Goal: Task Accomplishment & Management: Manage account settings

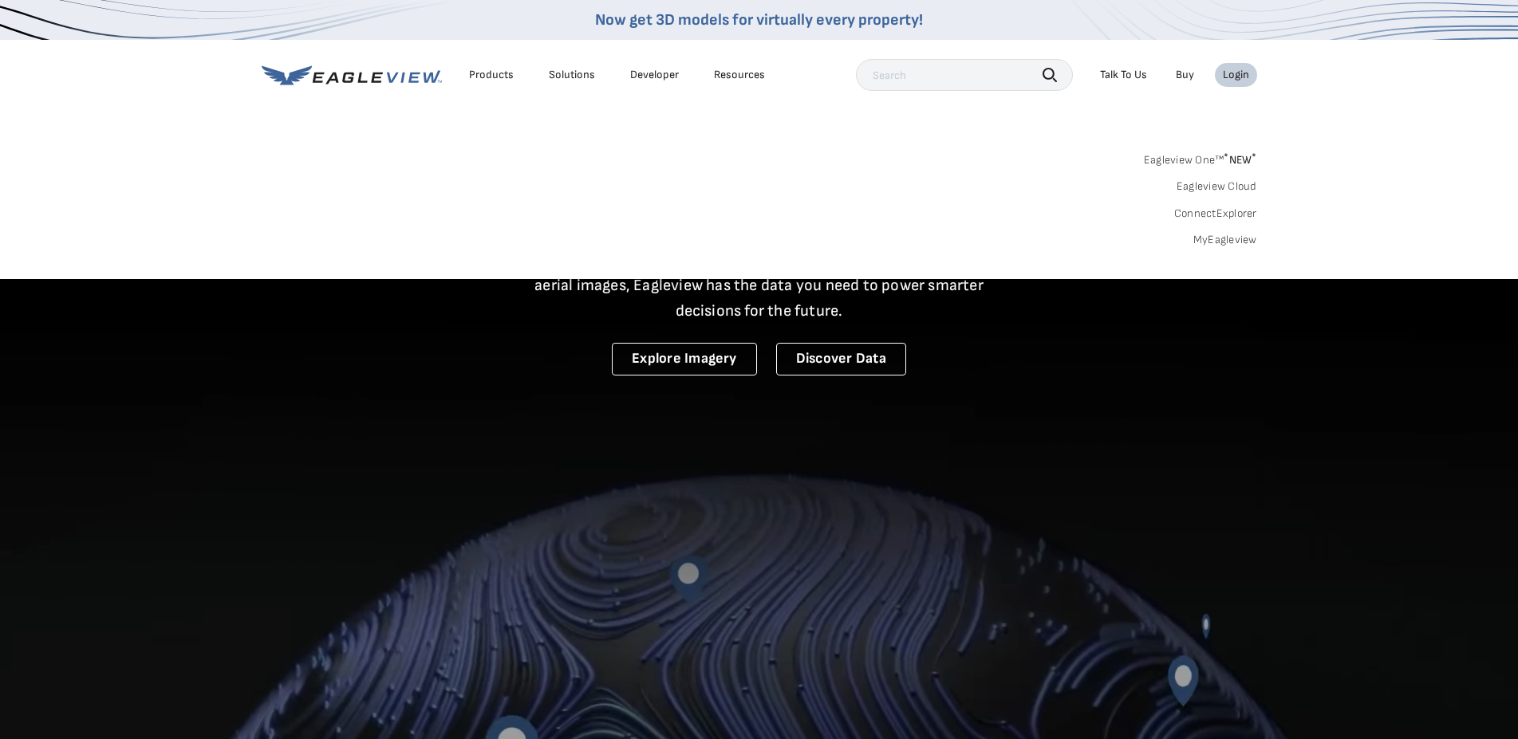
click at [1232, 241] on link "MyEagleview" at bounding box center [1225, 240] width 64 height 14
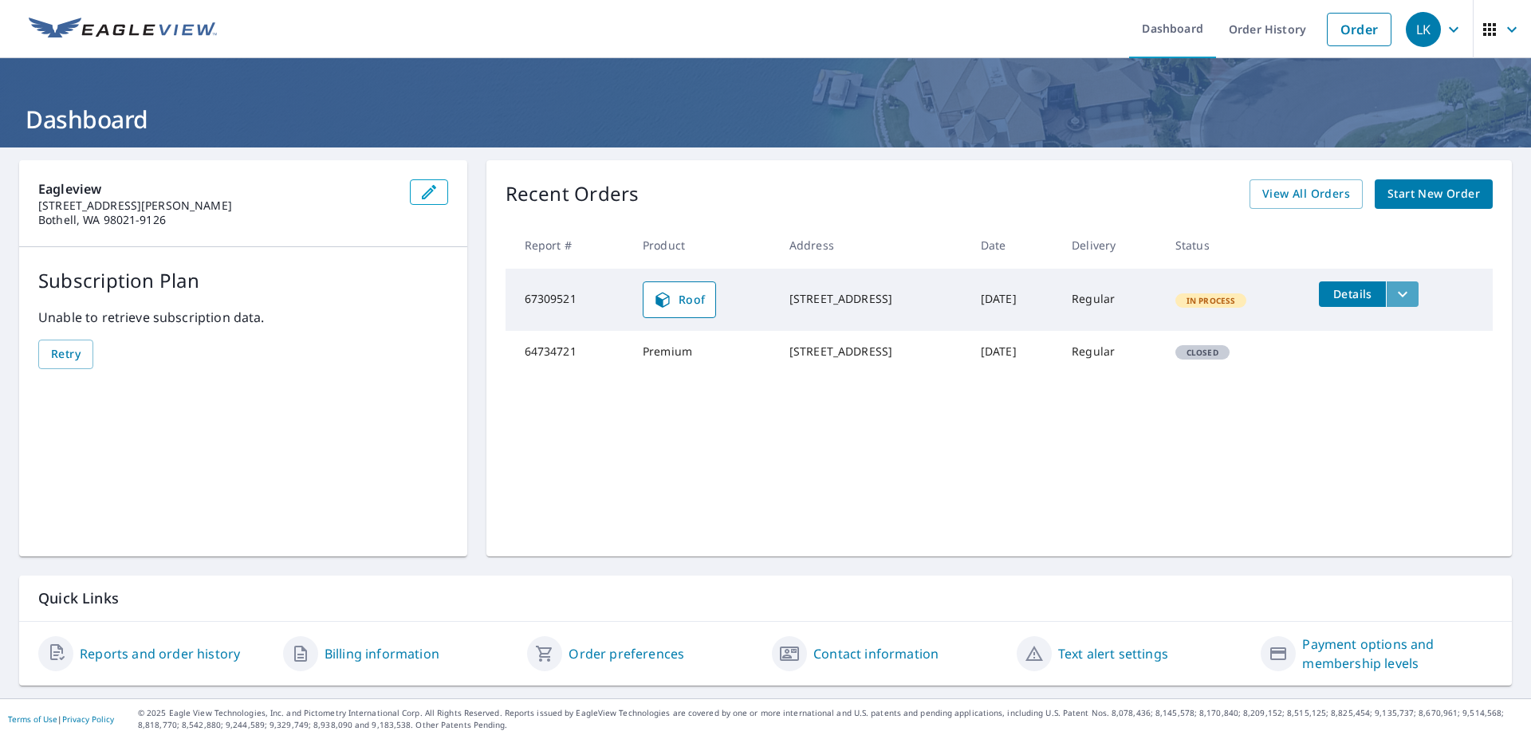
click at [1418, 297] on button "filesDropdownBtn-67309521" at bounding box center [1402, 295] width 33 height 26
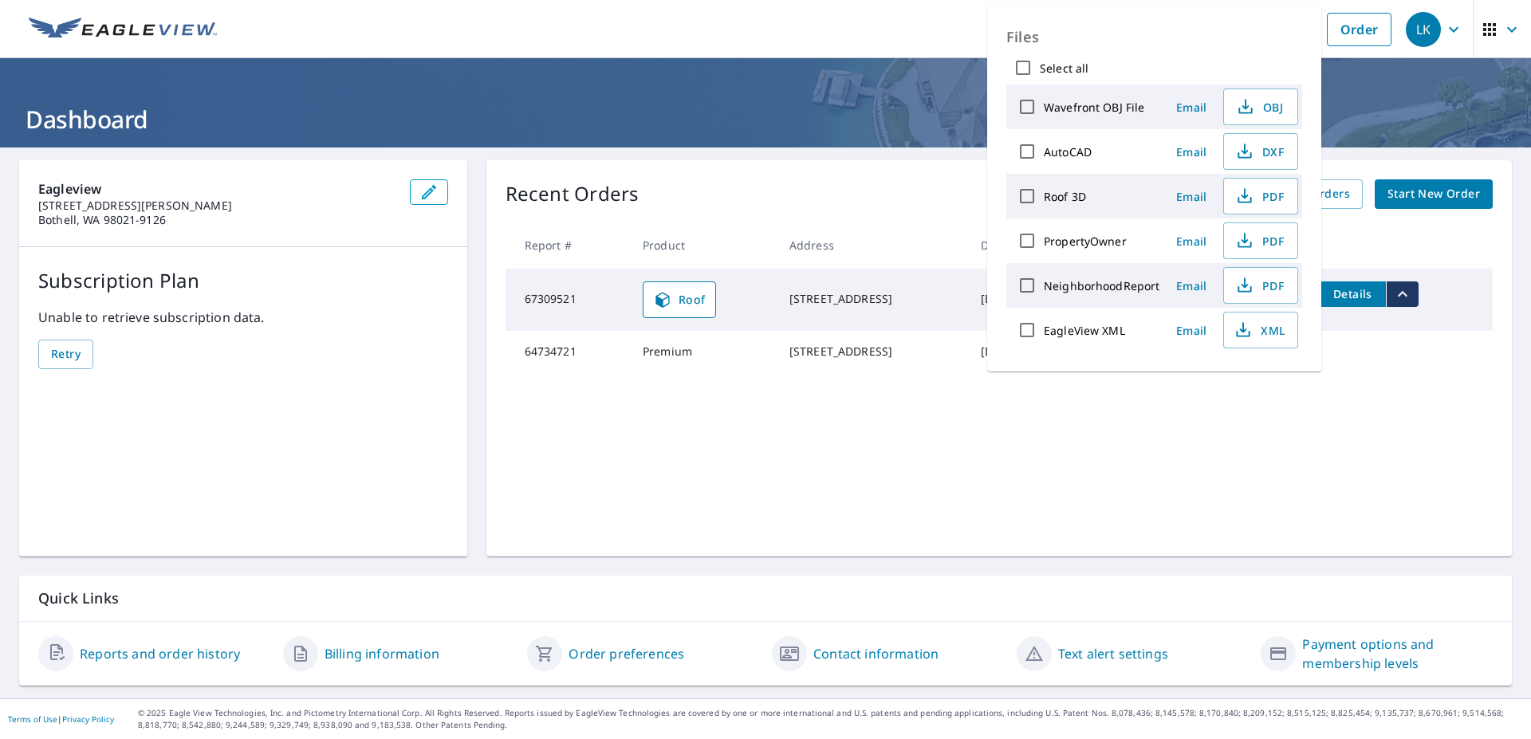
click at [1418, 297] on button "filesDropdownBtn-67309521" at bounding box center [1402, 295] width 33 height 26
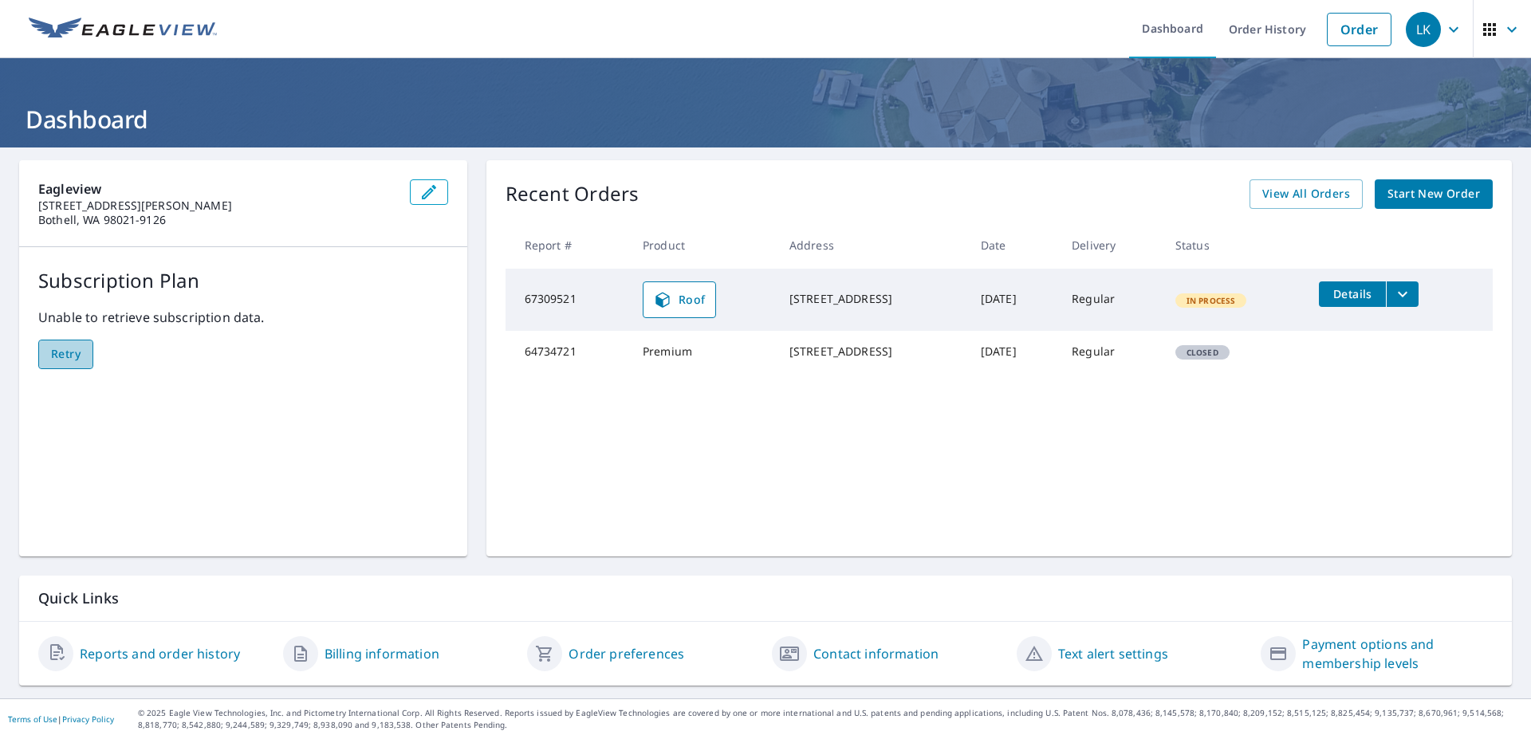
click at [69, 350] on span "Retry" at bounding box center [66, 355] width 30 height 20
click at [1510, 23] on span "button" at bounding box center [1502, 29] width 45 height 38
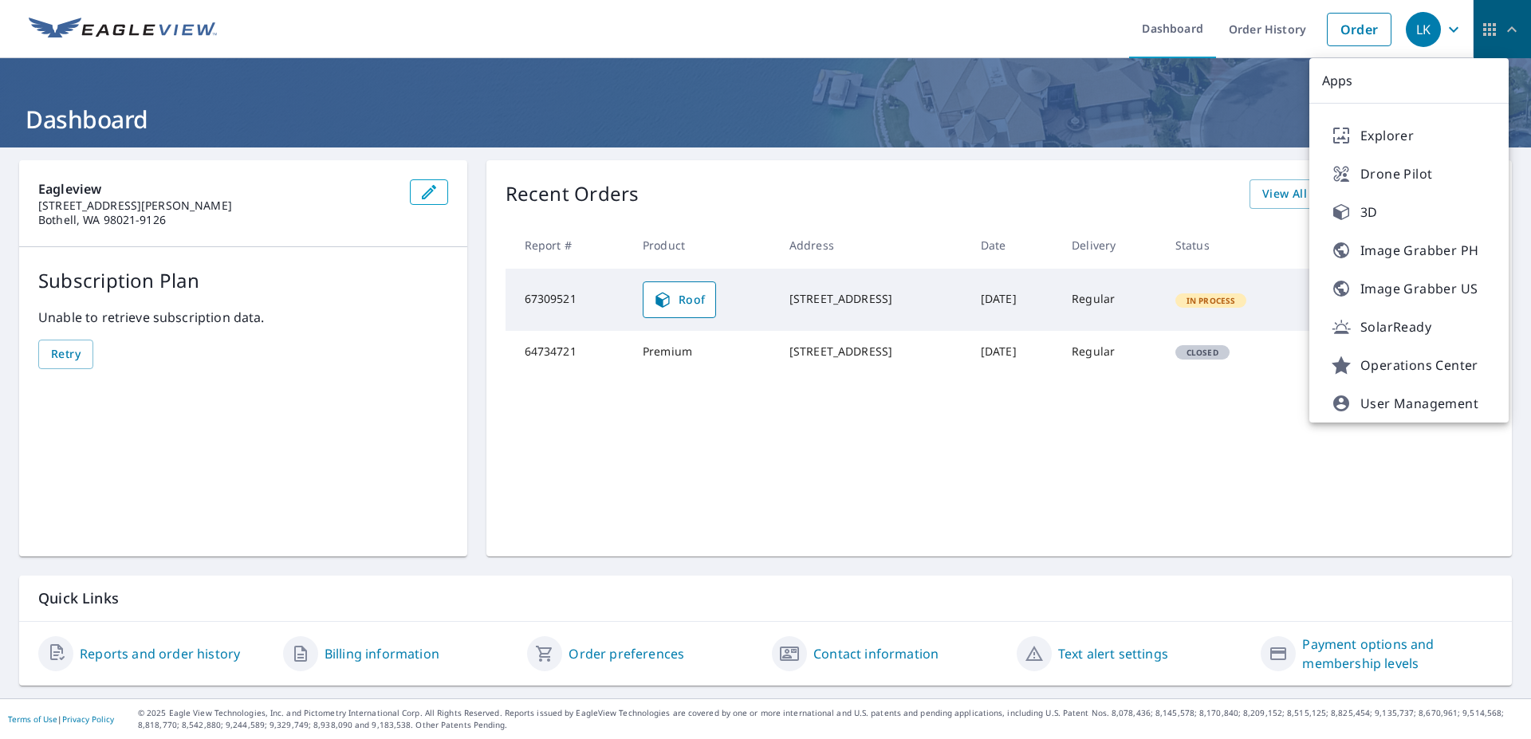
click at [1510, 23] on span "button" at bounding box center [1502, 29] width 45 height 38
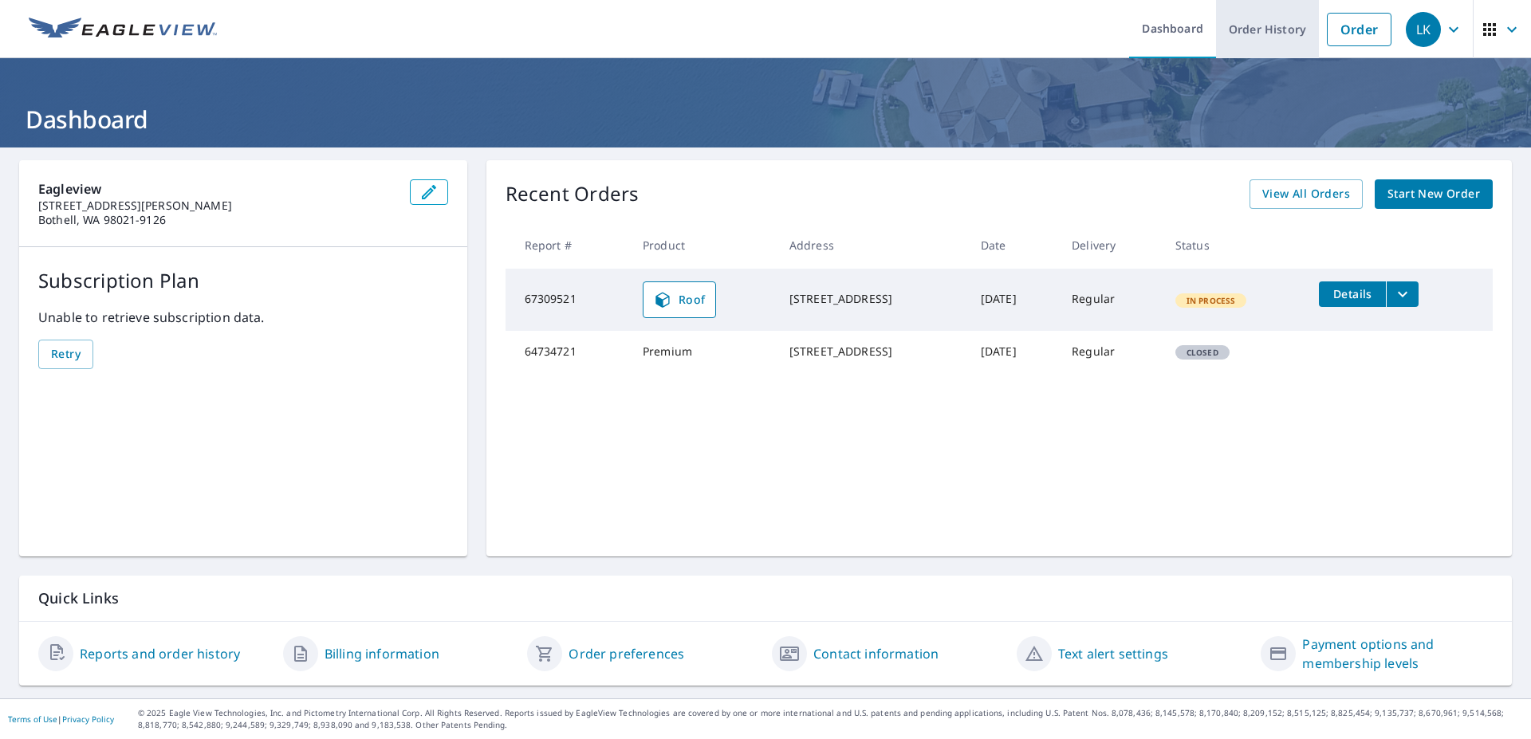
click at [1238, 31] on link "Order History" at bounding box center [1267, 29] width 103 height 58
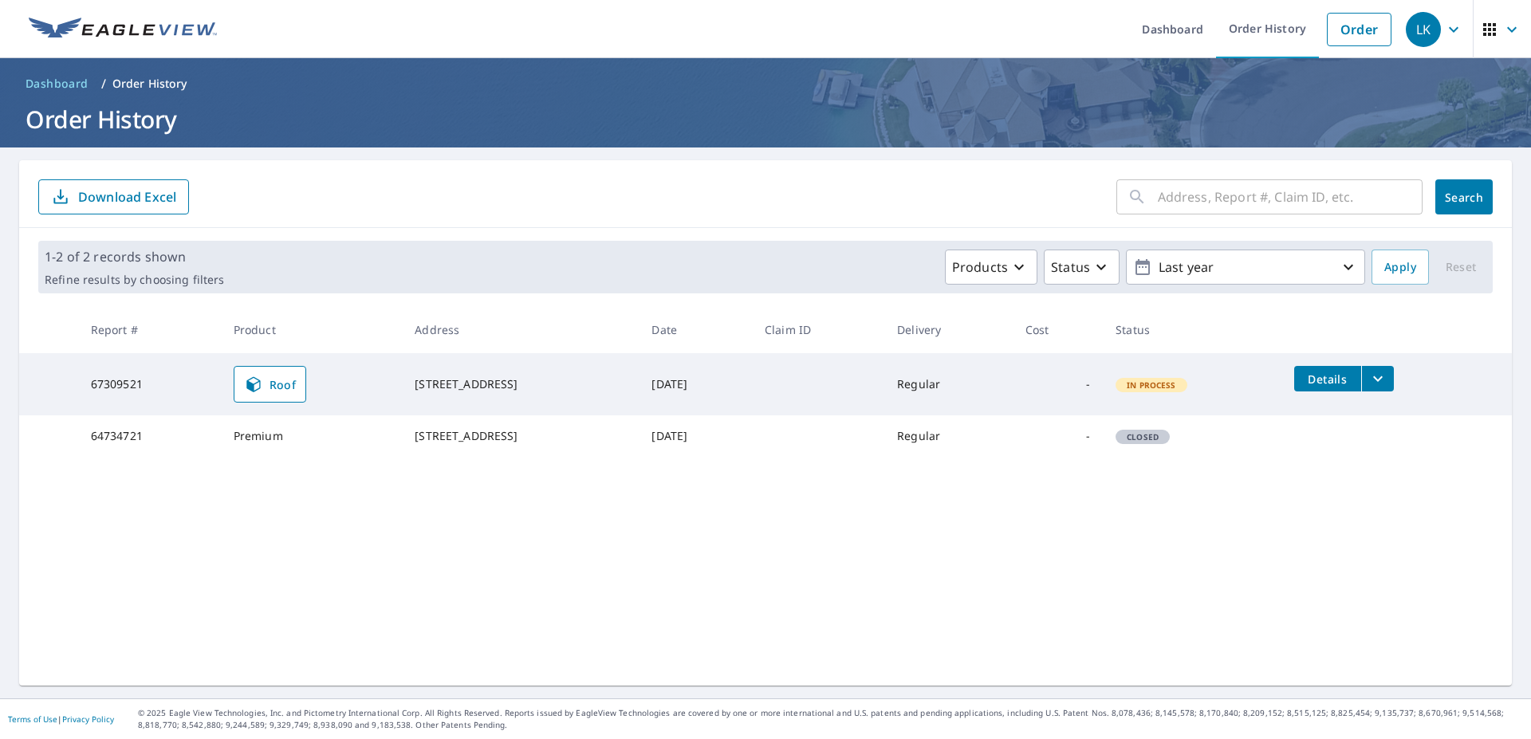
click at [1380, 373] on icon "filesDropdownBtn-67309521" at bounding box center [1378, 378] width 19 height 19
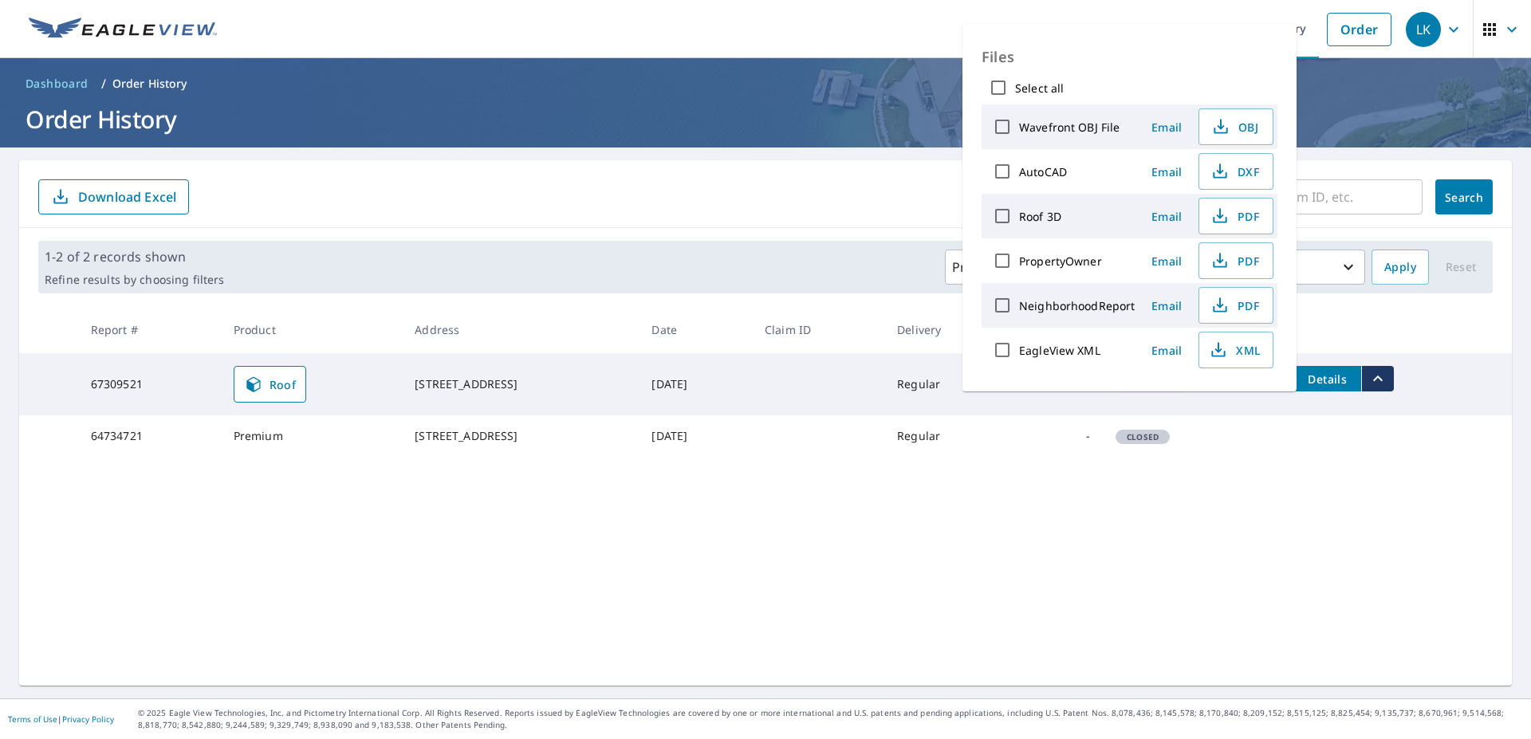
click at [1406, 381] on td "Details" at bounding box center [1397, 378] width 230 height 51
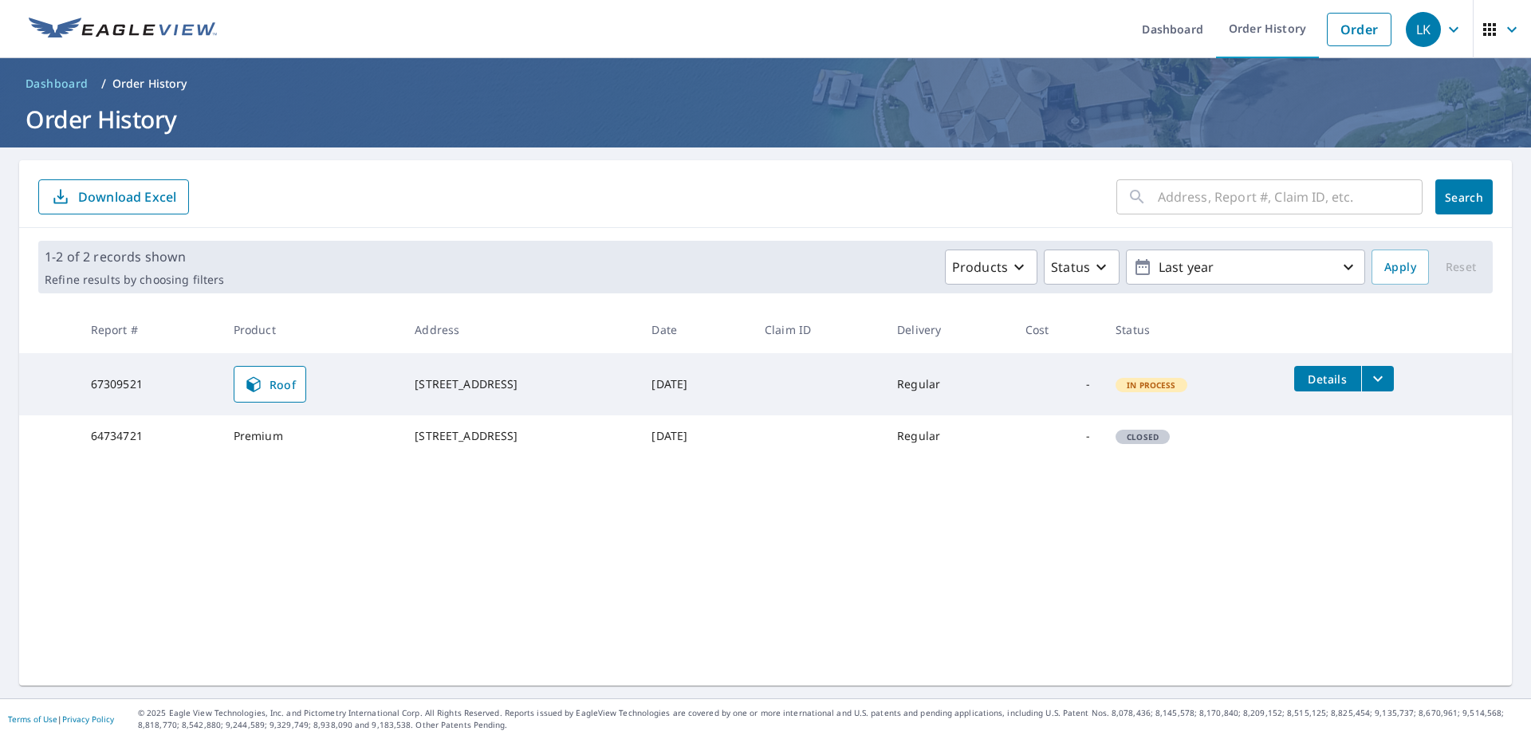
click at [67, 82] on span "Dashboard" at bounding box center [57, 84] width 63 height 16
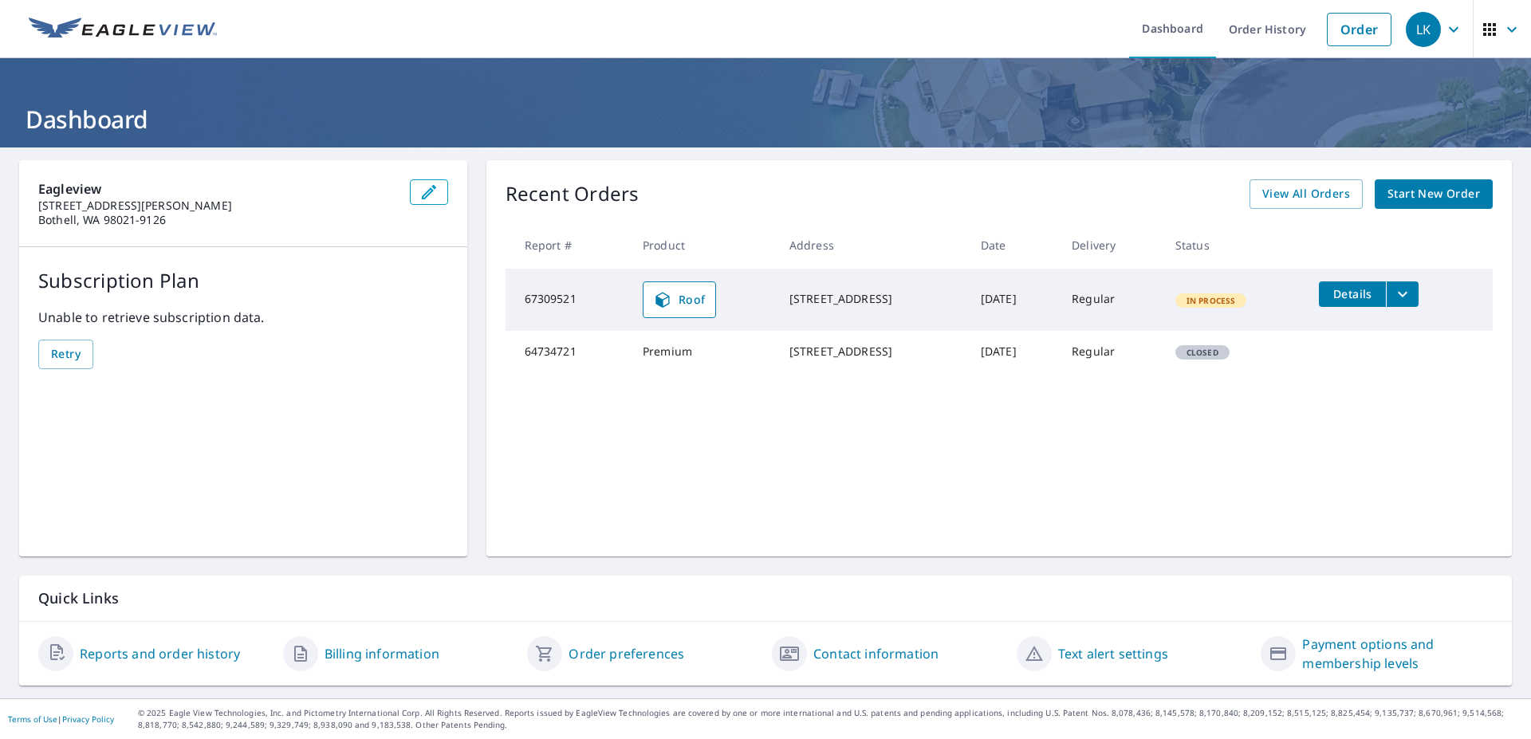
click at [187, 656] on link "Reports and order history" at bounding box center [160, 653] width 160 height 19
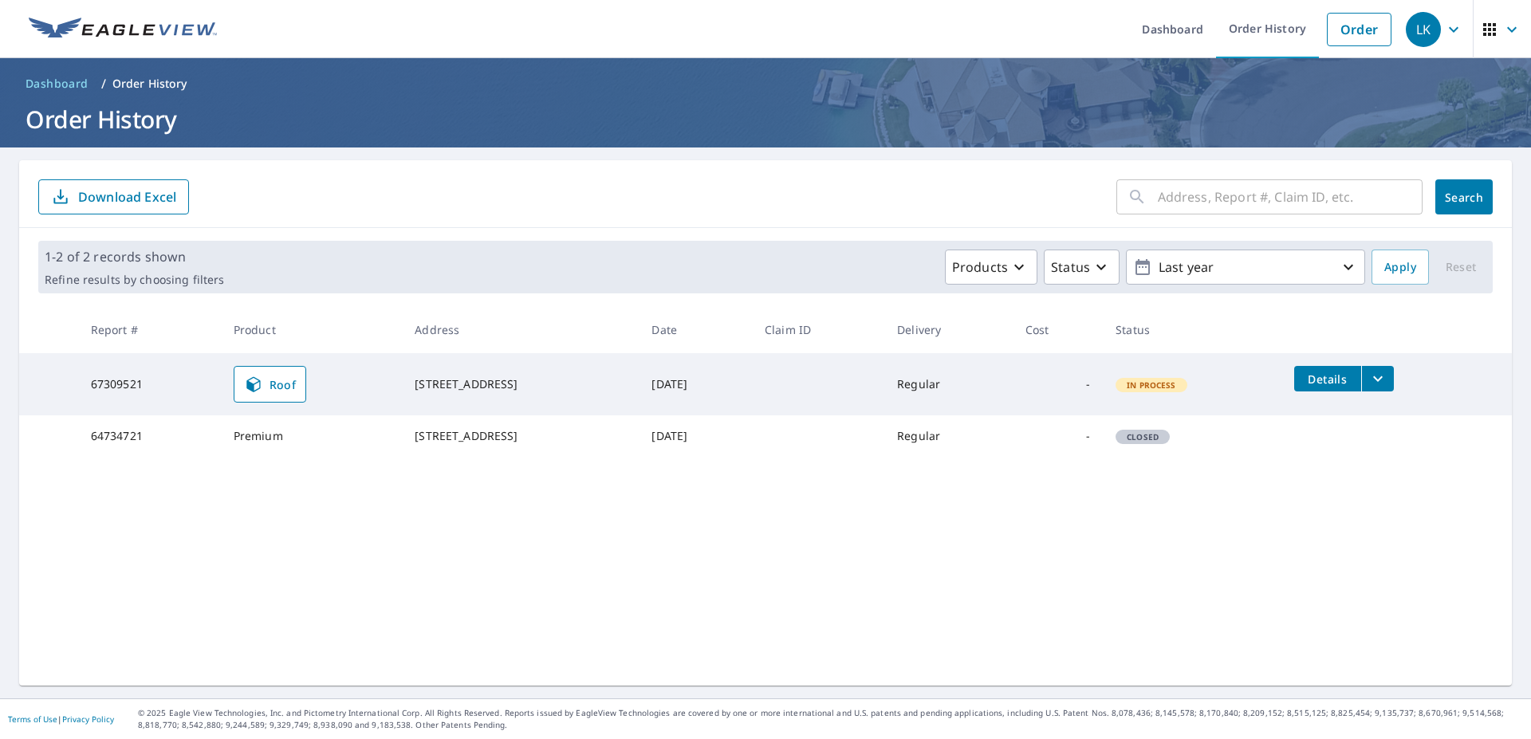
click at [61, 85] on span "Dashboard" at bounding box center [57, 84] width 63 height 16
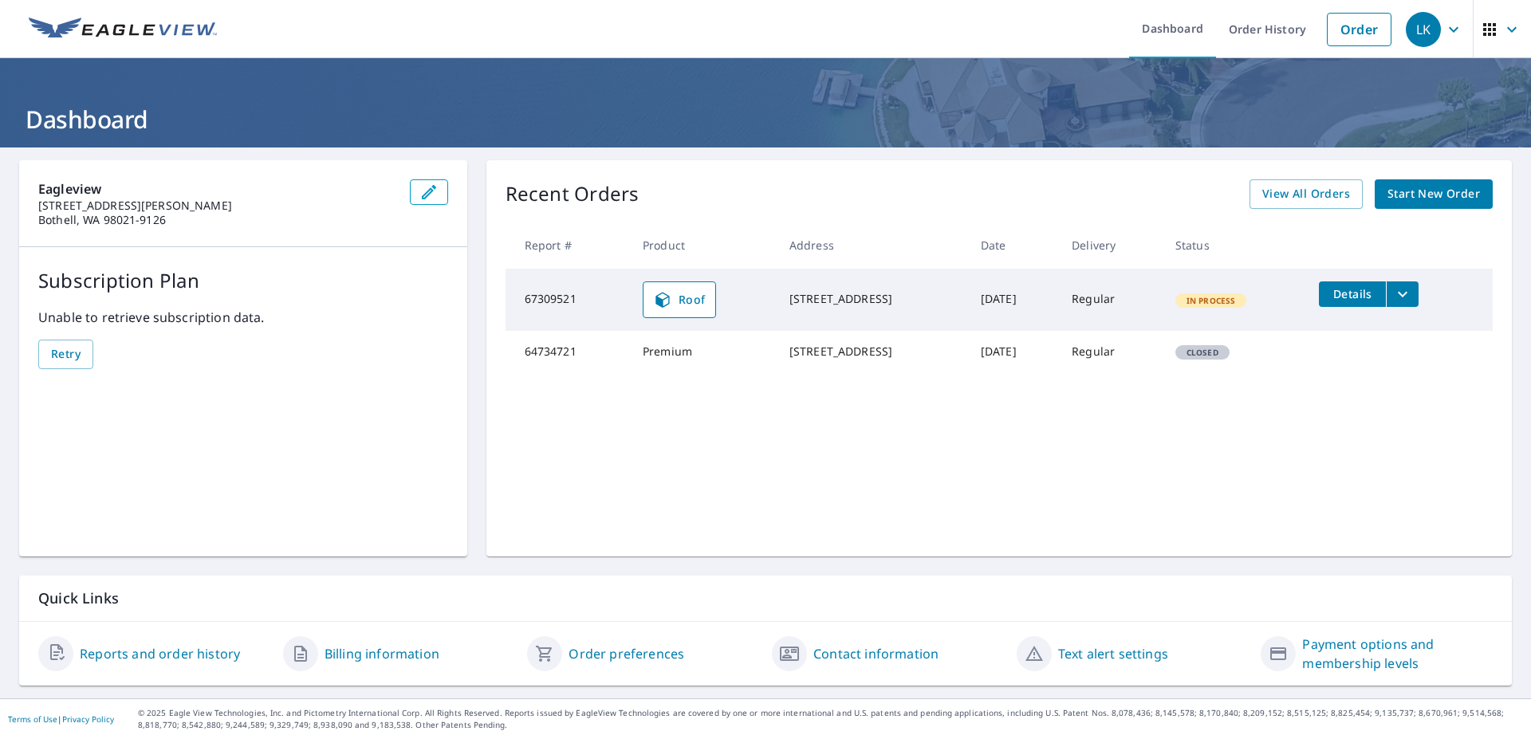
click at [1447, 30] on icon "button" at bounding box center [1453, 29] width 19 height 19
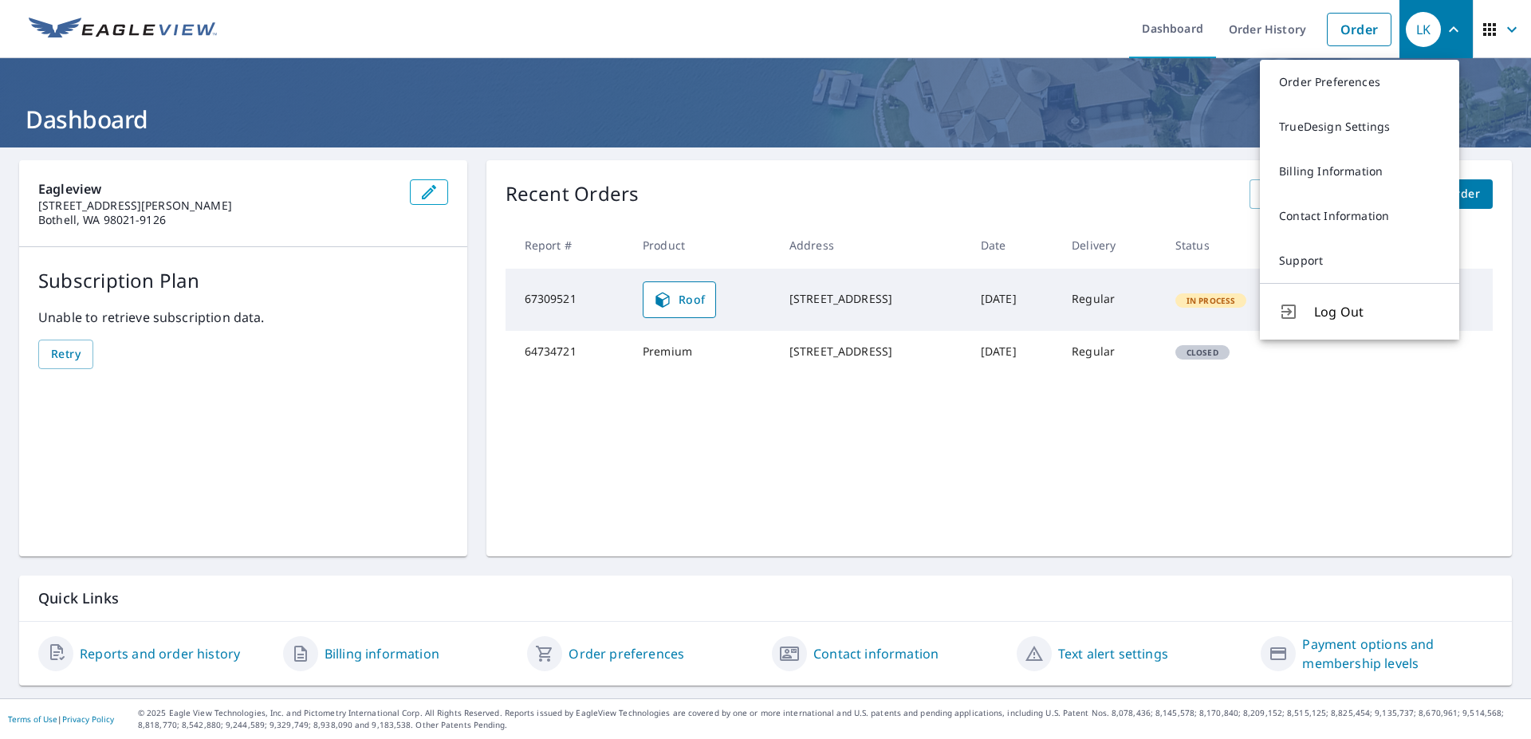
click at [1446, 30] on icon "button" at bounding box center [1453, 29] width 19 height 19
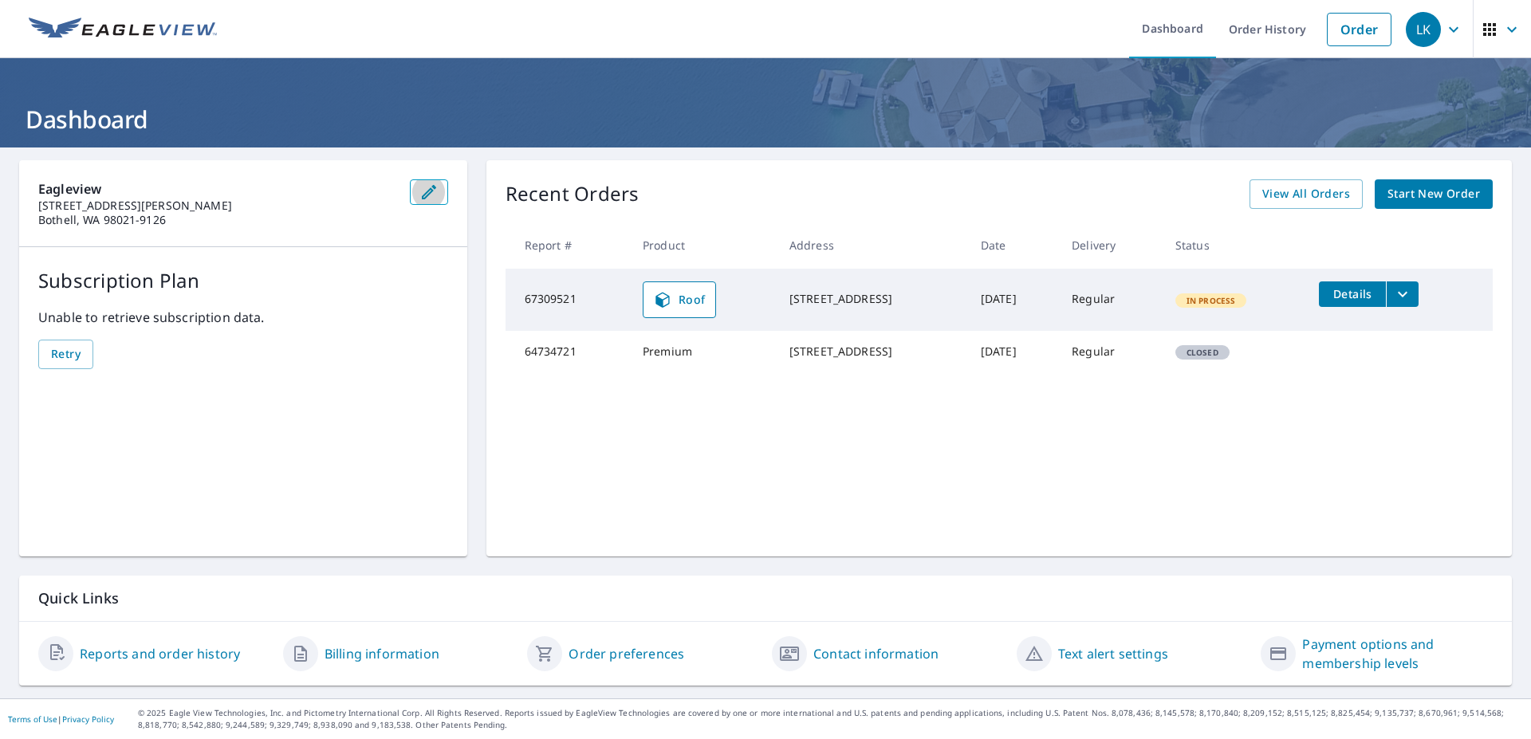
click at [425, 196] on icon "button" at bounding box center [428, 192] width 19 height 19
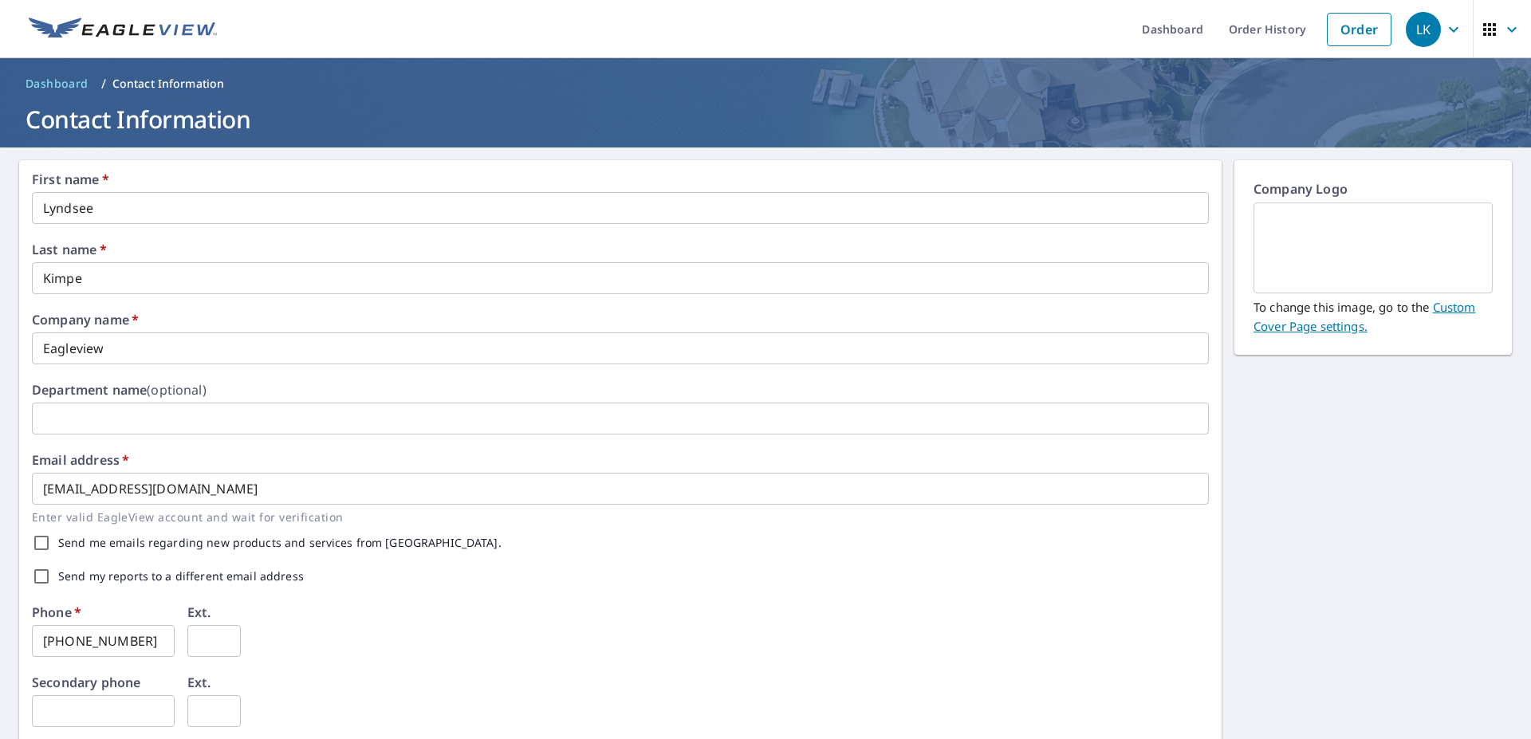
drag, startPoint x: 116, startPoint y: 213, endPoint x: 9, endPoint y: 218, distance: 107.0
click at [61, 217] on input "Lyndsee" at bounding box center [620, 208] width 1177 height 32
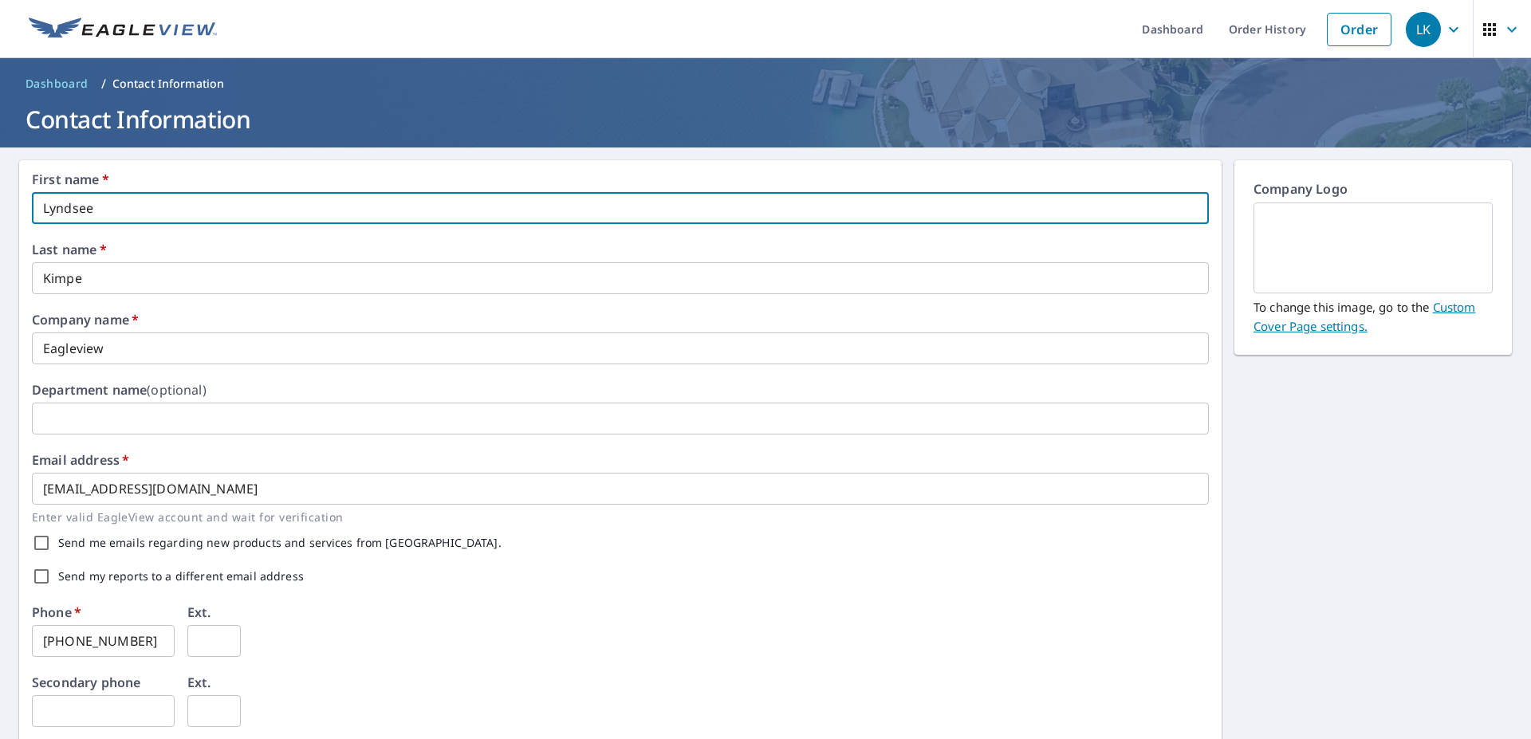
click at [132, 181] on div "First name   * Lyndsee ​" at bounding box center [620, 198] width 1177 height 51
click at [113, 203] on input "Lyndsee" at bounding box center [620, 208] width 1177 height 32
type input "Lyndsee"
click at [222, 169] on div "First name   * Lyndsee ​ Last name   * Kimpe ​ Company name   * Eagleview ​ Dep…" at bounding box center [620, 614] width 1203 height 909
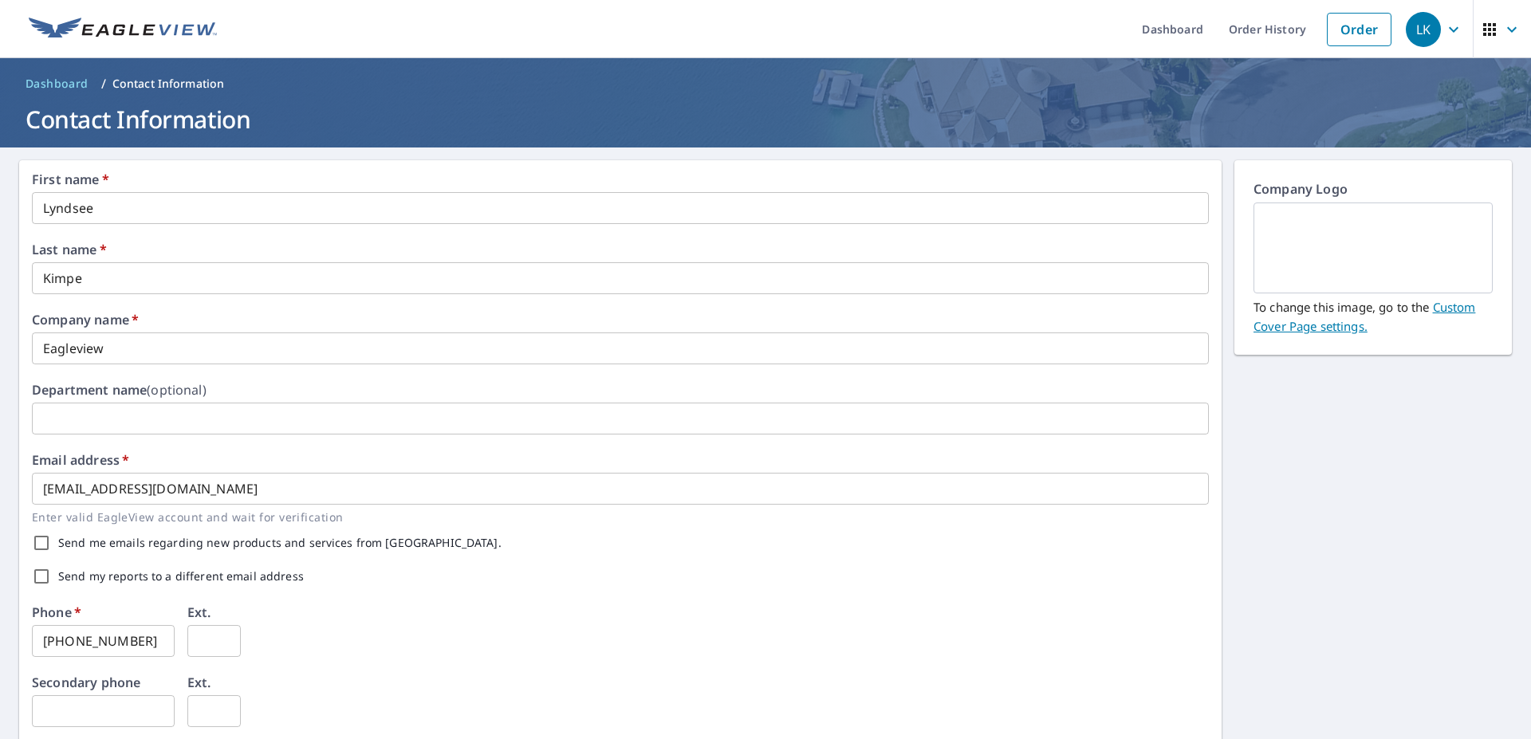
drag, startPoint x: 1321, startPoint y: 237, endPoint x: 1317, endPoint y: 226, distance: 10.8
click at [1319, 230] on img at bounding box center [1373, 248] width 201 height 86
click at [61, 81] on span "Dashboard" at bounding box center [57, 84] width 63 height 16
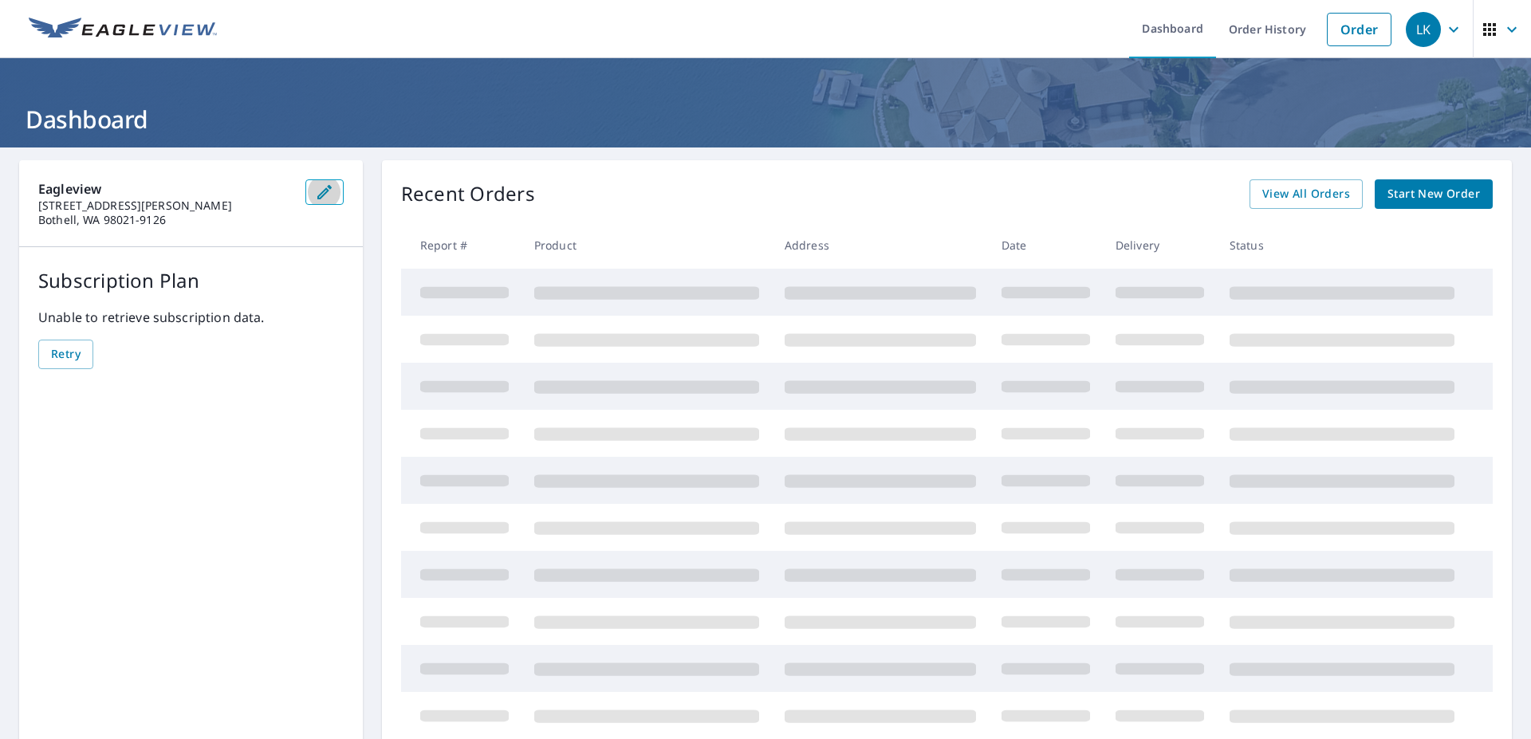
click at [324, 192] on button "button" at bounding box center [324, 192] width 38 height 26
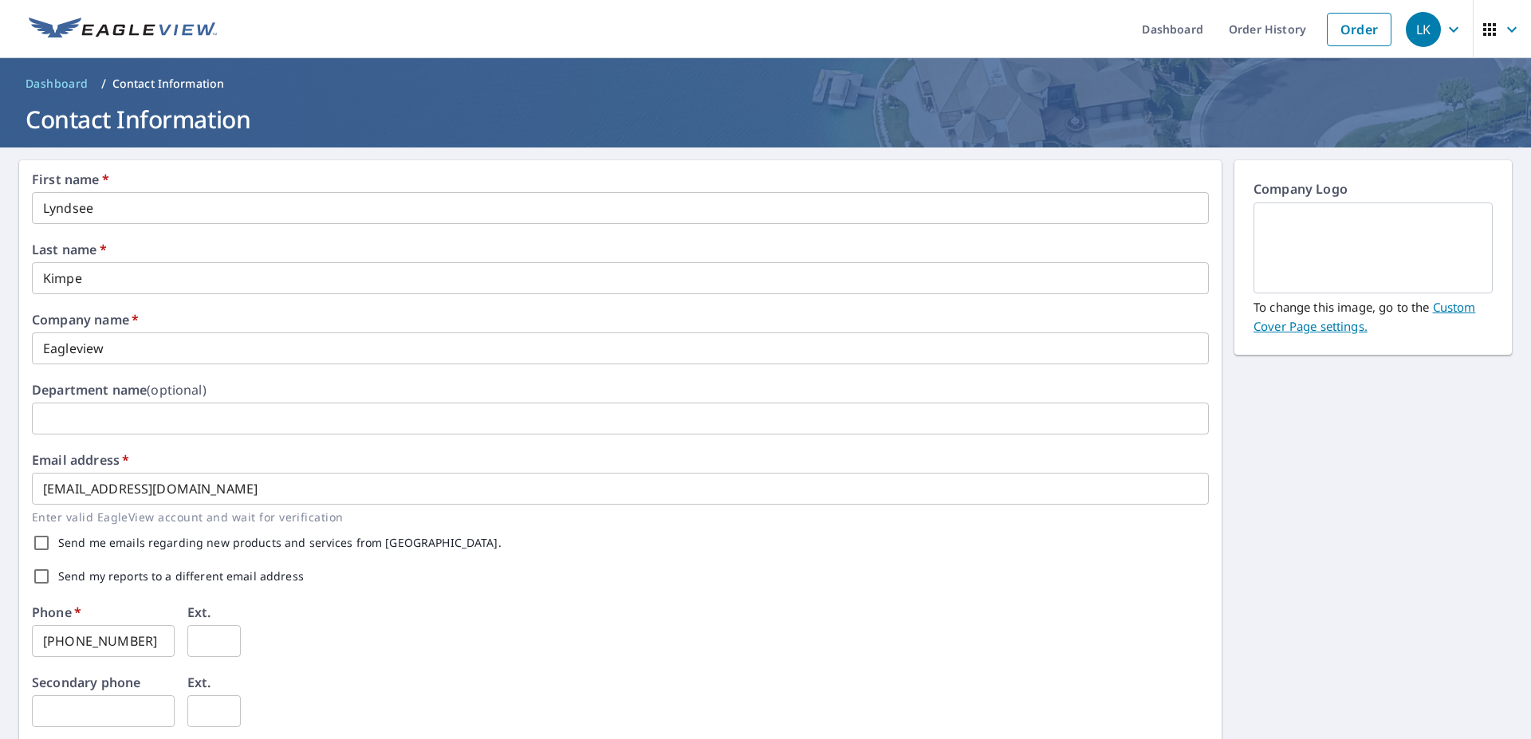
click at [67, 87] on span "Dashboard" at bounding box center [57, 84] width 63 height 16
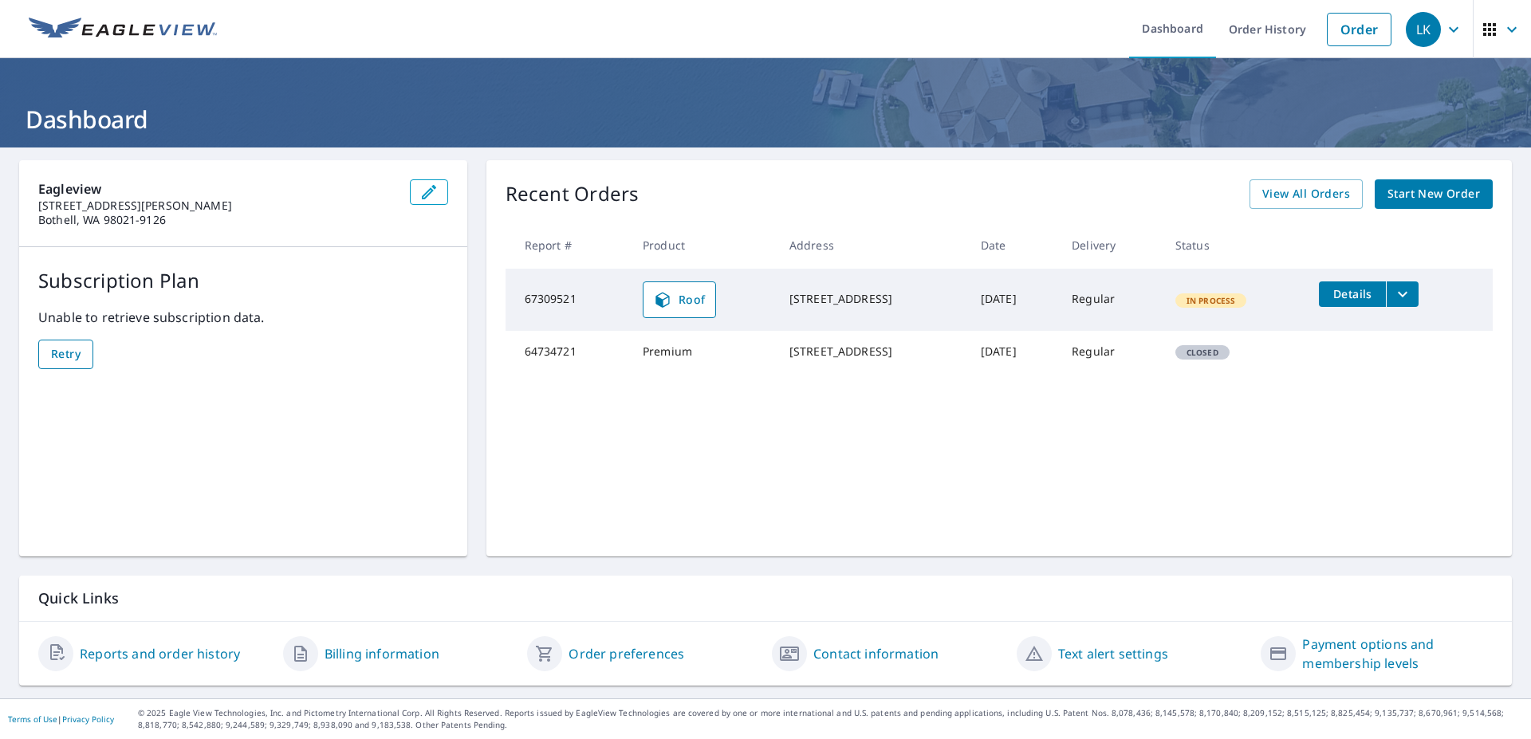
click at [73, 358] on span "Retry" at bounding box center [66, 355] width 30 height 20
click at [81, 348] on span "Retry" at bounding box center [66, 355] width 30 height 20
click at [1407, 301] on icon "filesDropdownBtn-67309521" at bounding box center [1402, 294] width 19 height 19
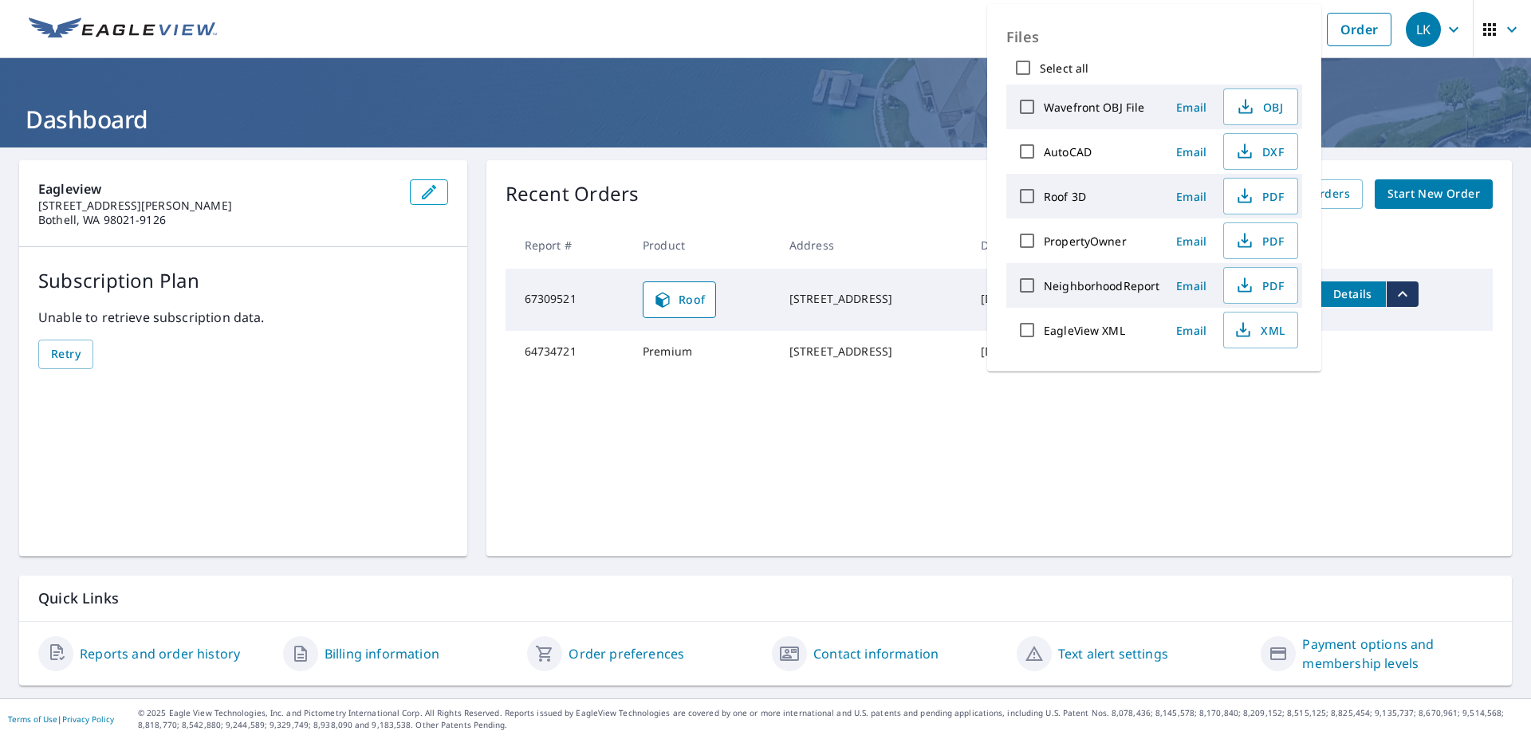
click at [1407, 301] on icon "filesDropdownBtn-67309521" at bounding box center [1402, 294] width 19 height 19
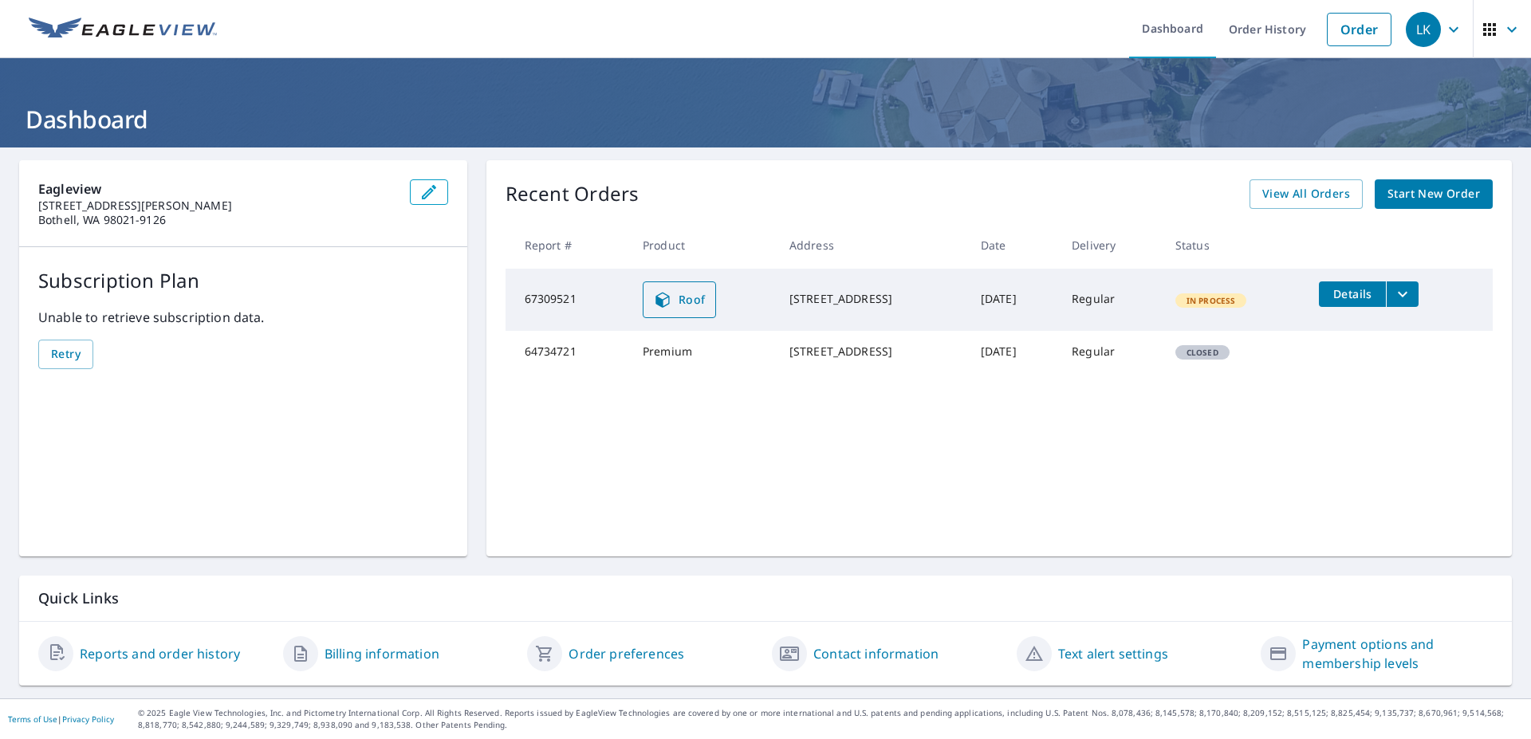
click at [655, 301] on icon at bounding box center [662, 299] width 19 height 19
click at [1408, 299] on icon "filesDropdownBtn-67309521" at bounding box center [1402, 294] width 19 height 19
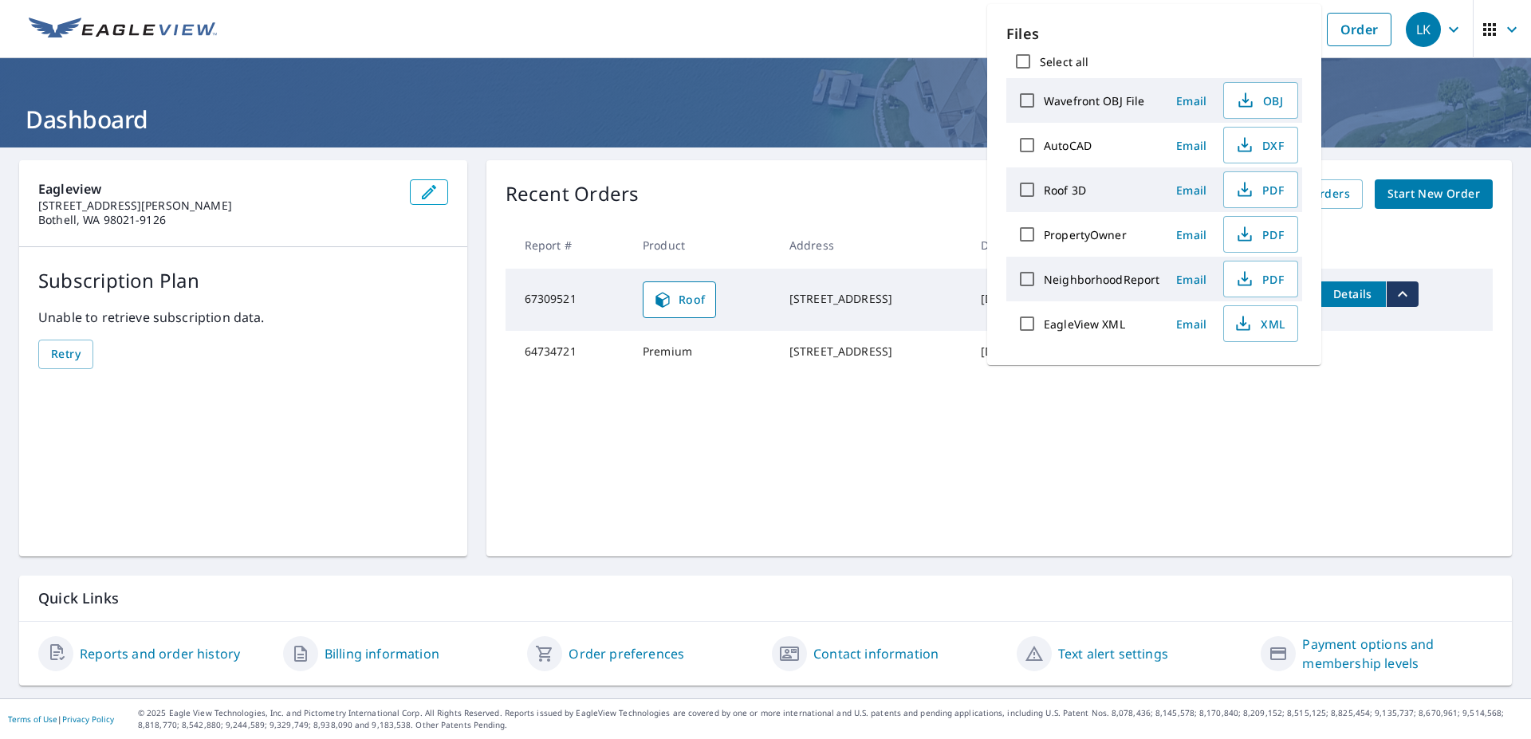
click at [1386, 341] on td at bounding box center [1399, 344] width 187 height 26
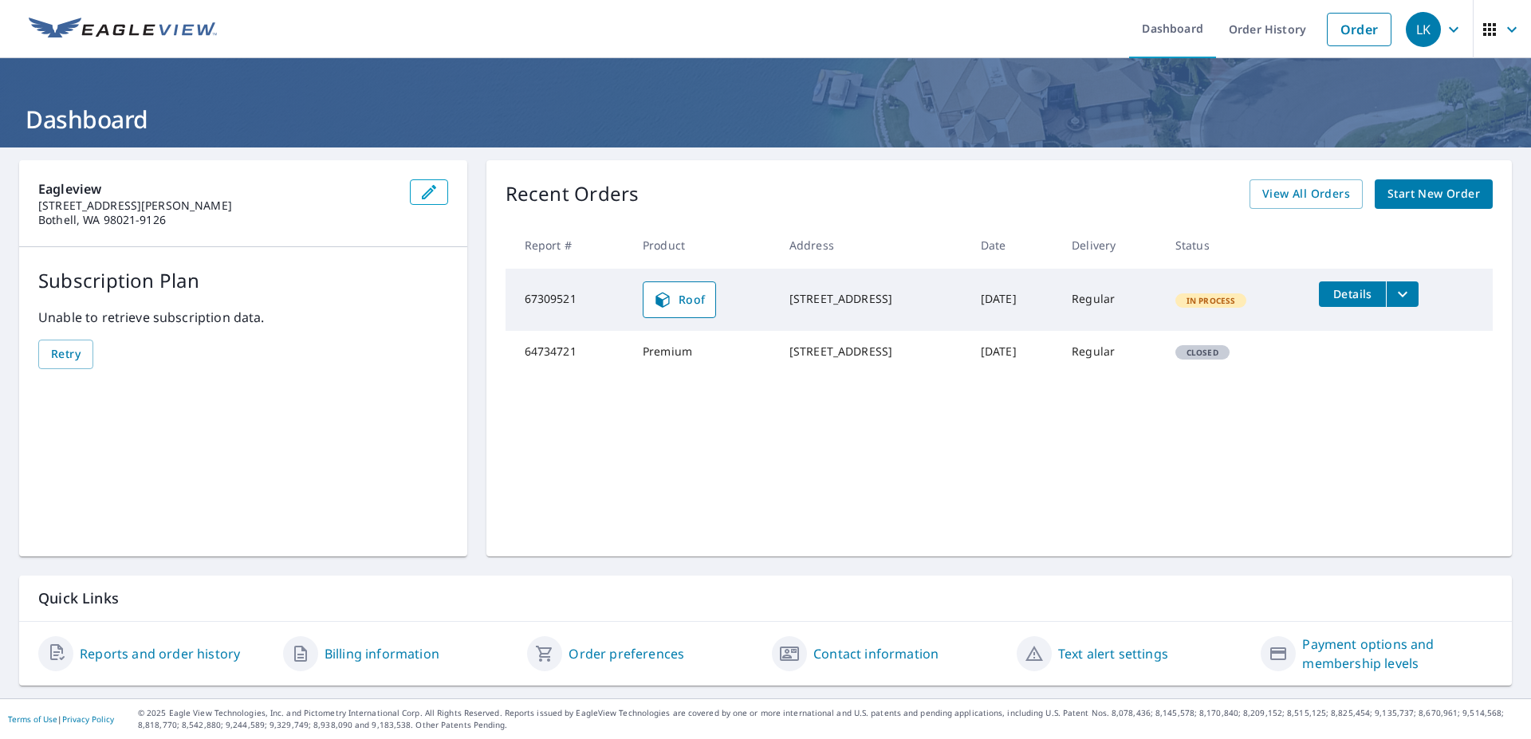
click at [1364, 293] on span "Details" at bounding box center [1353, 293] width 48 height 15
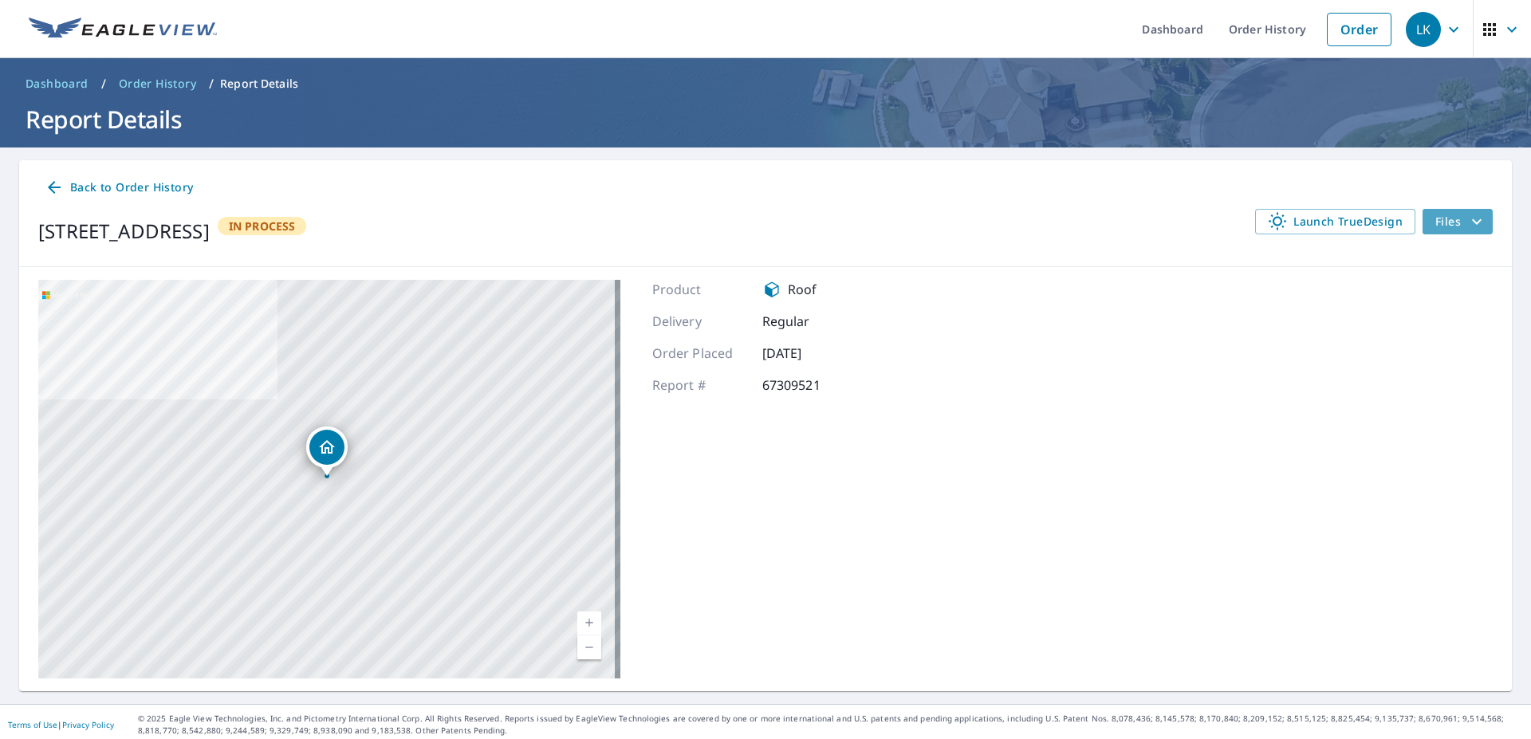
click at [1467, 224] on icon "filesDropdownBtn-67309521" at bounding box center [1476, 221] width 19 height 19
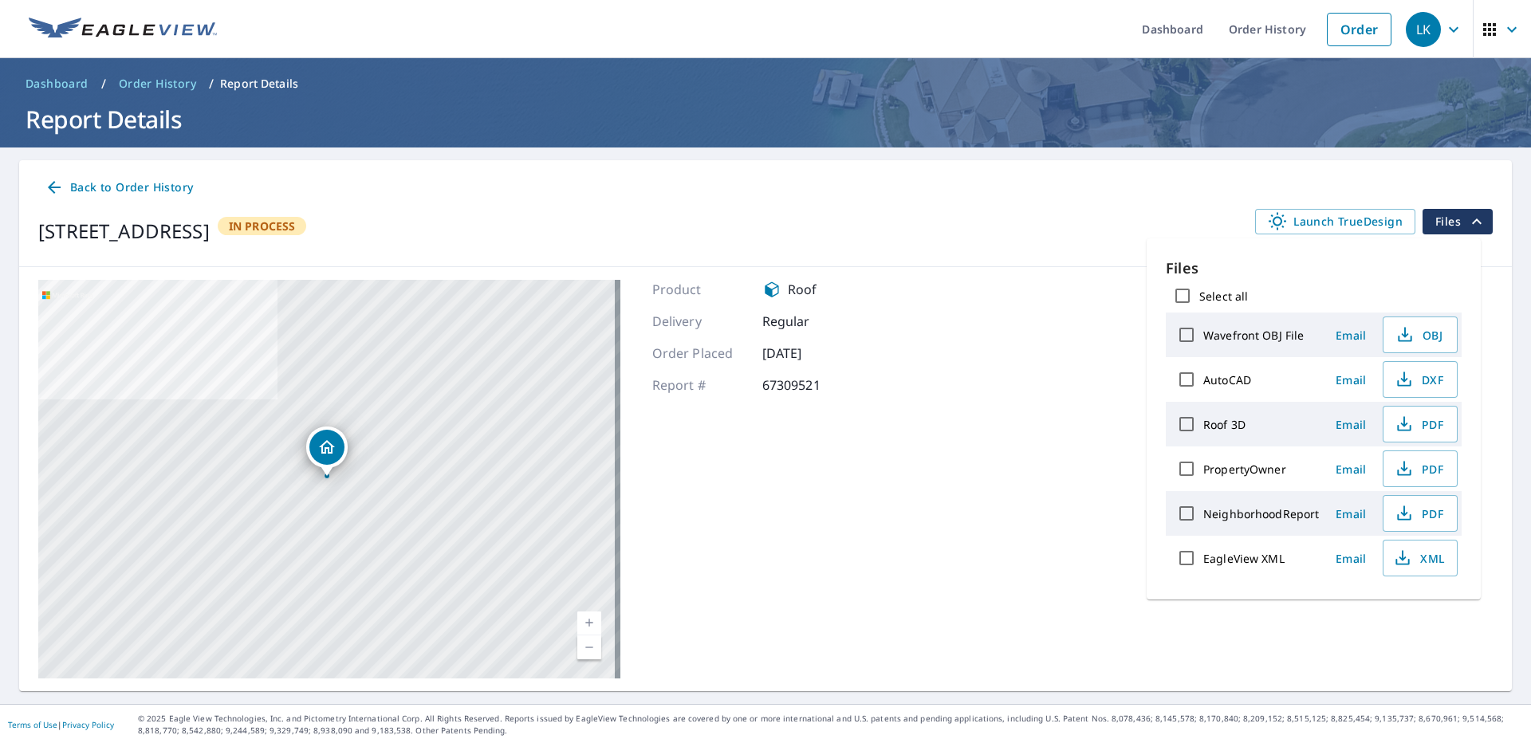
click at [1467, 224] on icon "filesDropdownBtn-67309521" at bounding box center [1476, 221] width 19 height 19
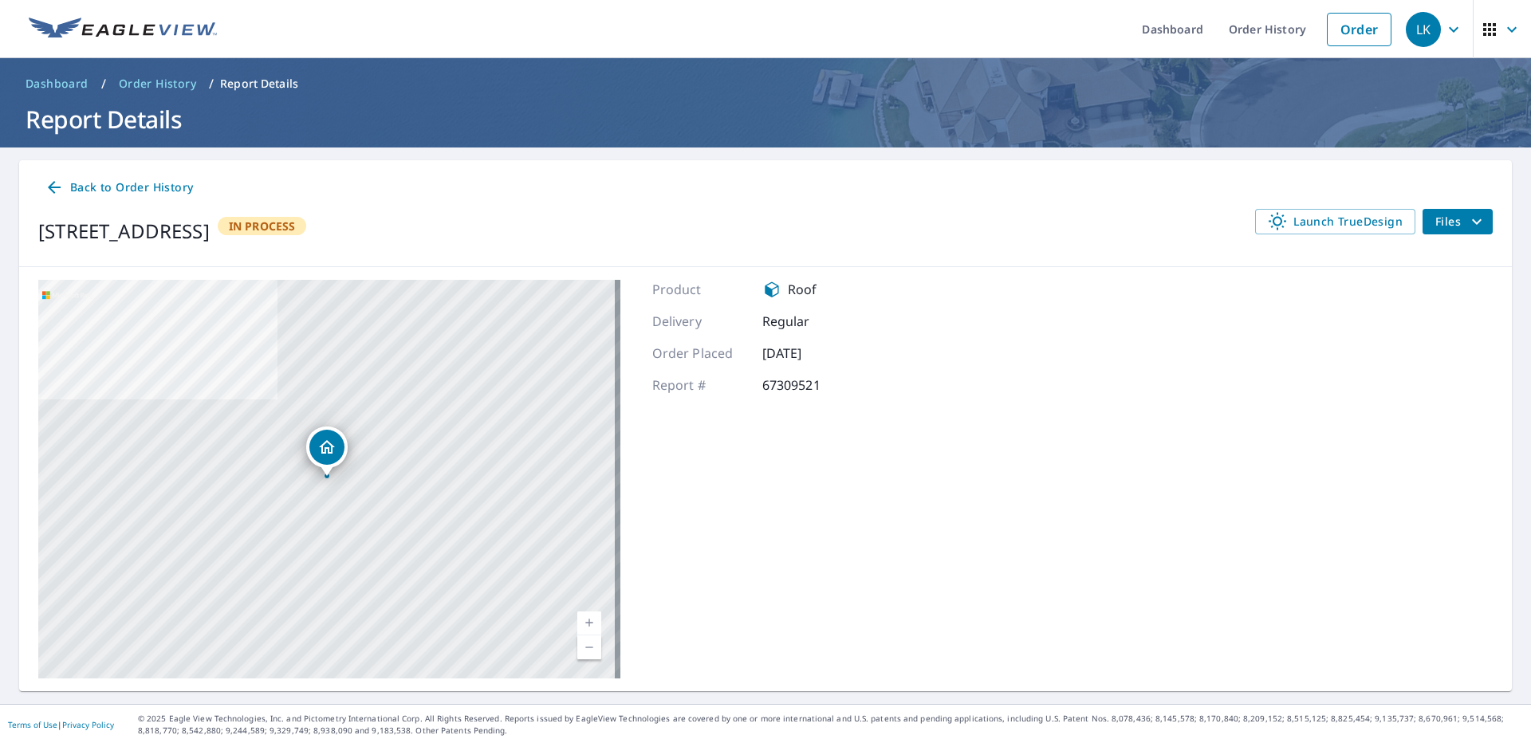
click at [52, 191] on icon at bounding box center [54, 187] width 13 height 13
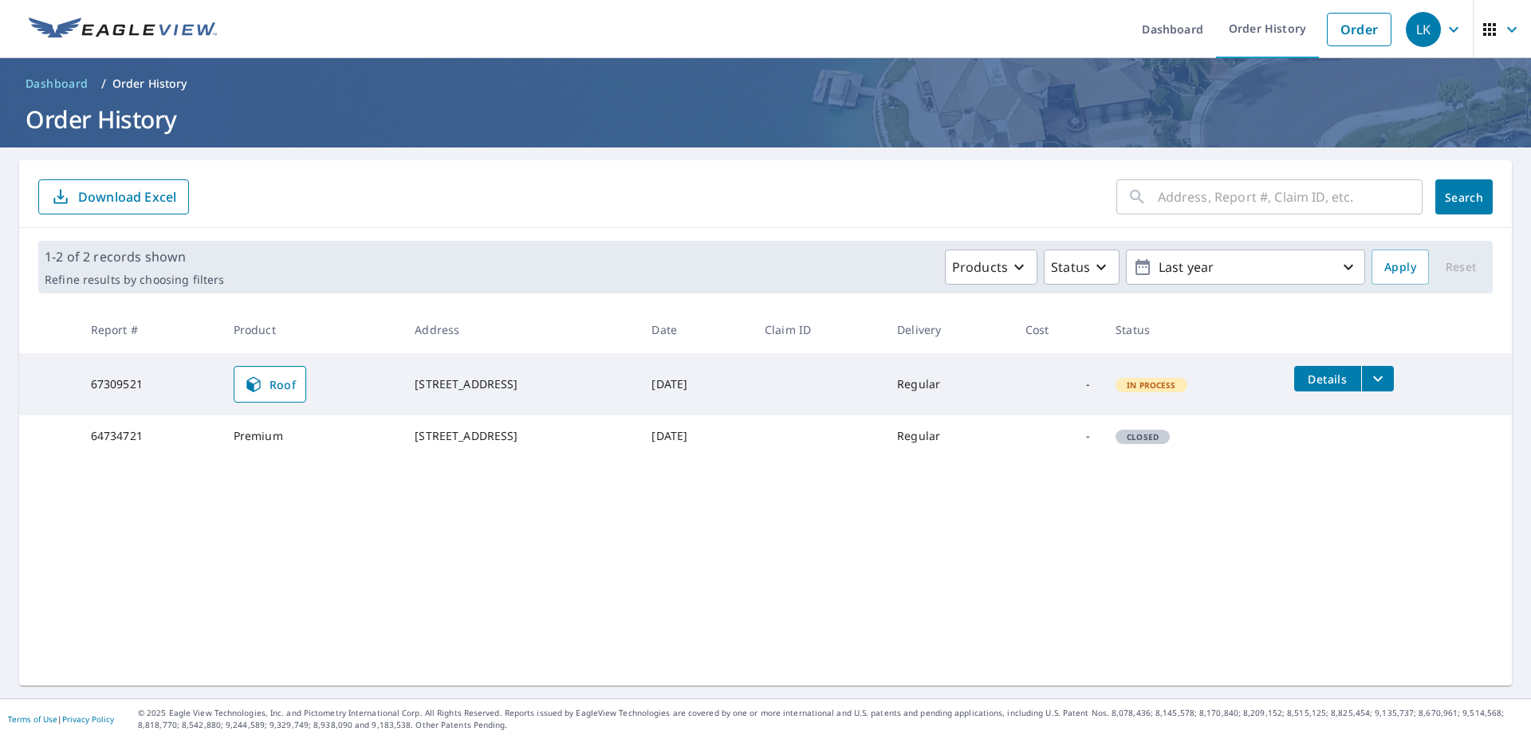
click at [1388, 371] on icon "filesDropdownBtn-67309521" at bounding box center [1378, 378] width 19 height 19
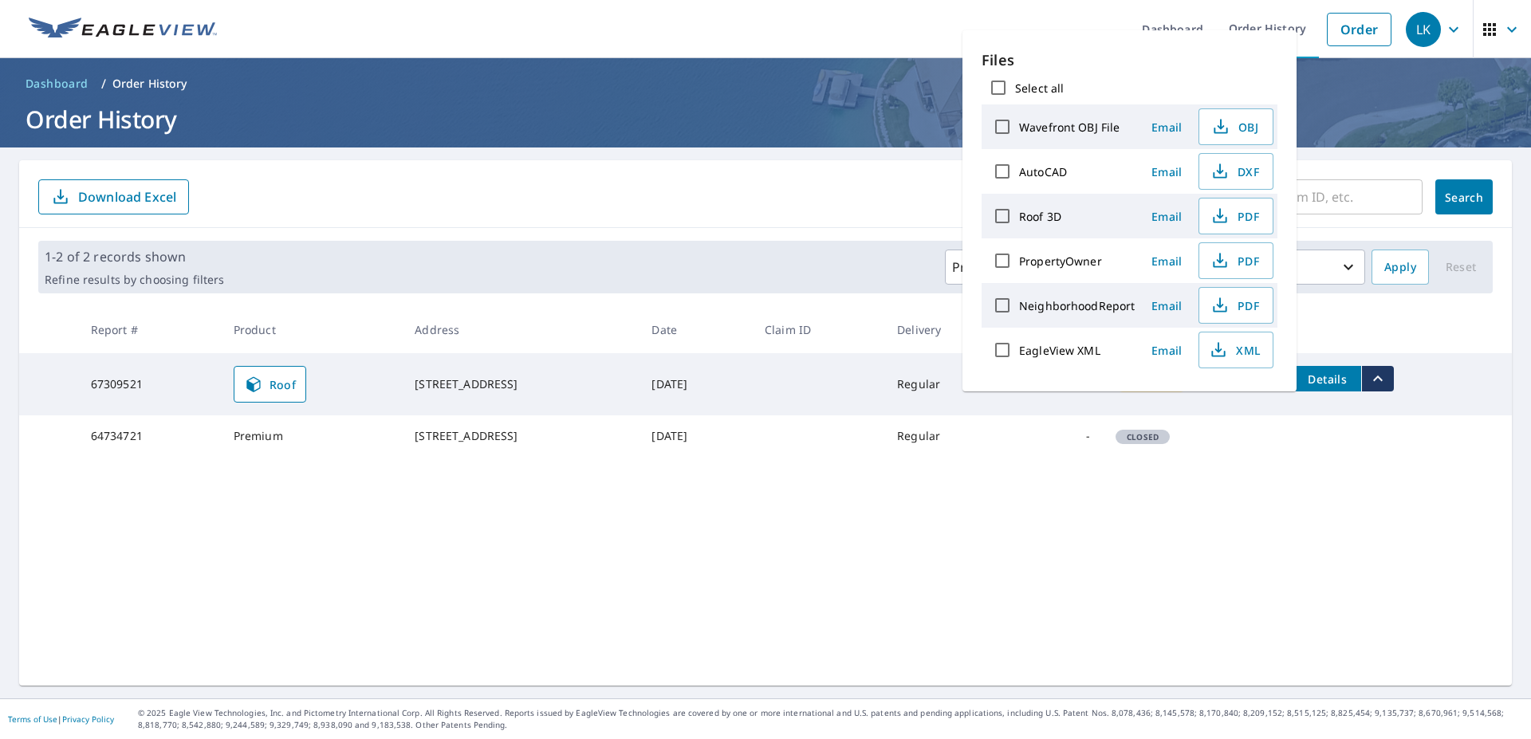
click at [999, 87] on input "Select all" at bounding box center [998, 87] width 33 height 33
checkbox input "true"
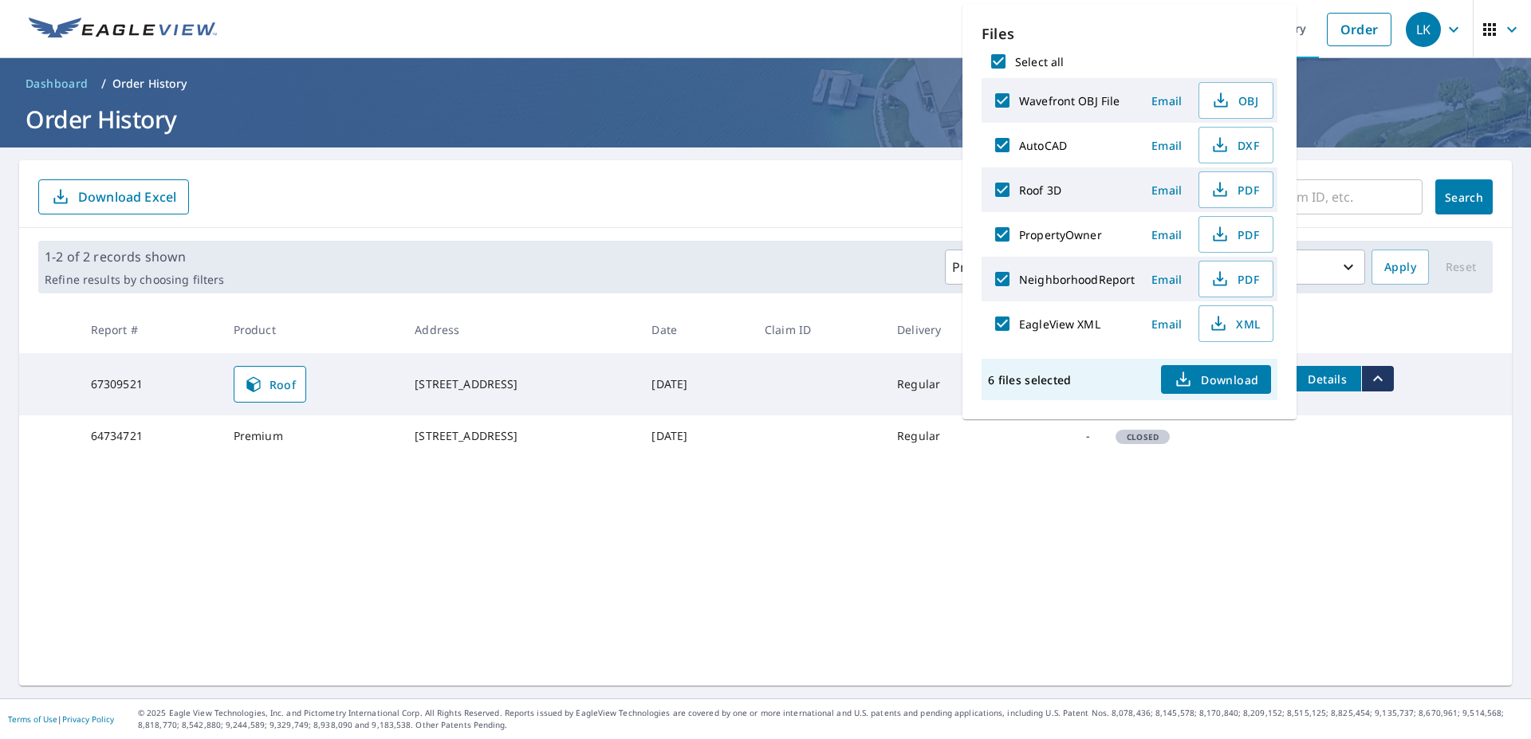
checkbox input "true"
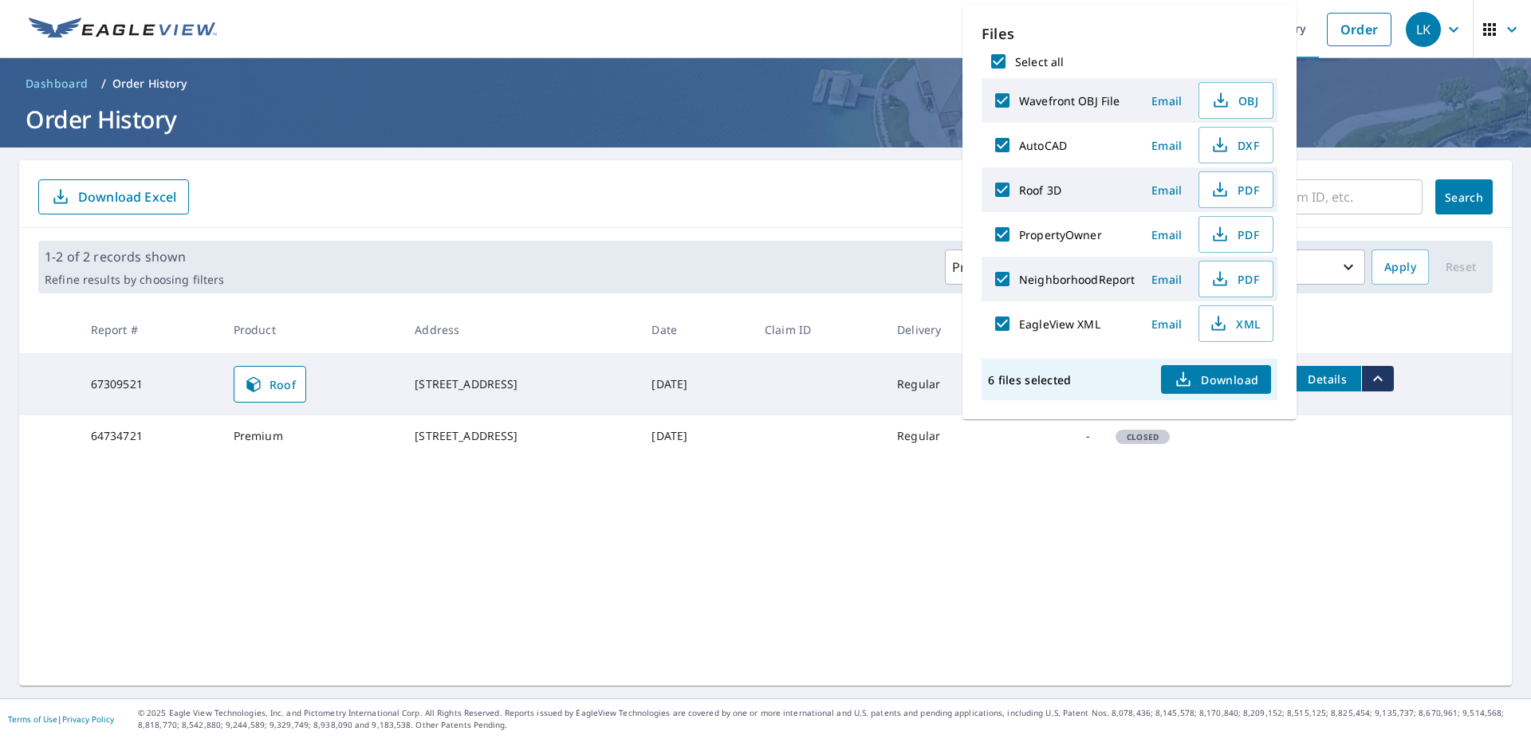
checkbox input "true"
click at [1000, 57] on input "Select all" at bounding box center [998, 61] width 33 height 33
checkbox input "false"
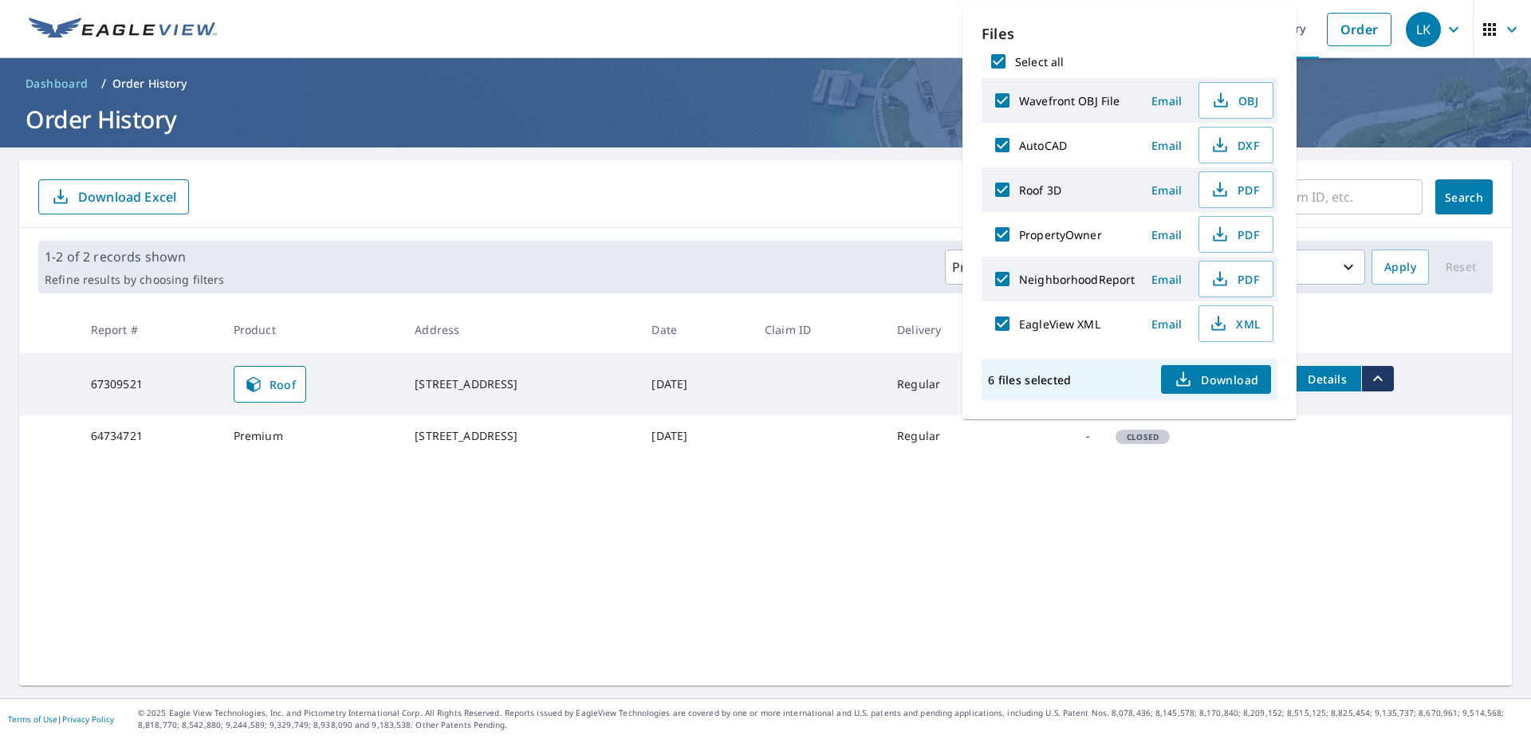
checkbox input "false"
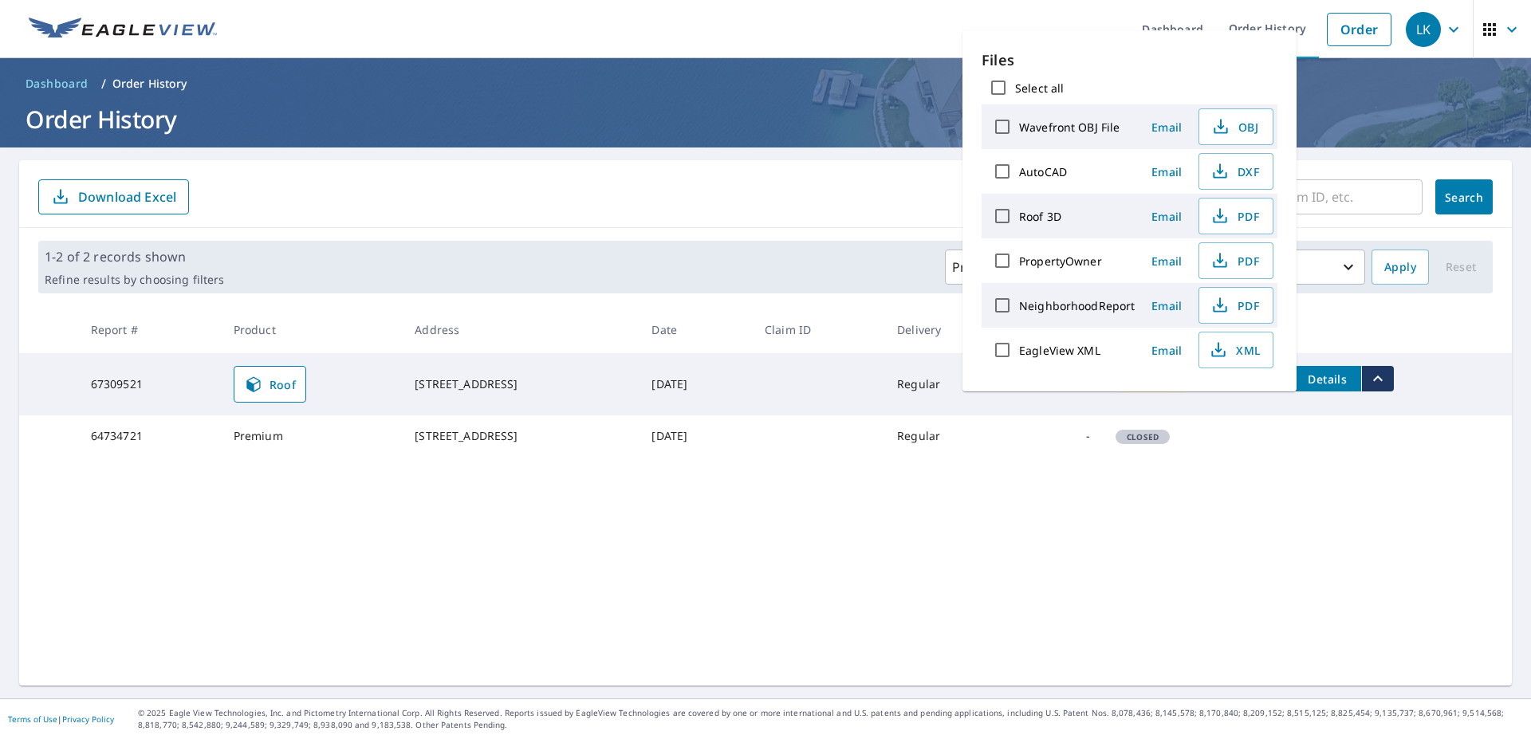
click at [1174, 264] on span "Email" at bounding box center [1167, 261] width 38 height 15
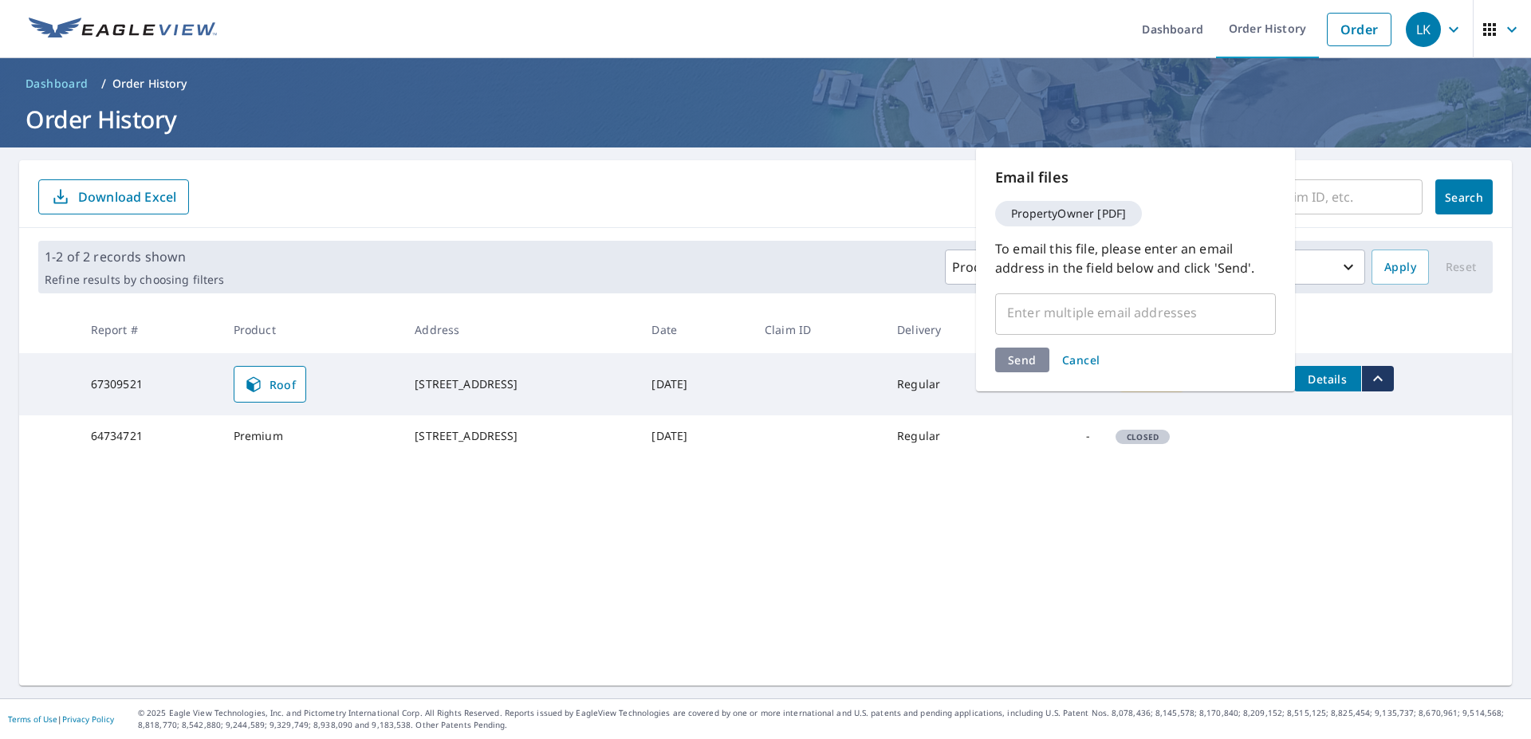
click at [1138, 320] on input "text" at bounding box center [1123, 312] width 242 height 30
click at [1081, 364] on span "Cancel" at bounding box center [1081, 359] width 38 height 15
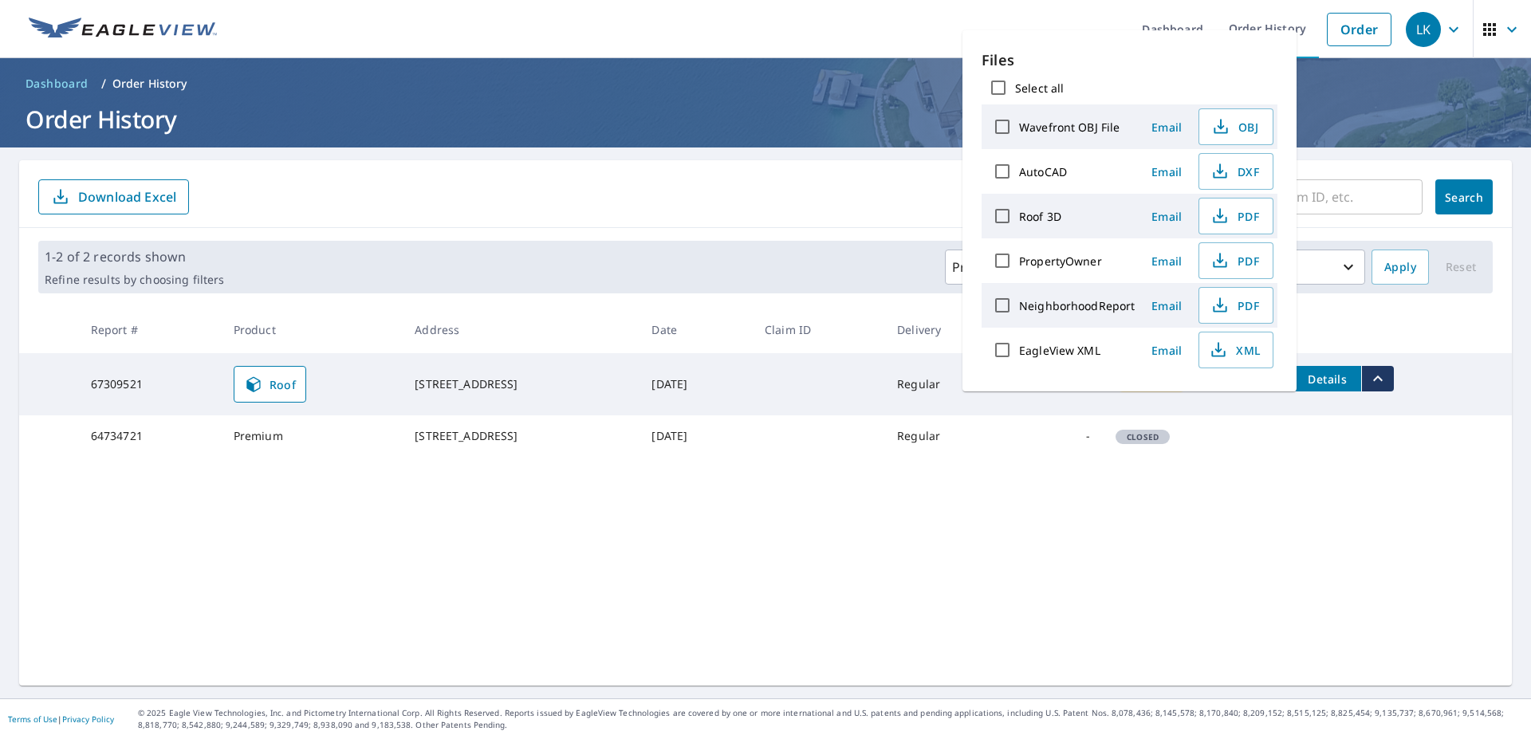
click at [1276, 486] on div "​ Search Download Excel 1-2 of 2 records shown Refine results by choosing filte…" at bounding box center [765, 423] width 1493 height 526
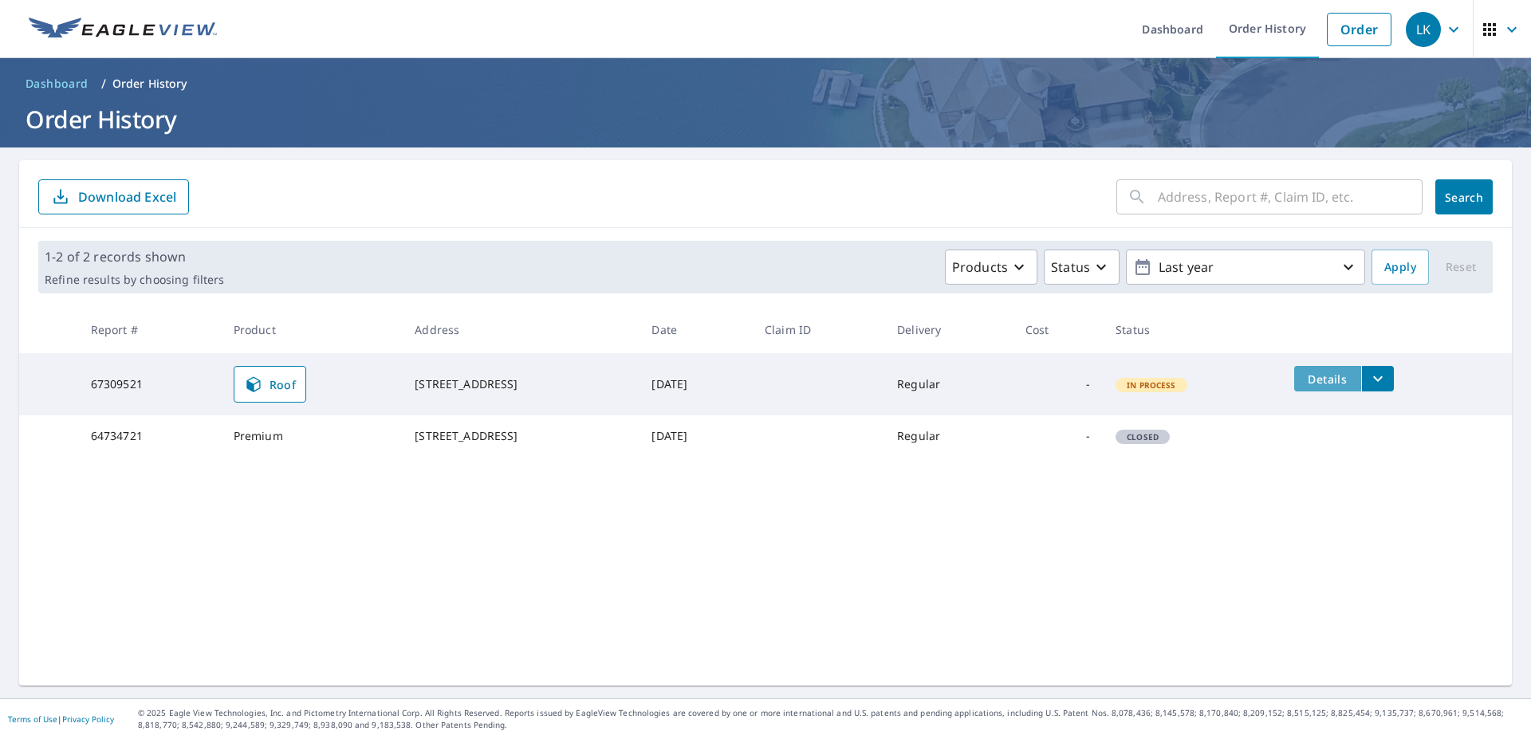
click at [1342, 378] on span "Details" at bounding box center [1328, 379] width 48 height 15
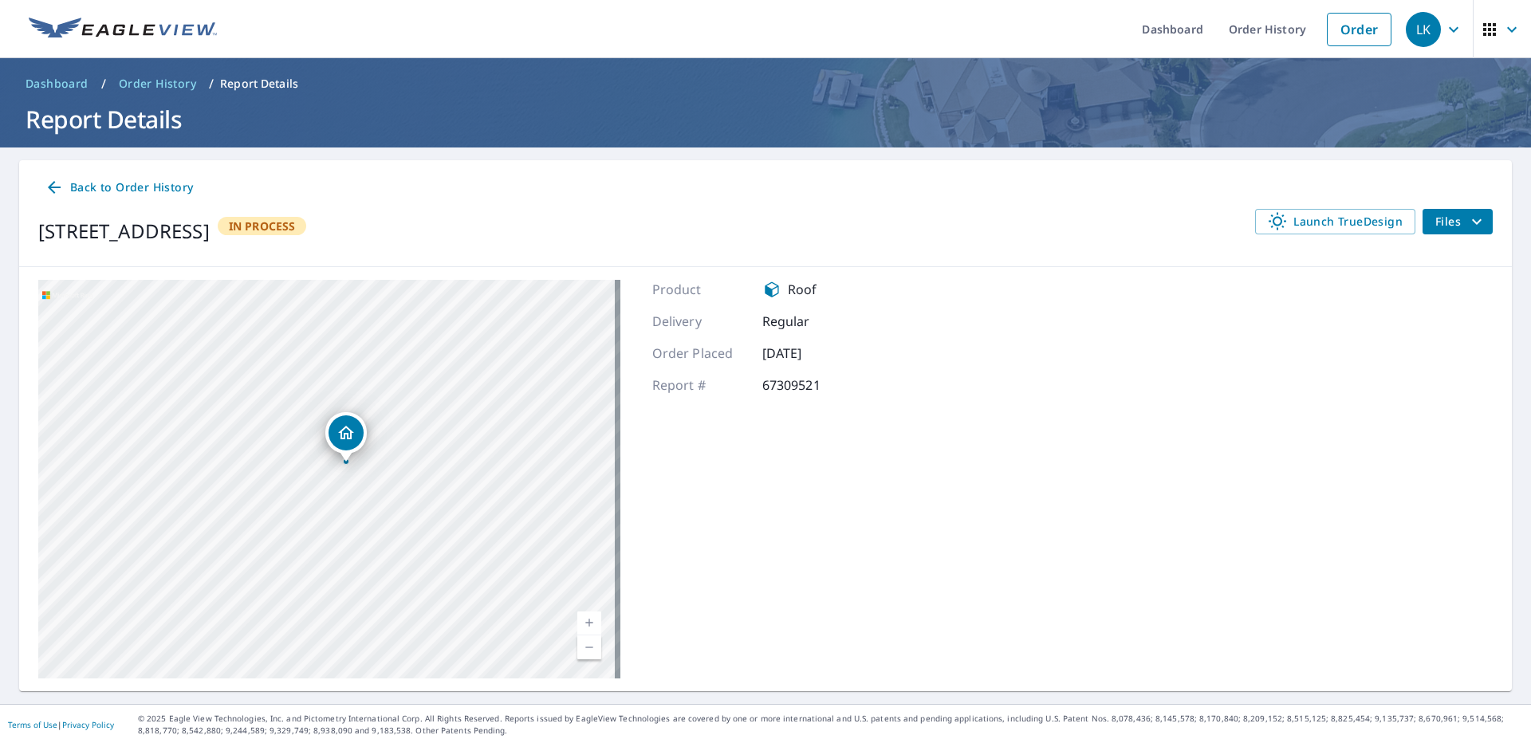
drag, startPoint x: 431, startPoint y: 550, endPoint x: 466, endPoint y: 566, distance: 38.5
click at [472, 571] on div "17059 N Quebec Ave Nampa, ID 83687" at bounding box center [329, 479] width 582 height 399
drag, startPoint x: 410, startPoint y: 529, endPoint x: 420, endPoint y: 473, distance: 56.8
click at [420, 473] on div "17059 N Quebec Ave Nampa, ID 83687" at bounding box center [329, 479] width 582 height 399
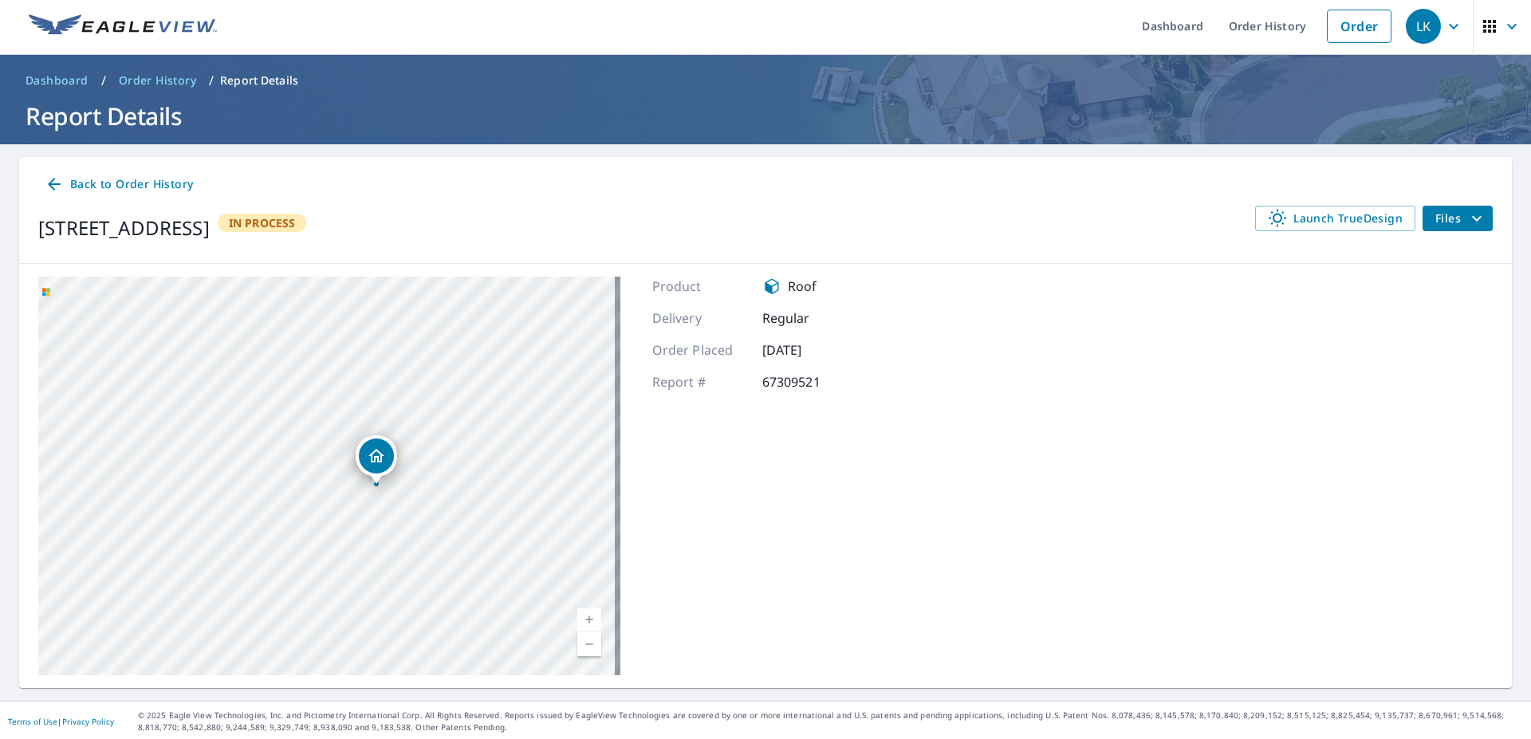
scroll to position [6, 0]
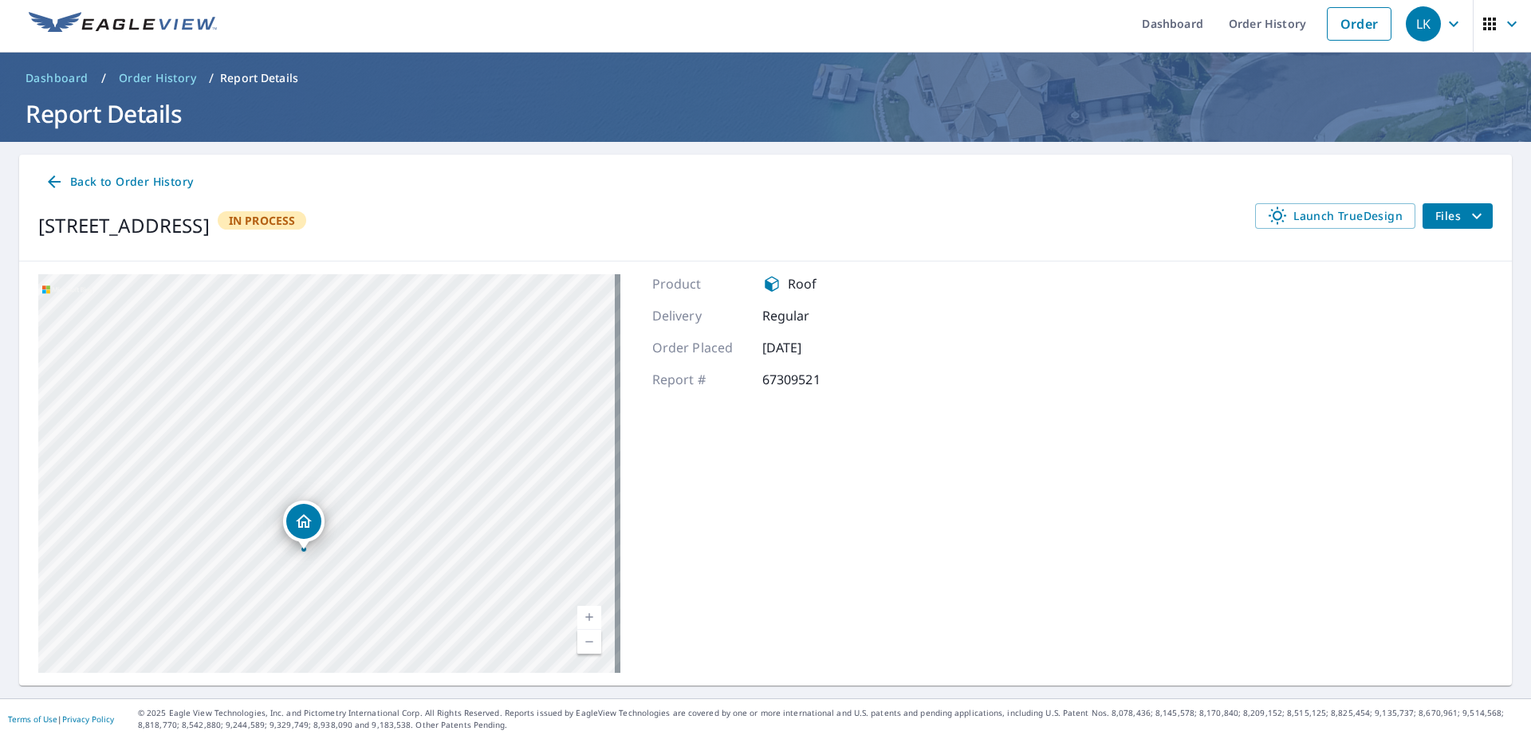
drag, startPoint x: 459, startPoint y: 551, endPoint x: 68, endPoint y: 462, distance: 401.6
click at [68, 462] on div "17059 N Quebec Ave Nampa, ID 83687" at bounding box center [329, 473] width 582 height 399
click at [903, 571] on div "17059 N Quebec Ave Nampa, ID 83687 Aerial Road A standard road map Aerial A det…" at bounding box center [765, 474] width 1493 height 424
click at [1467, 211] on icon "filesDropdownBtn-67309521" at bounding box center [1476, 216] width 19 height 19
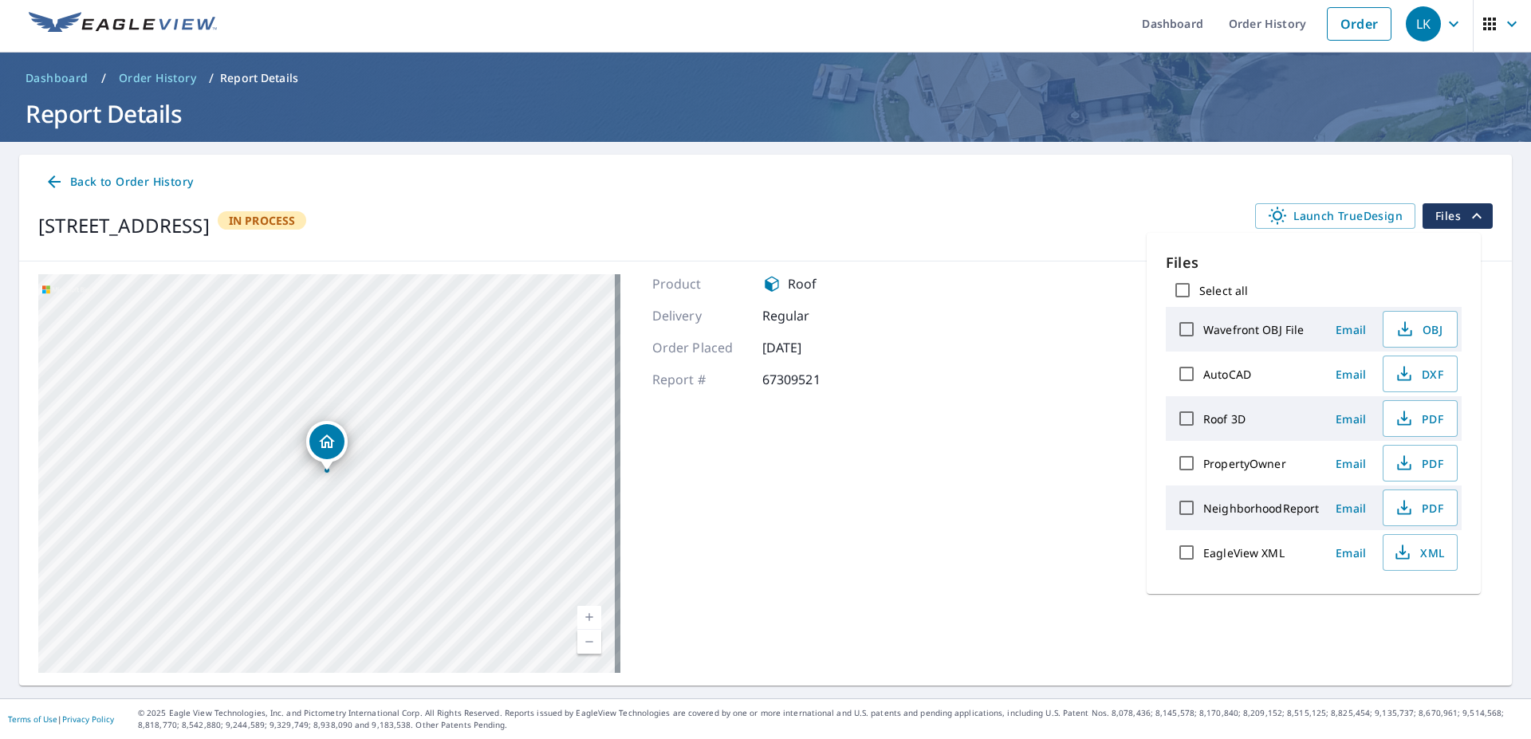
click at [928, 417] on div "17059 N Quebec Ave Nampa, ID 83687 Aerial Road A standard road map Aerial A det…" at bounding box center [765, 474] width 1493 height 424
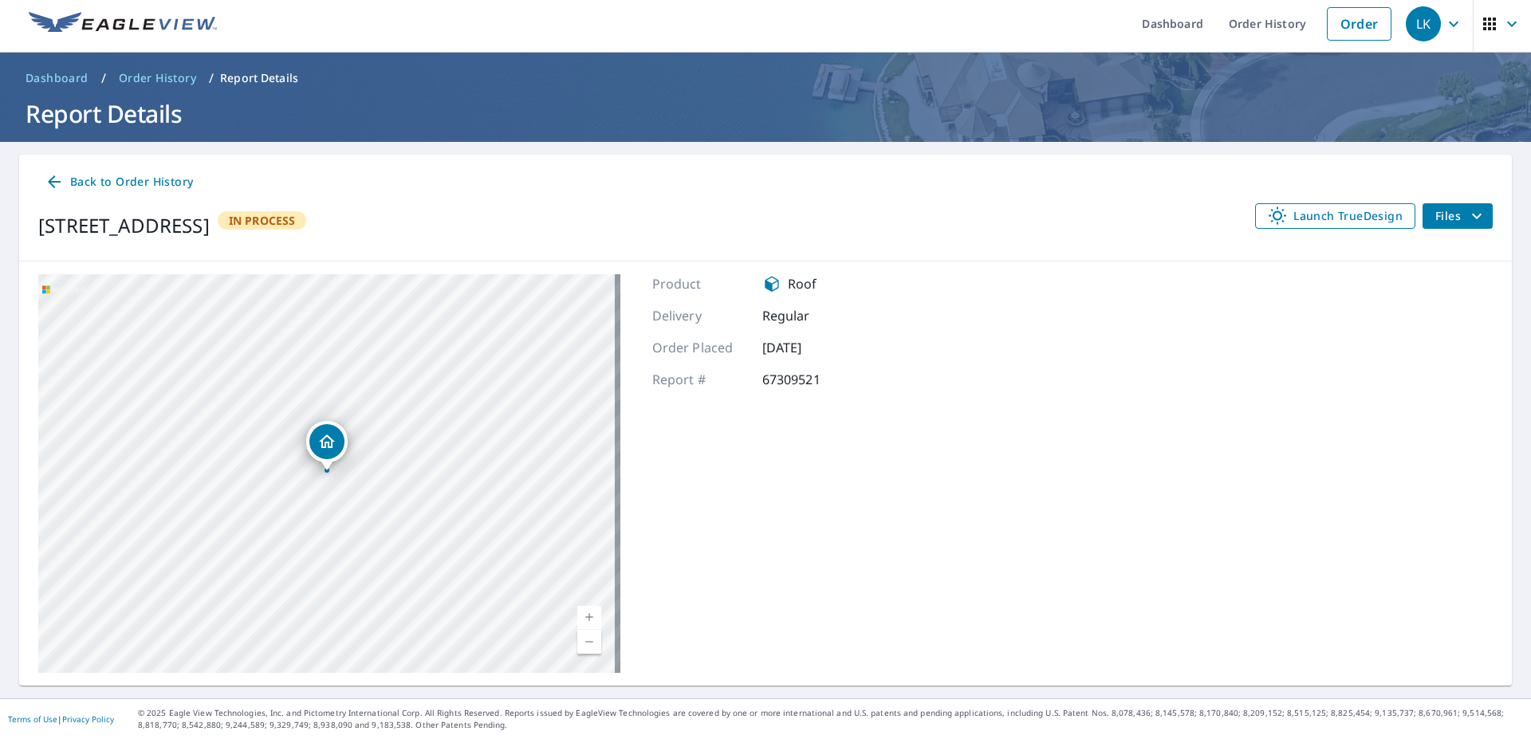
click at [1293, 218] on span "Launch TrueDesign" at bounding box center [1335, 216] width 135 height 19
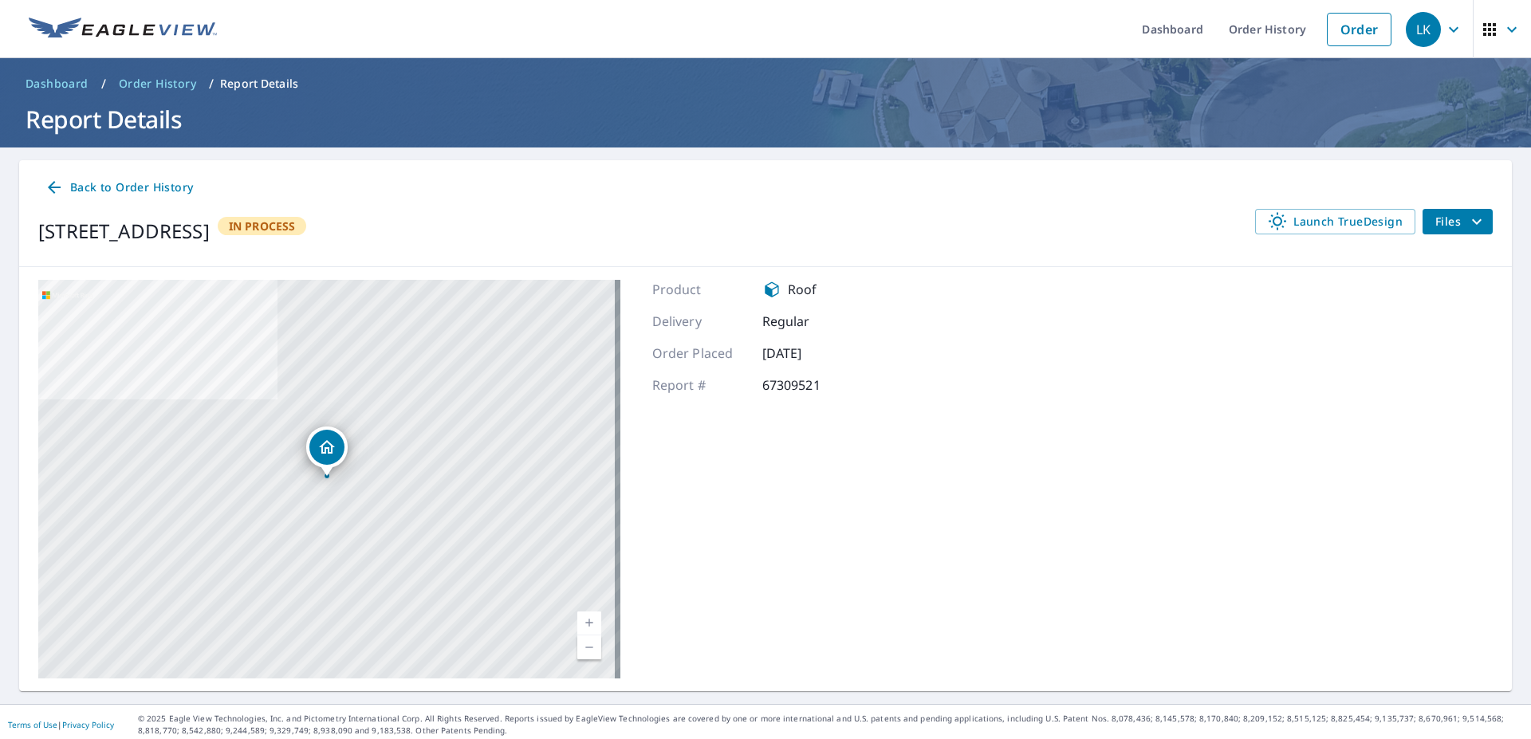
click at [61, 186] on icon at bounding box center [54, 187] width 19 height 19
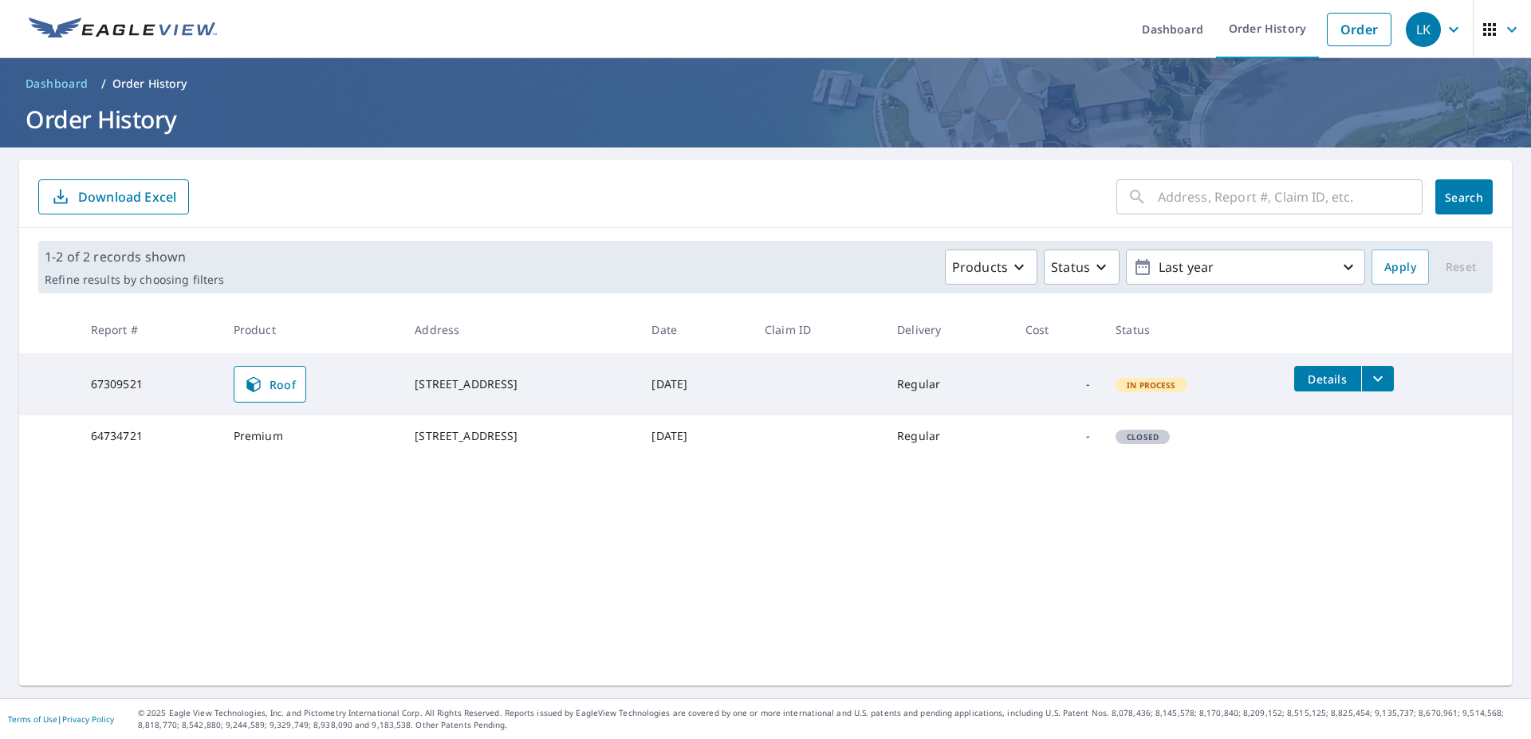
click at [1140, 578] on div "​ Search Download Excel 1-2 of 2 records shown Refine results by choosing filte…" at bounding box center [765, 423] width 1493 height 526
click at [244, 384] on icon at bounding box center [253, 384] width 19 height 19
click at [244, 387] on icon at bounding box center [253, 384] width 19 height 19
click at [558, 597] on div "​ Search Download Excel 1-2 of 2 records shown Refine results by choosing filte…" at bounding box center [765, 423] width 1493 height 526
click at [1010, 254] on button "Products" at bounding box center [991, 267] width 93 height 35
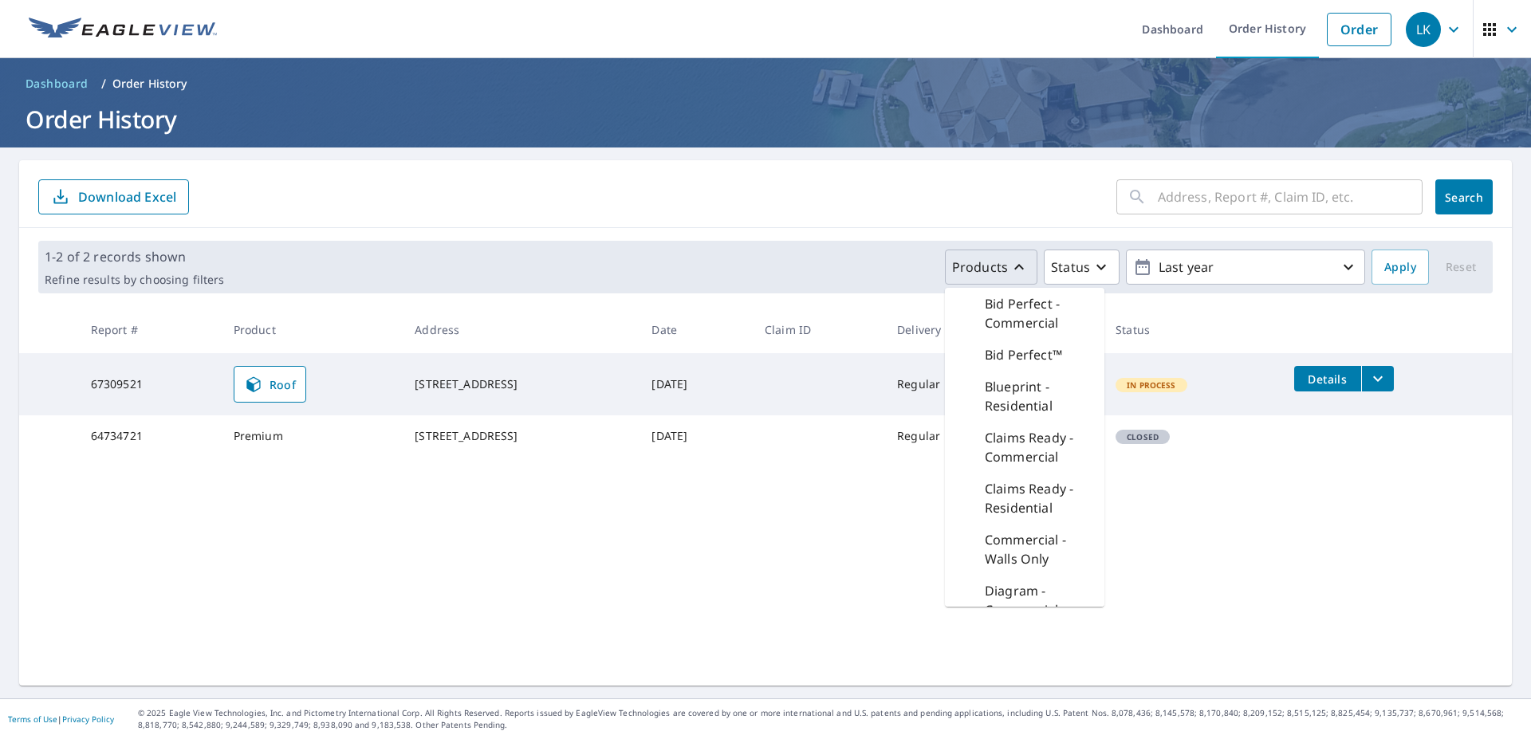
click at [1010, 262] on icon "button" at bounding box center [1019, 267] width 19 height 19
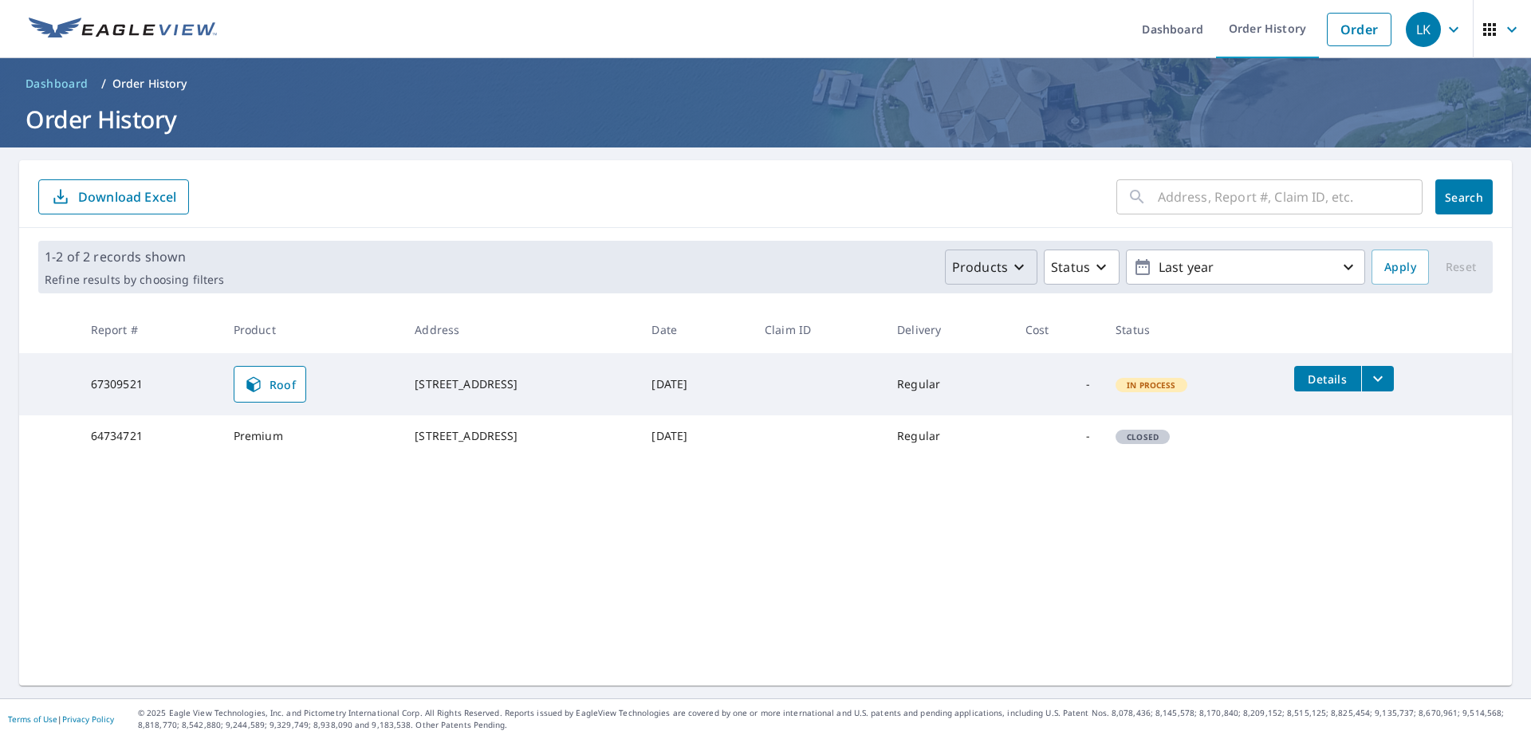
click at [148, 201] on p "Download Excel" at bounding box center [127, 197] width 98 height 18
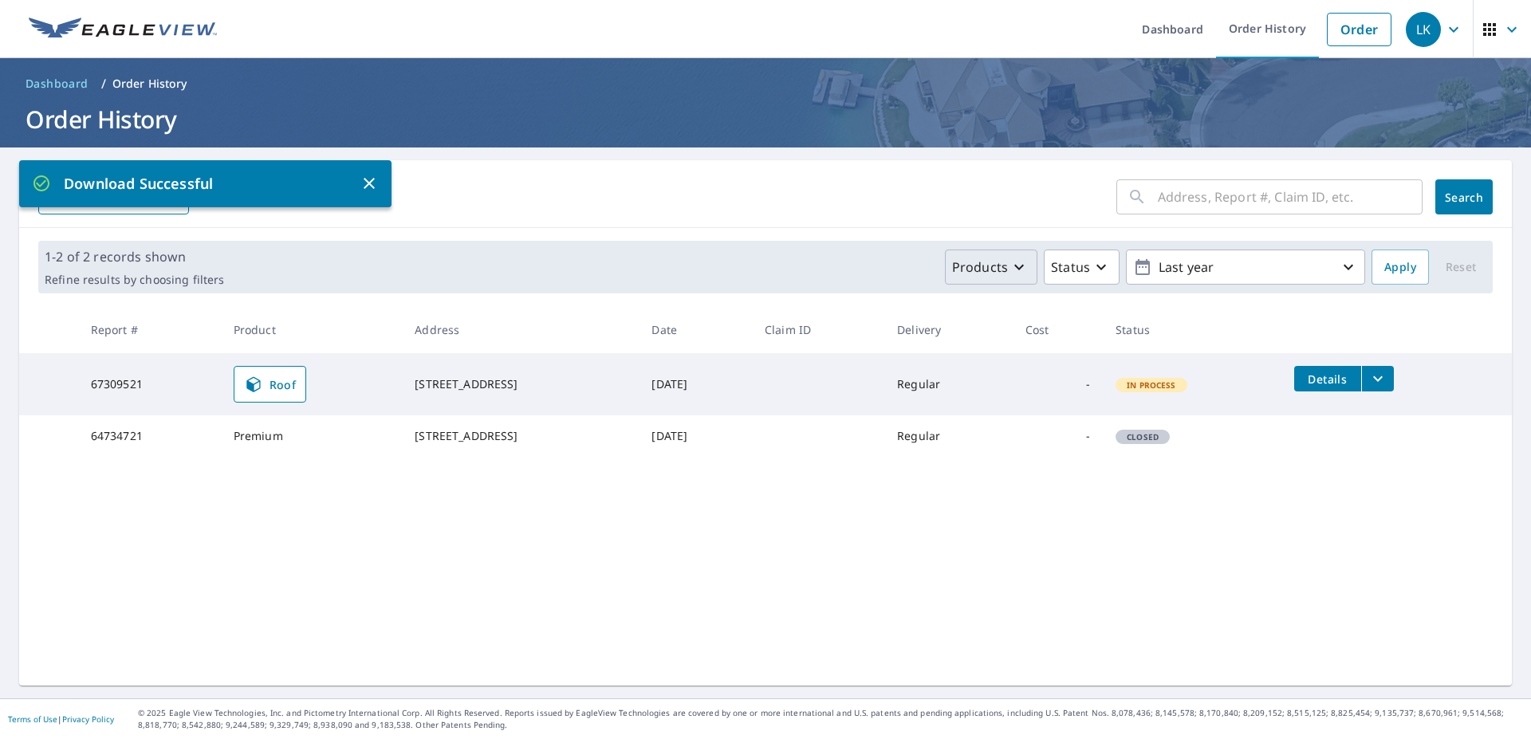
click at [745, 193] on form "​ Search Download Excel" at bounding box center [765, 196] width 1455 height 35
click at [1018, 266] on div "Products" at bounding box center [991, 267] width 78 height 19
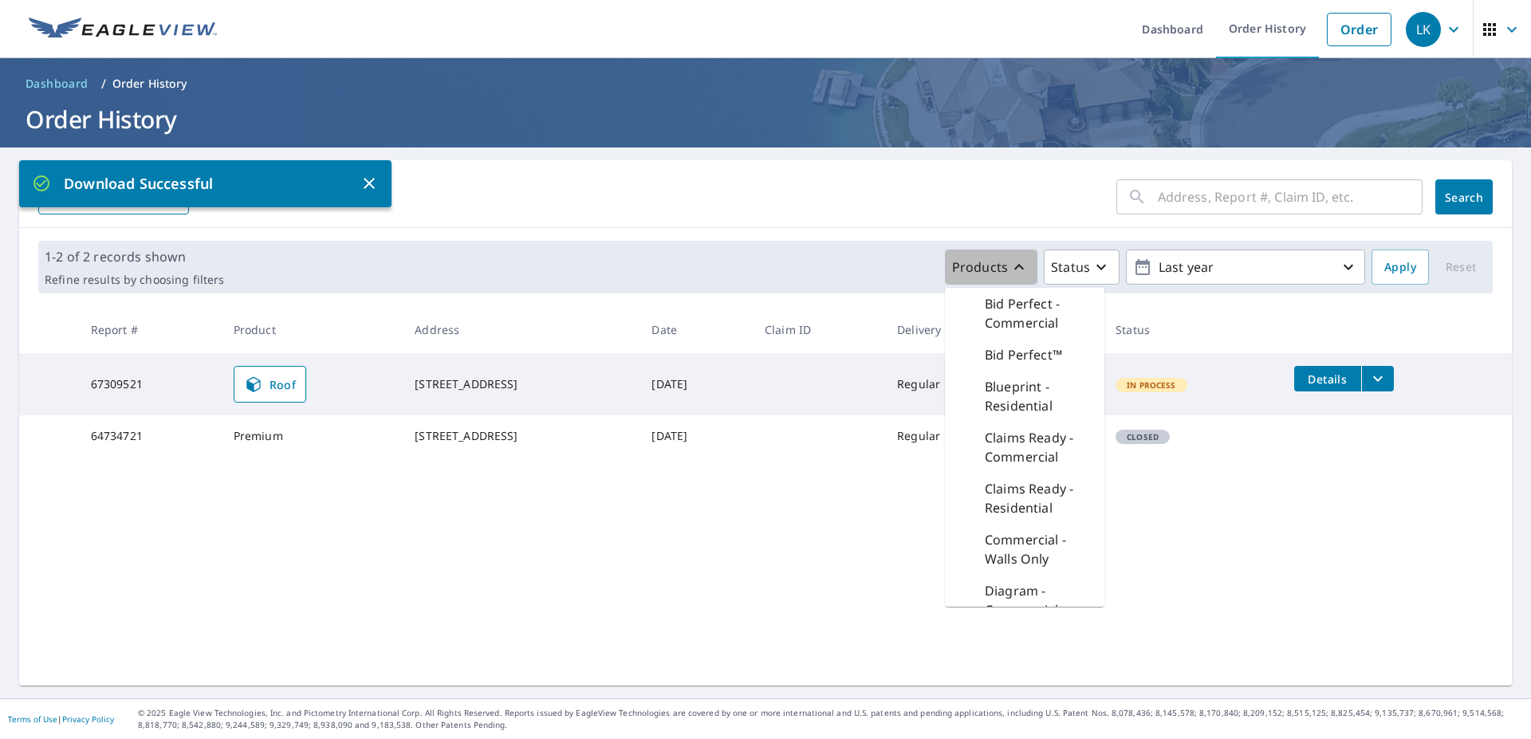
click at [1011, 260] on icon "button" at bounding box center [1019, 267] width 19 height 19
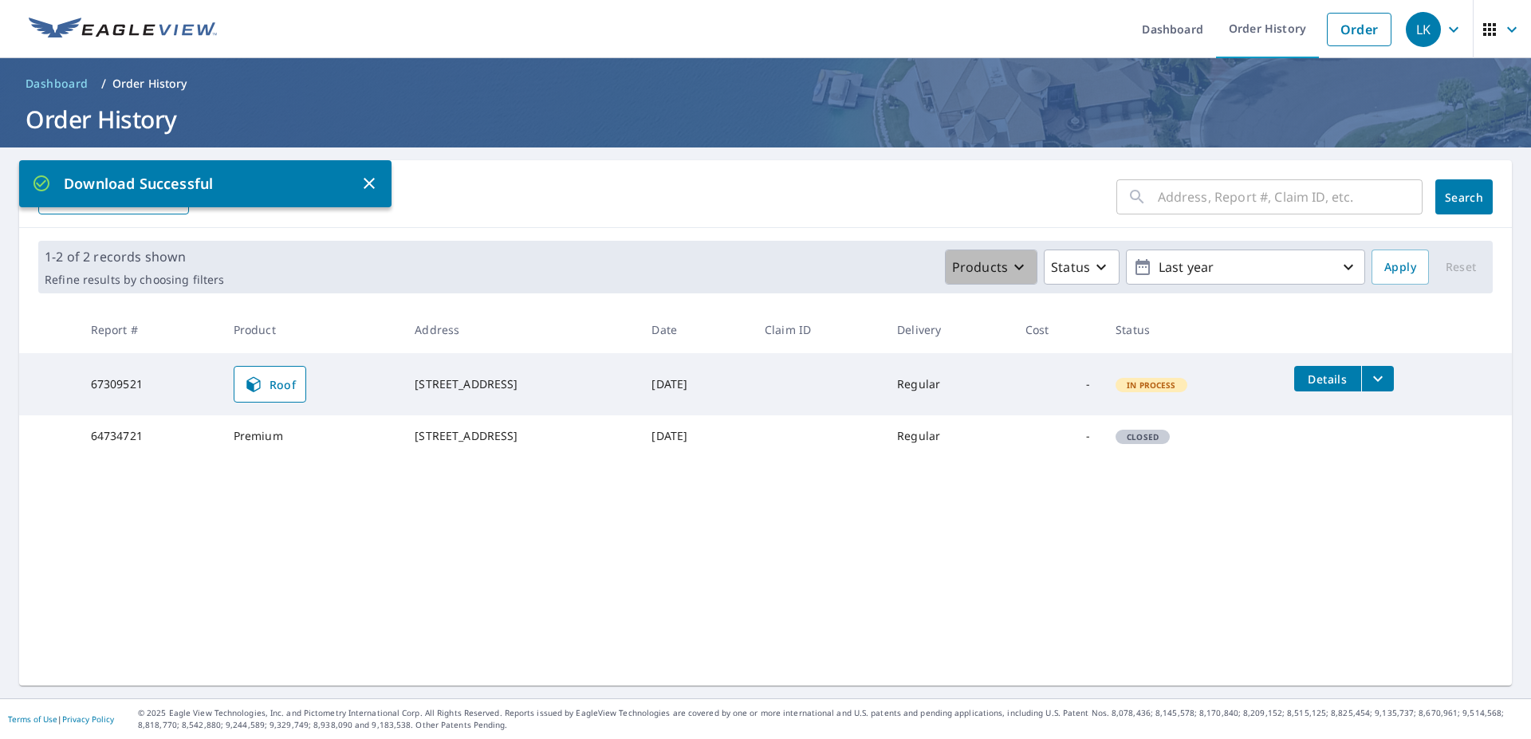
click at [1011, 260] on icon "button" at bounding box center [1019, 267] width 19 height 19
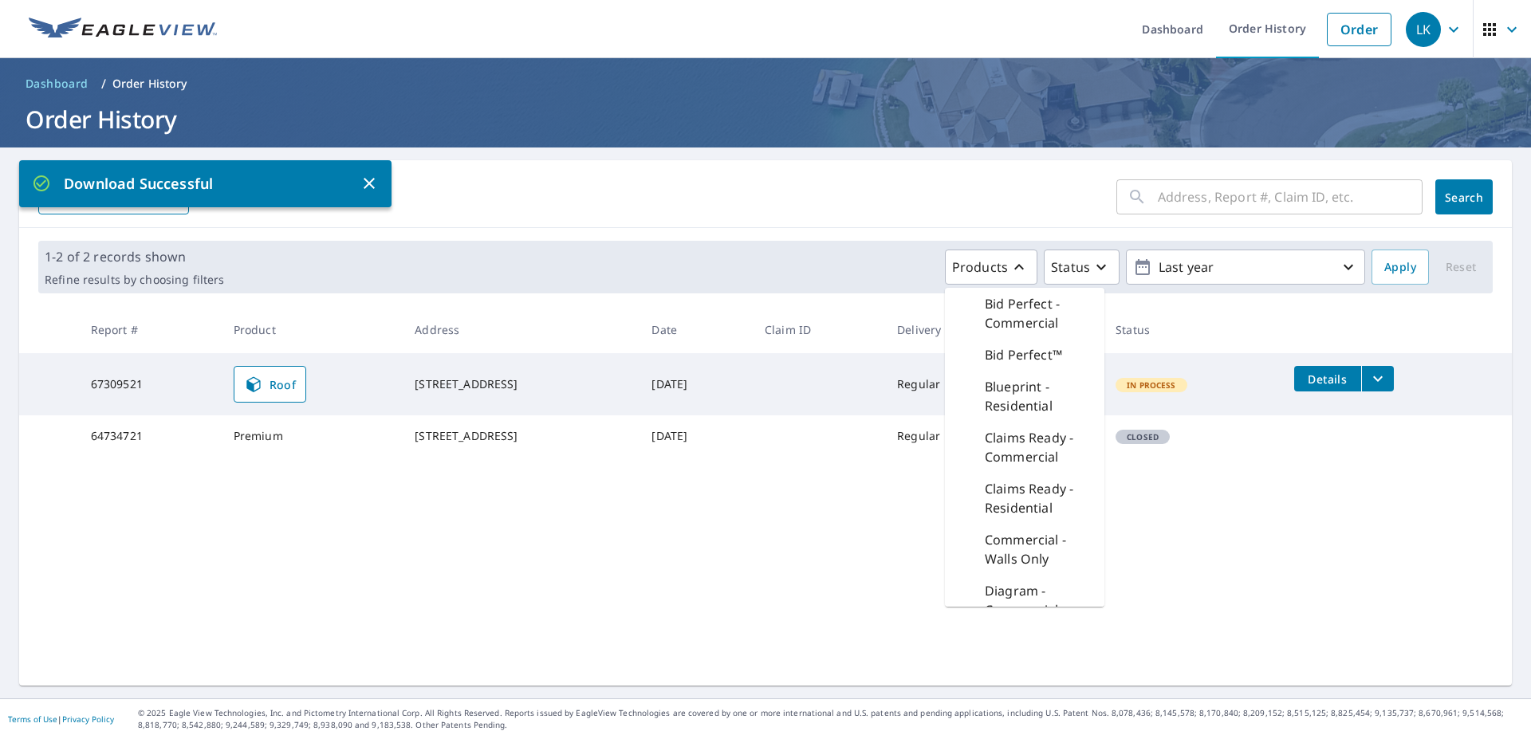
click at [1023, 265] on button "Products" at bounding box center [991, 267] width 93 height 35
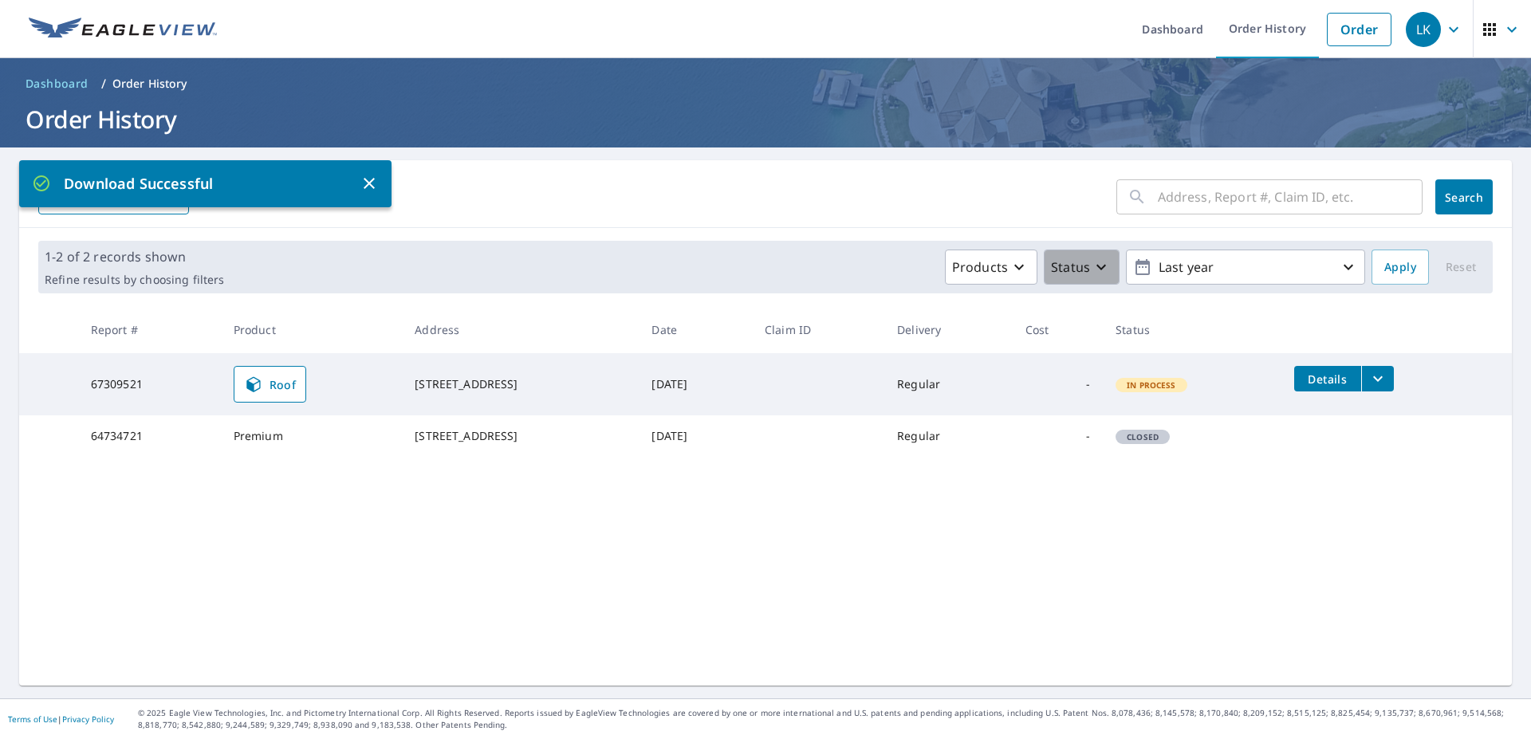
click at [1095, 262] on icon "button" at bounding box center [1101, 267] width 19 height 19
click at [1102, 272] on button "Status" at bounding box center [1082, 267] width 76 height 35
click at [1348, 271] on button "Last year" at bounding box center [1245, 267] width 239 height 35
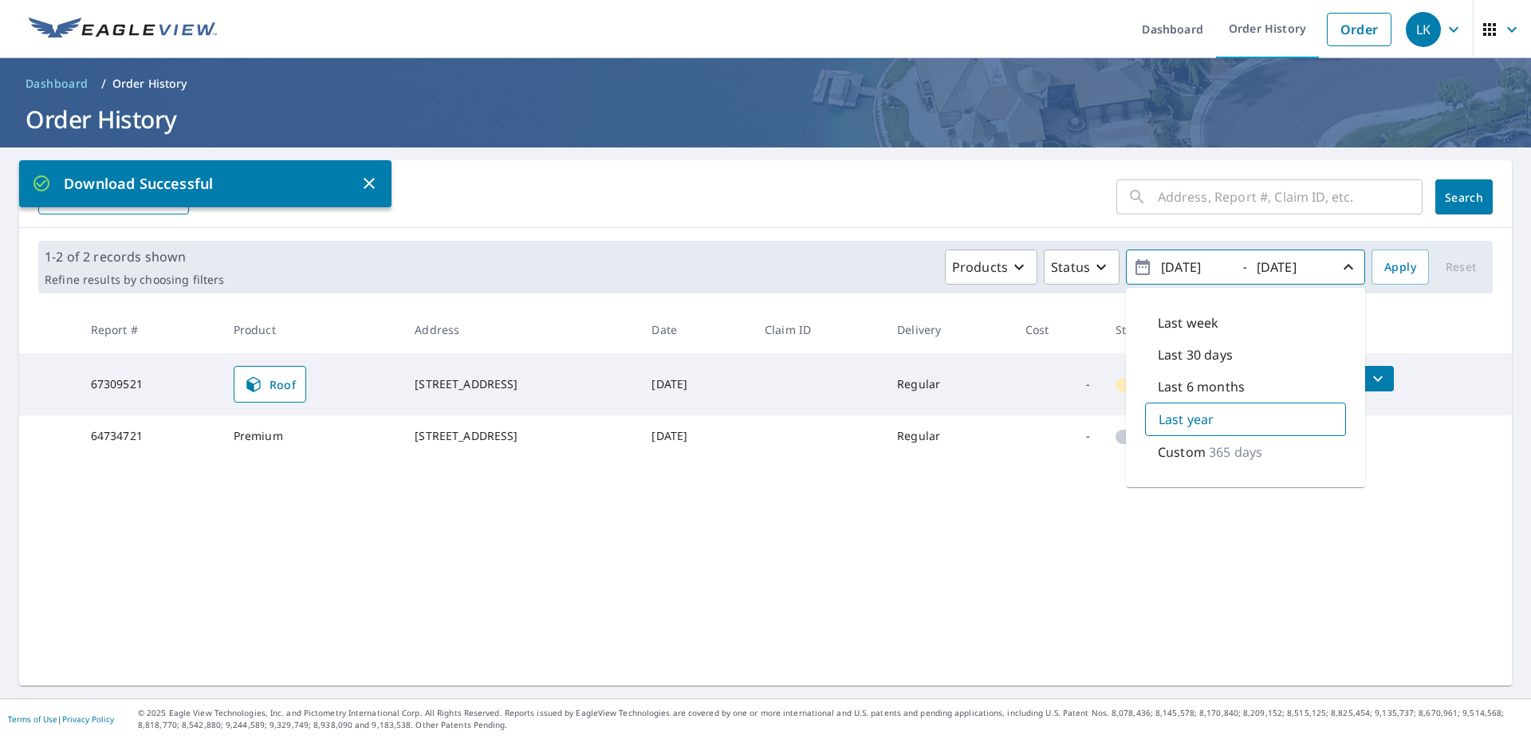
click at [1373, 309] on th at bounding box center [1397, 329] width 230 height 47
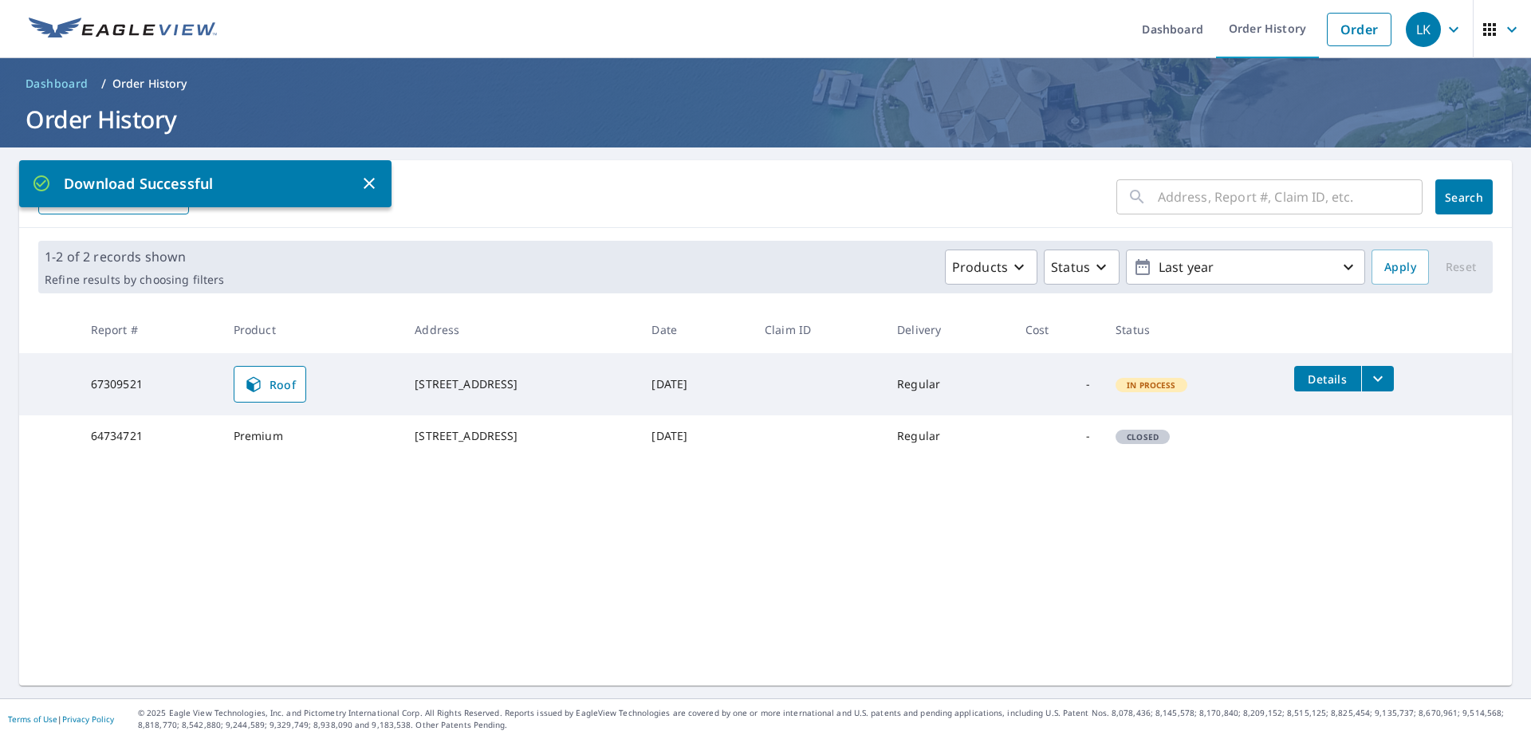
click at [1238, 201] on input "text" at bounding box center [1290, 197] width 265 height 45
click at [995, 188] on form "​ Search Download Excel" at bounding box center [765, 196] width 1455 height 35
click at [367, 182] on icon "button" at bounding box center [369, 183] width 11 height 11
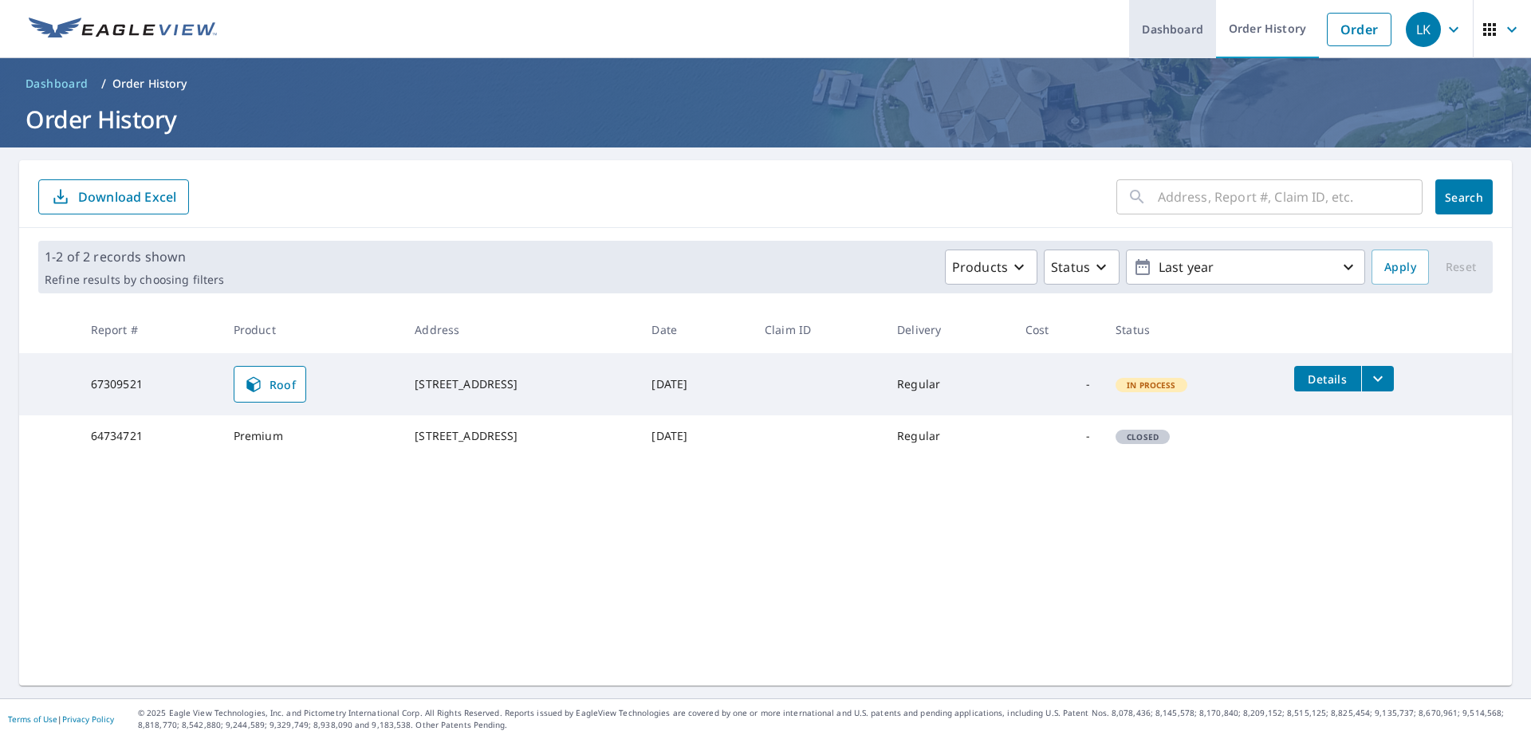
click at [1181, 19] on link "Dashboard" at bounding box center [1172, 29] width 87 height 58
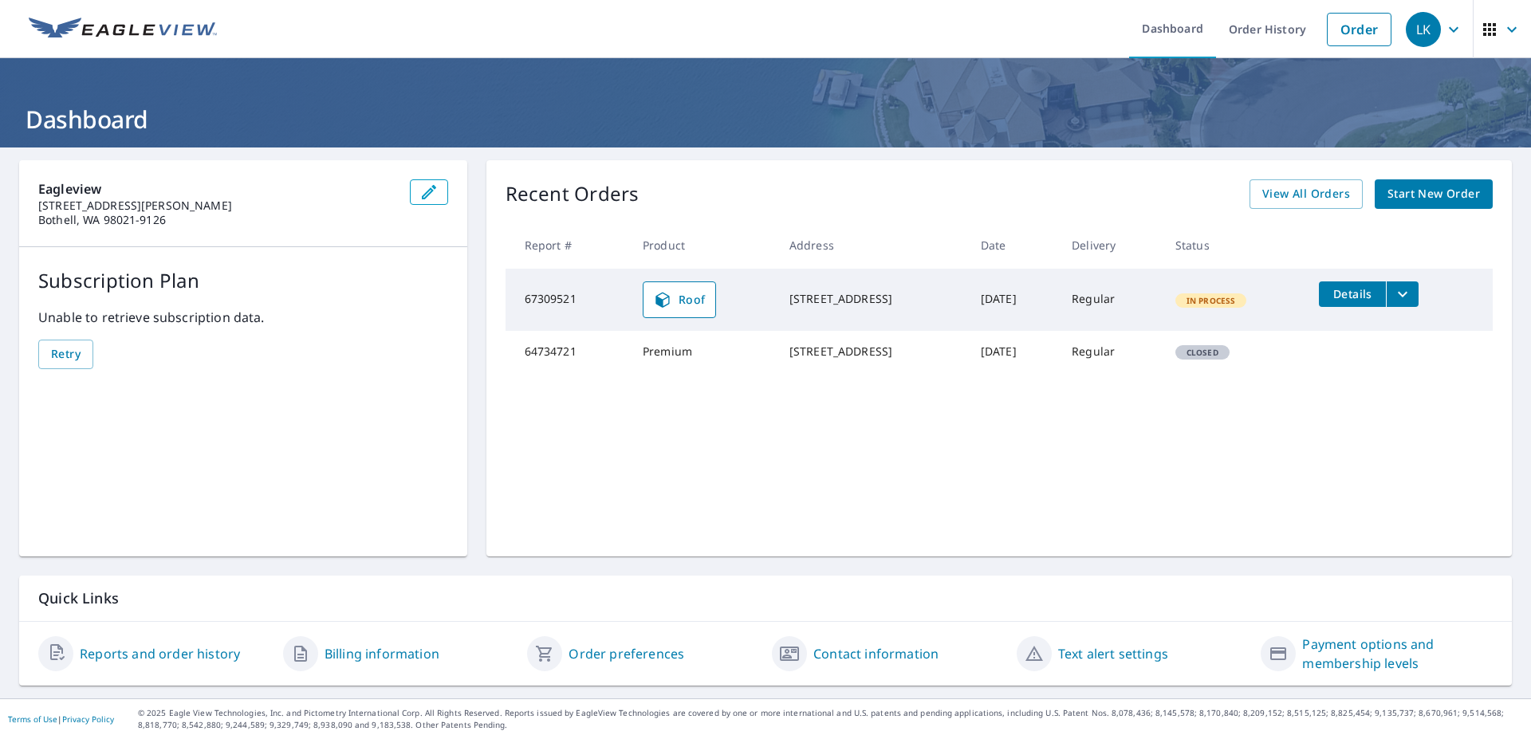
click at [1401, 199] on span "Start New Order" at bounding box center [1434, 194] width 93 height 20
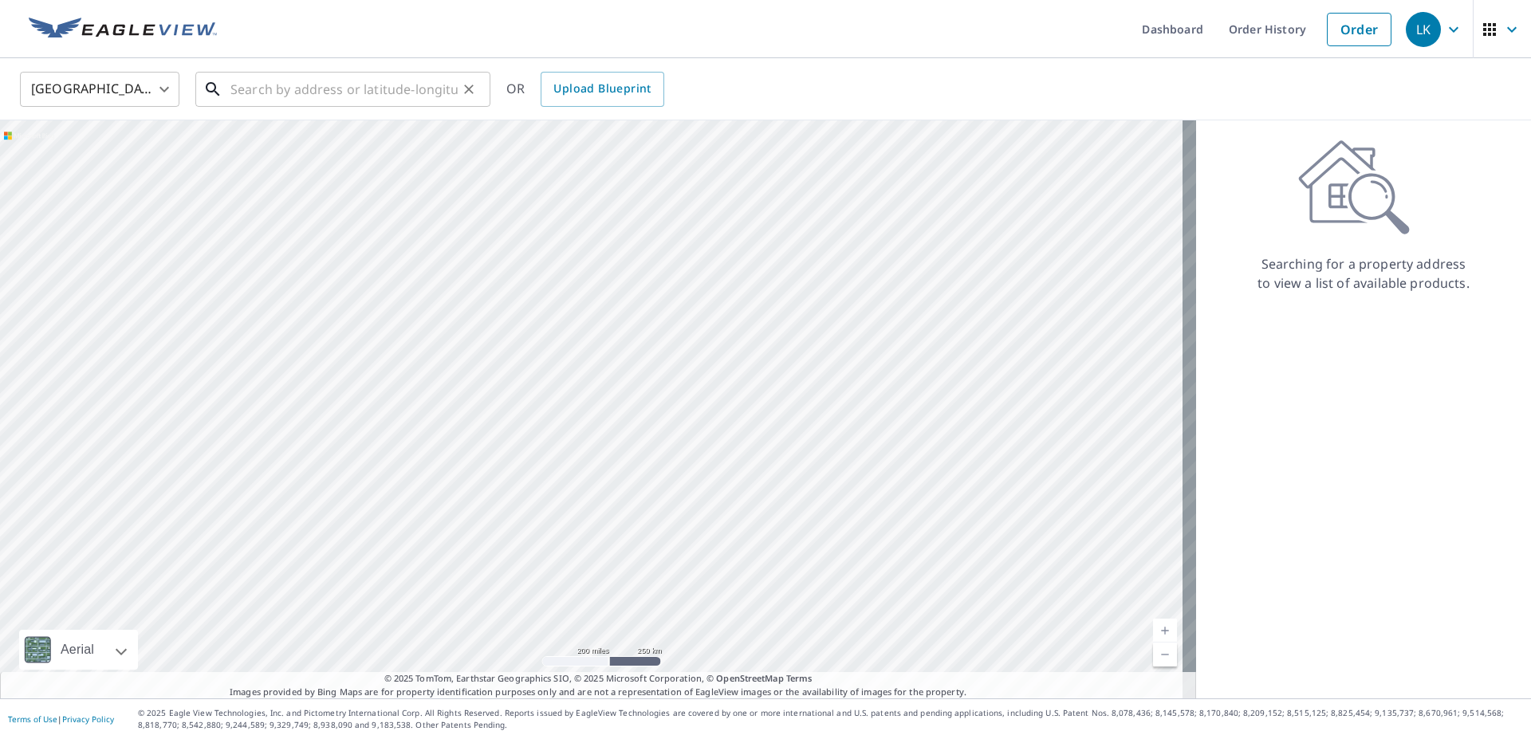
click at [331, 81] on input "text" at bounding box center [343, 89] width 227 height 45
click at [307, 72] on input "text" at bounding box center [343, 89] width 227 height 45
click at [306, 89] on input "text" at bounding box center [343, 89] width 227 height 45
click at [327, 92] on input "text" at bounding box center [343, 89] width 227 height 45
type input "3"
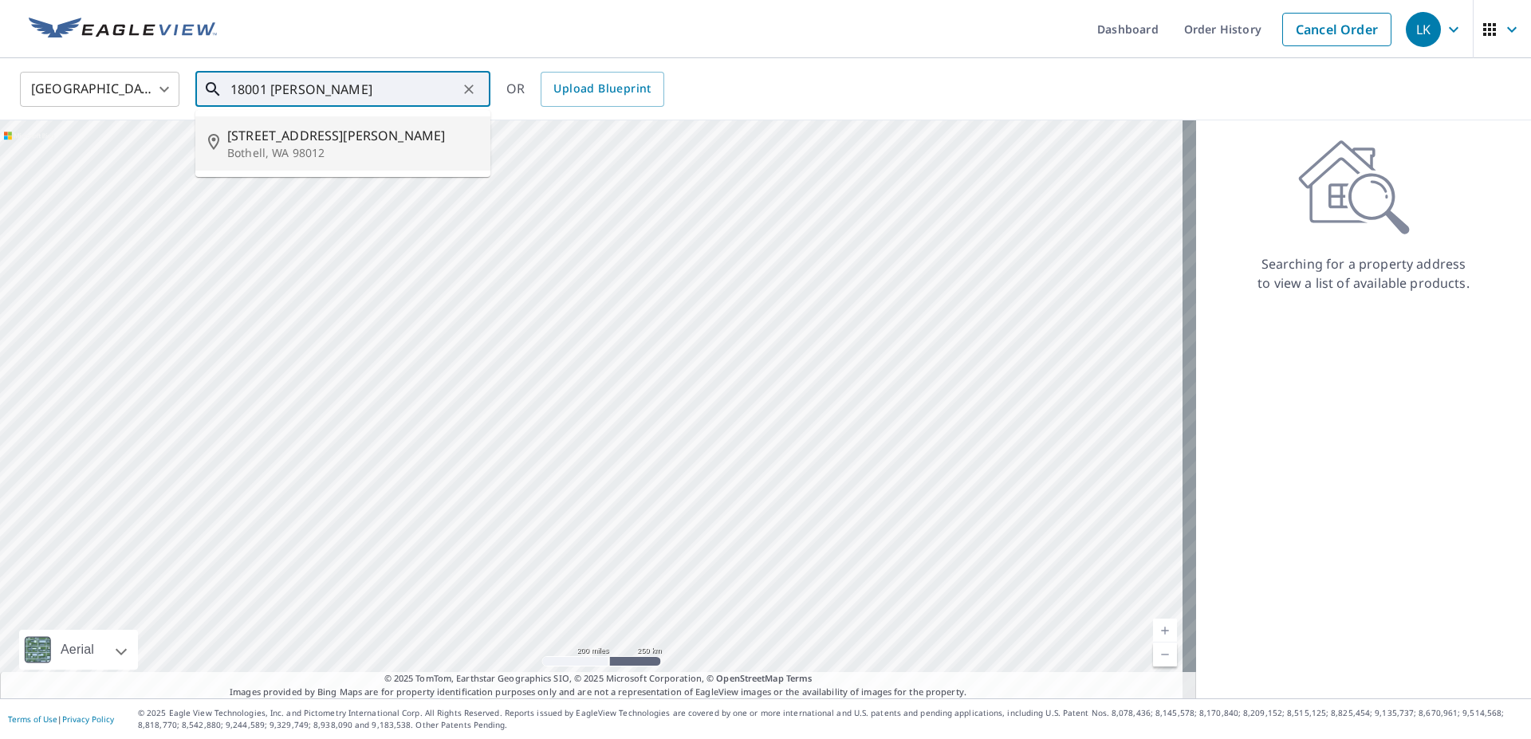
click at [335, 128] on span "18001 Bothell Everett Hwy" at bounding box center [352, 135] width 250 height 19
type input "18001 Bothell Everett Hwy Bothell, WA 98012"
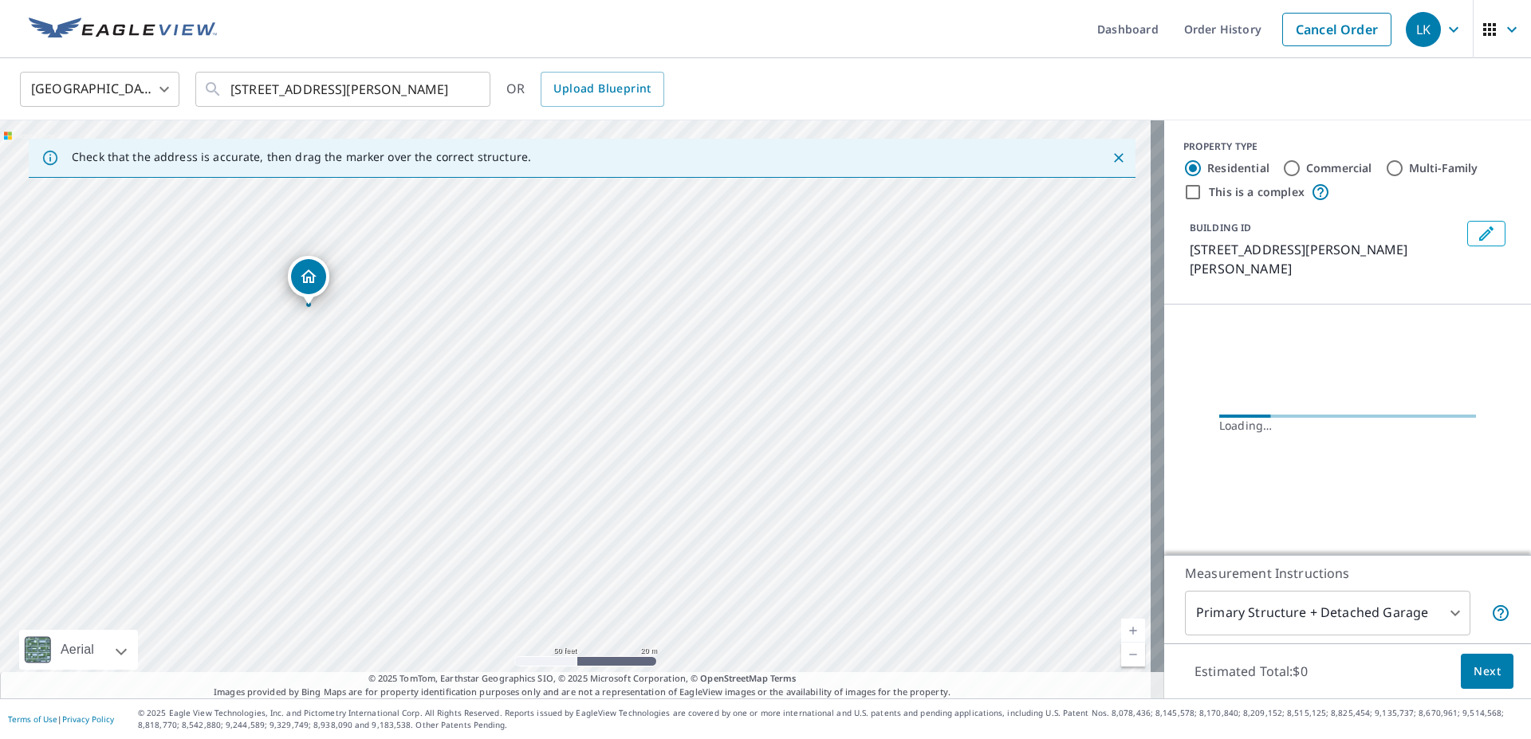
drag, startPoint x: 592, startPoint y: 545, endPoint x: 549, endPoint y: 494, distance: 66.8
click at [549, 494] on div "18001 Bothell Everett Hwy Bothell, WA 98012" at bounding box center [582, 409] width 1164 height 578
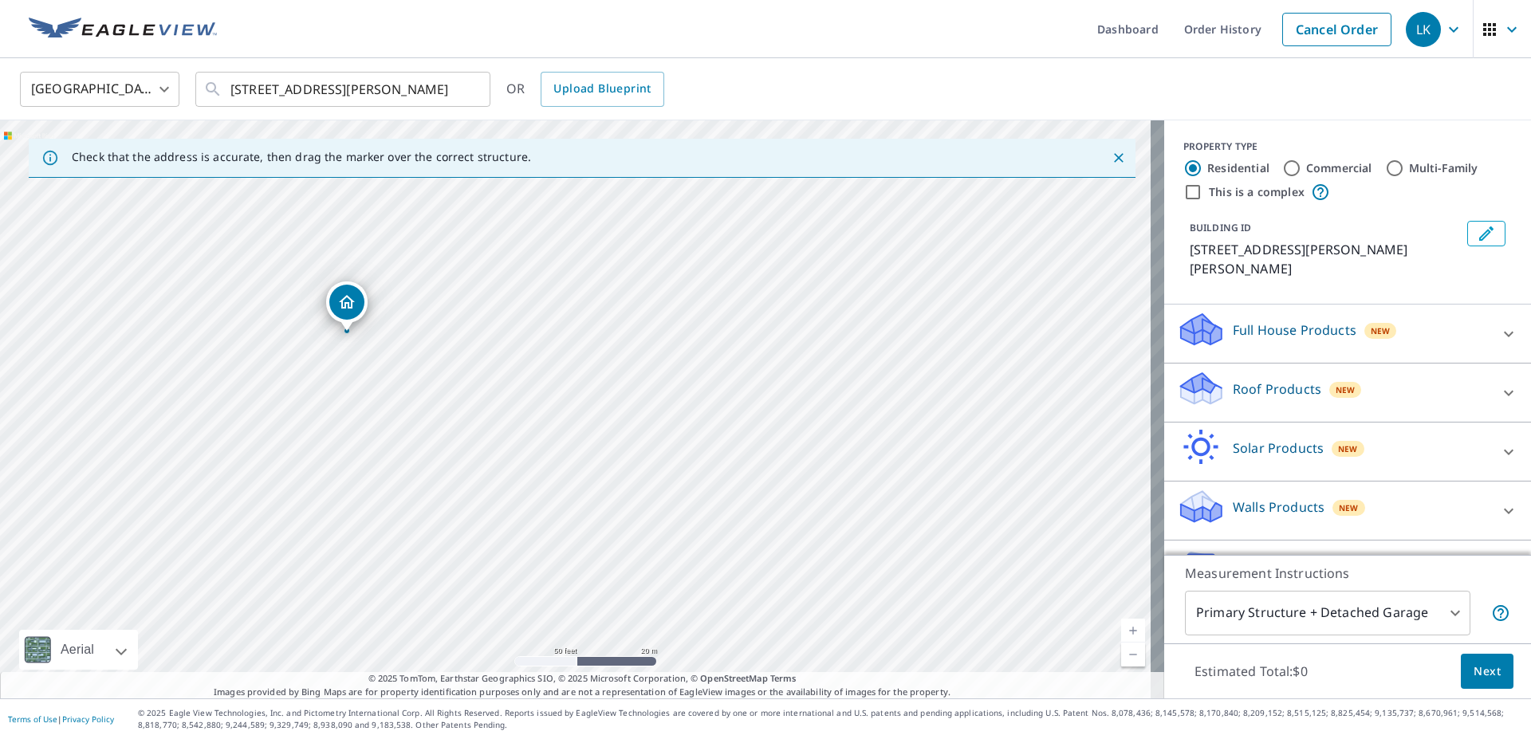
drag, startPoint x: 801, startPoint y: 541, endPoint x: 572, endPoint y: 465, distance: 241.1
click at [572, 465] on div "18001 Bothell Everett Hwy Bothell, WA 98012" at bounding box center [582, 409] width 1164 height 578
click at [346, 309] on icon "Dropped pin, building 1, Residential property, 18001 Bothell Everett Hwy Bothel…" at bounding box center [346, 302] width 19 height 19
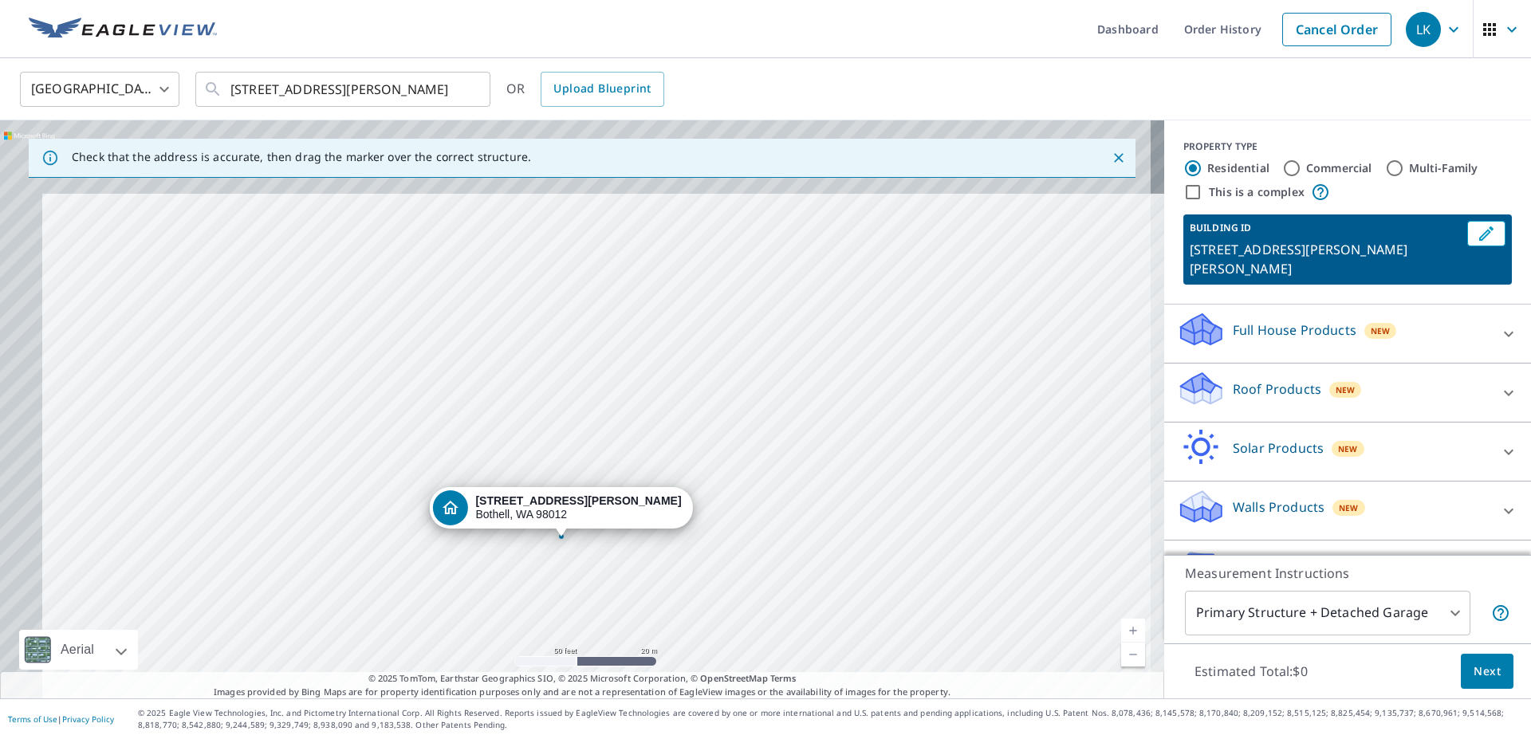
drag, startPoint x: 672, startPoint y: 465, endPoint x: 652, endPoint y: 586, distance: 122.8
click at [657, 595] on div "18001 Bothell Everett Hwy Bothell, WA 98012" at bounding box center [582, 409] width 1164 height 578
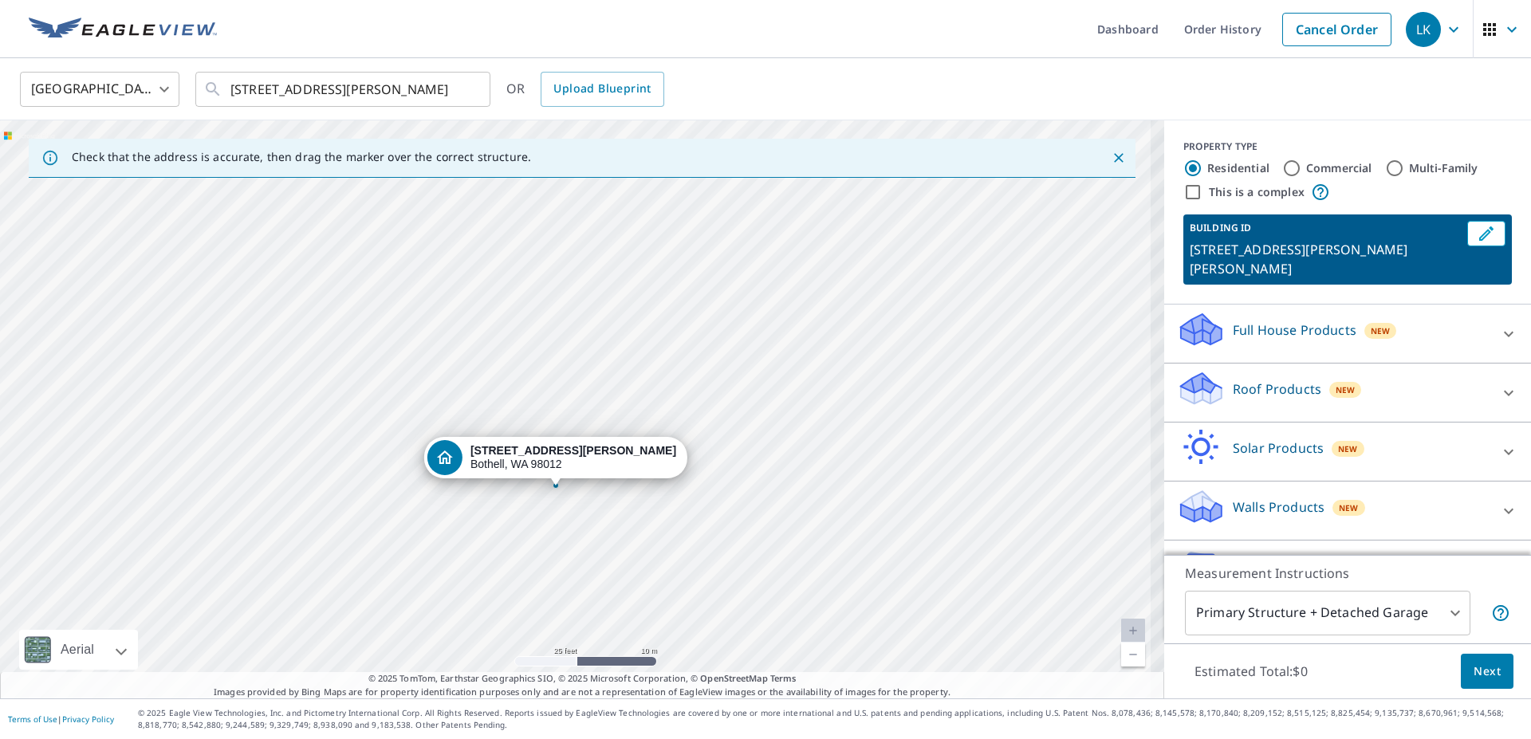
drag, startPoint x: 687, startPoint y: 537, endPoint x: 695, endPoint y: 503, distance: 34.4
click at [695, 503] on div "18001 Bothell Everett Hwy Bothell, WA 98012" at bounding box center [582, 409] width 1164 height 578
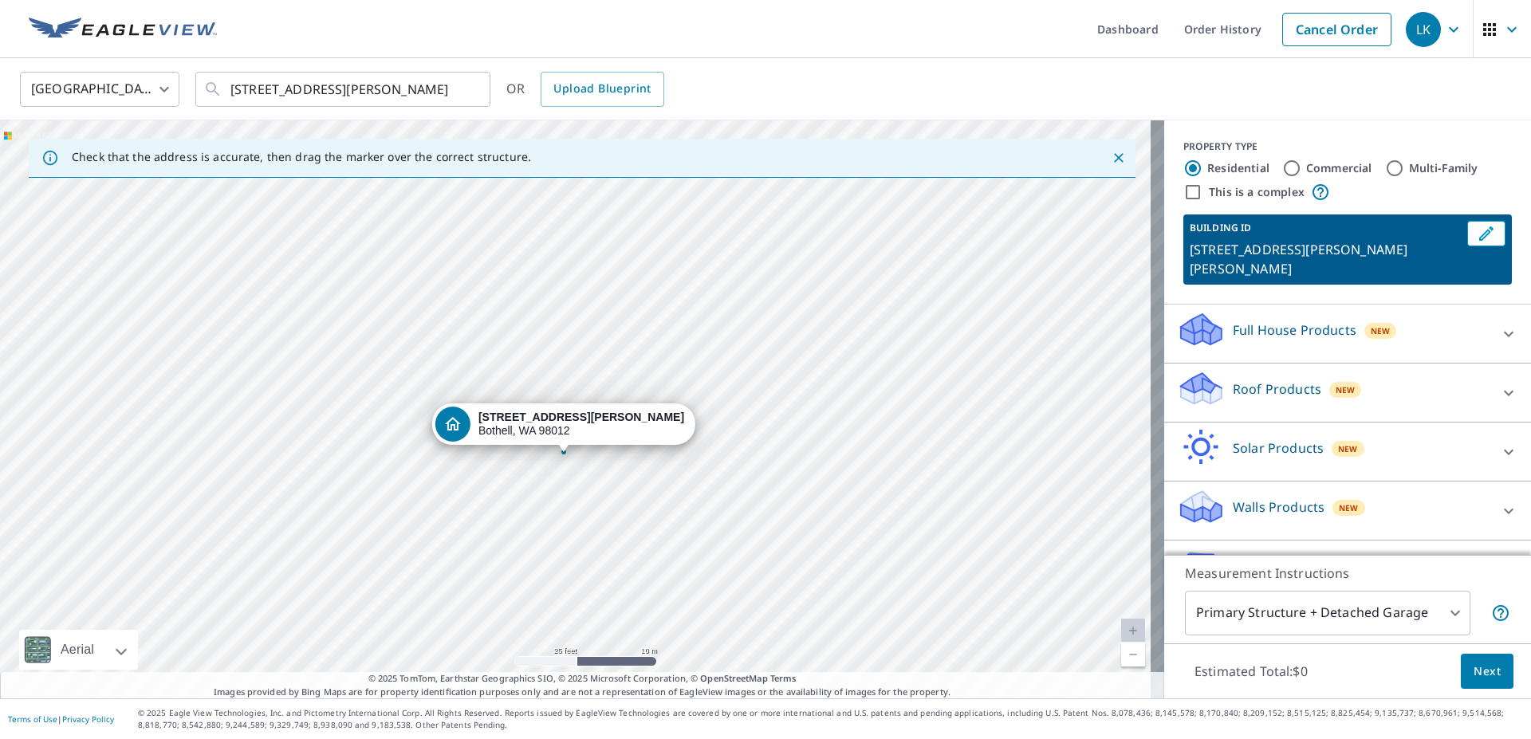
click at [1282, 167] on input "Commercial" at bounding box center [1291, 168] width 19 height 19
radio input "true"
type input "4"
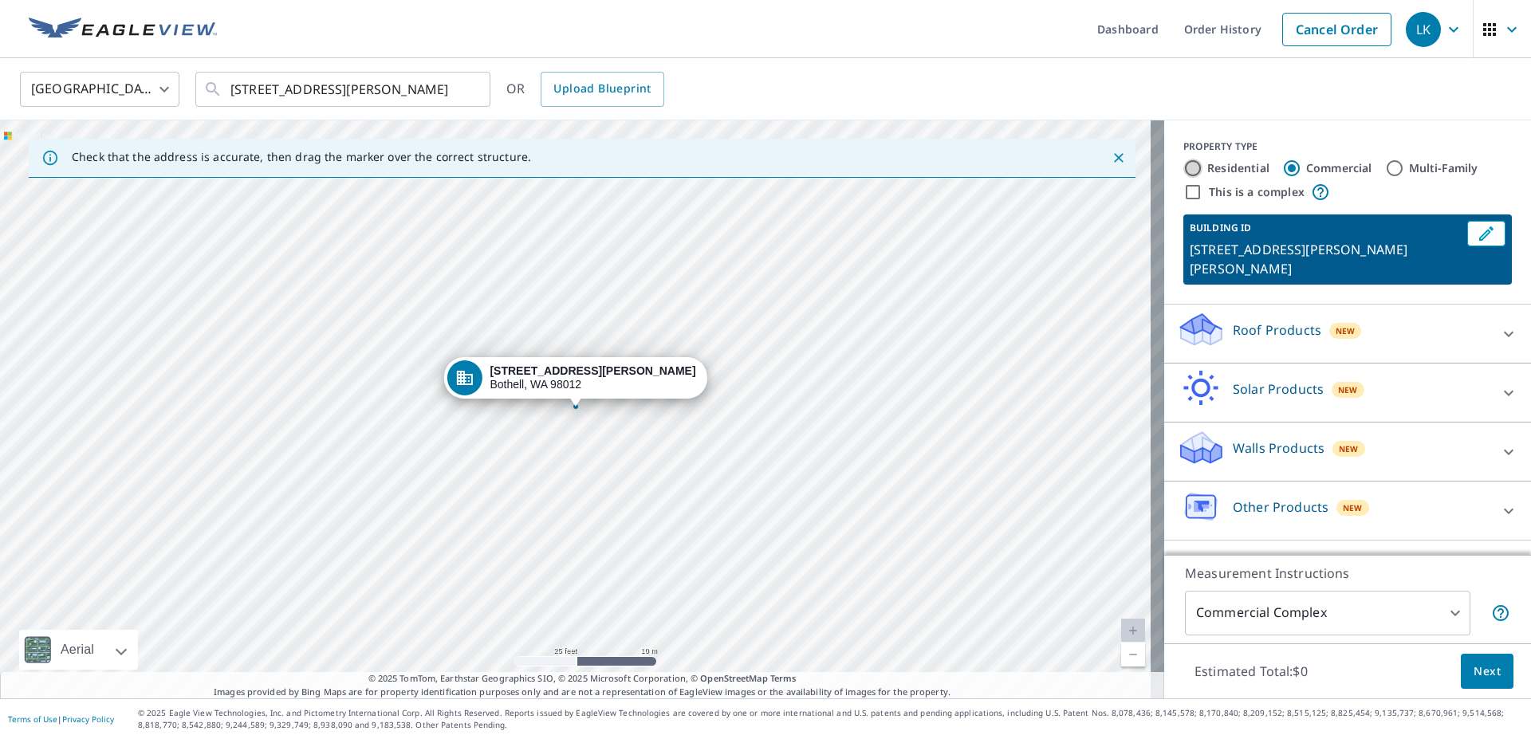
click at [1183, 169] on input "Residential" at bounding box center [1192, 168] width 19 height 19
radio input "true"
type input "1"
click at [1282, 169] on input "Commercial" at bounding box center [1291, 168] width 19 height 19
radio input "true"
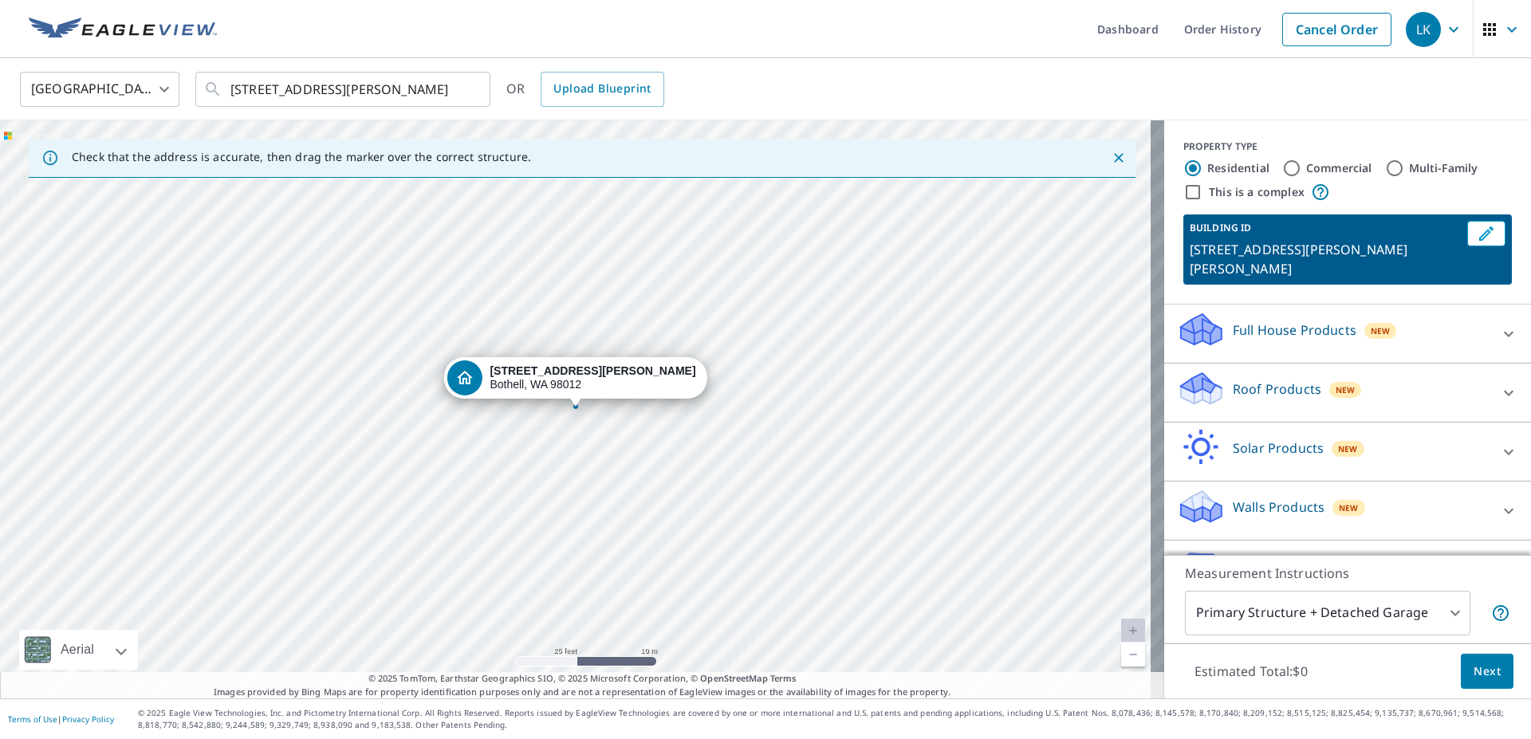
type input "4"
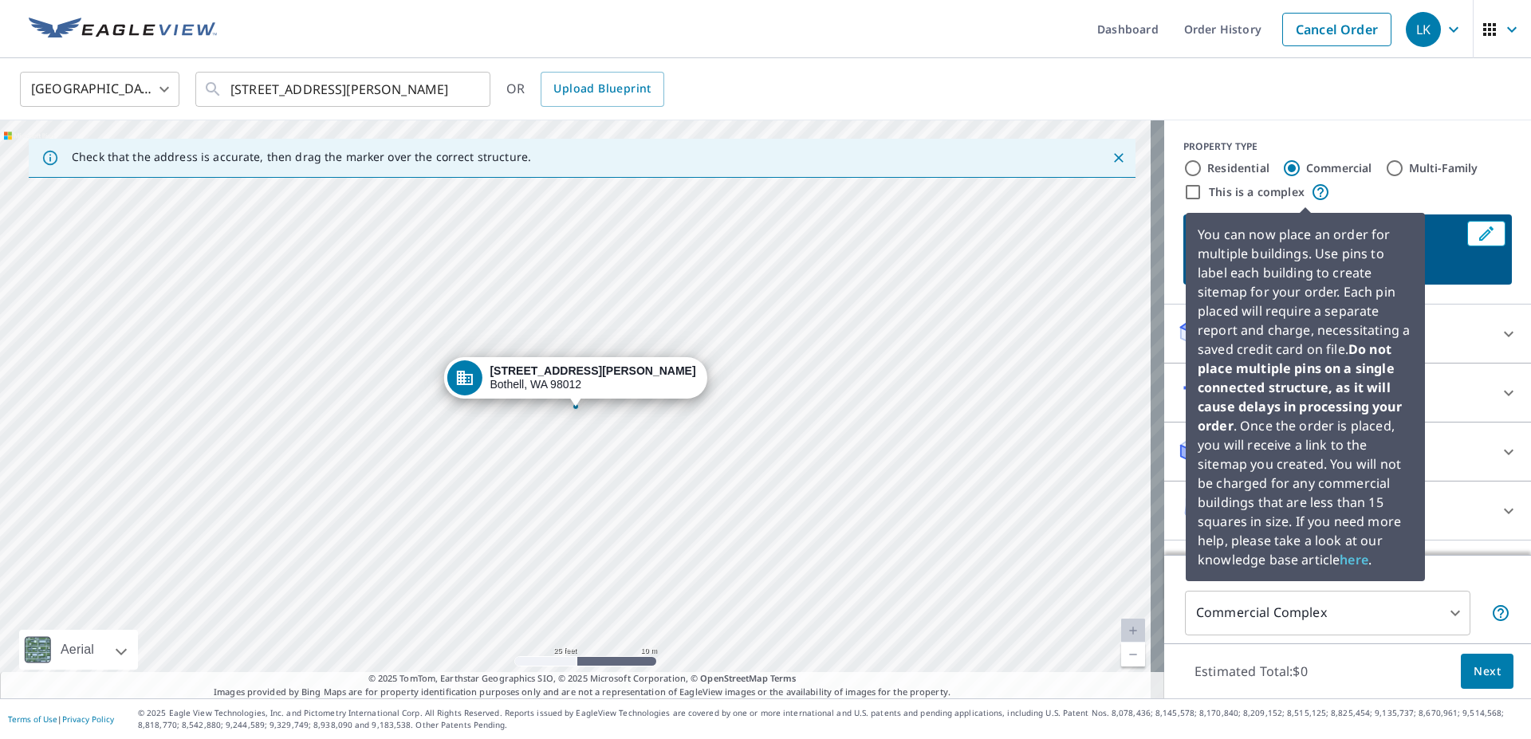
click at [1313, 195] on icon at bounding box center [1321, 192] width 16 height 16
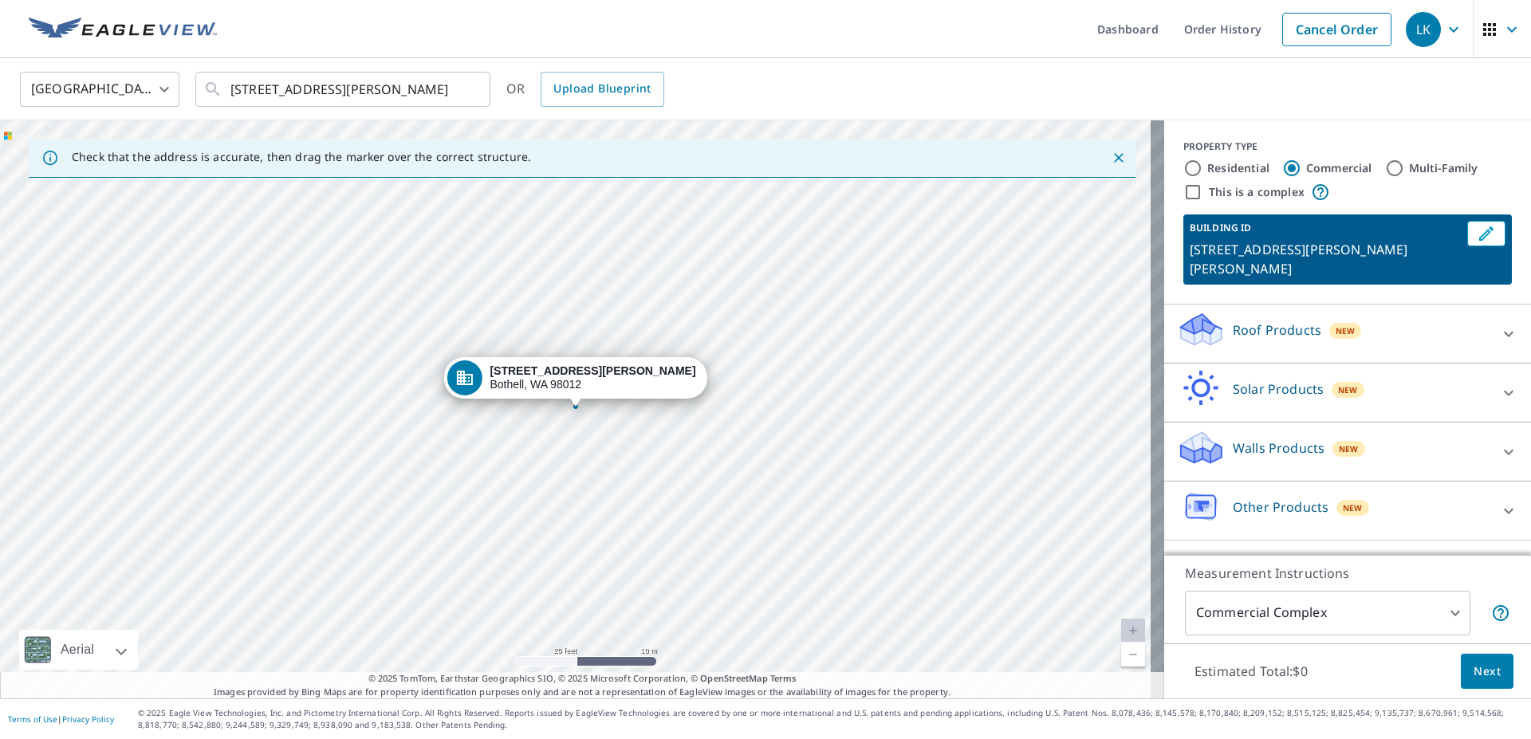
click at [1231, 196] on label "This is a complex" at bounding box center [1257, 192] width 96 height 16
click at [1203, 196] on input "This is a complex" at bounding box center [1192, 192] width 19 height 19
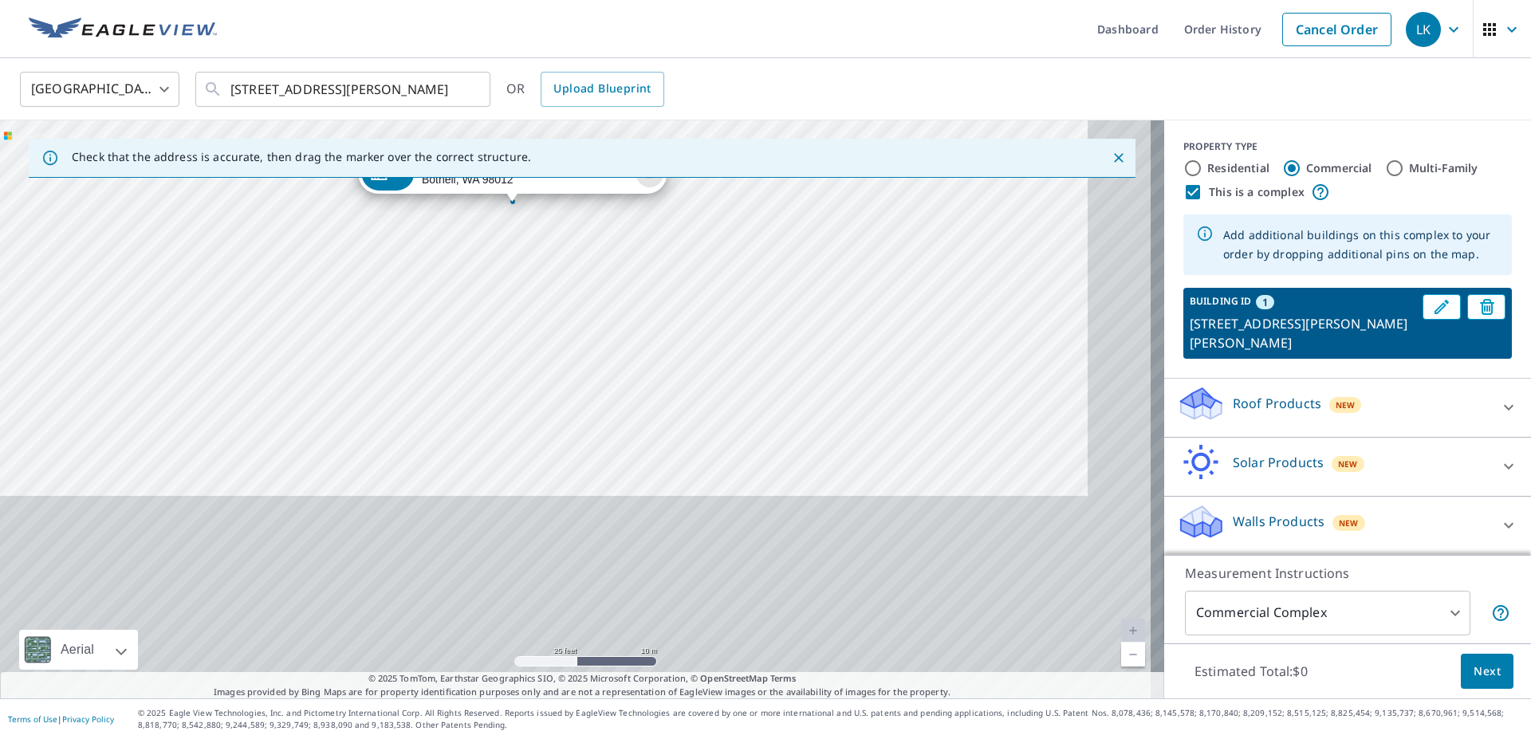
drag, startPoint x: 951, startPoint y: 542, endPoint x: 885, endPoint y: 333, distance: 218.9
click at [885, 333] on div "1 18001 Bothell Everett Hwy Bothell, WA 98012" at bounding box center [582, 409] width 1164 height 578
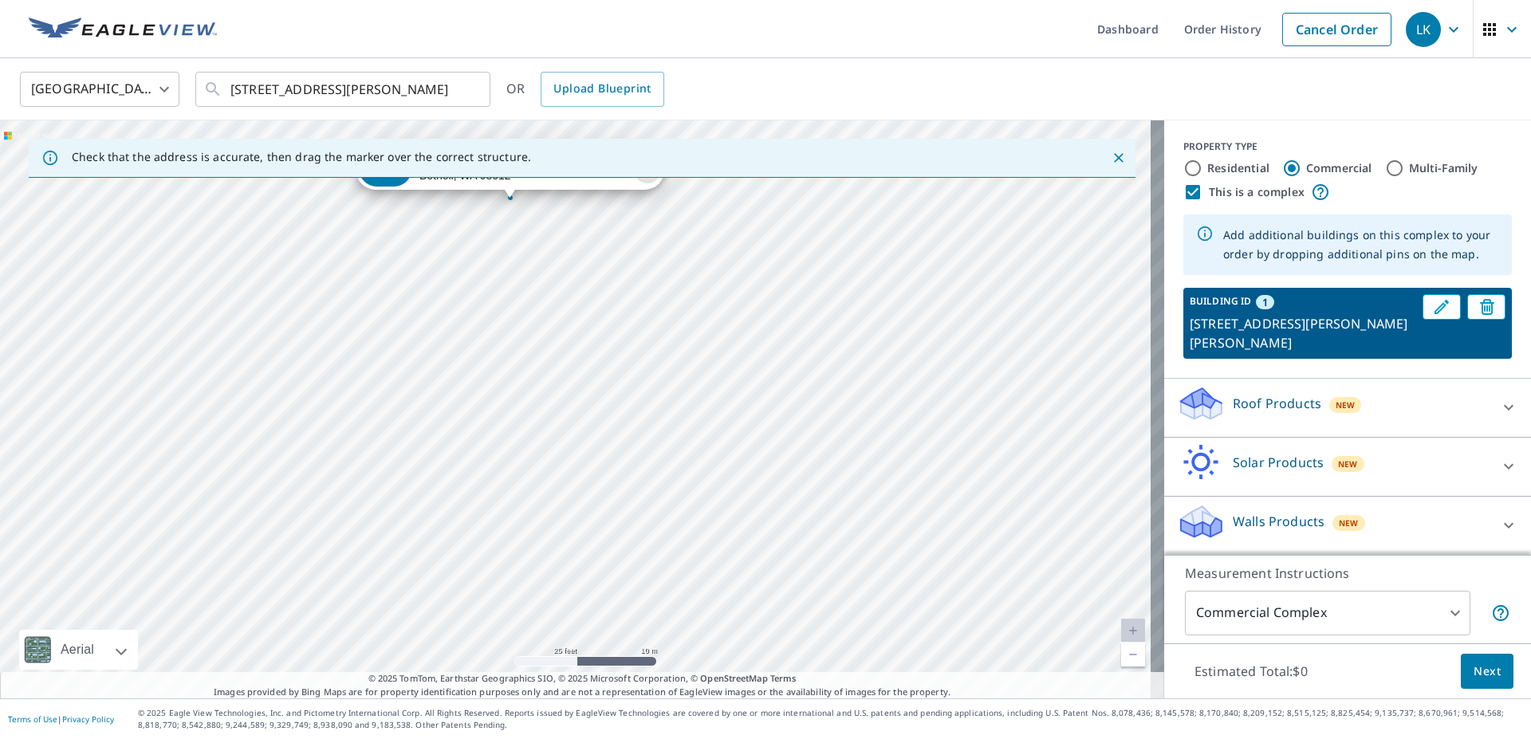
click at [1183, 190] on input "This is a complex" at bounding box center [1192, 192] width 19 height 19
checkbox input "false"
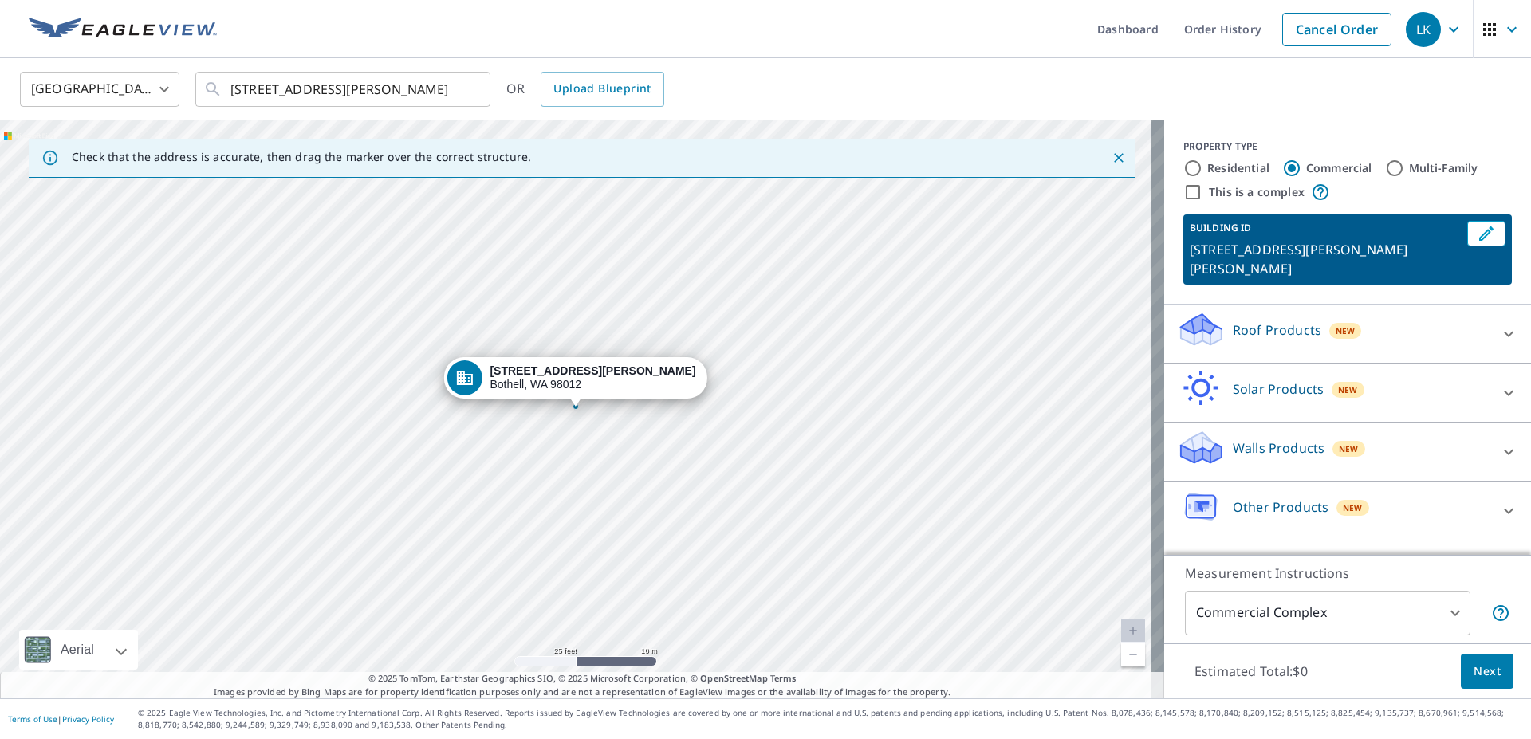
click at [1504, 338] on icon at bounding box center [1508, 334] width 19 height 19
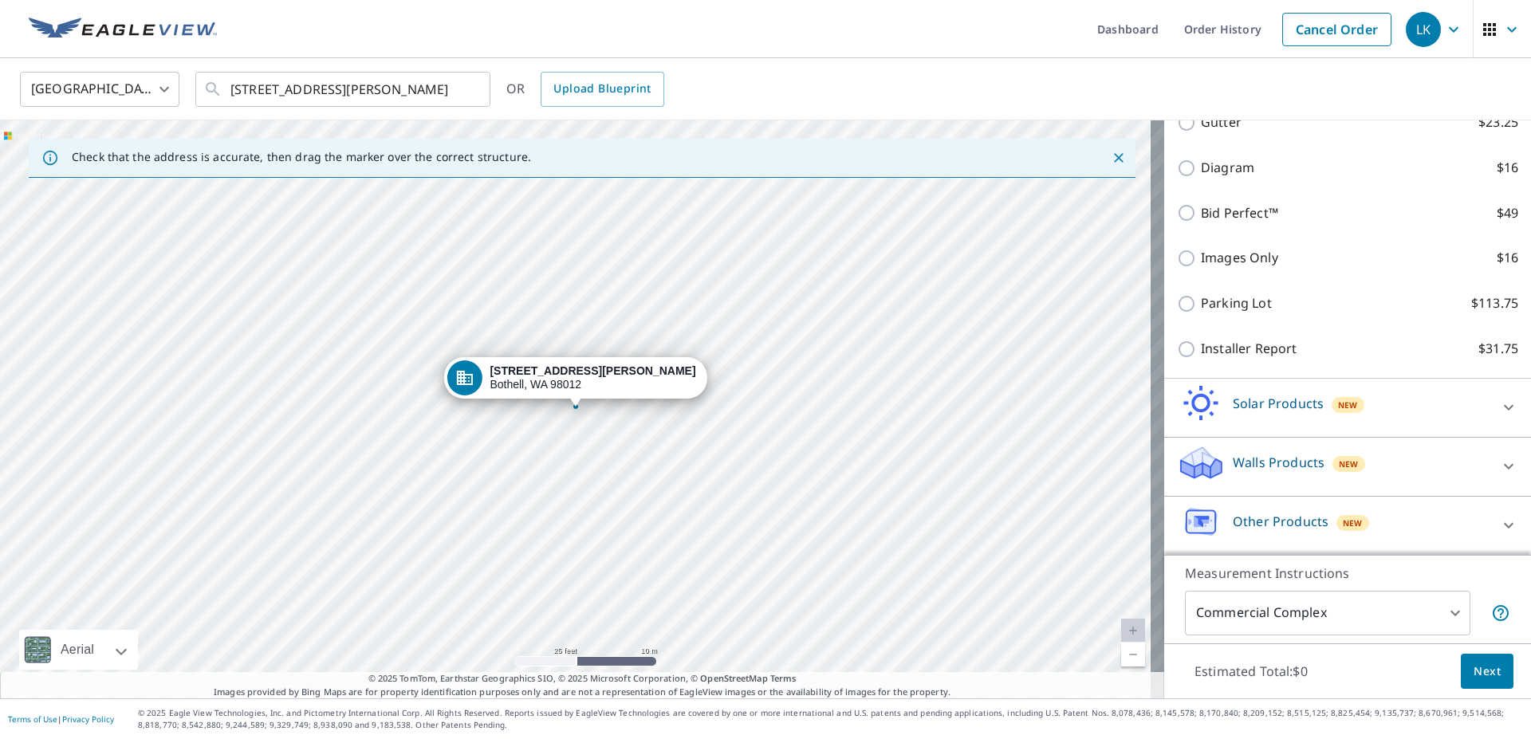
scroll to position [533, 0]
click at [1504, 409] on icon at bounding box center [1509, 407] width 10 height 6
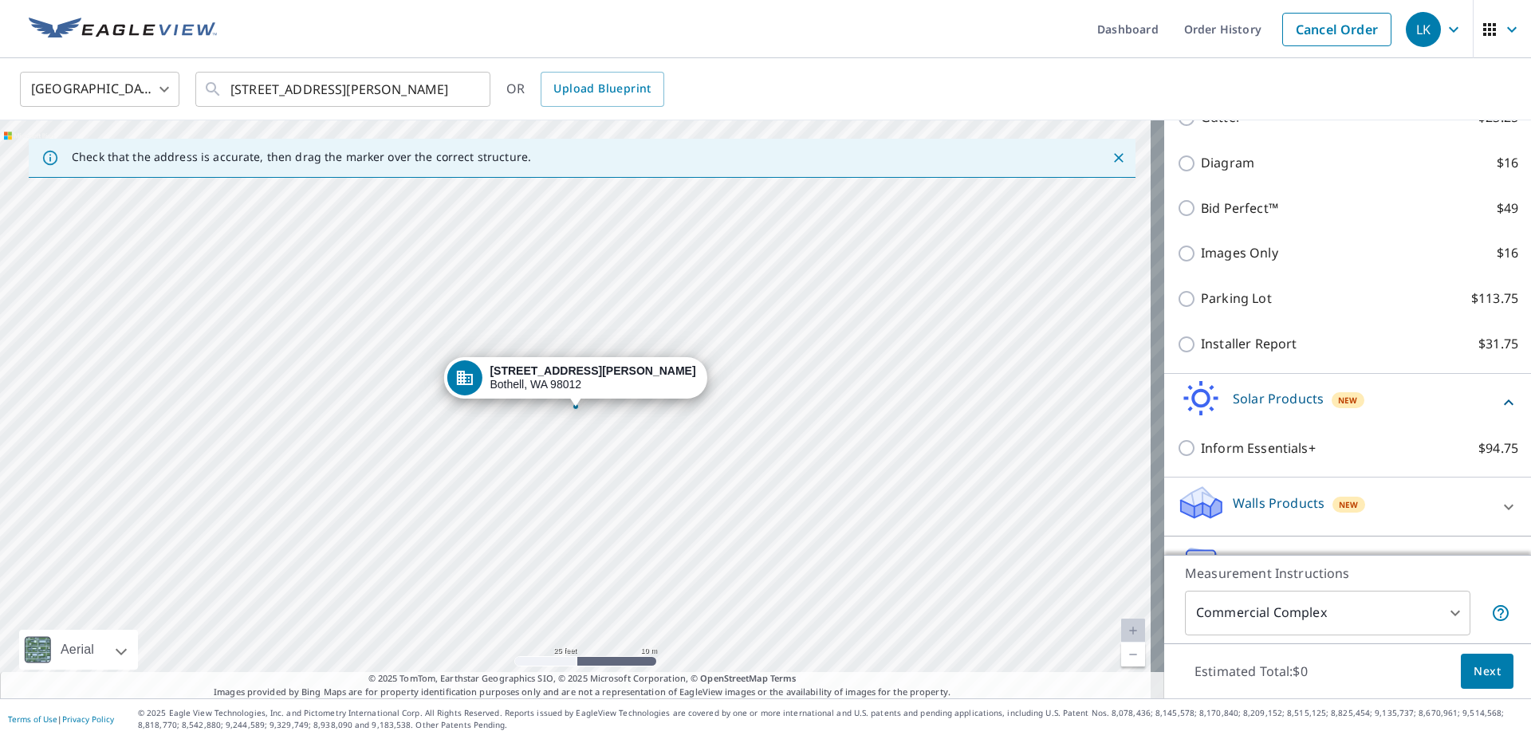
scroll to position [578, 0]
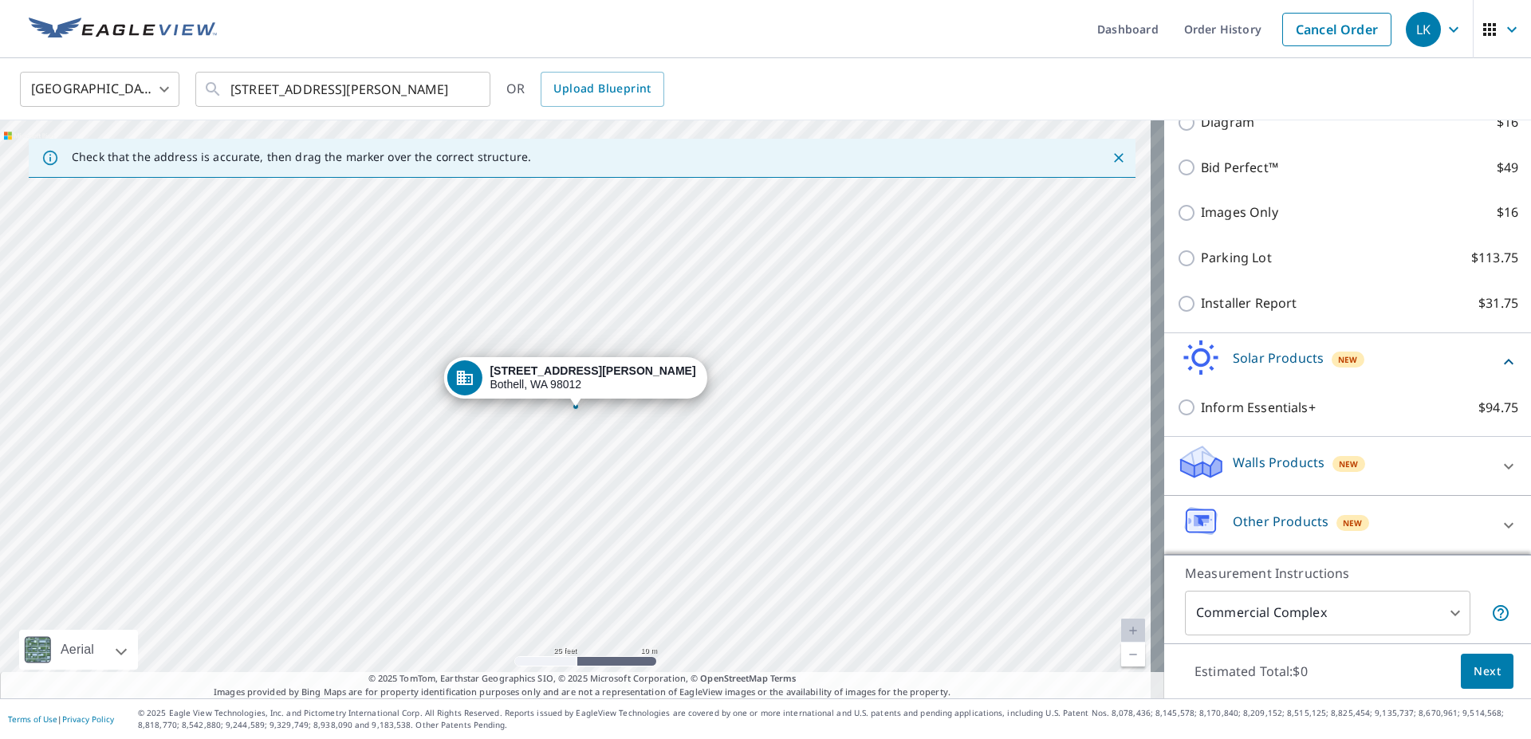
click at [1431, 460] on div "Walls Products New" at bounding box center [1333, 465] width 313 height 45
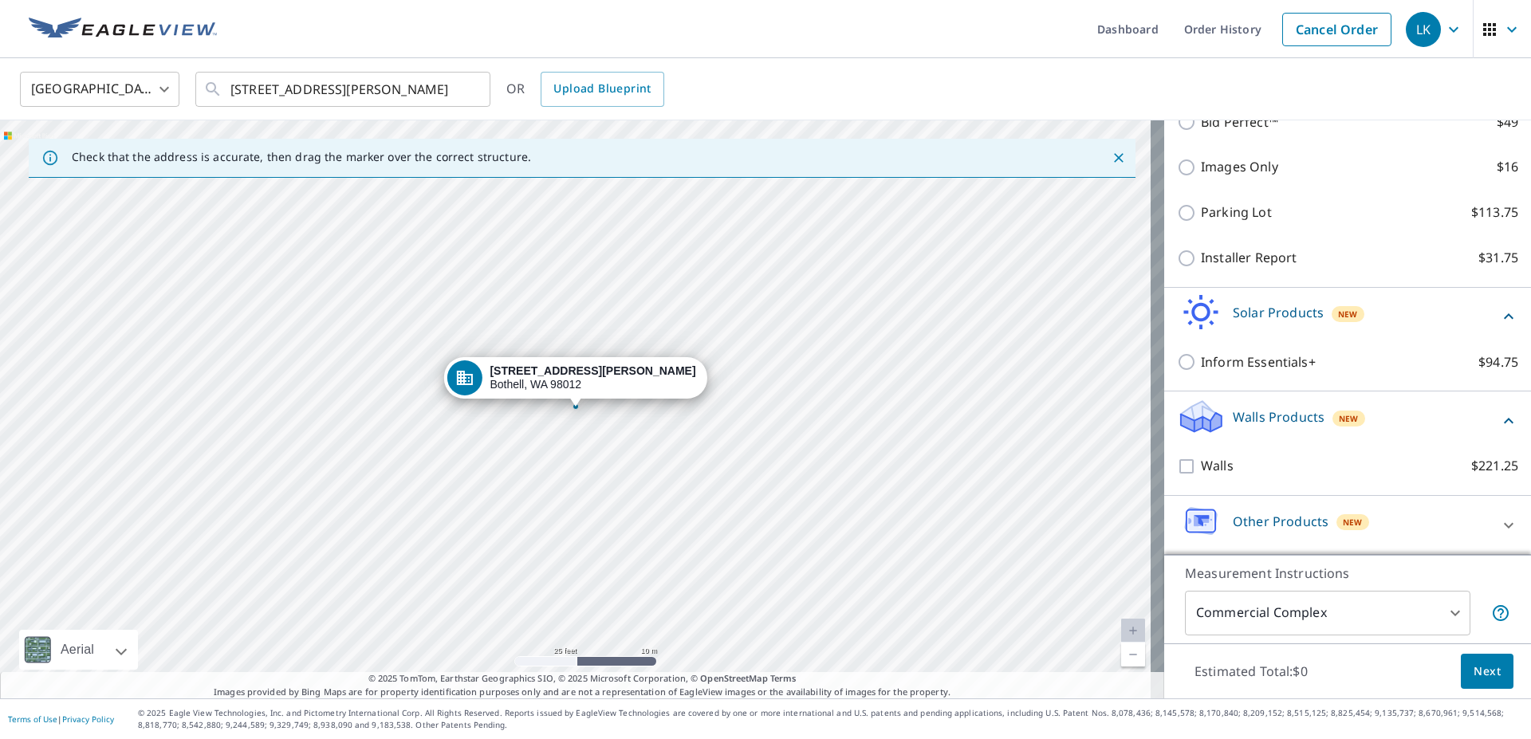
click at [1481, 432] on div "Walls Products New" at bounding box center [1347, 420] width 341 height 45
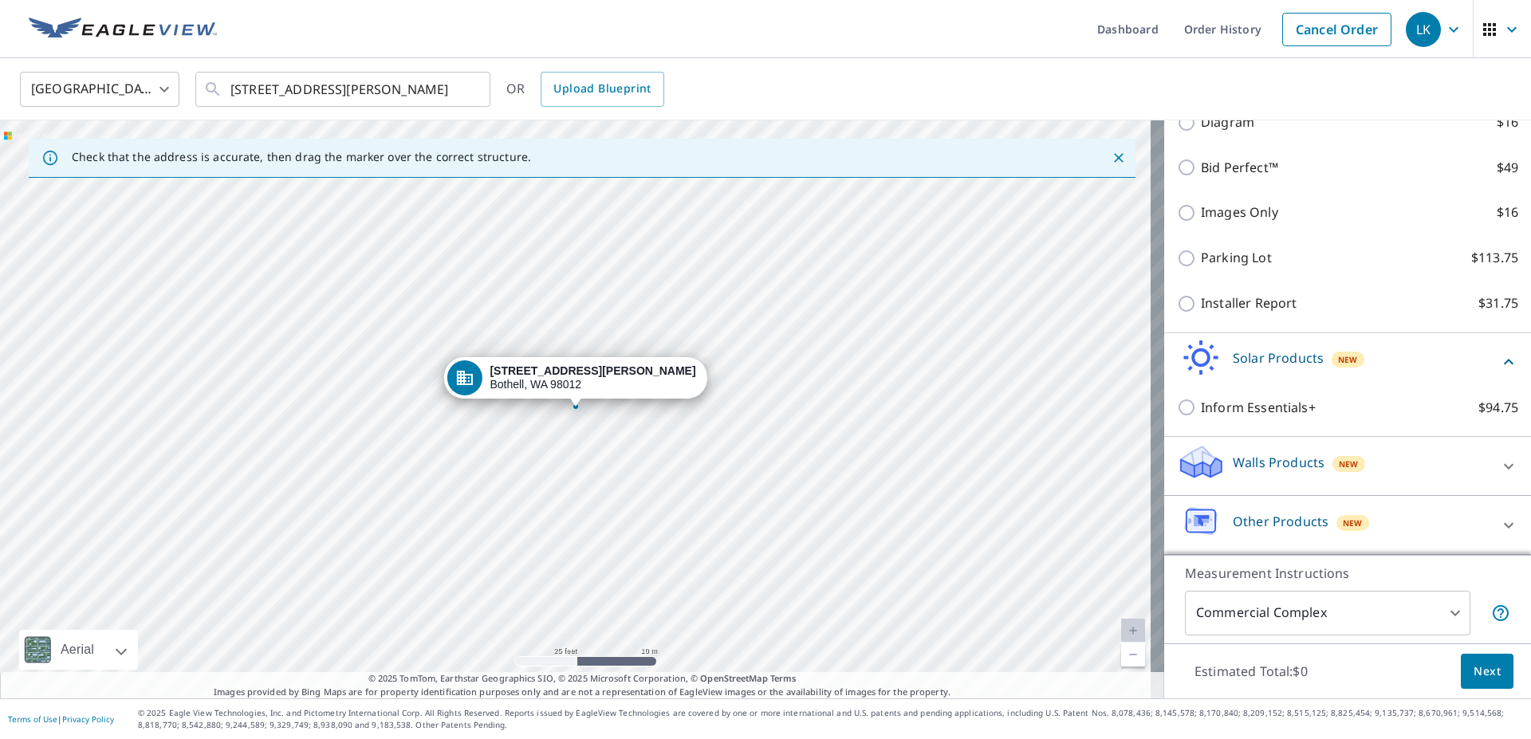
click at [1499, 525] on icon at bounding box center [1508, 525] width 19 height 19
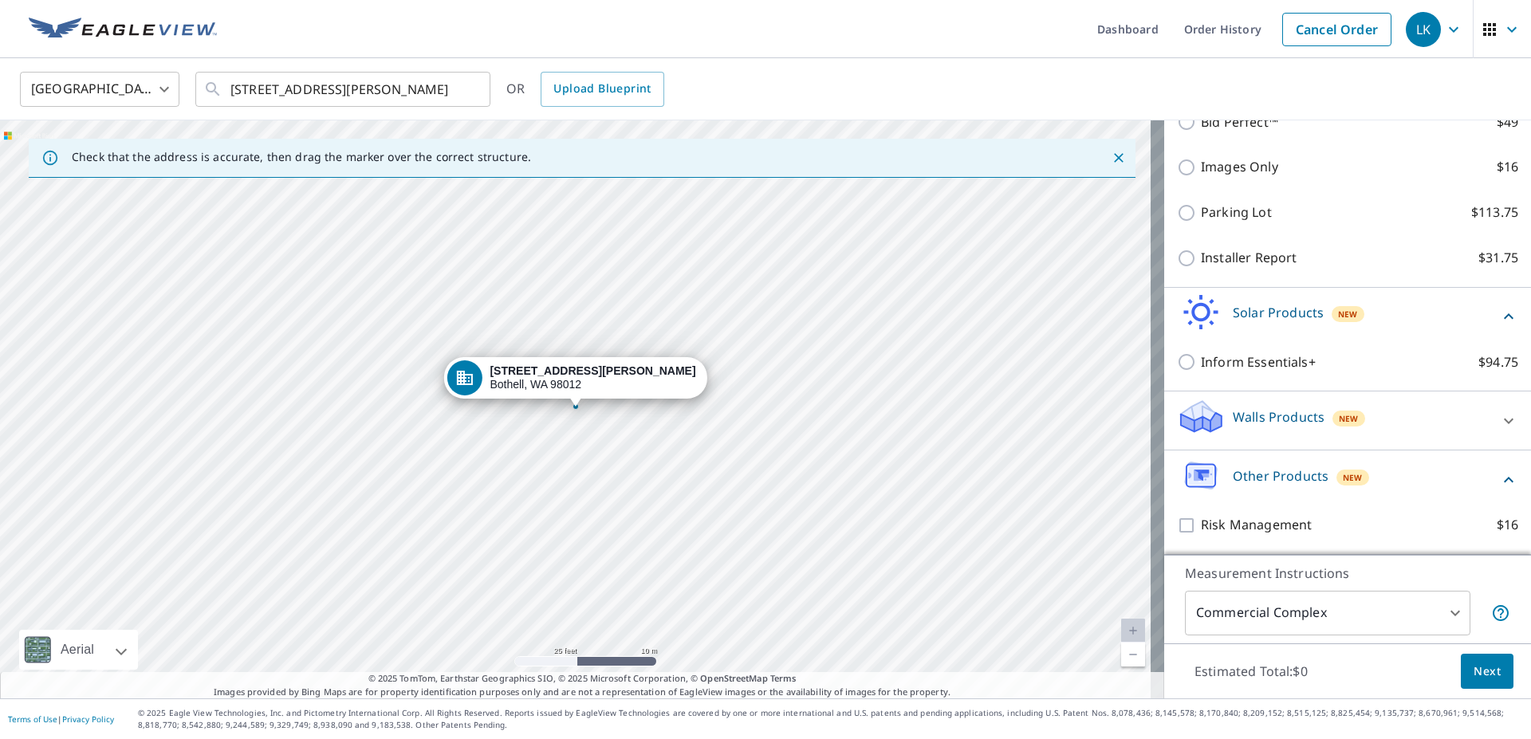
click at [1499, 471] on icon at bounding box center [1508, 480] width 19 height 19
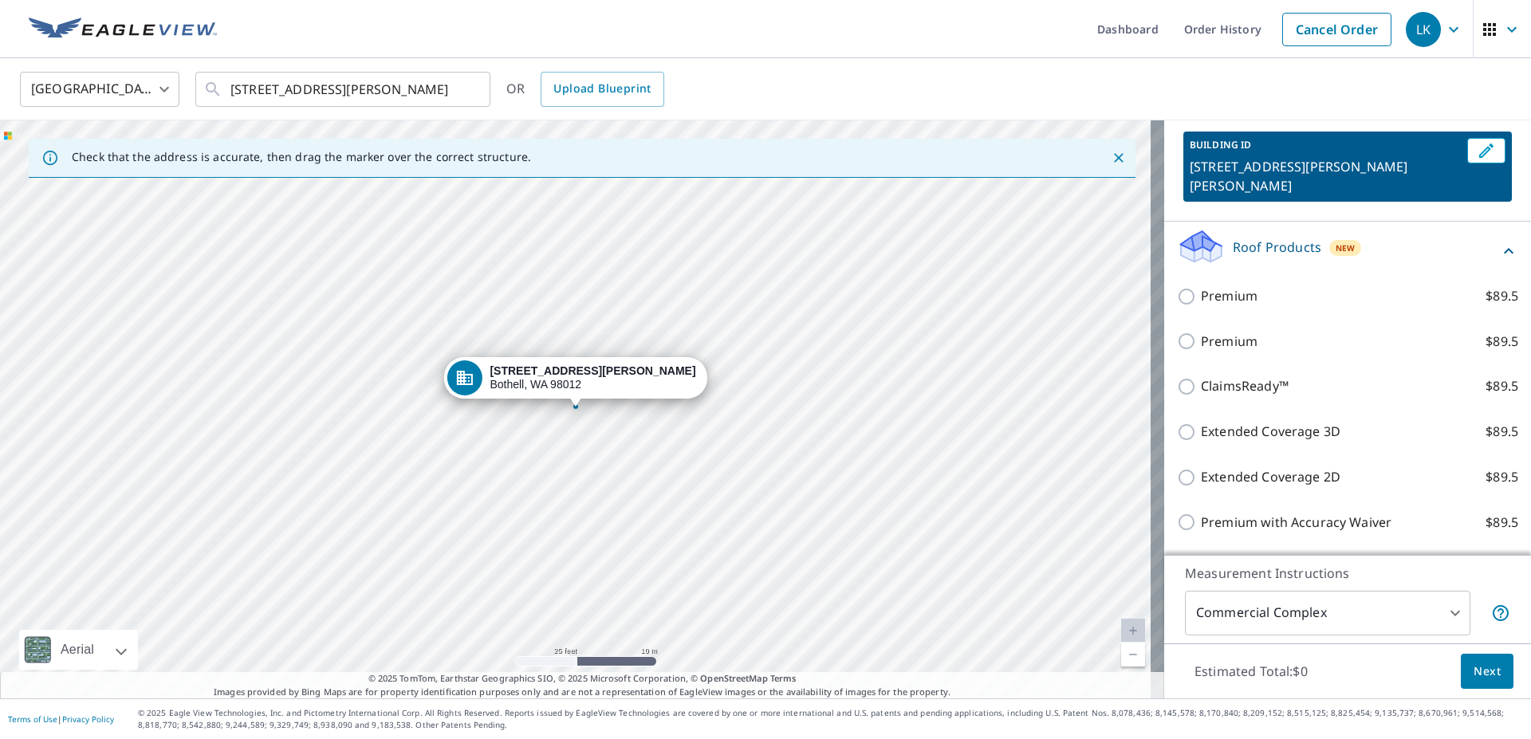
scroll to position [0, 0]
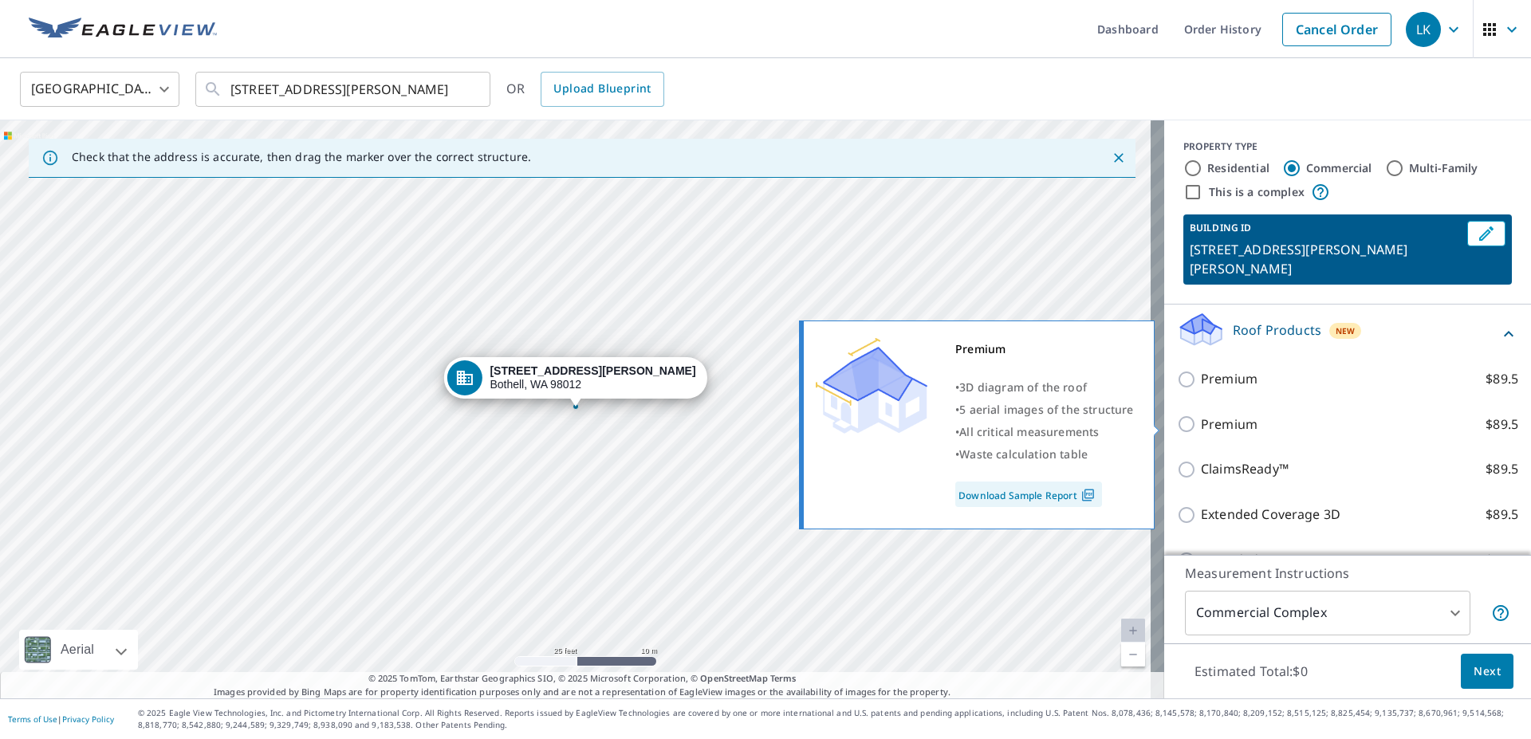
click at [1060, 495] on link "Download Sample Report" at bounding box center [1028, 495] width 147 height 26
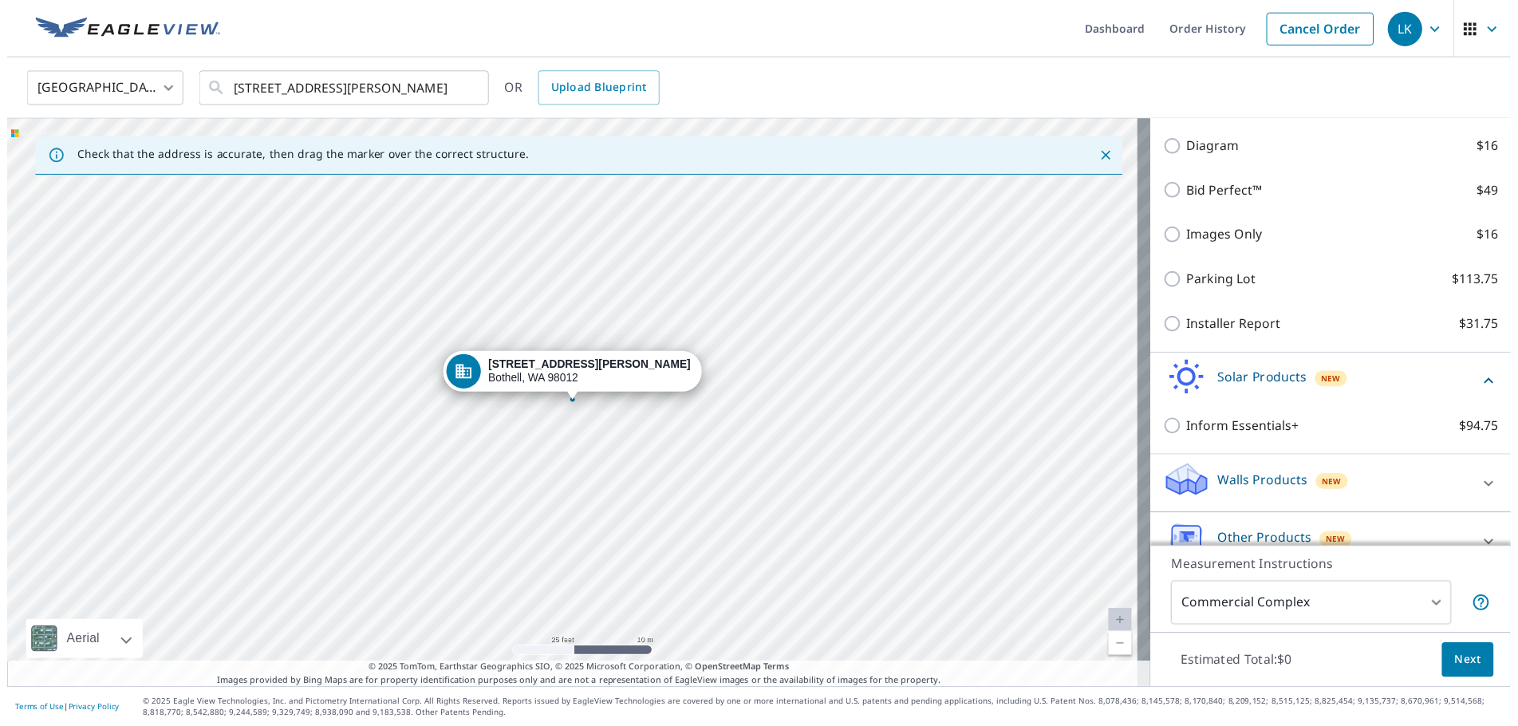
scroll to position [578, 0]
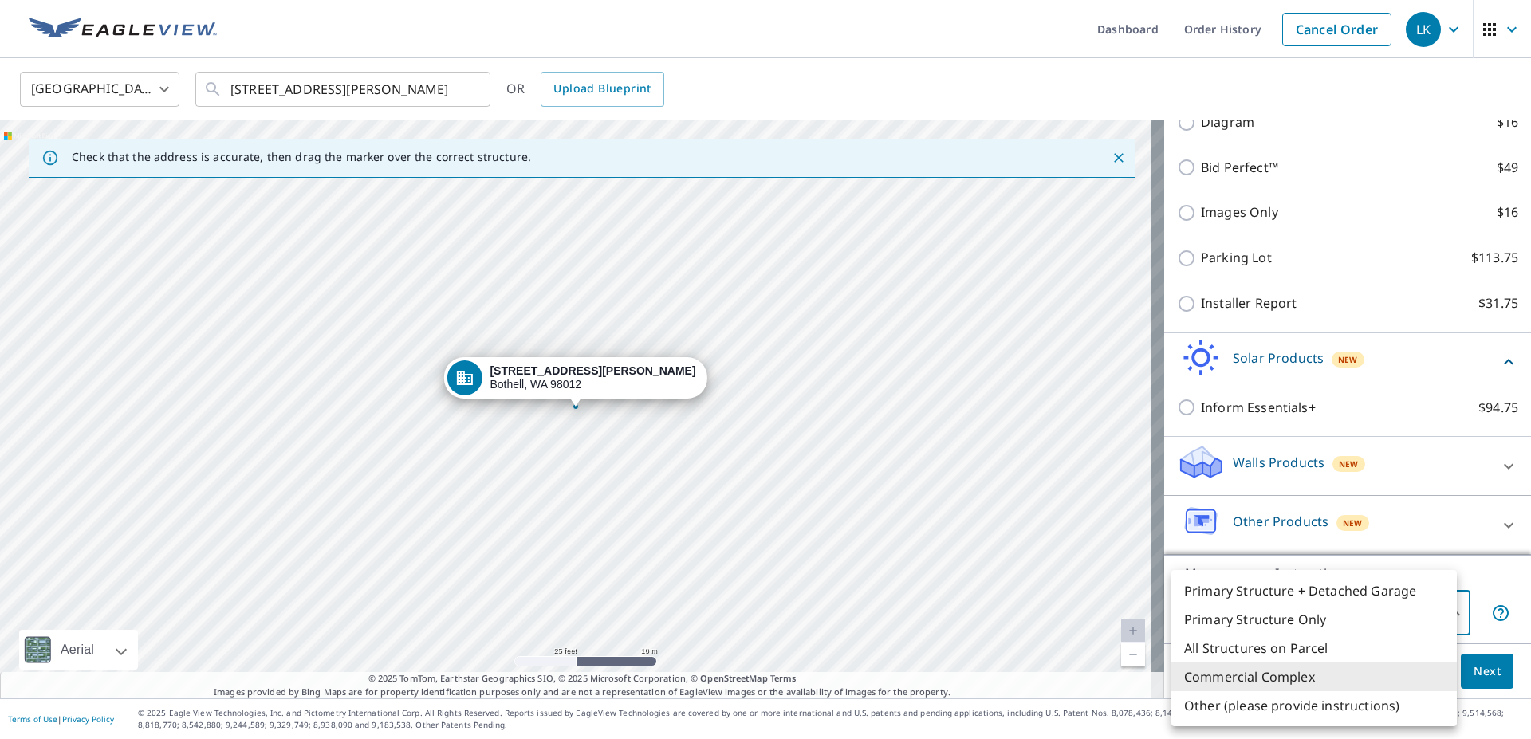
click at [1420, 605] on body "LK LK Dashboard Order History Cancel Order LK United States US ​ 18001 Bothell …" at bounding box center [765, 369] width 1531 height 739
click at [1382, 673] on li "Commercial Complex" at bounding box center [1315, 677] width 286 height 29
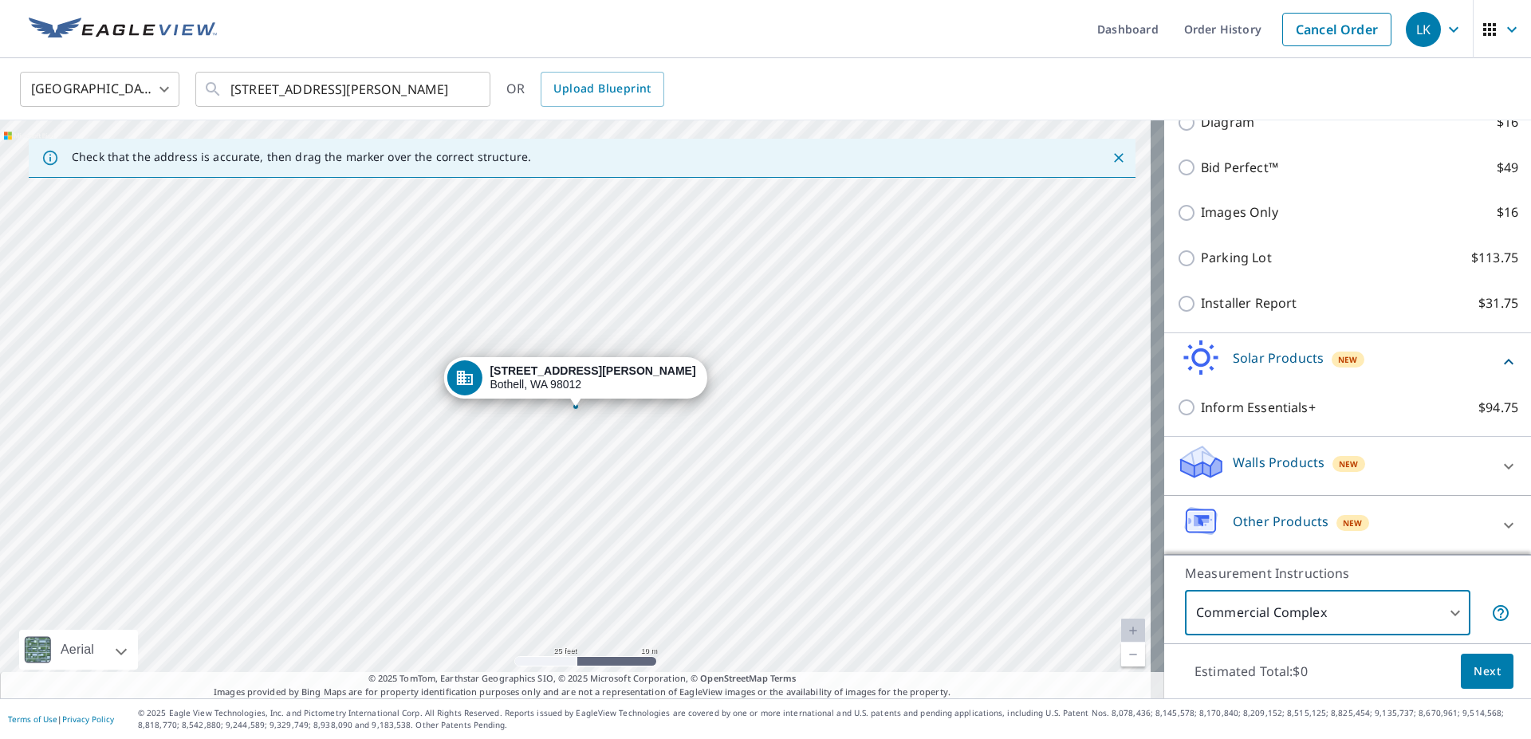
click at [1479, 680] on span "Next" at bounding box center [1487, 672] width 27 height 20
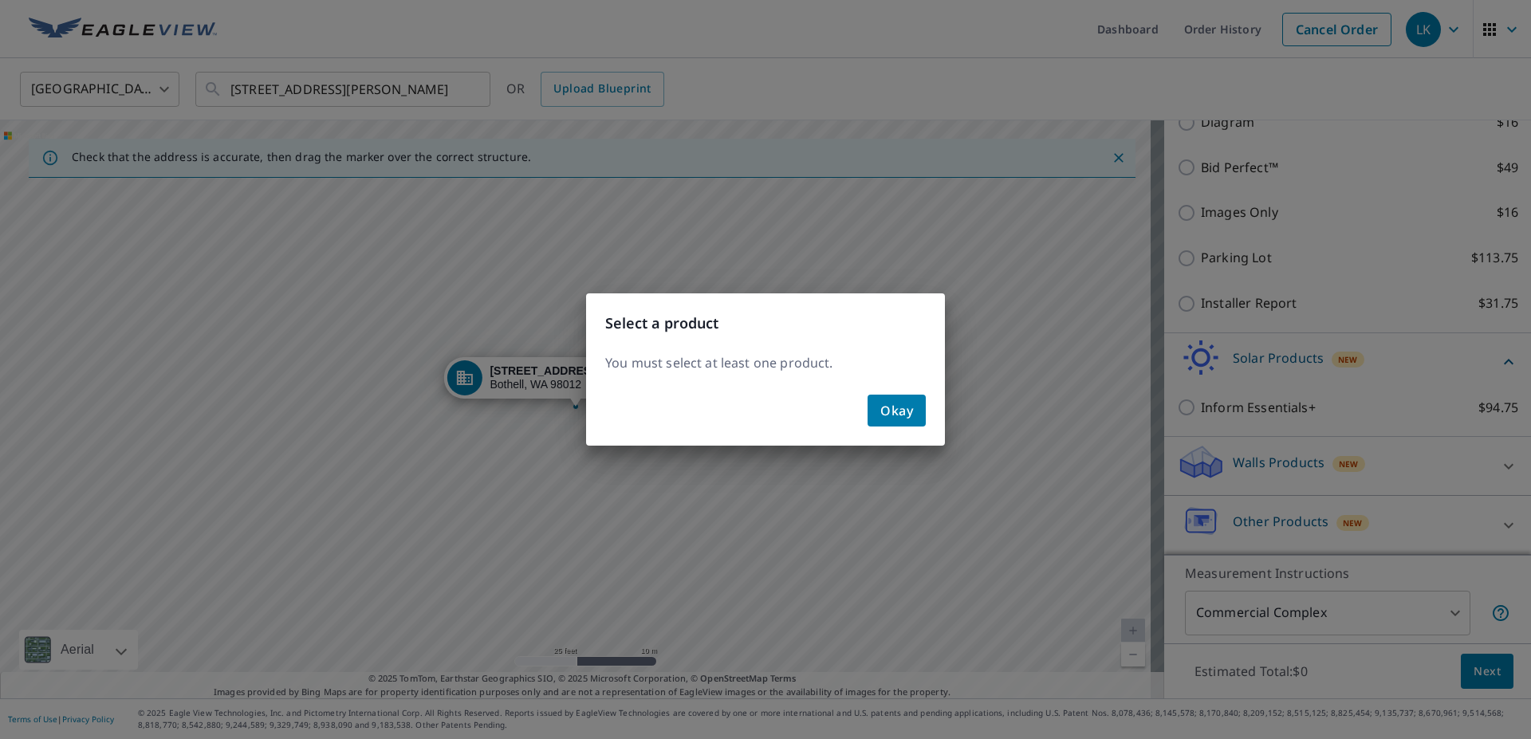
click at [915, 404] on button "Okay" at bounding box center [897, 411] width 58 height 32
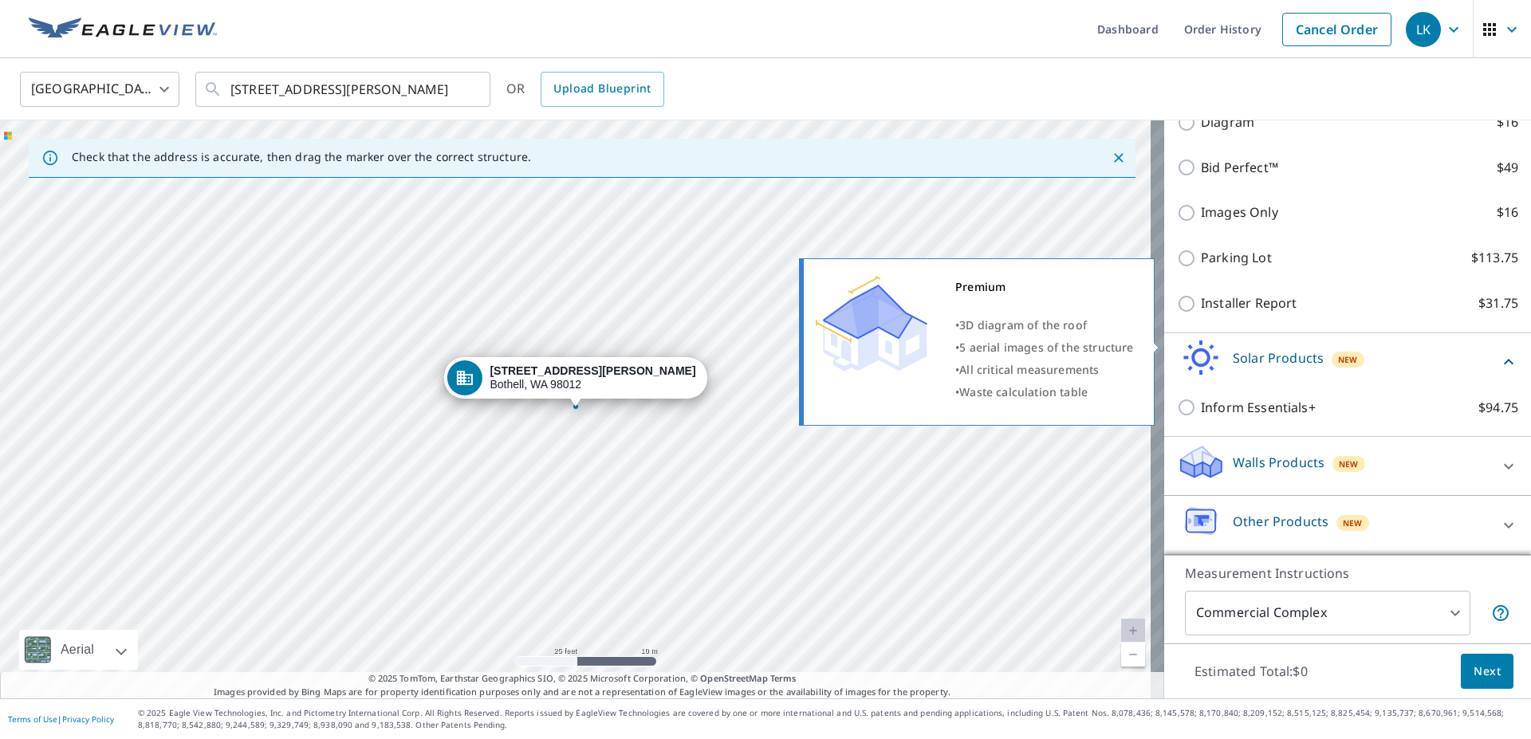
scroll to position [0, 0]
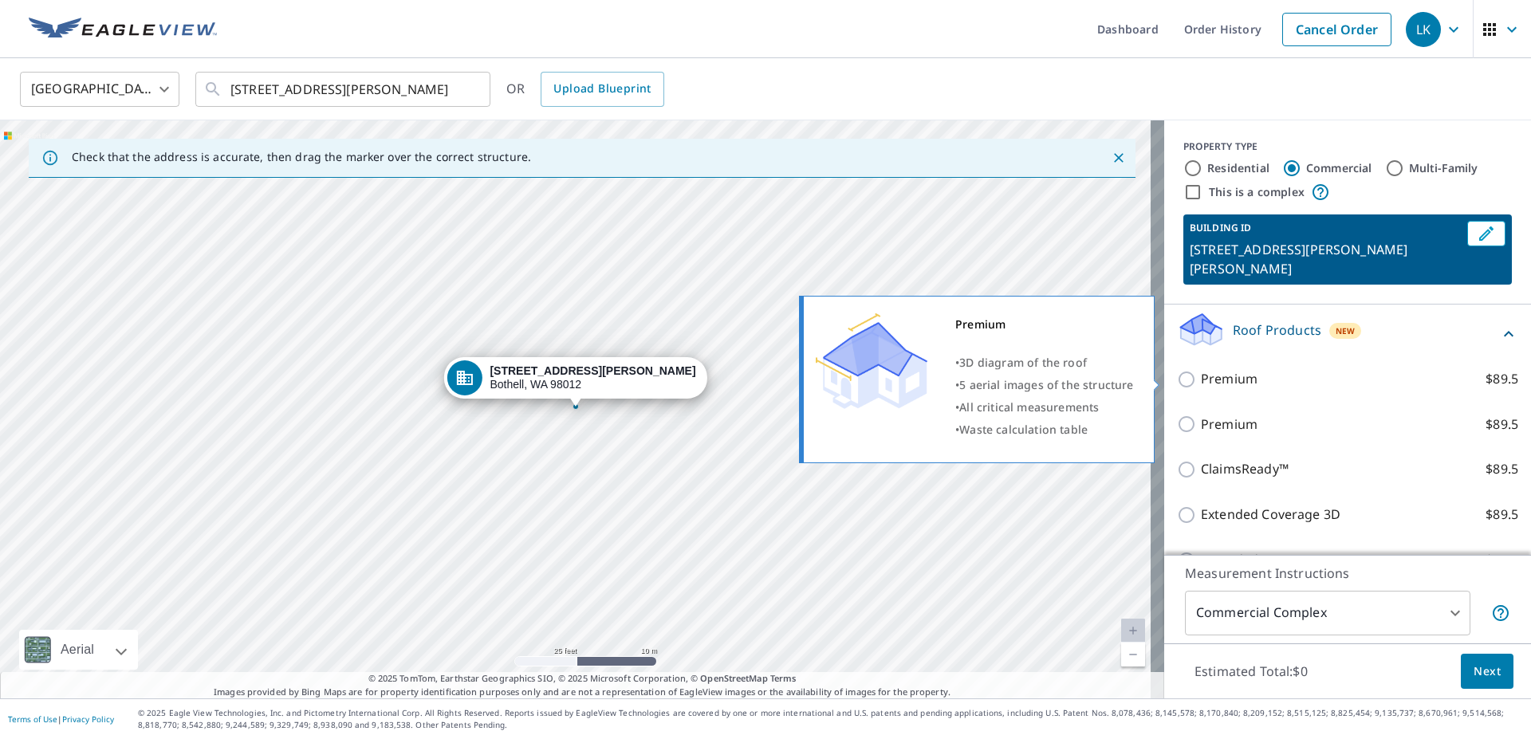
click at [1215, 385] on p "Premium" at bounding box center [1229, 379] width 57 height 20
click at [1201, 385] on input "Premium $89.5" at bounding box center [1189, 379] width 24 height 19
checkbox input "true"
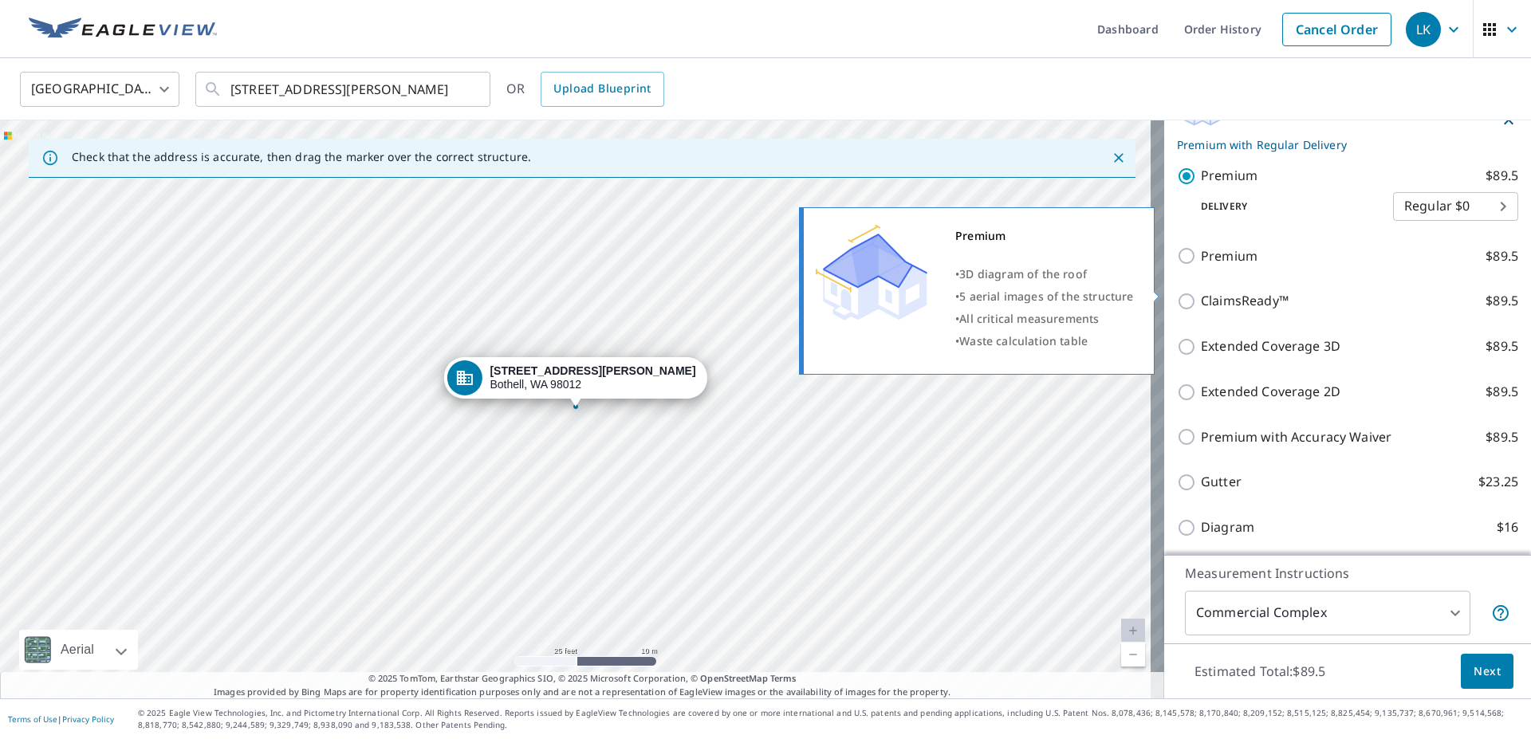
scroll to position [105, 0]
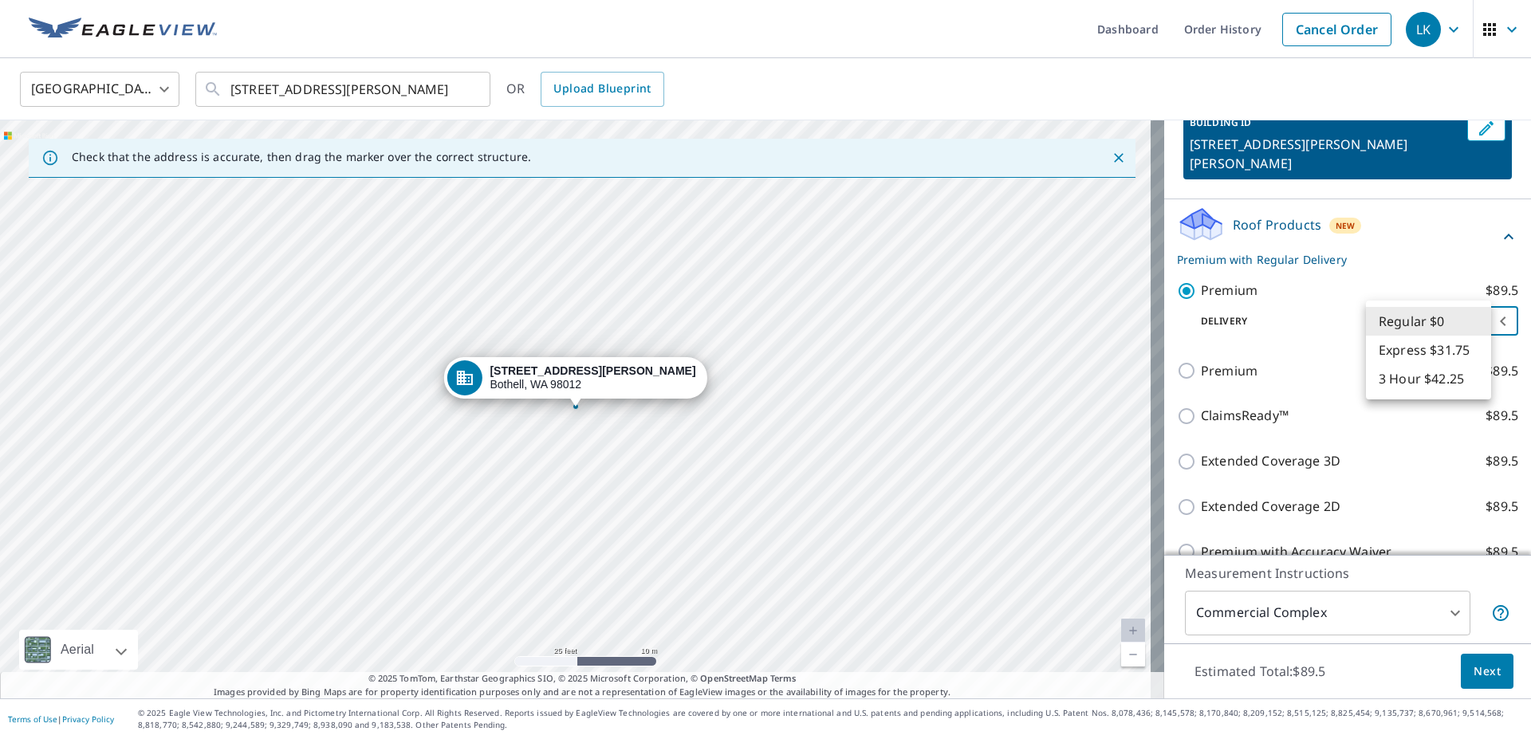
click at [1481, 315] on body "LK LK Dashboard Order History Cancel Order LK United States US ​ 18001 Bothell …" at bounding box center [765, 369] width 1531 height 739
click at [1439, 373] on li "3 Hour $42.25" at bounding box center [1428, 378] width 125 height 29
type input "7"
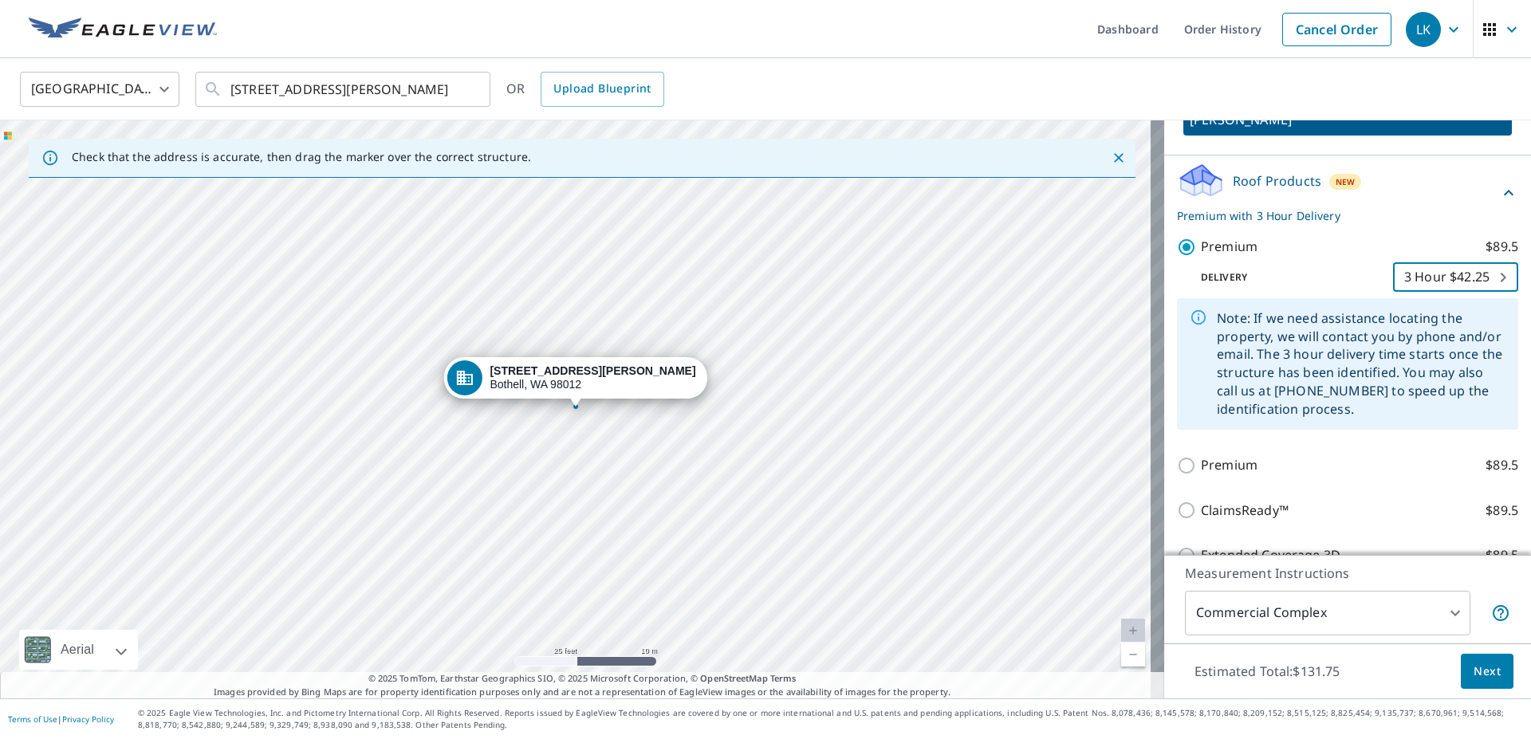
scroll to position [526, 0]
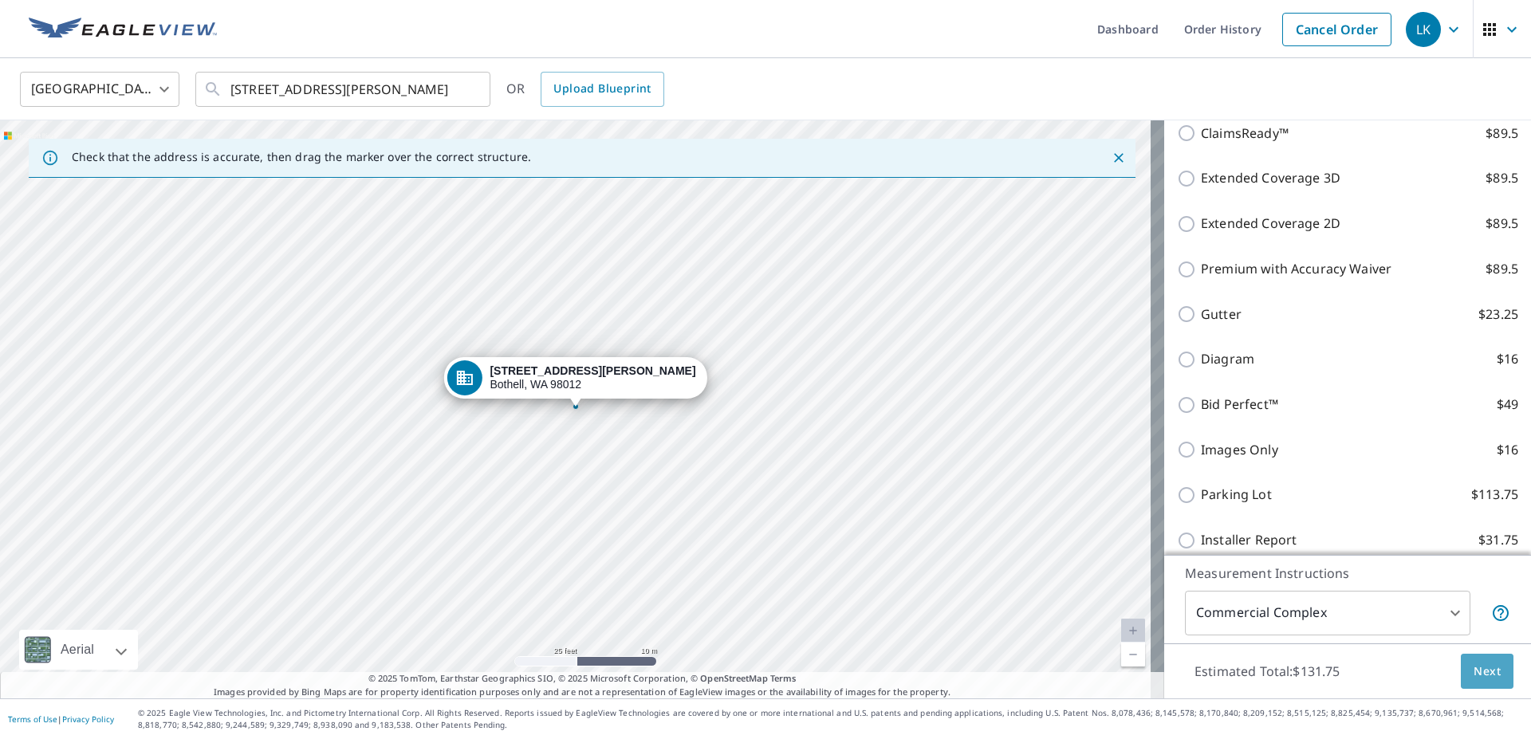
click at [1480, 664] on span "Next" at bounding box center [1487, 672] width 27 height 20
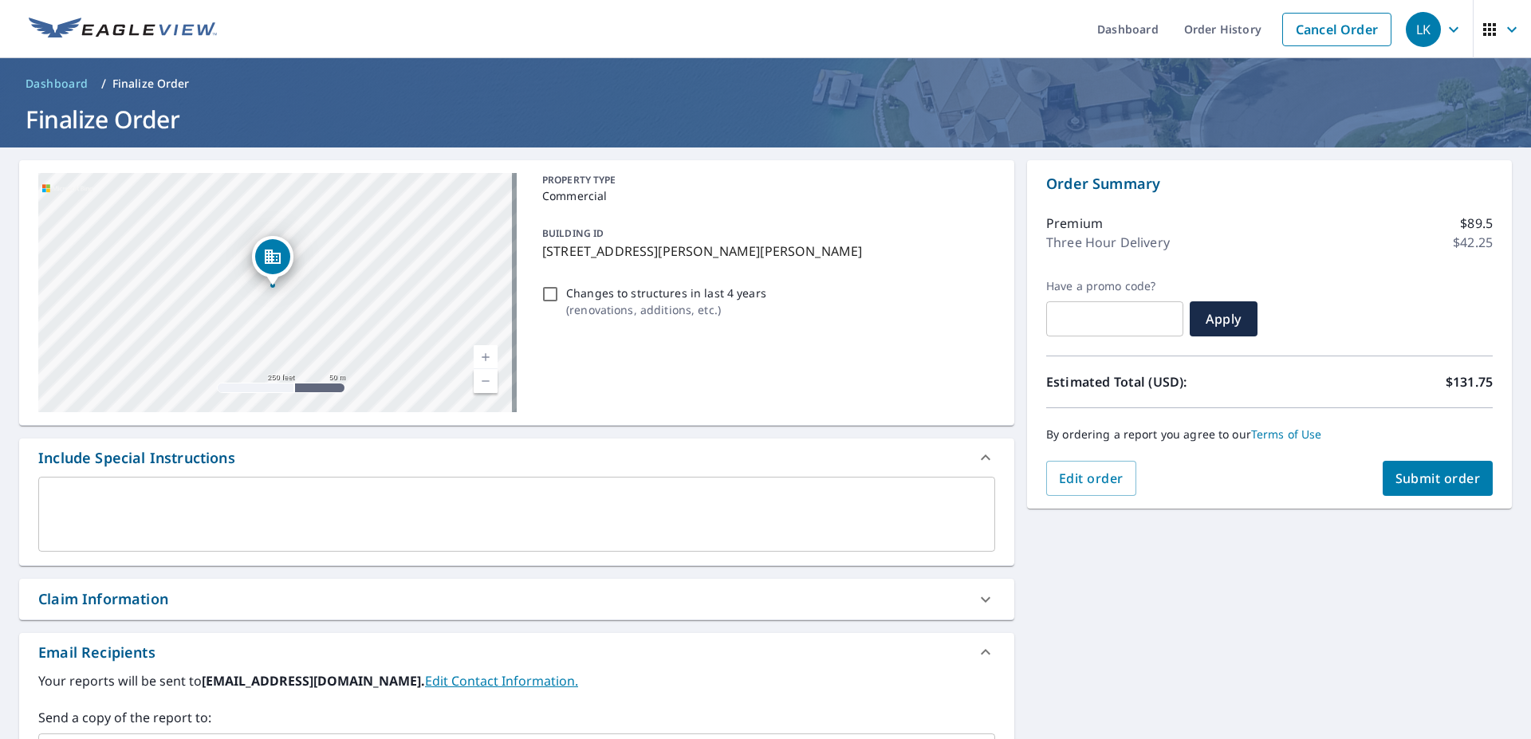
click at [753, 511] on textarea at bounding box center [516, 514] width 935 height 45
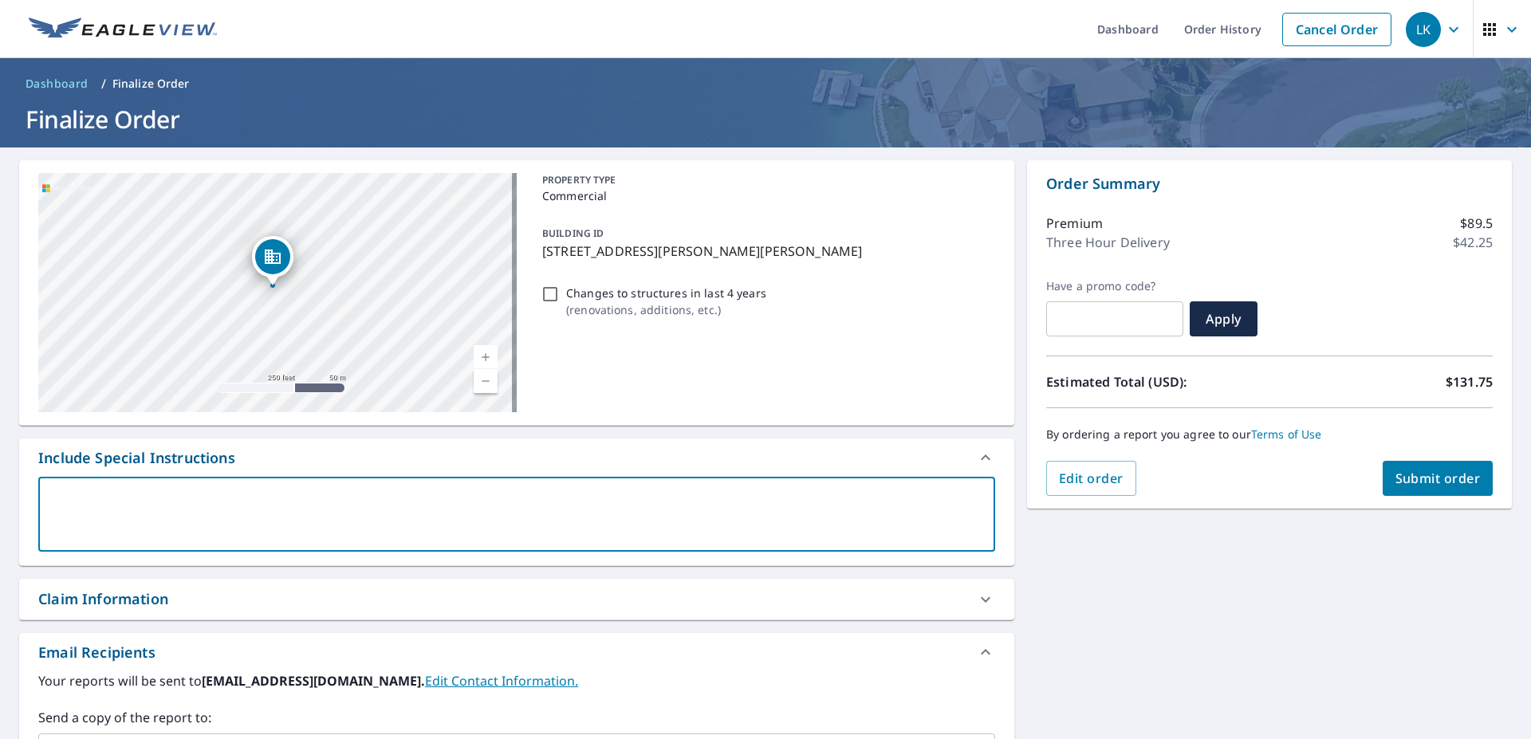
click at [144, 510] on textarea at bounding box center [516, 514] width 935 height 45
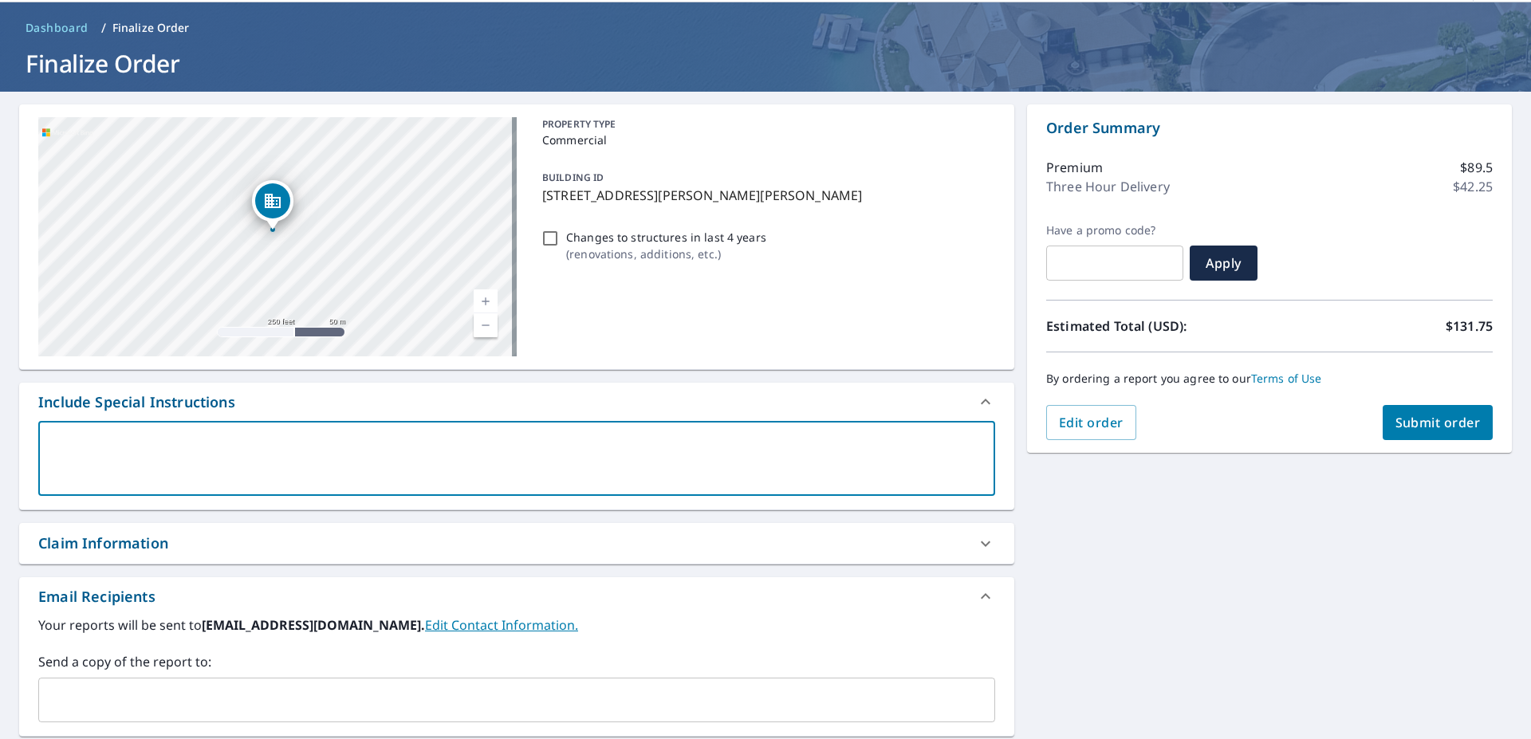
scroll to position [105, 0]
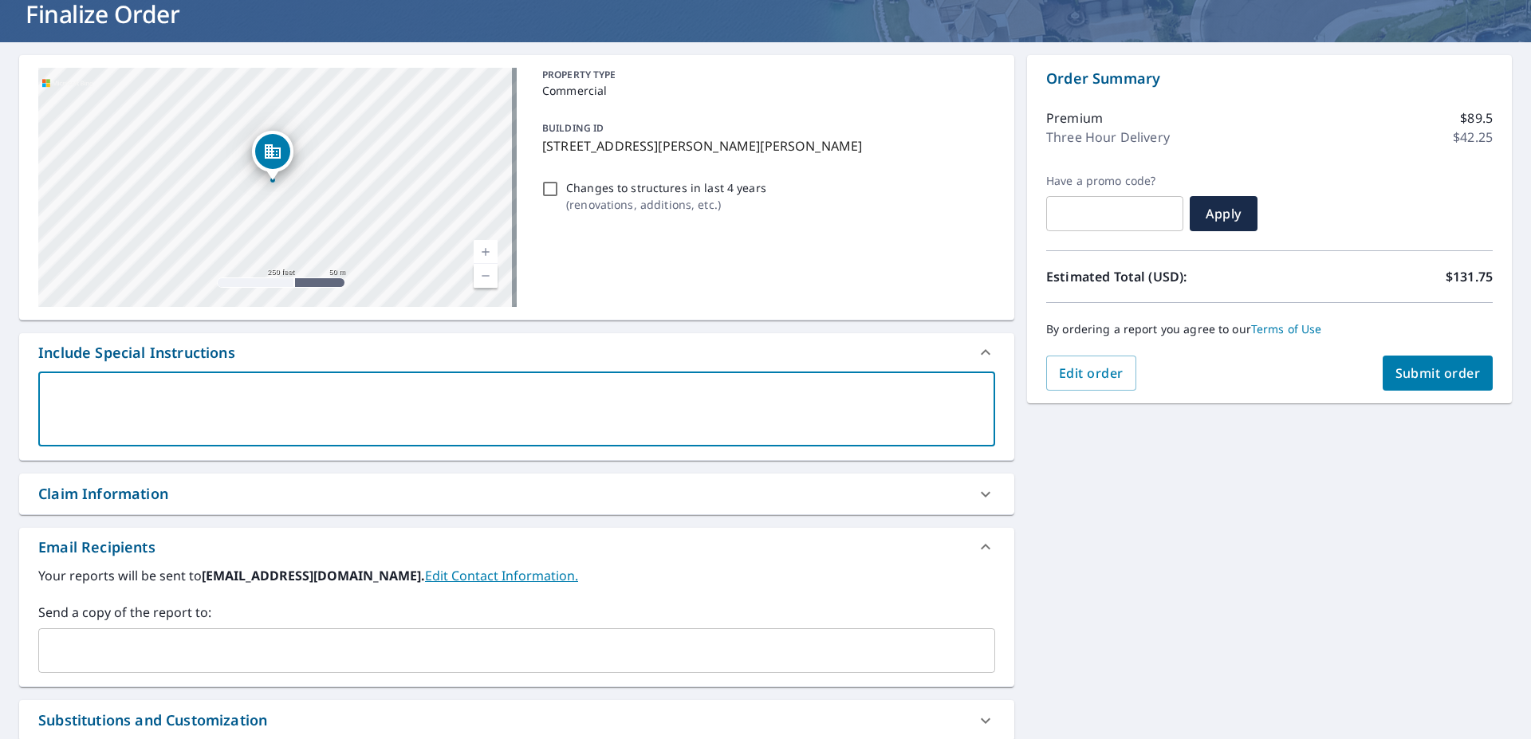
click at [983, 494] on icon at bounding box center [985, 494] width 19 height 19
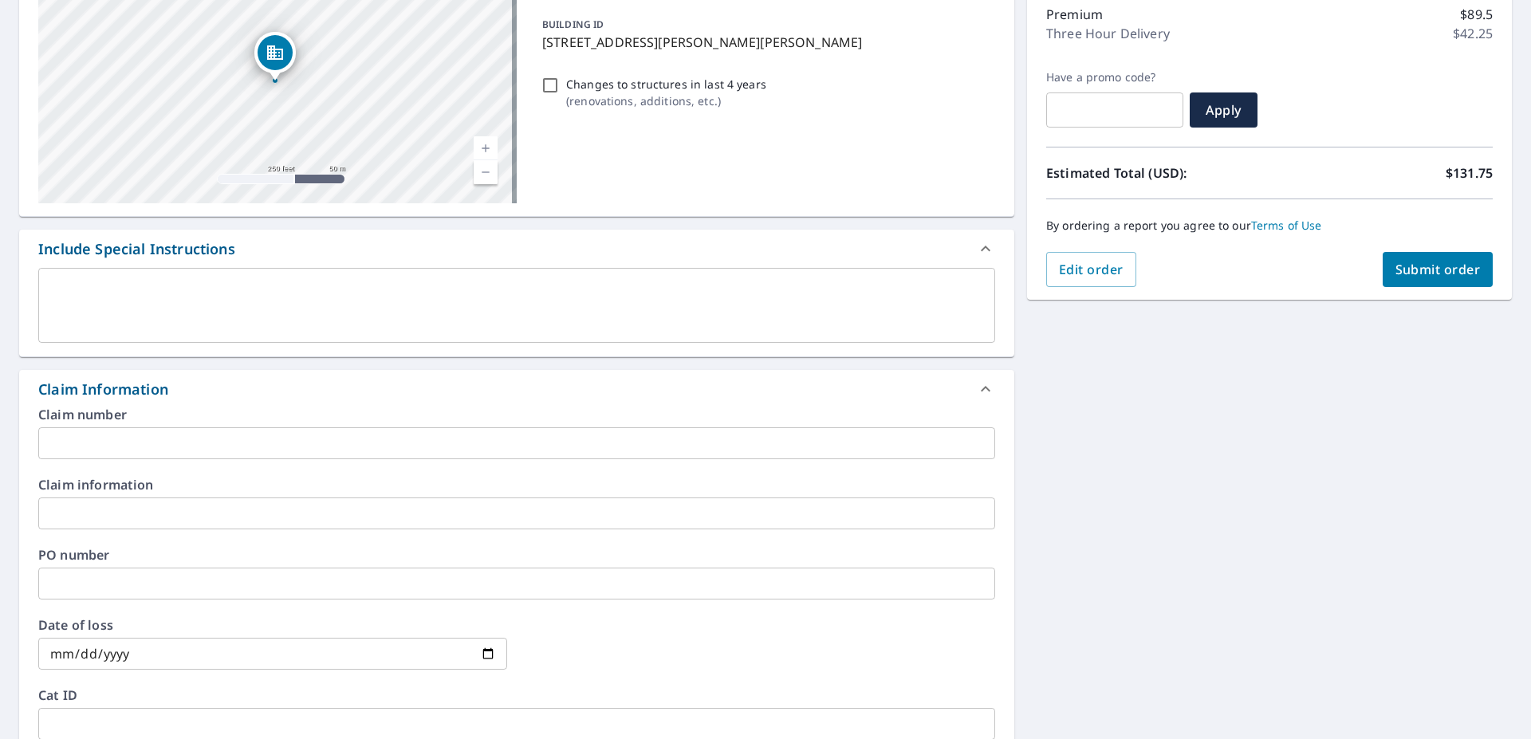
scroll to position [421, 0]
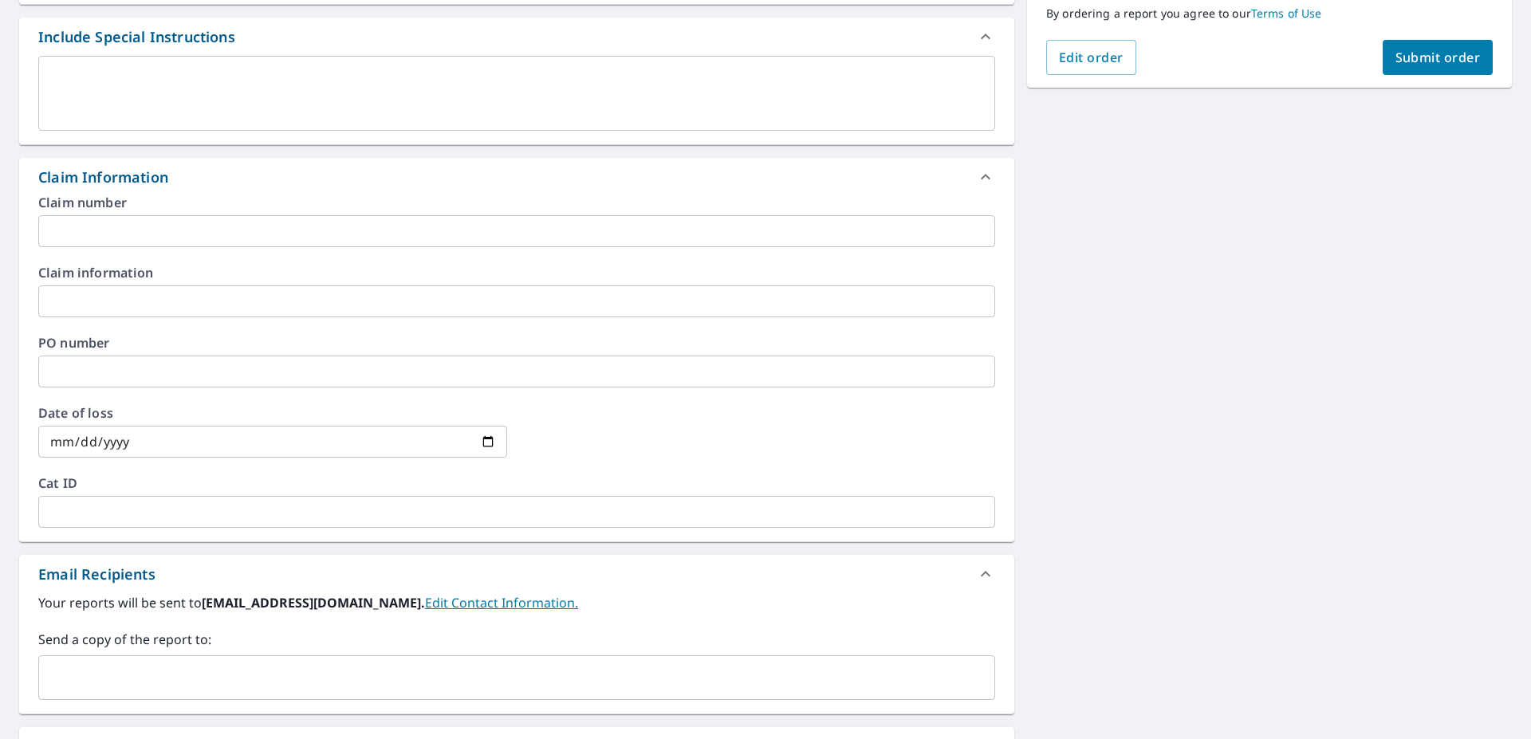
click at [981, 178] on icon at bounding box center [986, 177] width 10 height 6
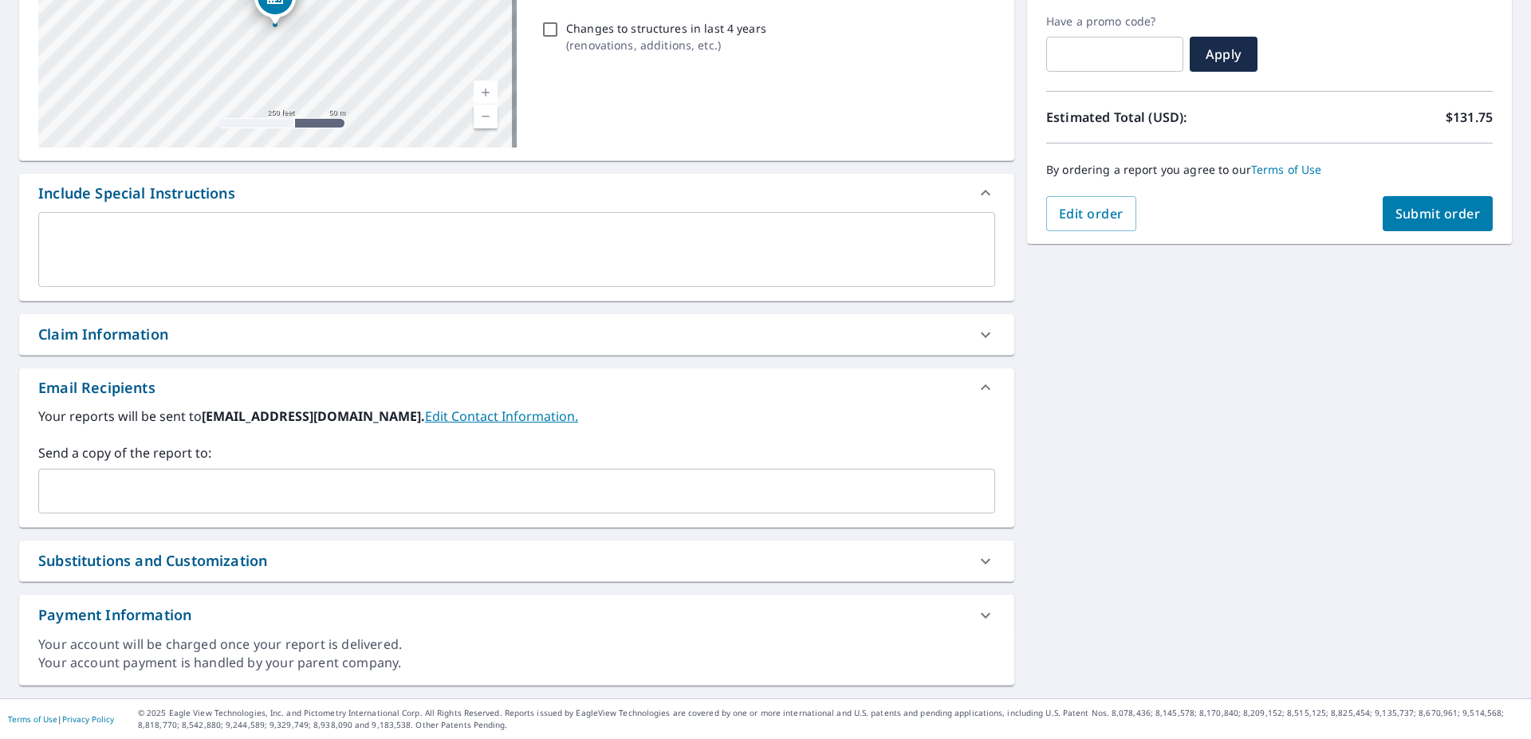
scroll to position [265, 0]
click at [208, 499] on input "text" at bounding box center [504, 491] width 919 height 30
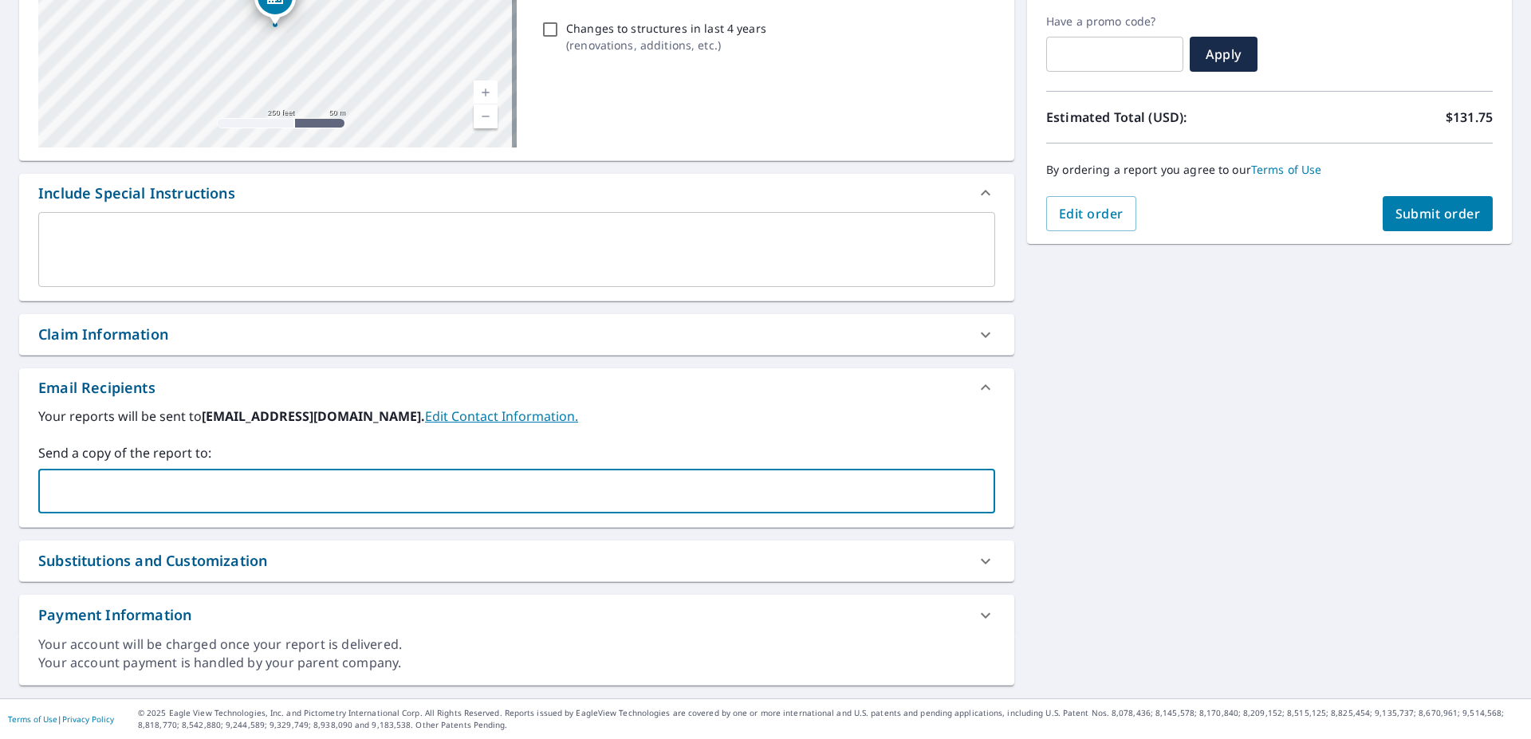
click at [432, 565] on div "Substitutions and Customization" at bounding box center [502, 561] width 928 height 22
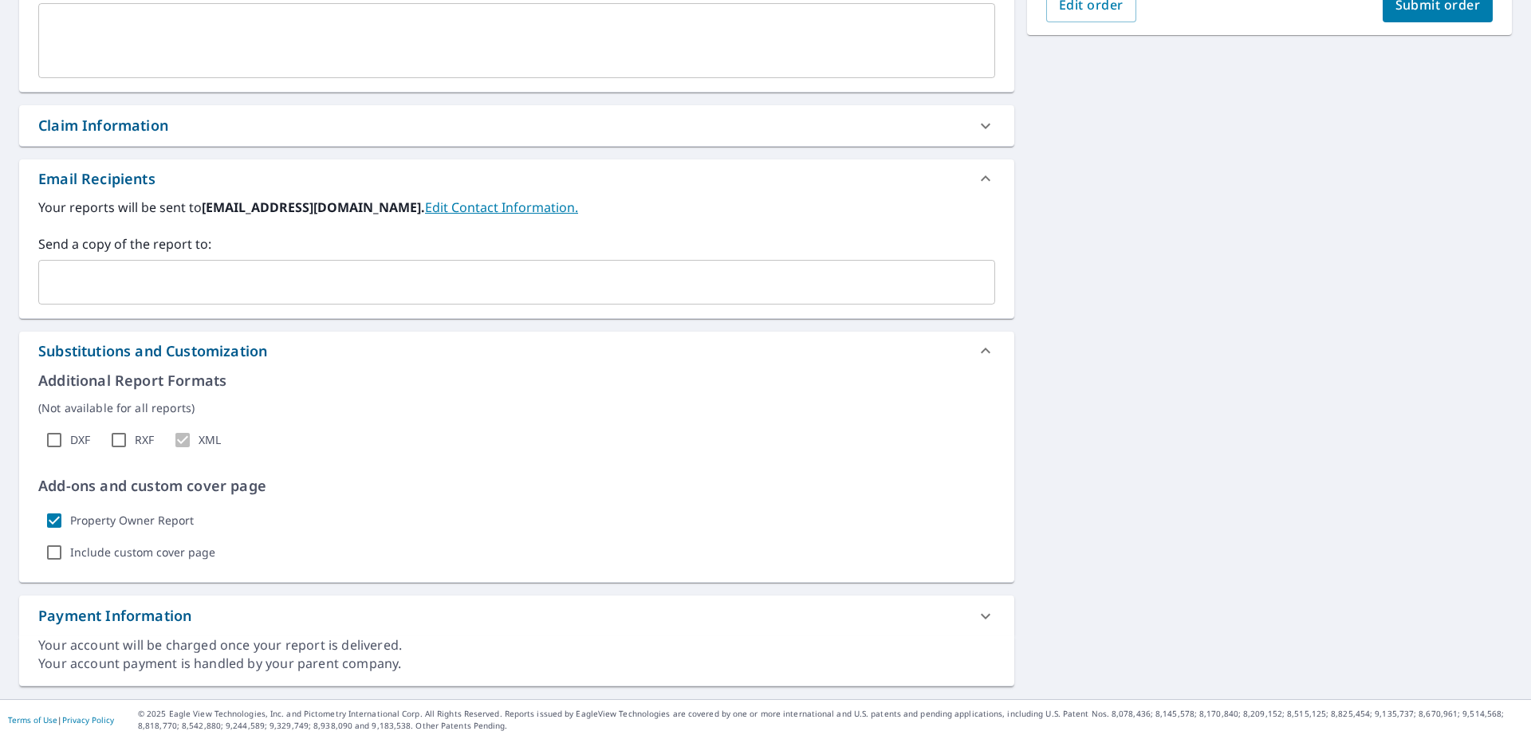
scroll to position [475, 0]
click at [175, 548] on label "Include custom cover page" at bounding box center [142, 552] width 145 height 14
click at [70, 548] on input "Include custom cover page" at bounding box center [54, 552] width 32 height 32
click at [175, 548] on label "Include custom cover page" at bounding box center [142, 552] width 145 height 14
click at [70, 548] on input "Include custom cover page" at bounding box center [54, 552] width 32 height 32
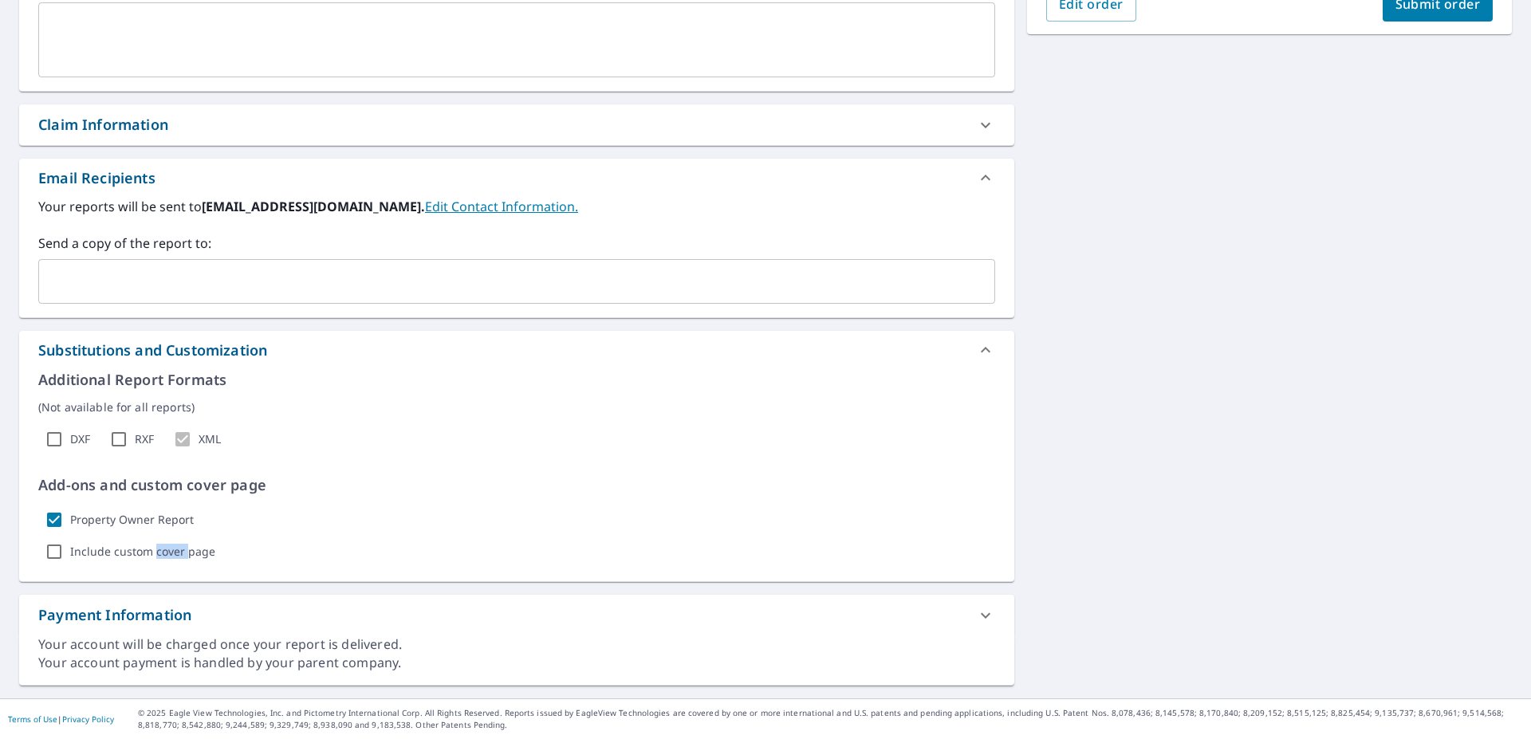
click at [175, 548] on label "Include custom cover page" at bounding box center [142, 552] width 145 height 14
click at [70, 548] on input "Include custom cover page" at bounding box center [54, 552] width 32 height 32
checkbox input "true"
click at [274, 553] on p "Show options" at bounding box center [274, 552] width 73 height 17
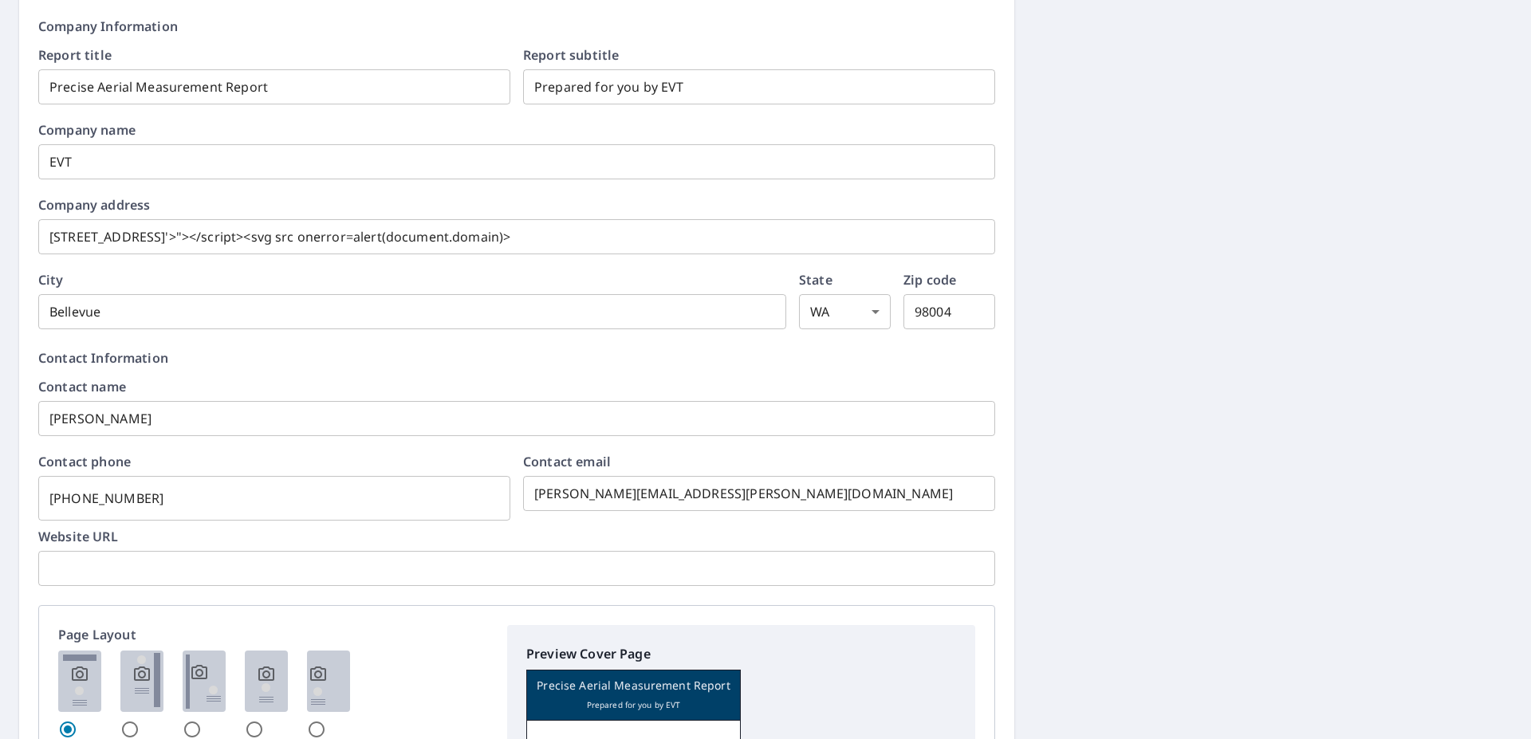
scroll to position [1106, 0]
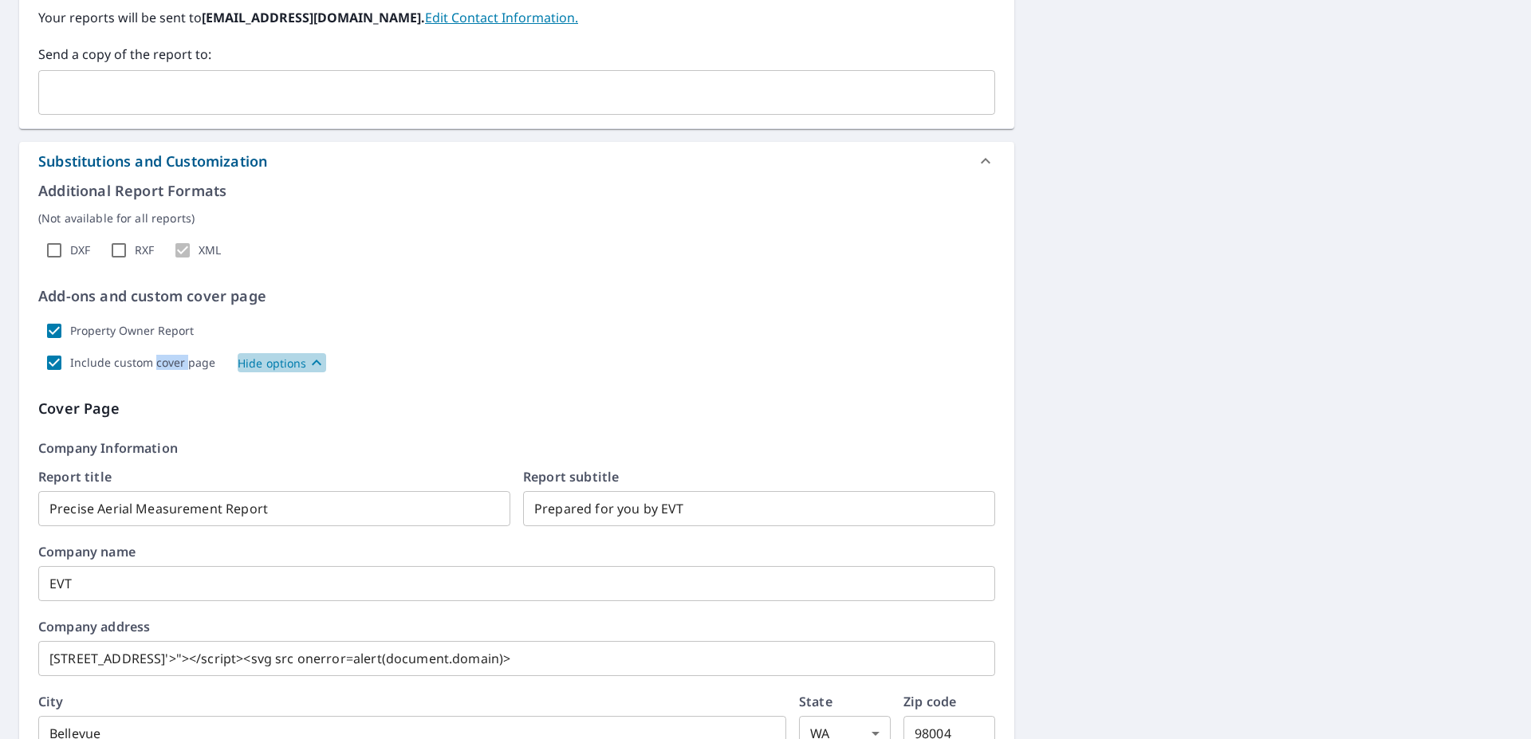
click at [286, 370] on p "Hide options" at bounding box center [272, 363] width 69 height 17
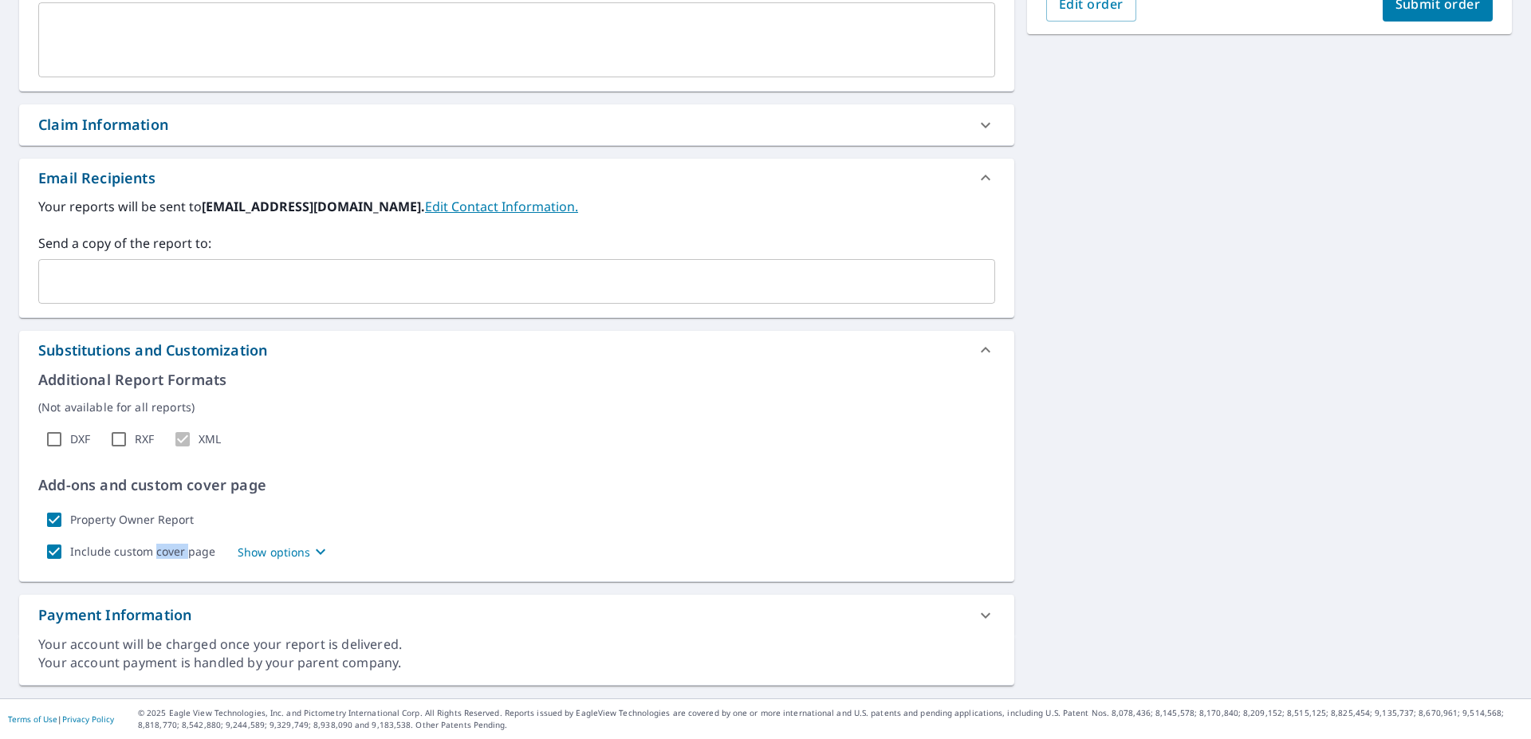
click at [976, 611] on icon at bounding box center [985, 615] width 19 height 19
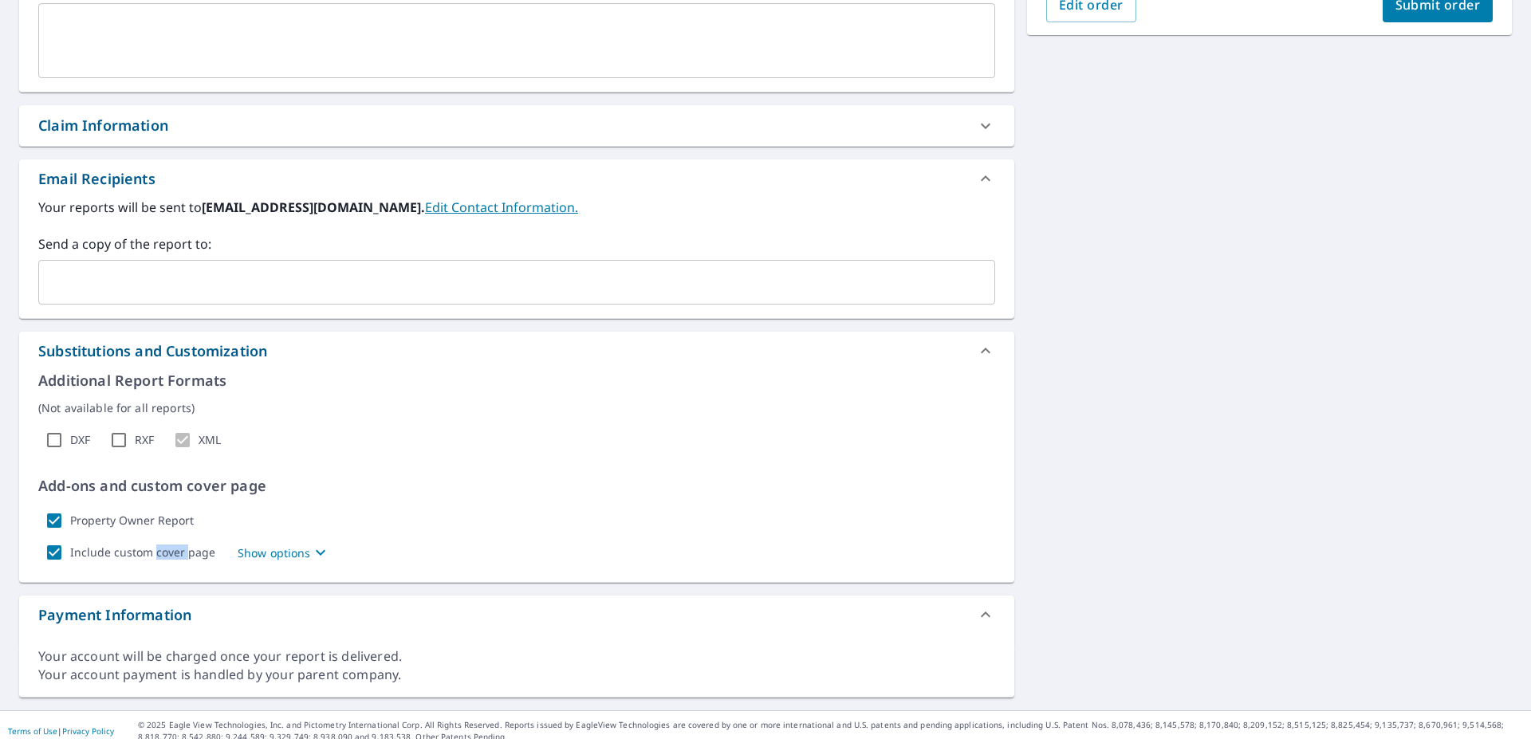
scroll to position [486, 0]
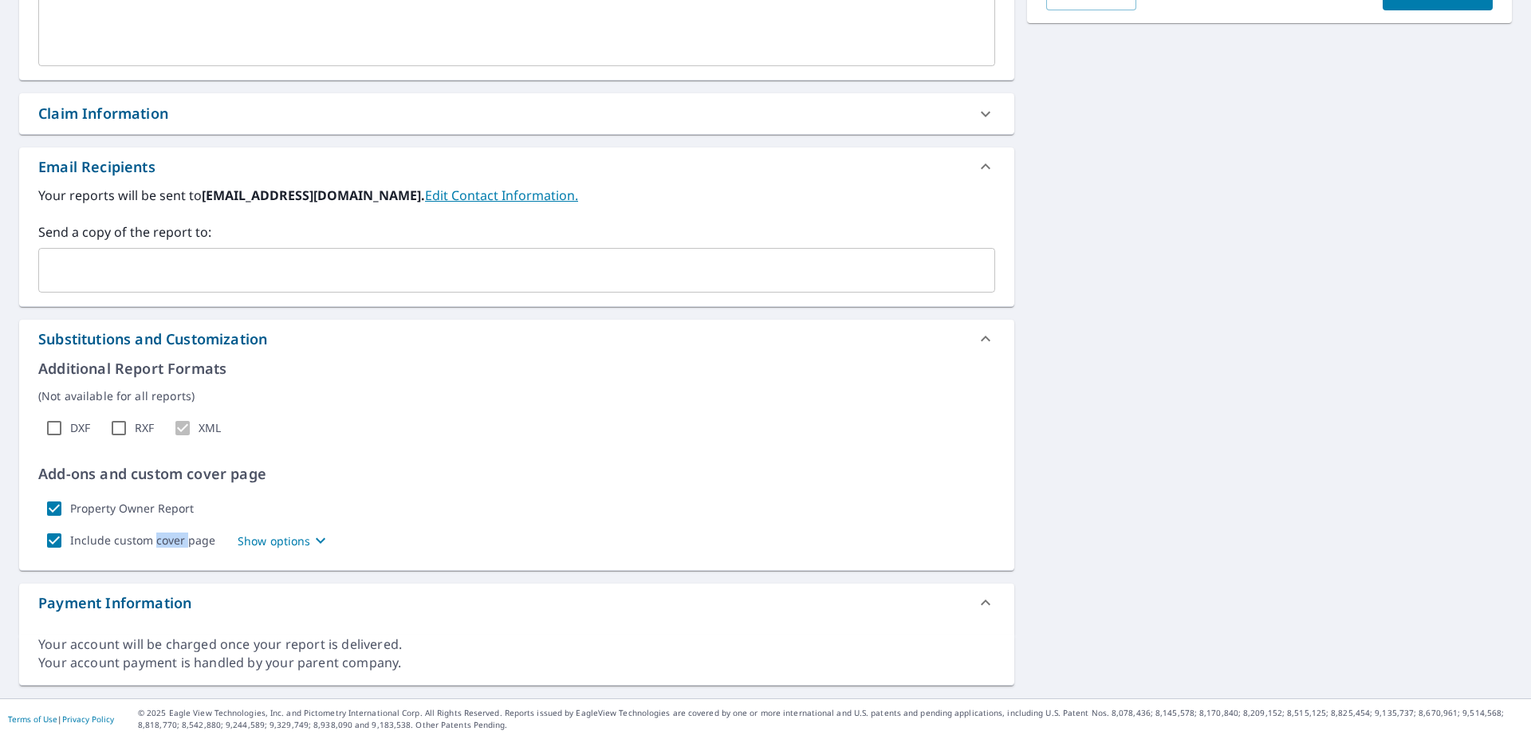
click at [980, 607] on icon at bounding box center [985, 602] width 19 height 19
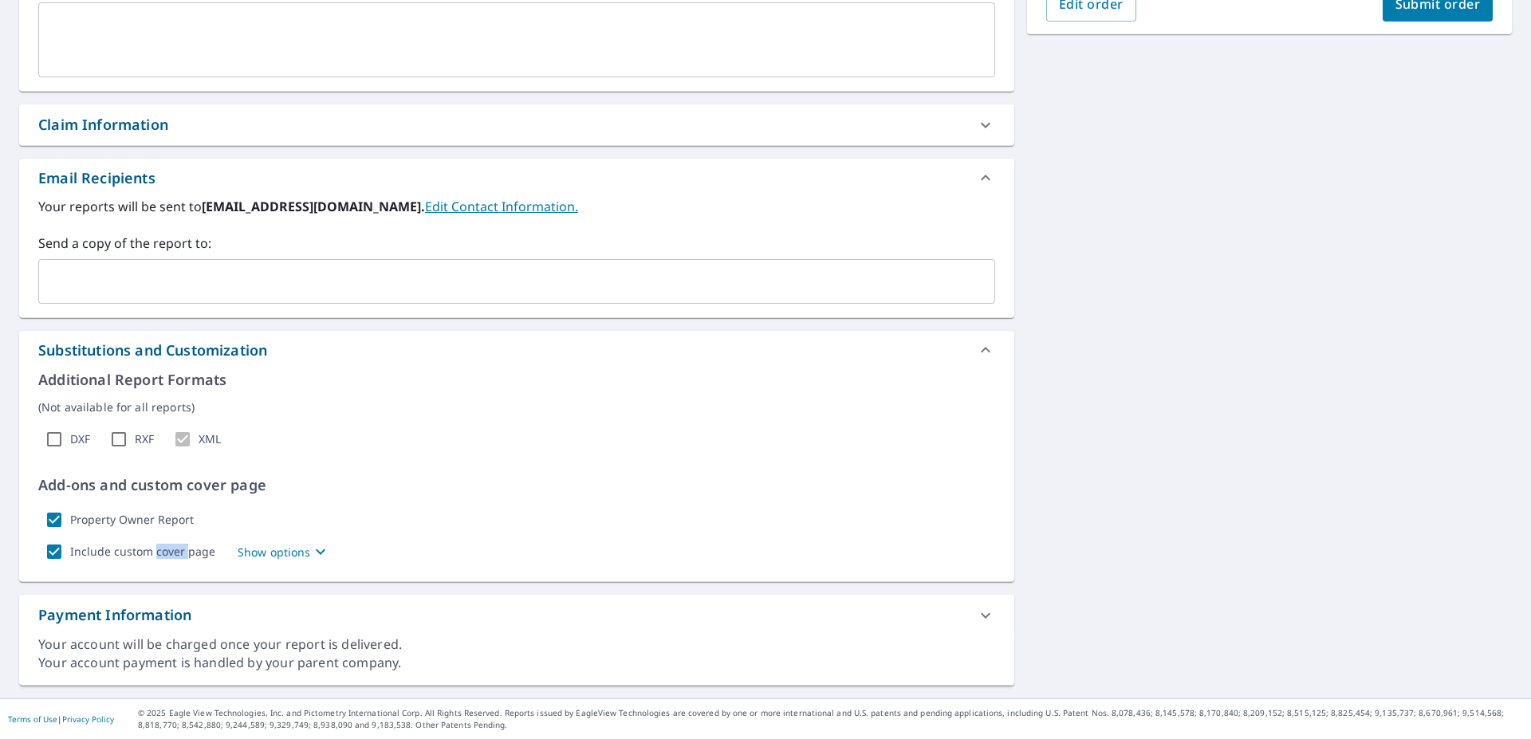
scroll to position [475, 0]
drag, startPoint x: 38, startPoint y: 664, endPoint x: 131, endPoint y: 671, distance: 92.8
click at [131, 671] on div "Your account payment is handled by your parent company." at bounding box center [516, 663] width 957 height 18
click at [125, 669] on div "Your account payment is handled by your parent company." at bounding box center [516, 663] width 957 height 18
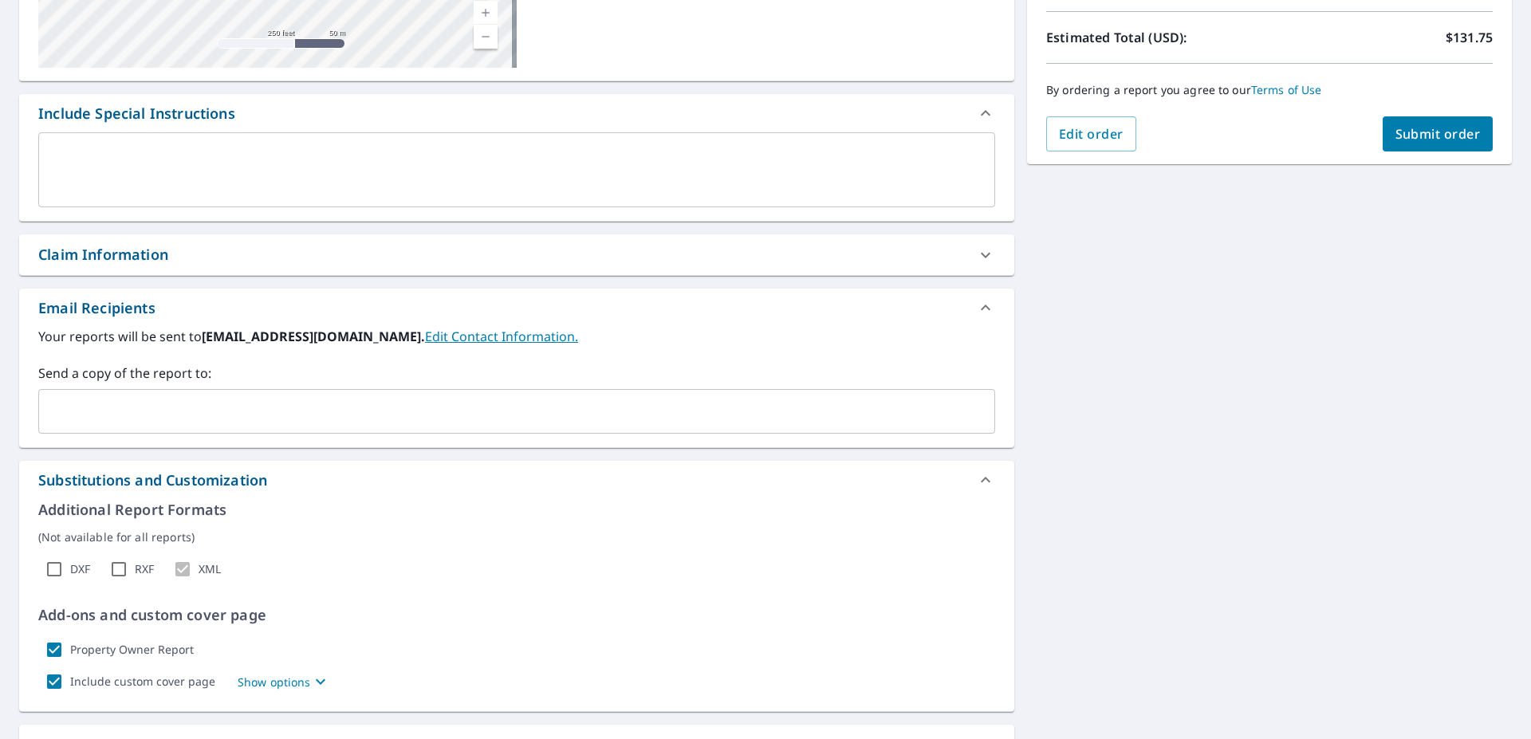
scroll to position [0, 0]
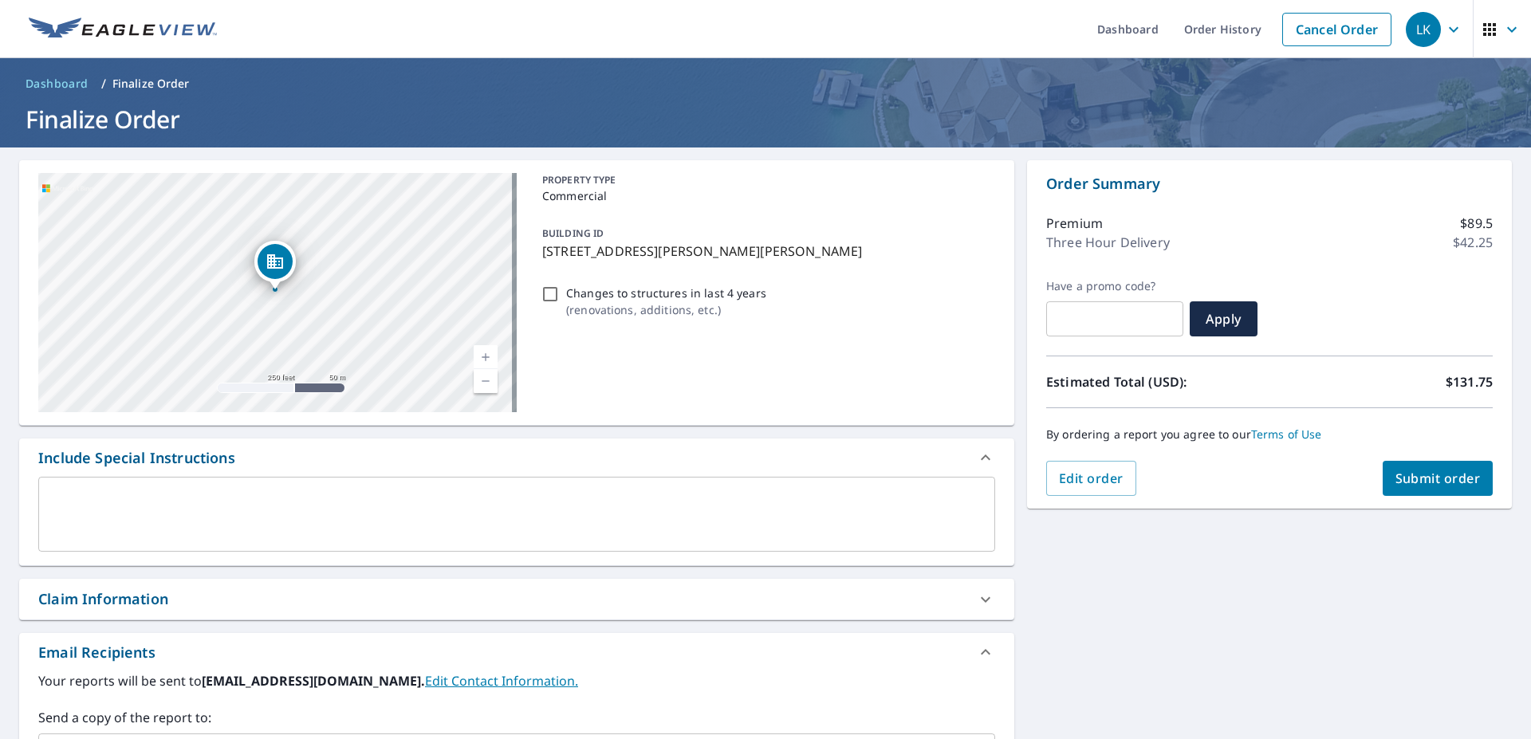
click at [1124, 308] on input "text" at bounding box center [1114, 319] width 137 height 45
click at [61, 84] on span "Dashboard" at bounding box center [57, 84] width 63 height 16
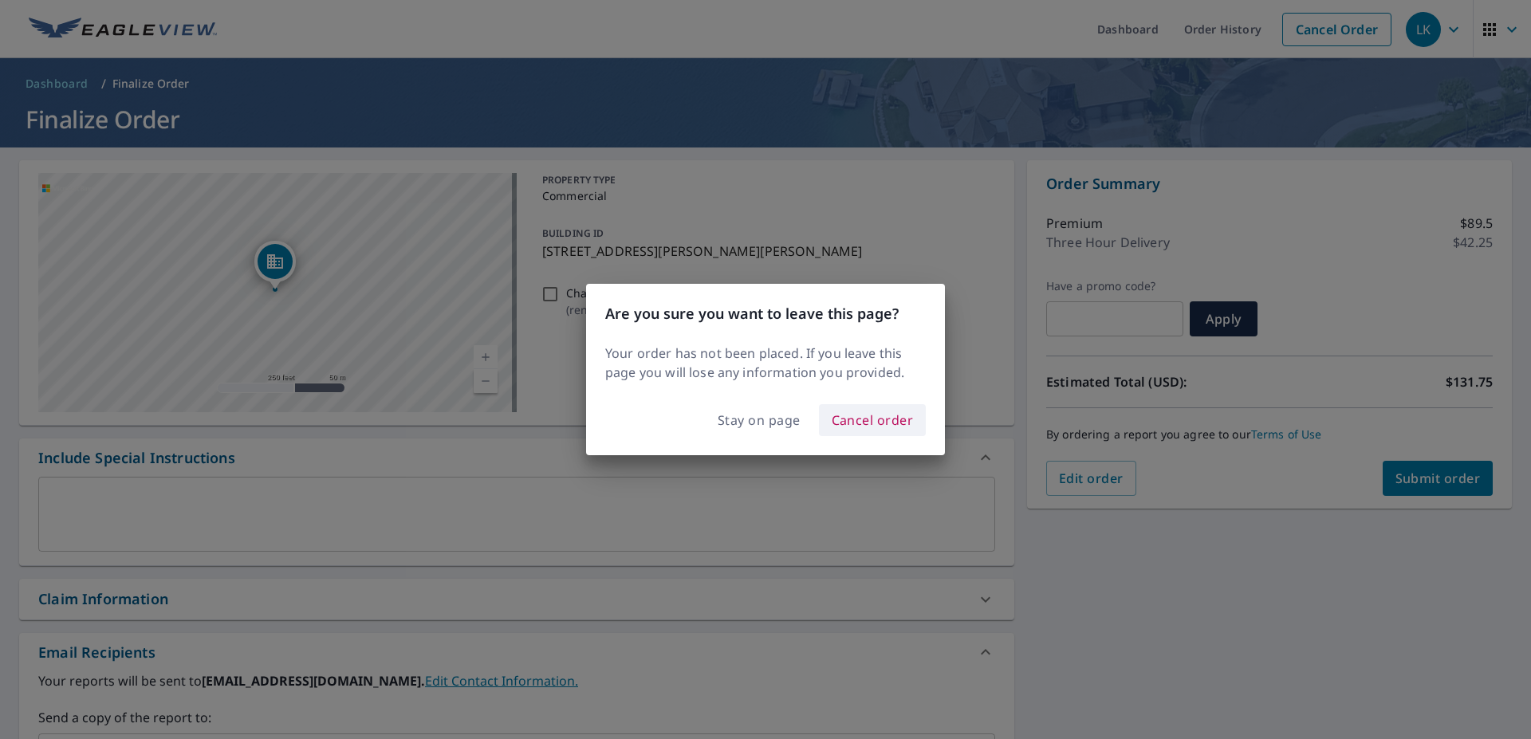
click at [849, 423] on span "Cancel order" at bounding box center [873, 420] width 82 height 22
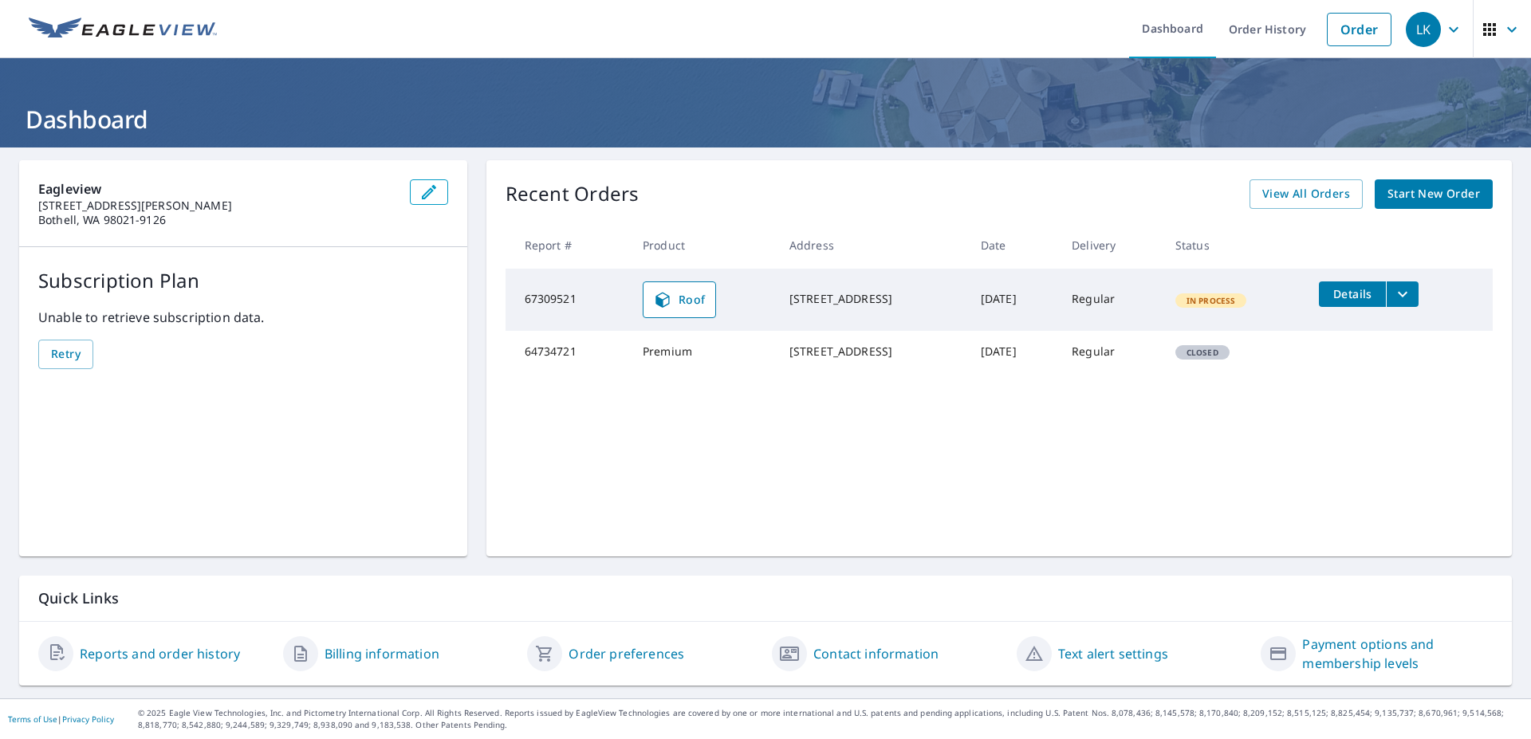
click at [1444, 34] on icon "button" at bounding box center [1453, 29] width 19 height 19
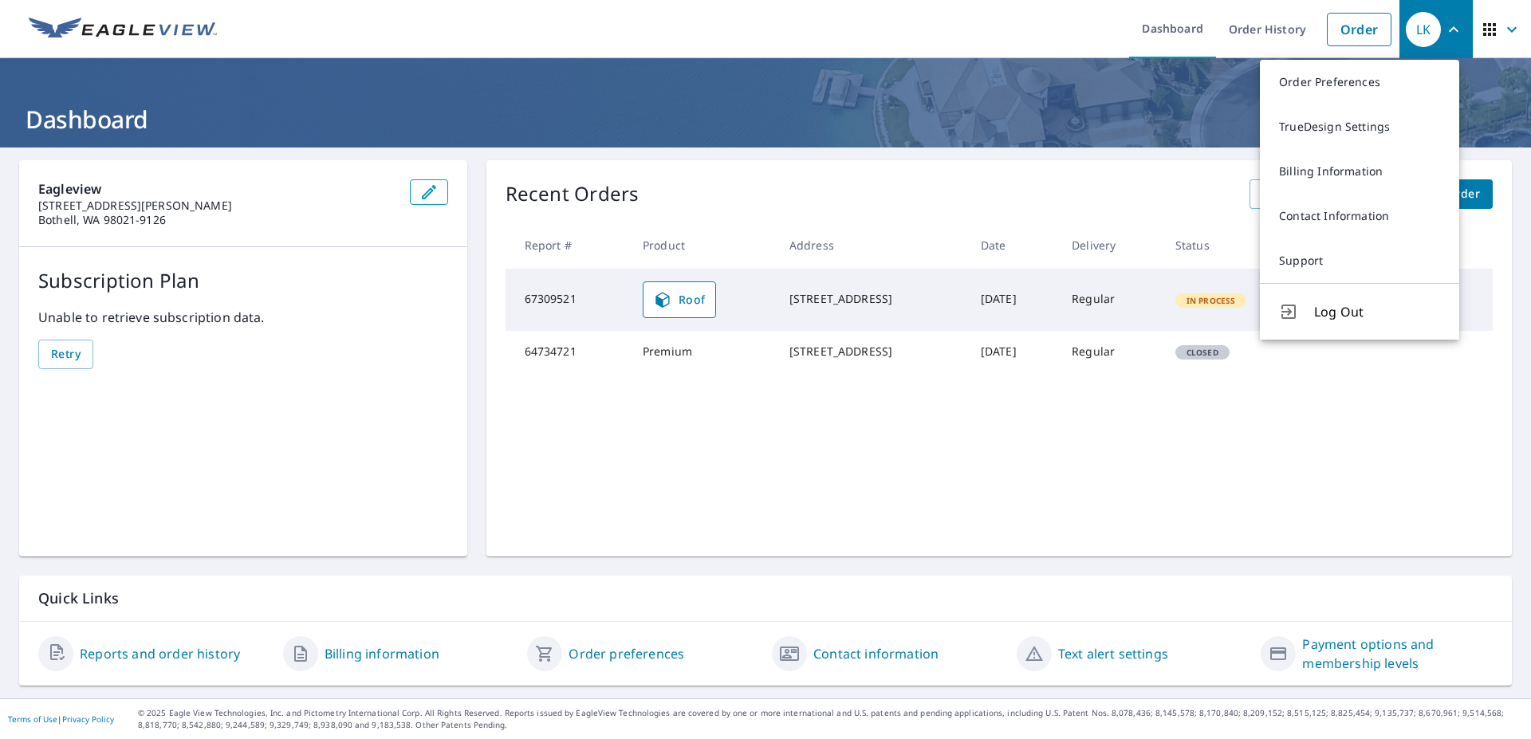
click at [960, 121] on h1 "Dashboard" at bounding box center [765, 119] width 1493 height 33
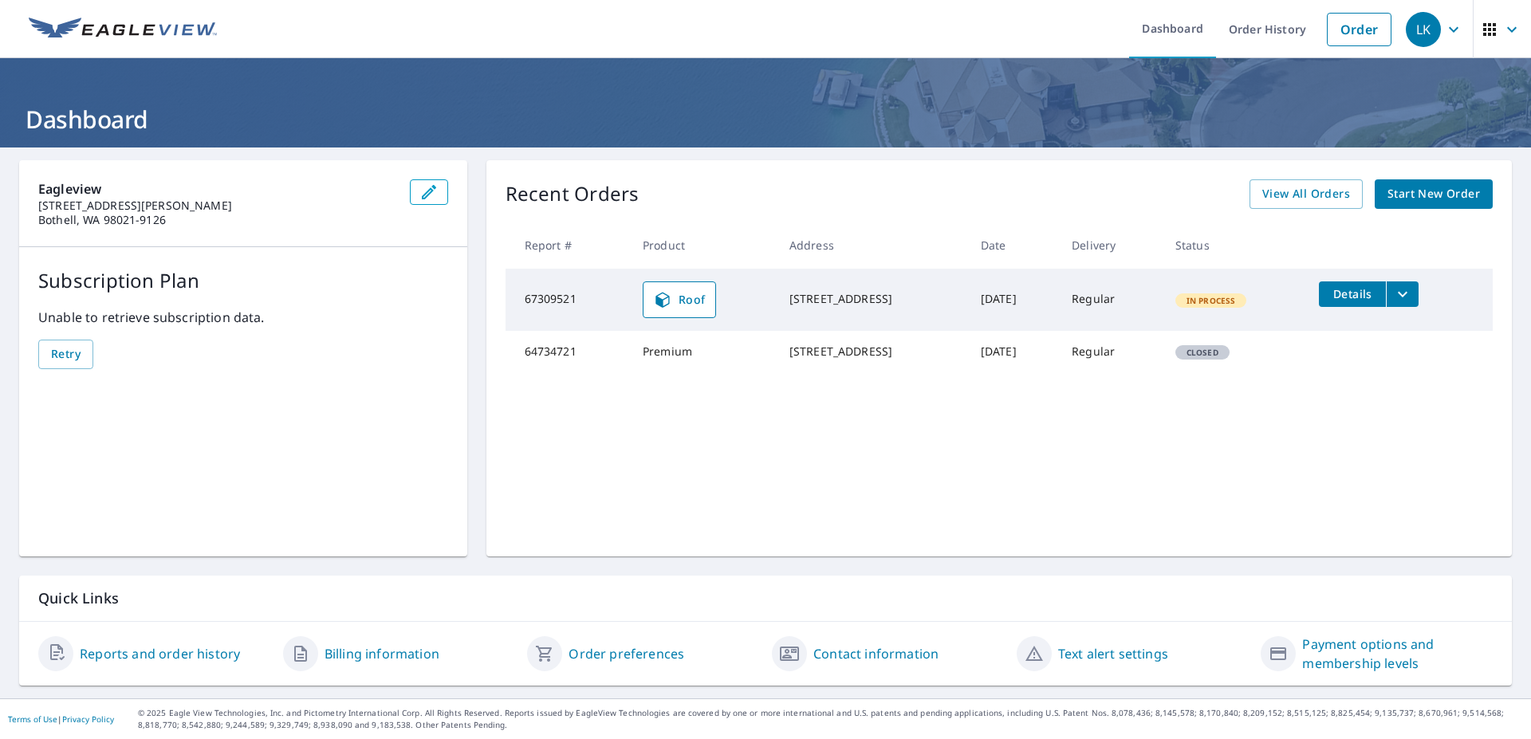
click at [1505, 23] on icon "button" at bounding box center [1512, 29] width 19 height 19
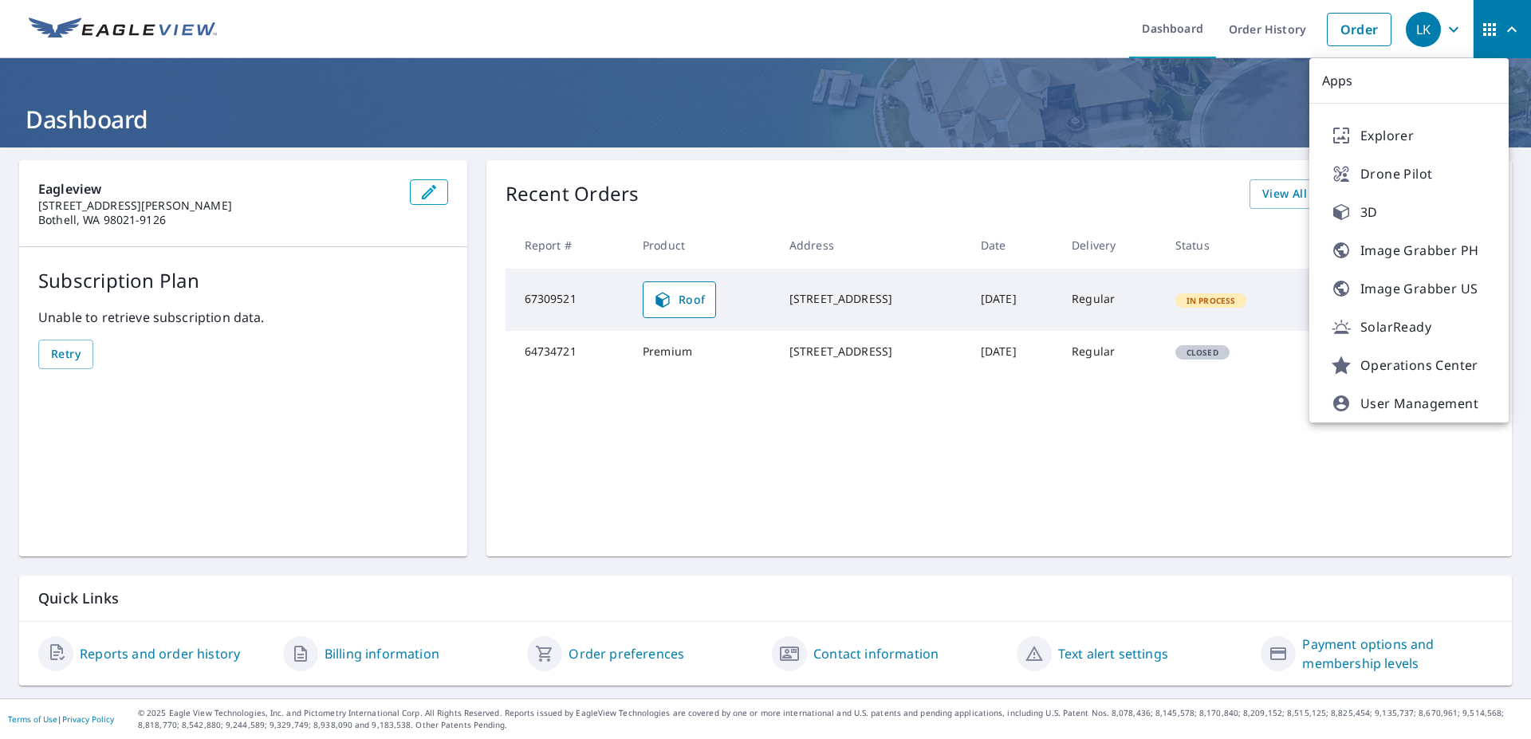
click at [1505, 23] on icon "button" at bounding box center [1512, 29] width 19 height 19
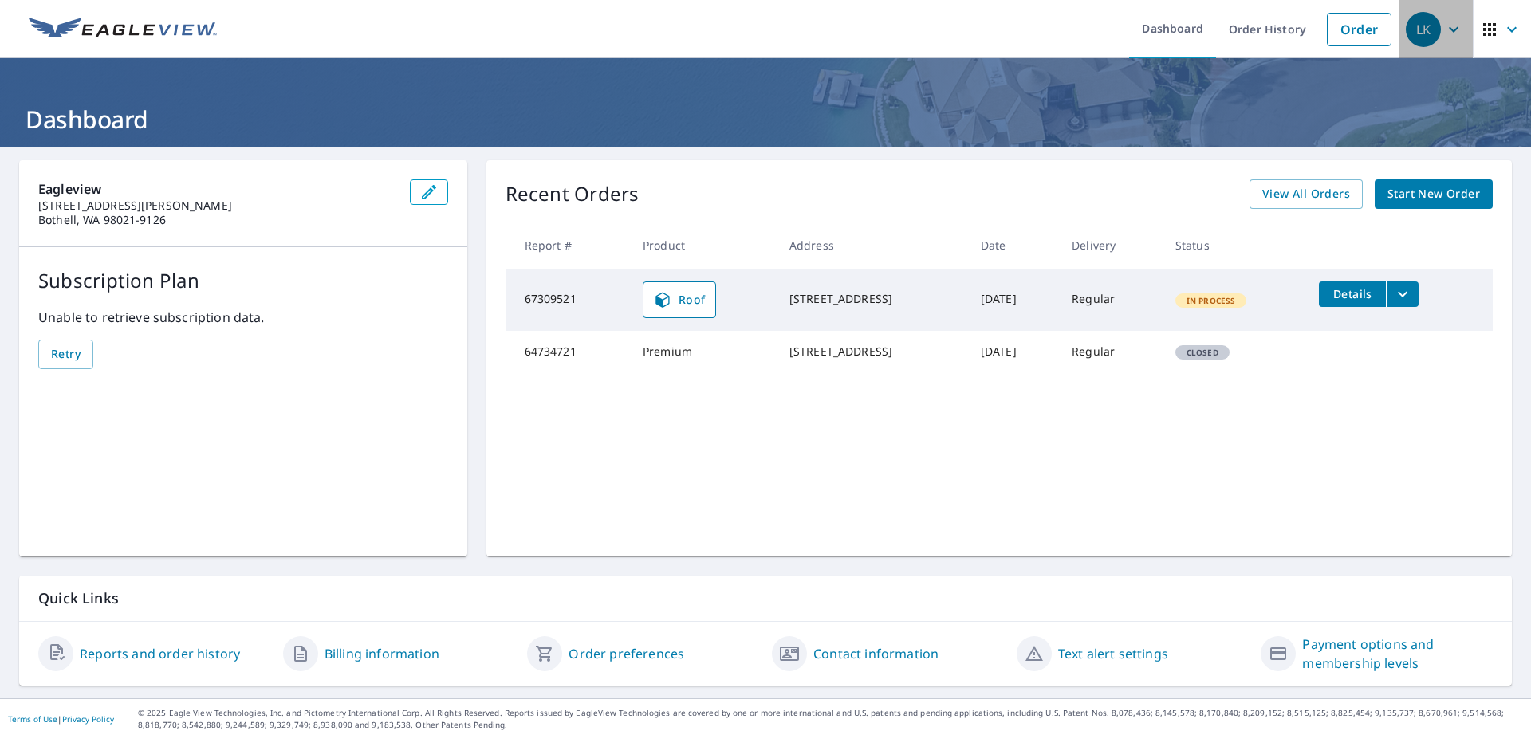
click at [1448, 31] on icon "button" at bounding box center [1453, 29] width 19 height 19
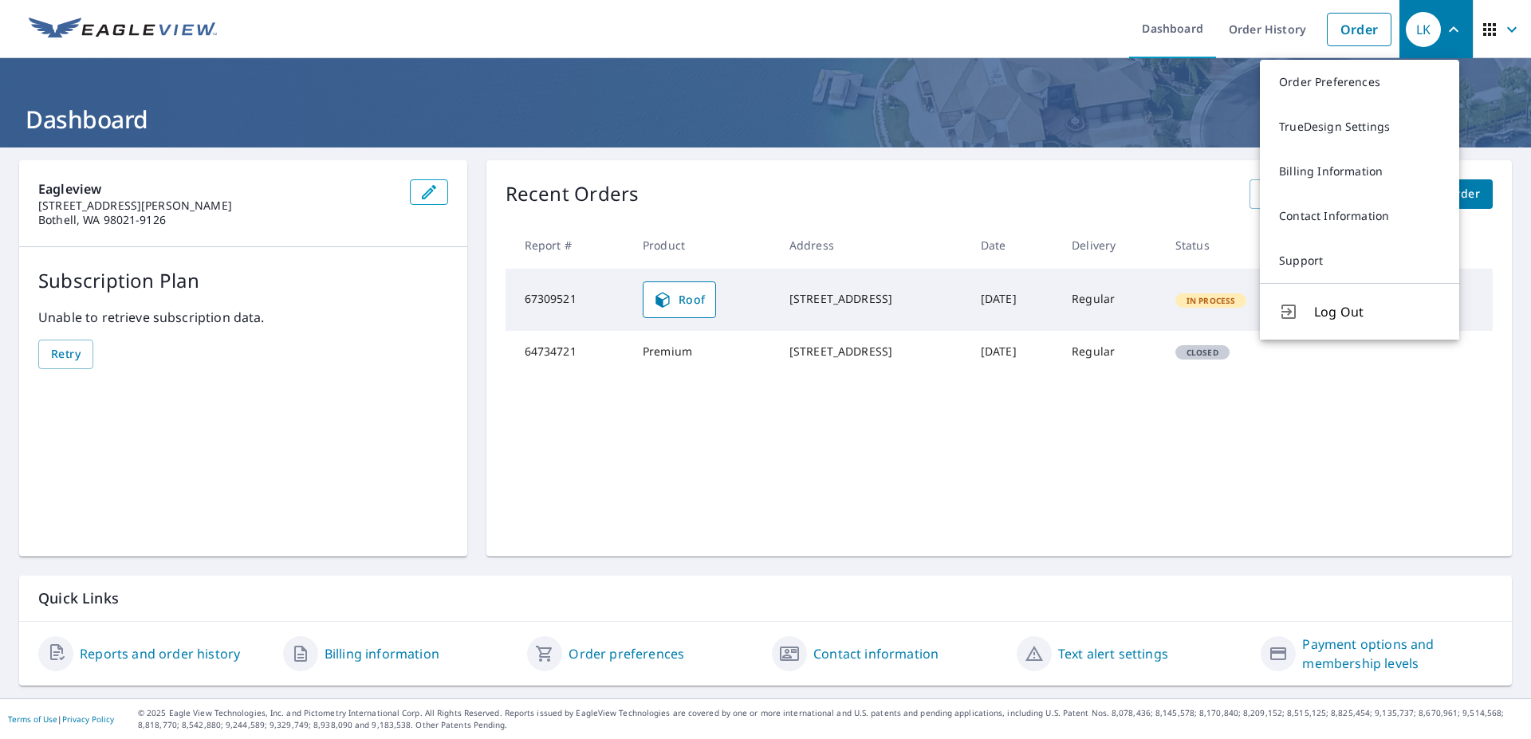
click at [1101, 119] on h1 "Dashboard" at bounding box center [765, 119] width 1493 height 33
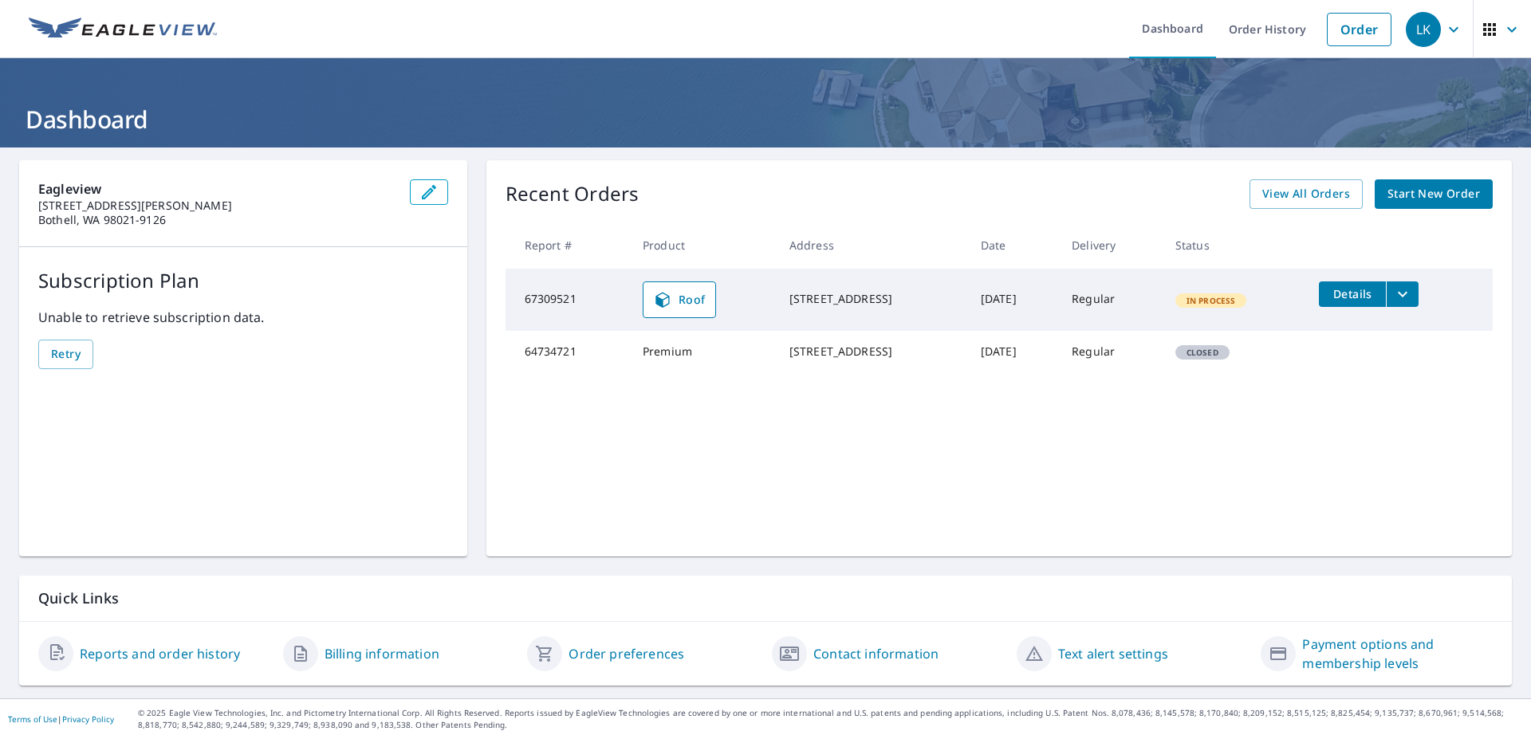
click at [361, 655] on link "Billing information" at bounding box center [382, 653] width 115 height 19
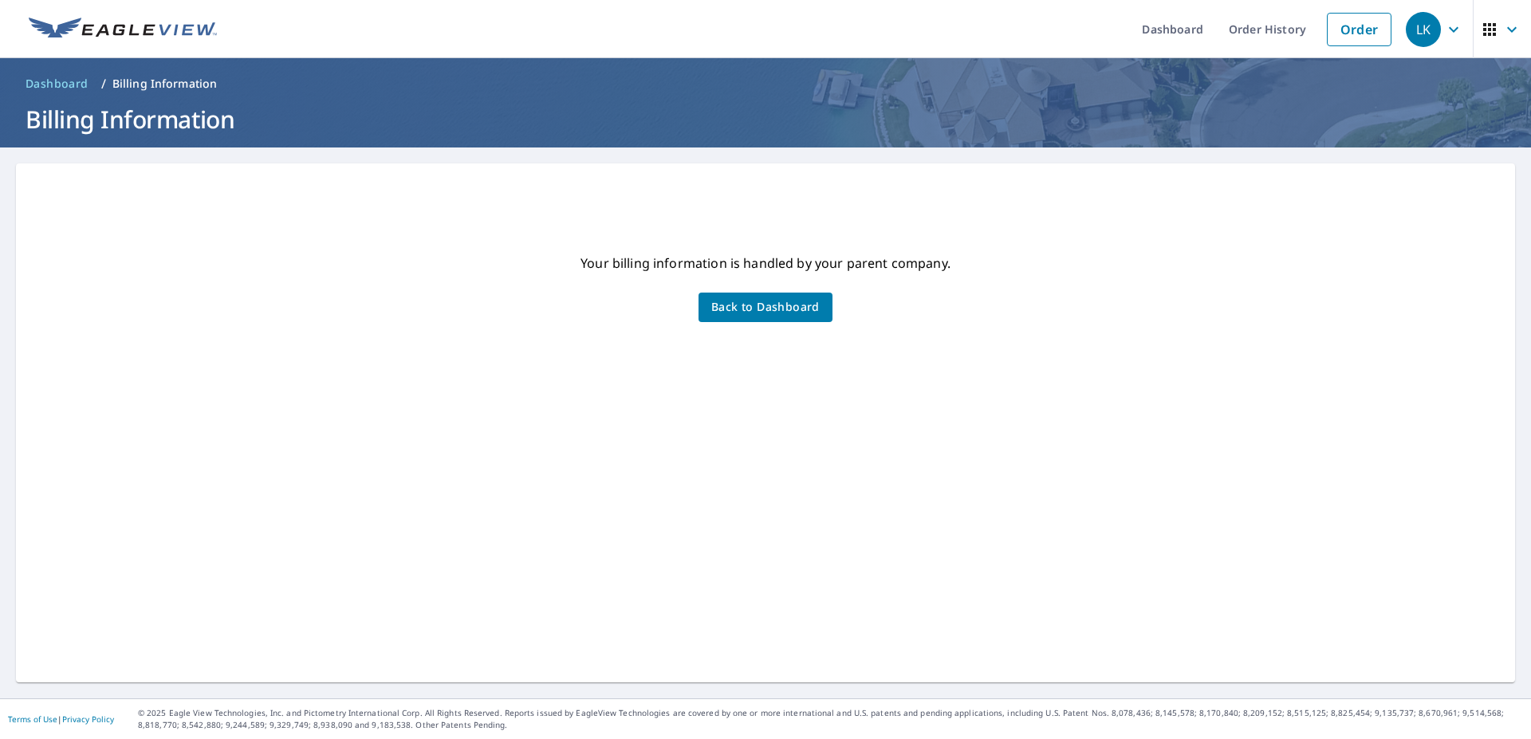
click at [746, 294] on button "Back to Dashboard" at bounding box center [766, 308] width 134 height 30
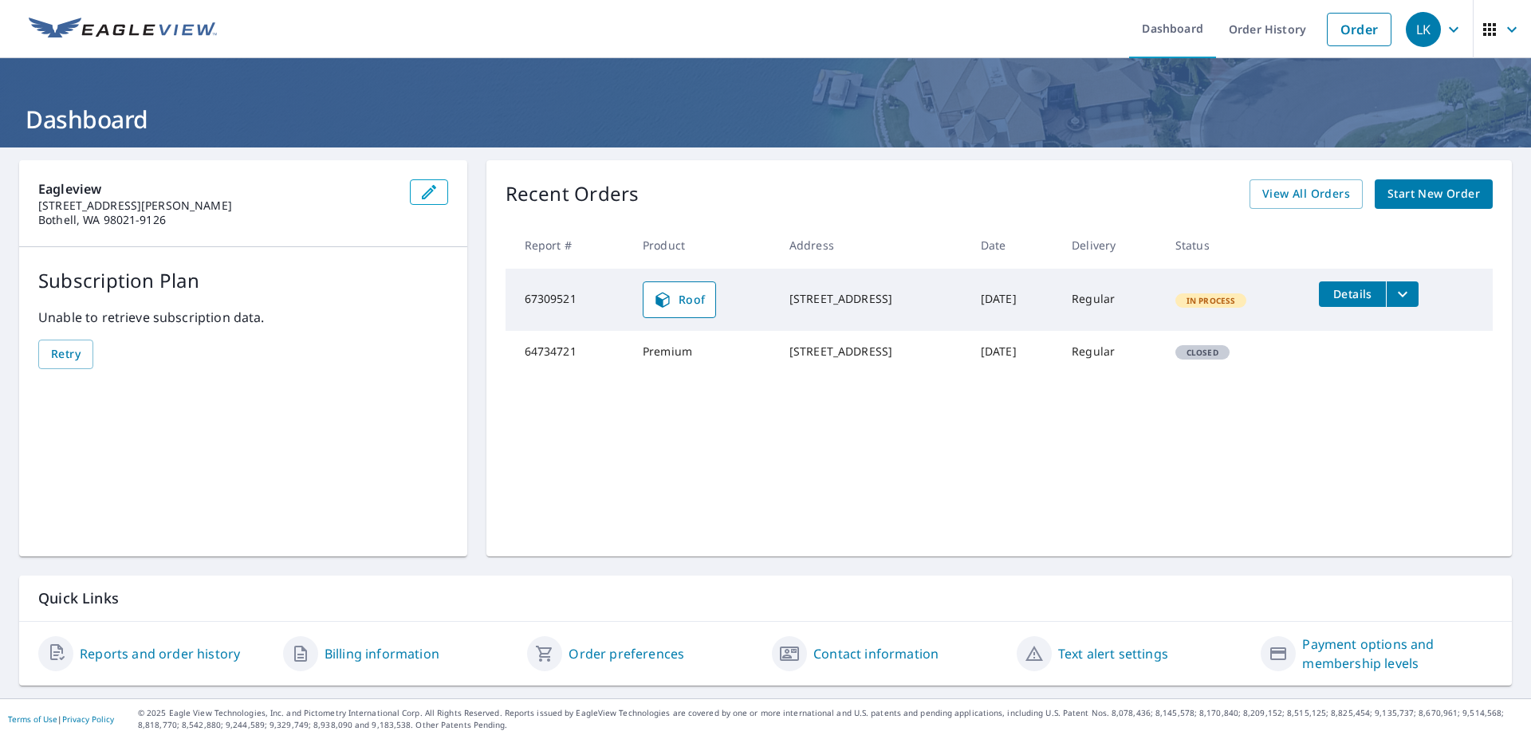
click at [608, 652] on link "Order preferences" at bounding box center [627, 653] width 116 height 19
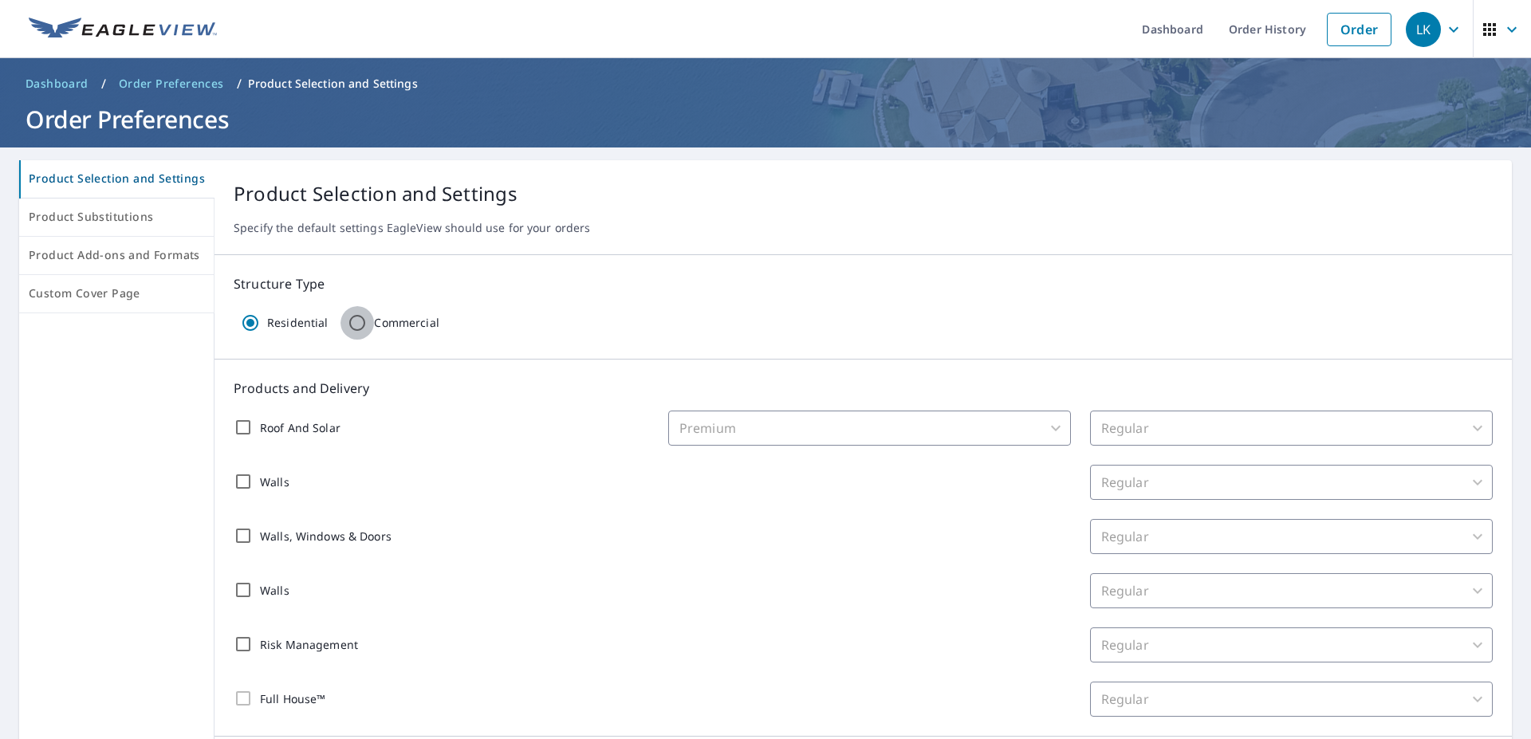
click at [360, 325] on input "Commercial" at bounding box center [357, 322] width 33 height 33
radio input "true"
radio input "false"
checkbox input "false"
type input "2"
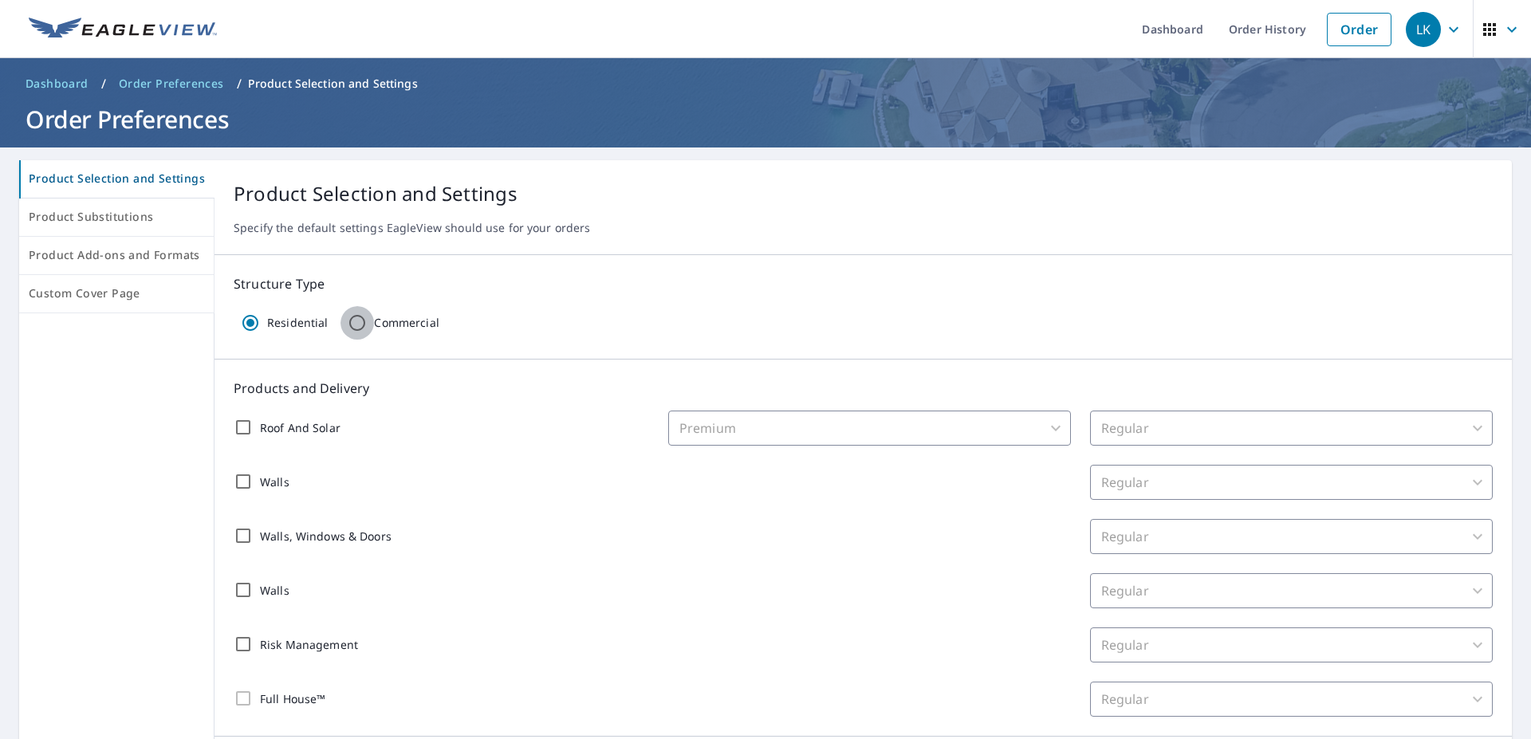
checkbox input "false"
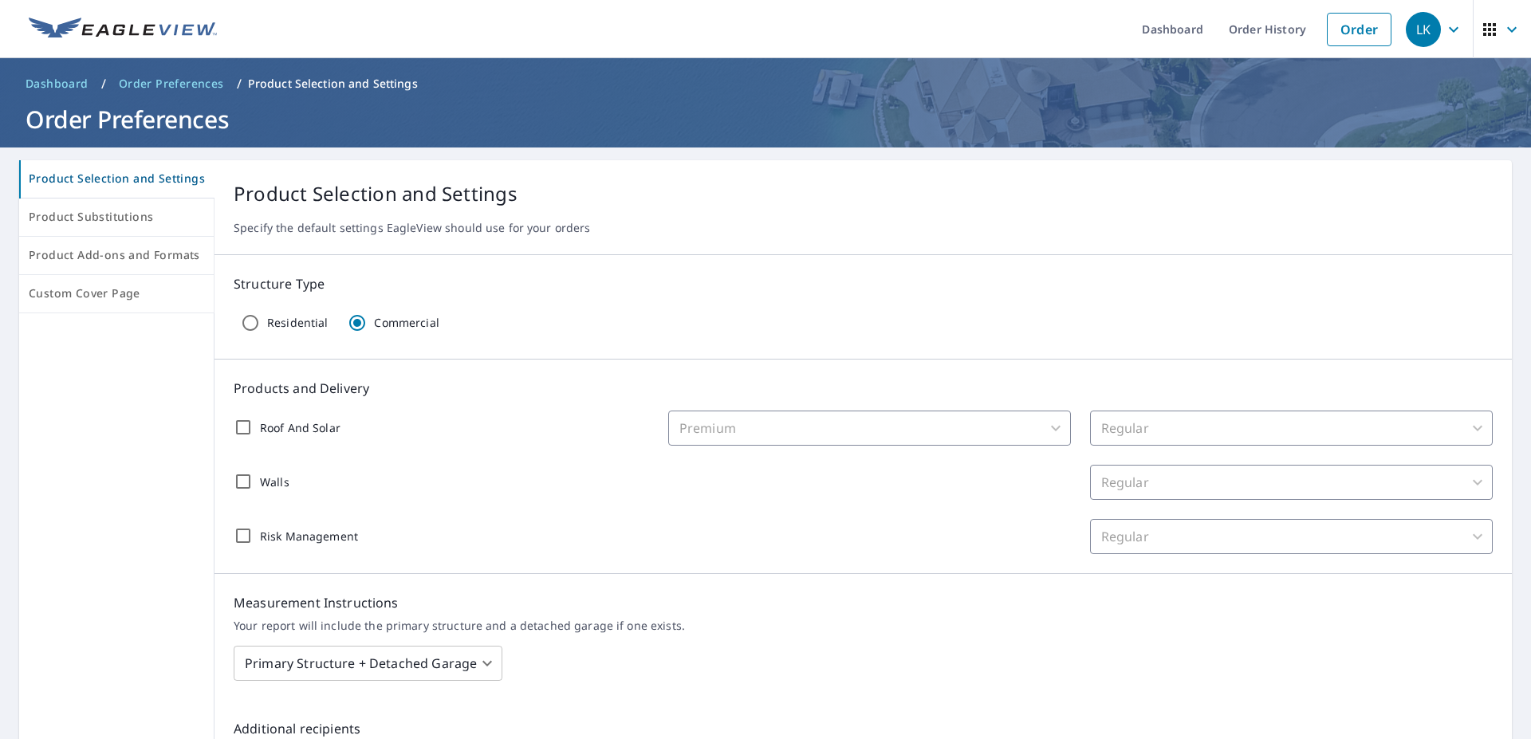
click at [302, 323] on p "Residential" at bounding box center [297, 323] width 61 height 14
click at [267, 323] on input "Residential" at bounding box center [250, 322] width 33 height 33
radio input "true"
radio input "false"
checkbox input "false"
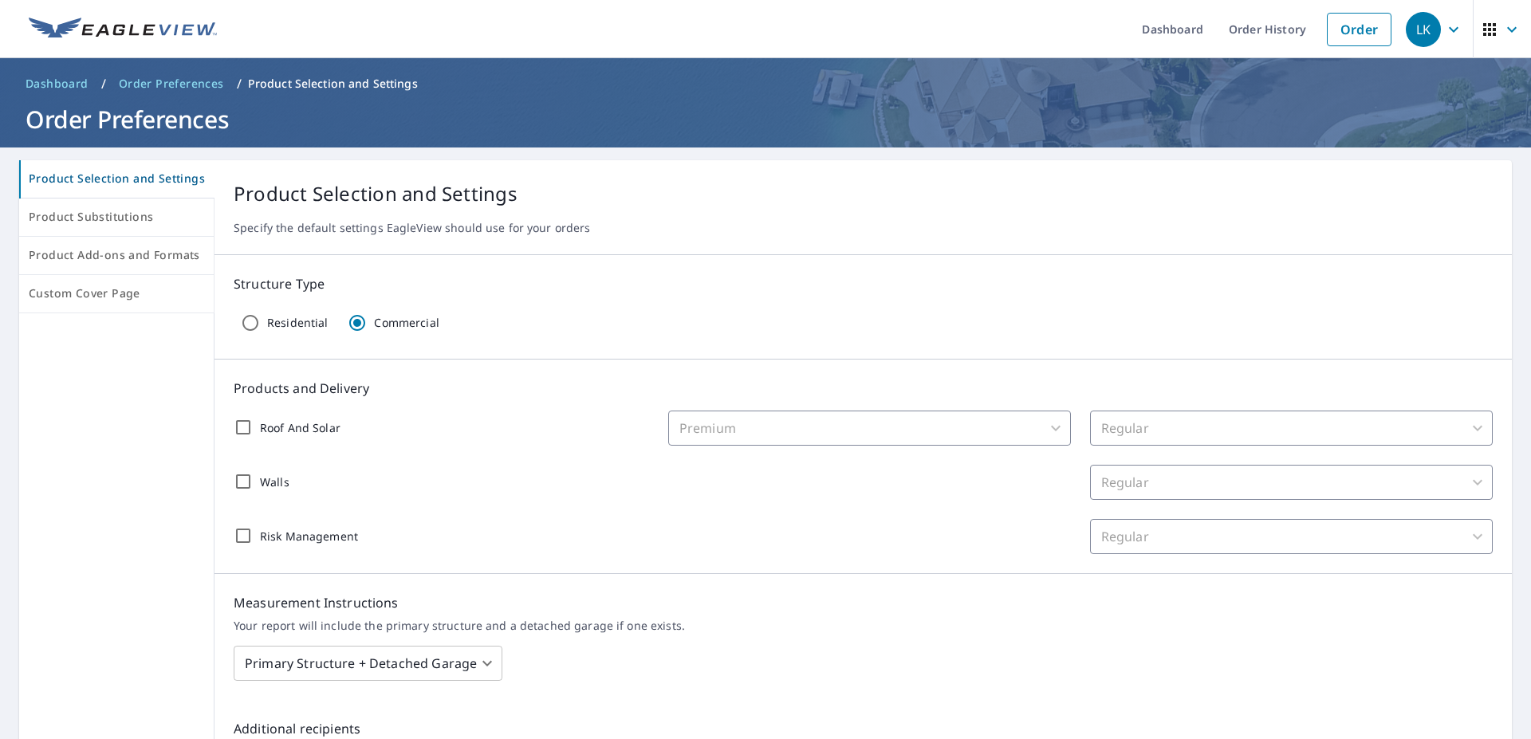
type input "1"
checkbox input "false"
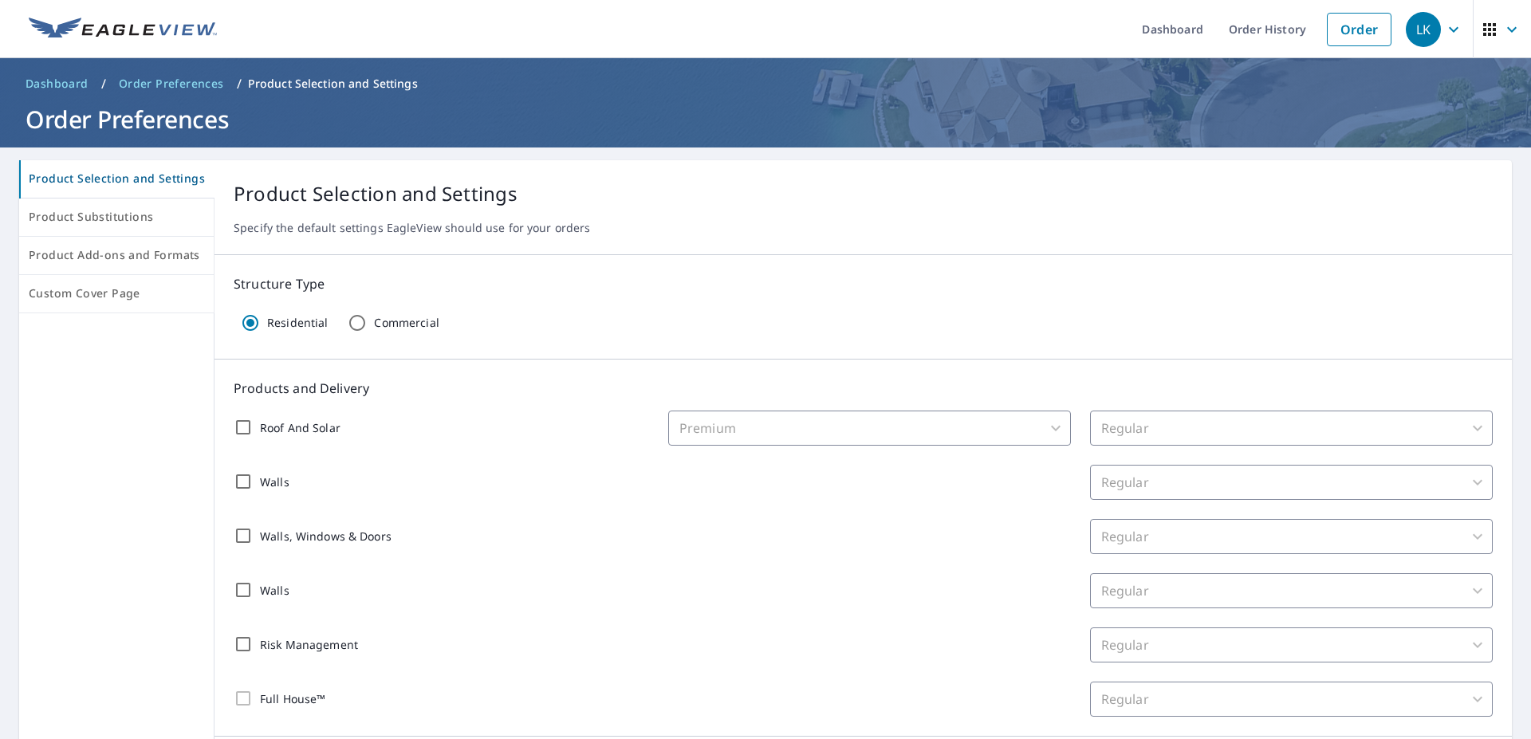
scroll to position [105, 0]
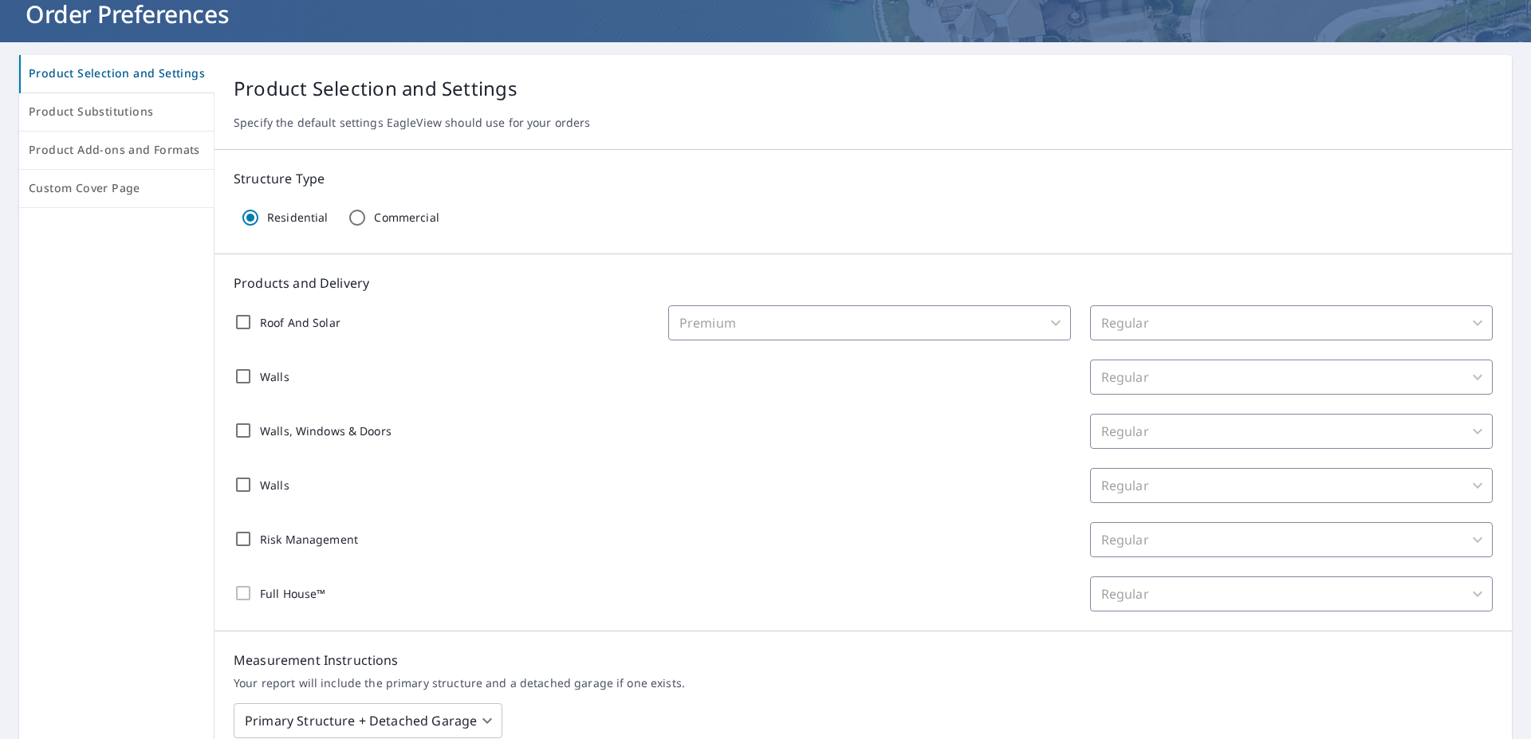
click at [400, 225] on p "Commercial" at bounding box center [406, 218] width 65 height 14
click at [374, 225] on input "Commercial" at bounding box center [357, 217] width 33 height 33
radio input "true"
radio input "false"
checkbox input "false"
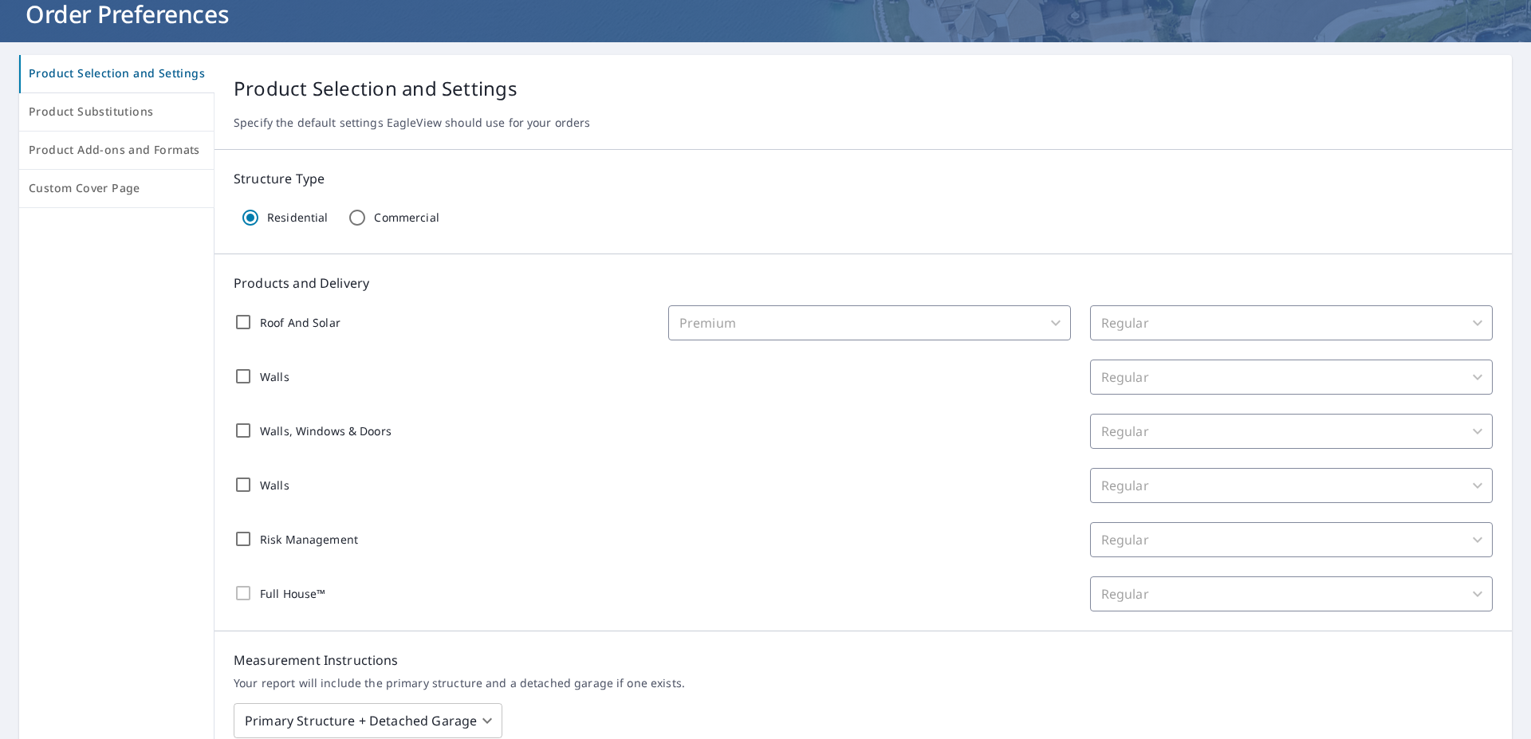
type input "2"
checkbox input "false"
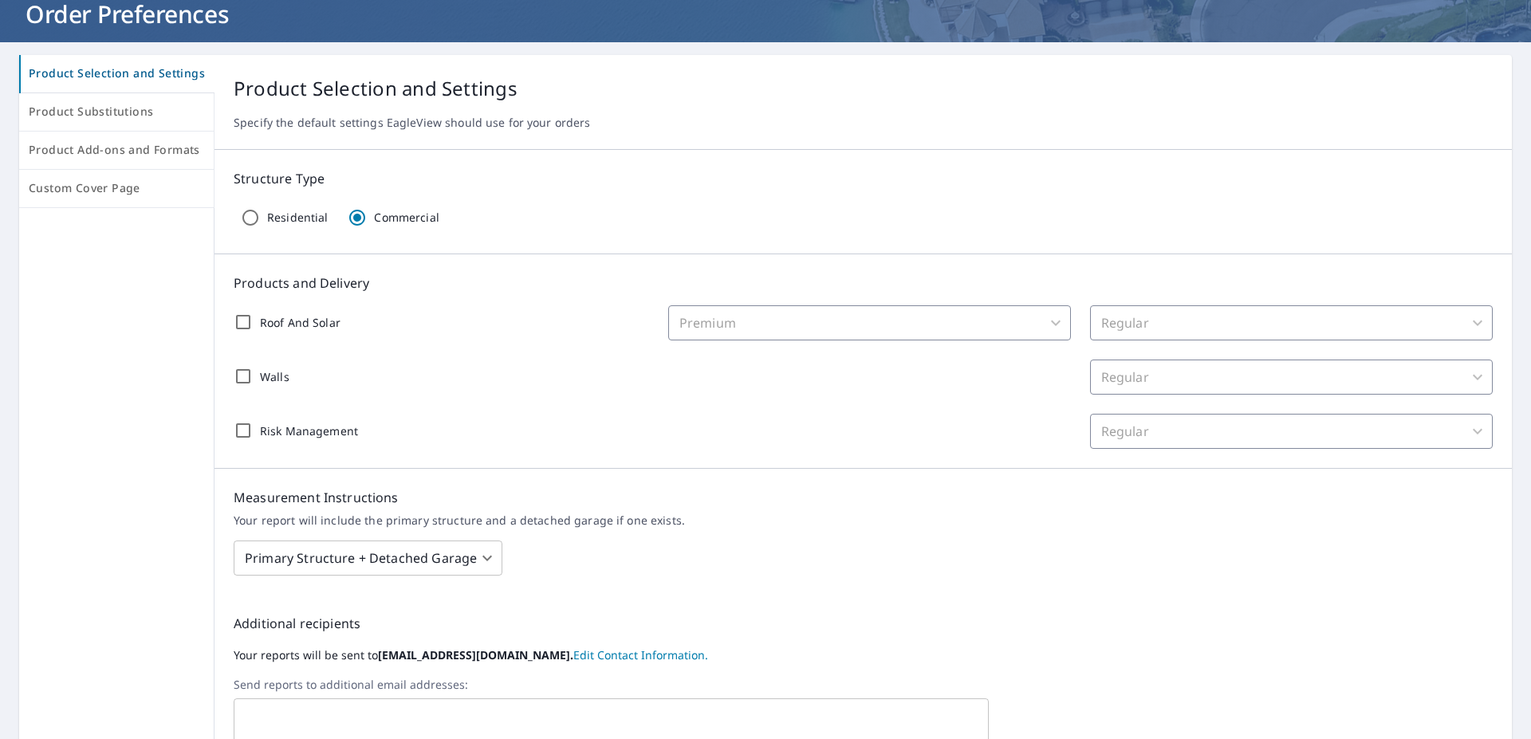
click at [302, 235] on div "Structure Type Residential Commercial" at bounding box center [864, 202] width 1298 height 104
click at [274, 218] on p "Residential" at bounding box center [297, 218] width 61 height 14
click at [267, 218] on input "Residential" at bounding box center [250, 217] width 33 height 33
radio input "true"
radio input "false"
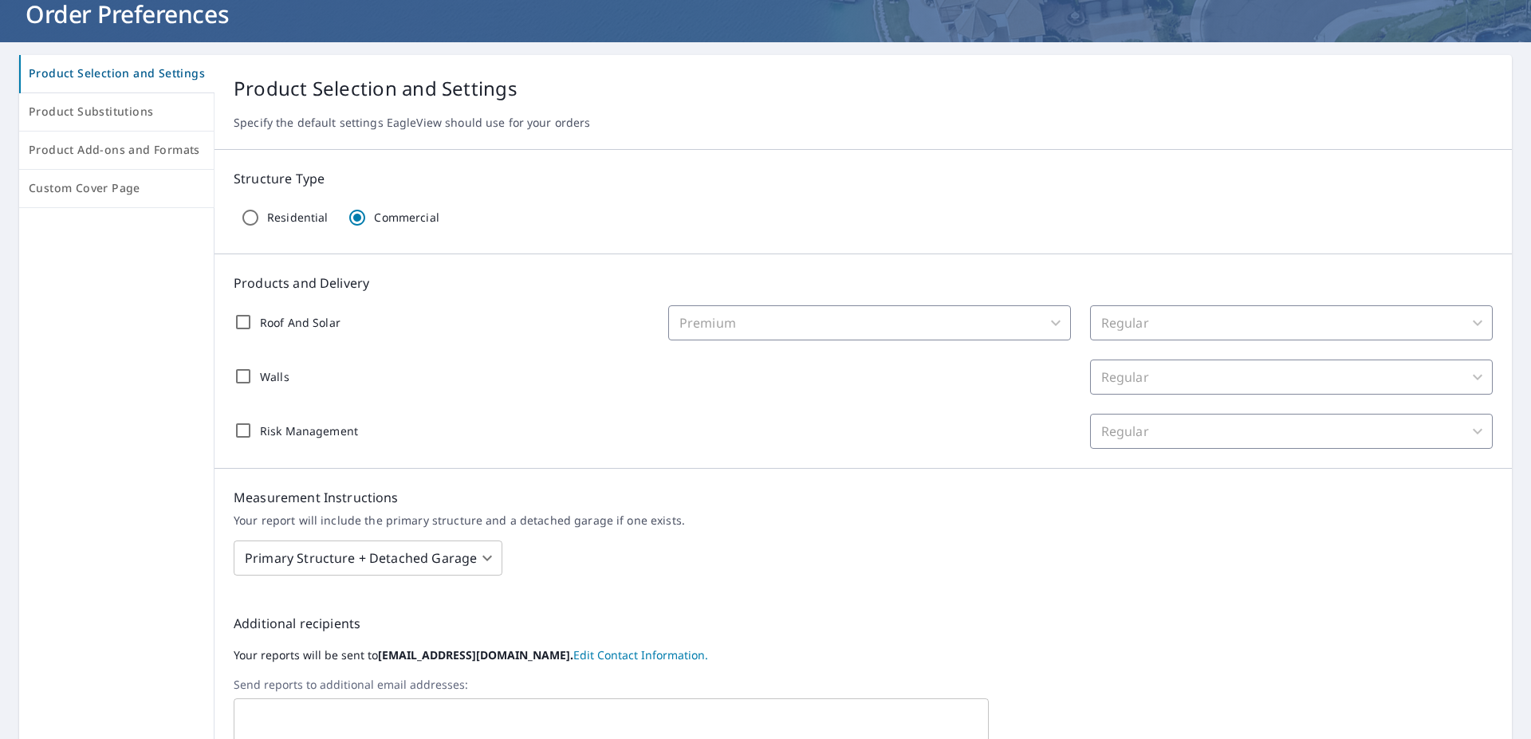
checkbox input "false"
type input "1"
checkbox input "false"
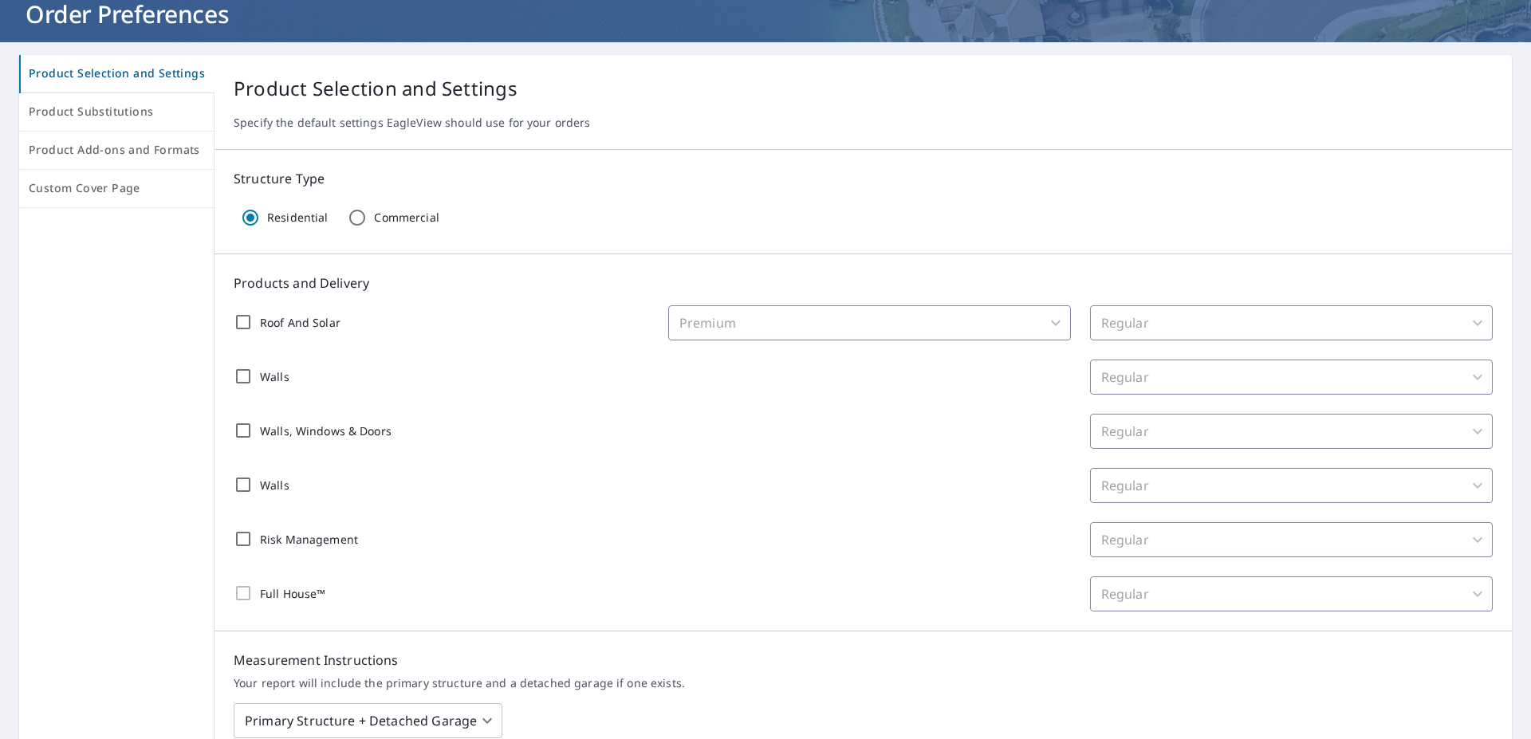
click at [236, 308] on input "Roof And Solar" at bounding box center [242, 321] width 33 height 33
click at [234, 322] on input "Roof And Solar" at bounding box center [242, 321] width 33 height 33
checkbox input "false"
click at [239, 427] on input "Walls, Windows & Doors" at bounding box center [242, 430] width 33 height 33
click at [242, 432] on input "Walls, Windows & Doors" at bounding box center [242, 430] width 33 height 33
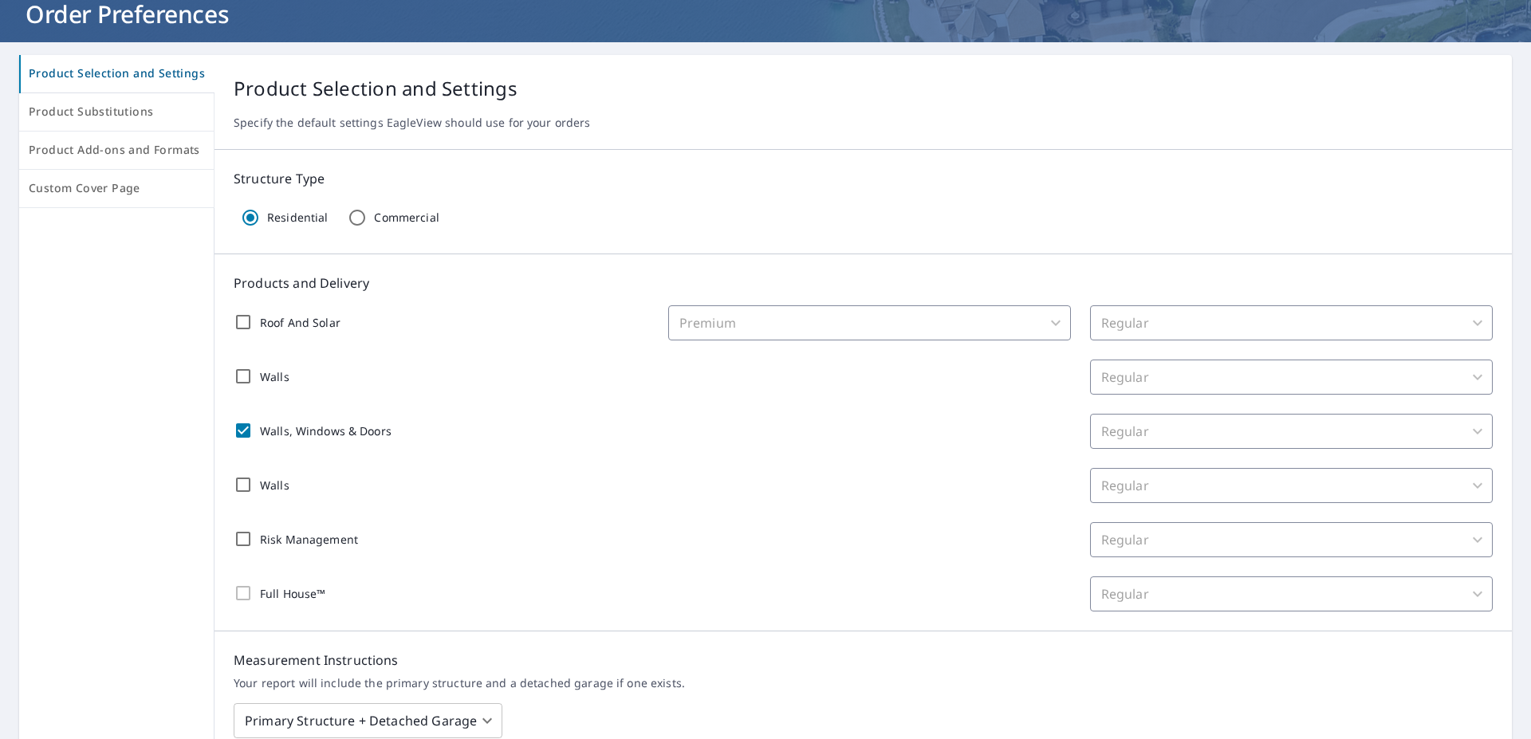
checkbox input "false"
click at [247, 323] on input "Roof And Solar" at bounding box center [242, 321] width 33 height 33
click at [853, 327] on body "LK LK Dashboard Order History Order LK Dashboard / Order Preferences / Product …" at bounding box center [765, 369] width 1531 height 739
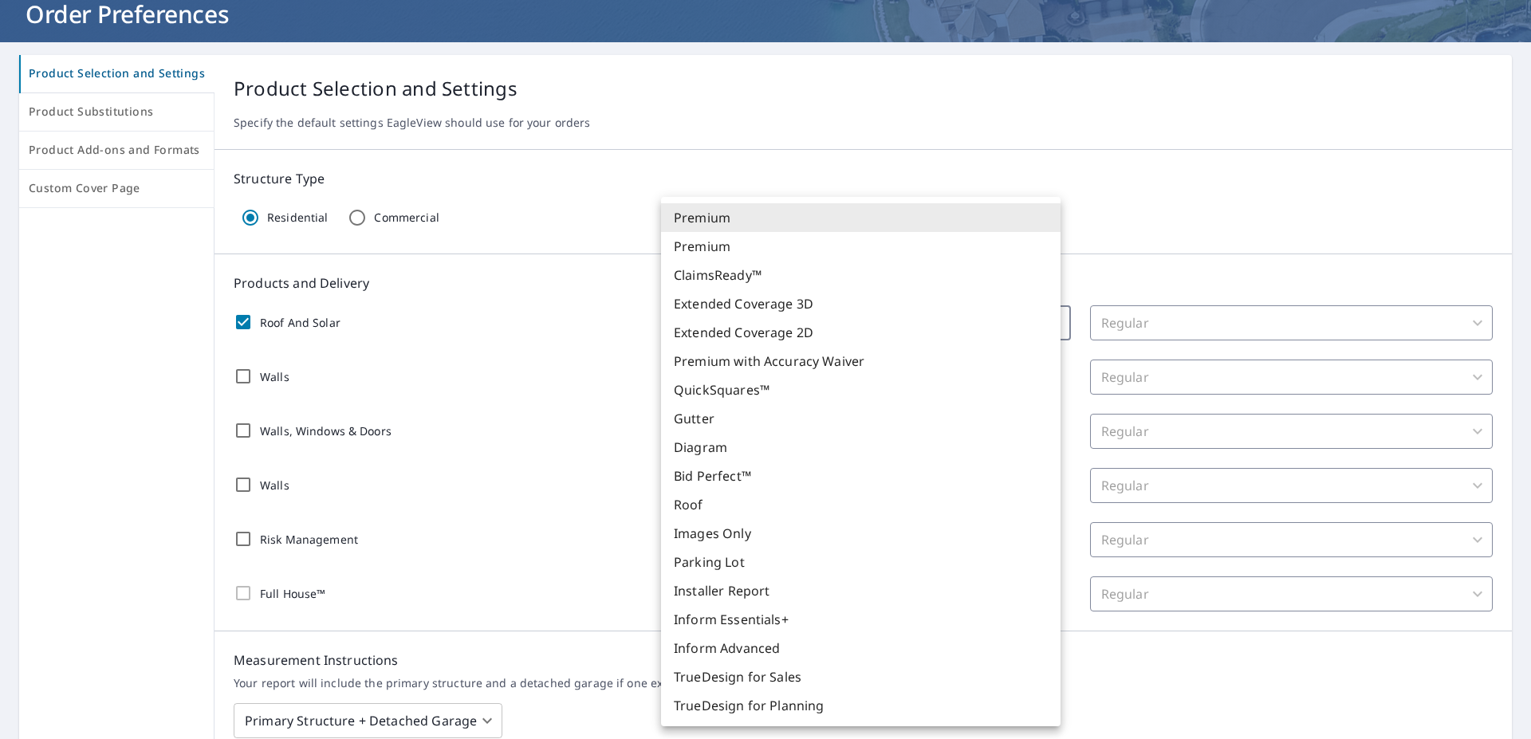
click at [463, 315] on div at bounding box center [765, 369] width 1531 height 739
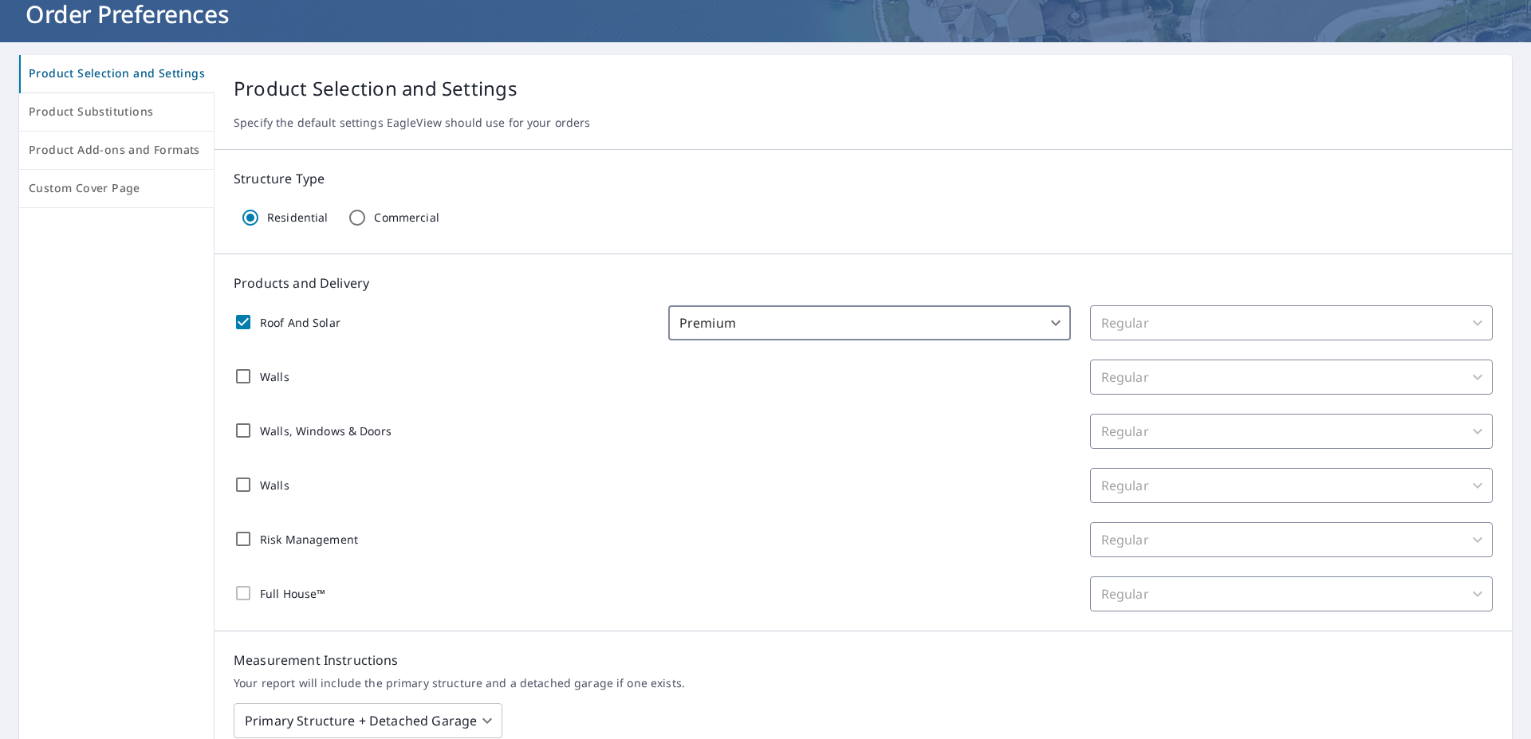
click at [243, 316] on input "Roof And Solar" at bounding box center [242, 321] width 33 height 33
checkbox input "false"
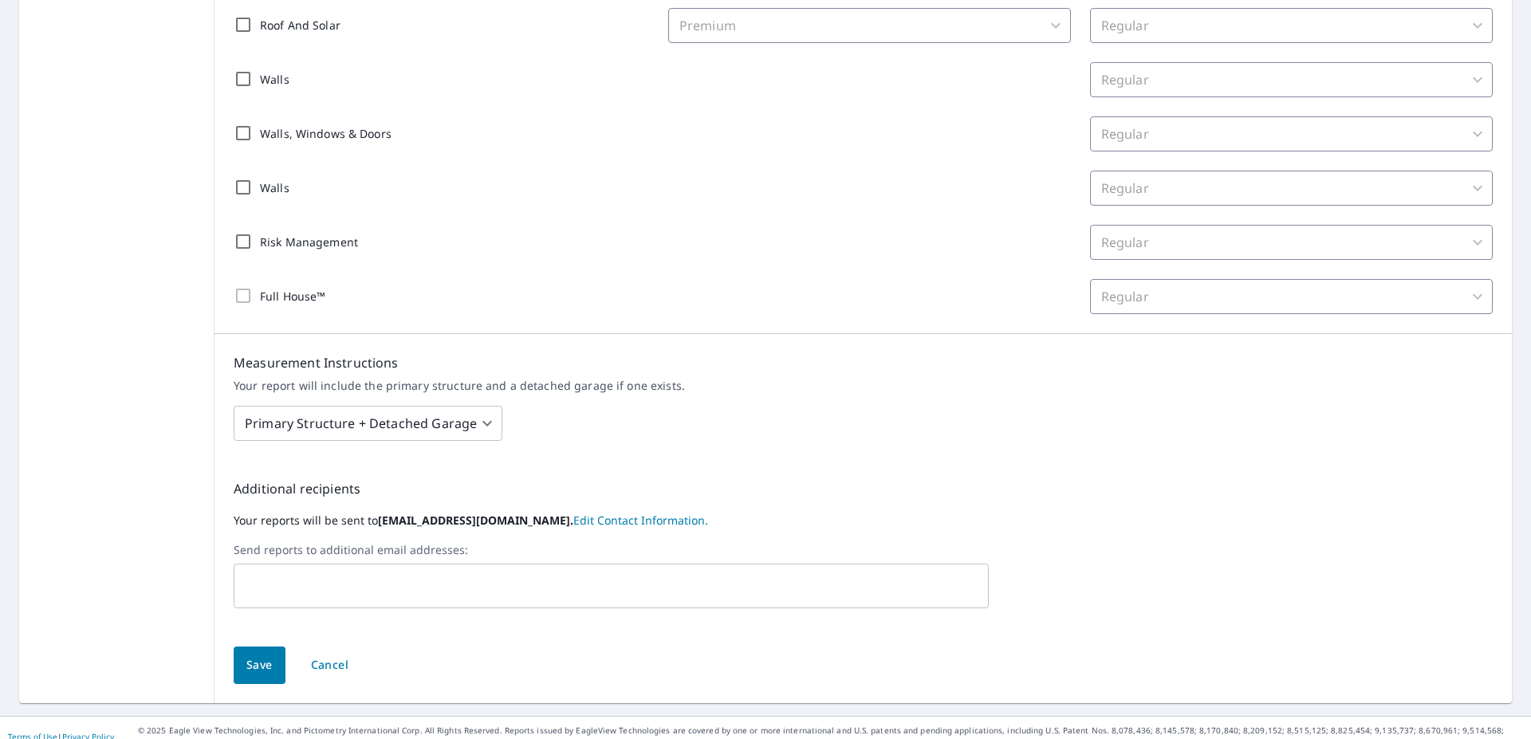
scroll to position [420, 0]
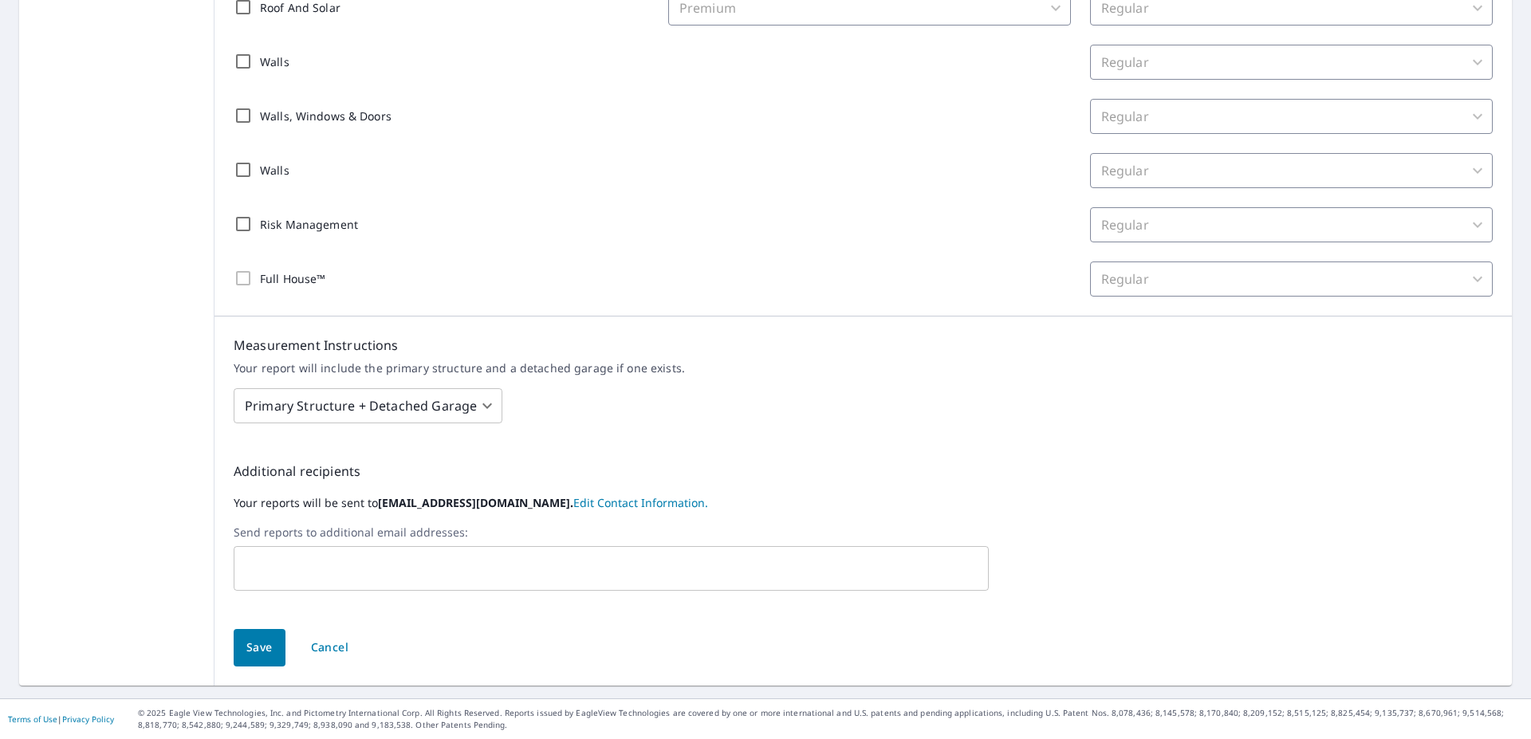
click at [483, 404] on body "LK LK Dashboard Order History Order LK Dashboard / Order Preferences / Product …" at bounding box center [765, 369] width 1531 height 739
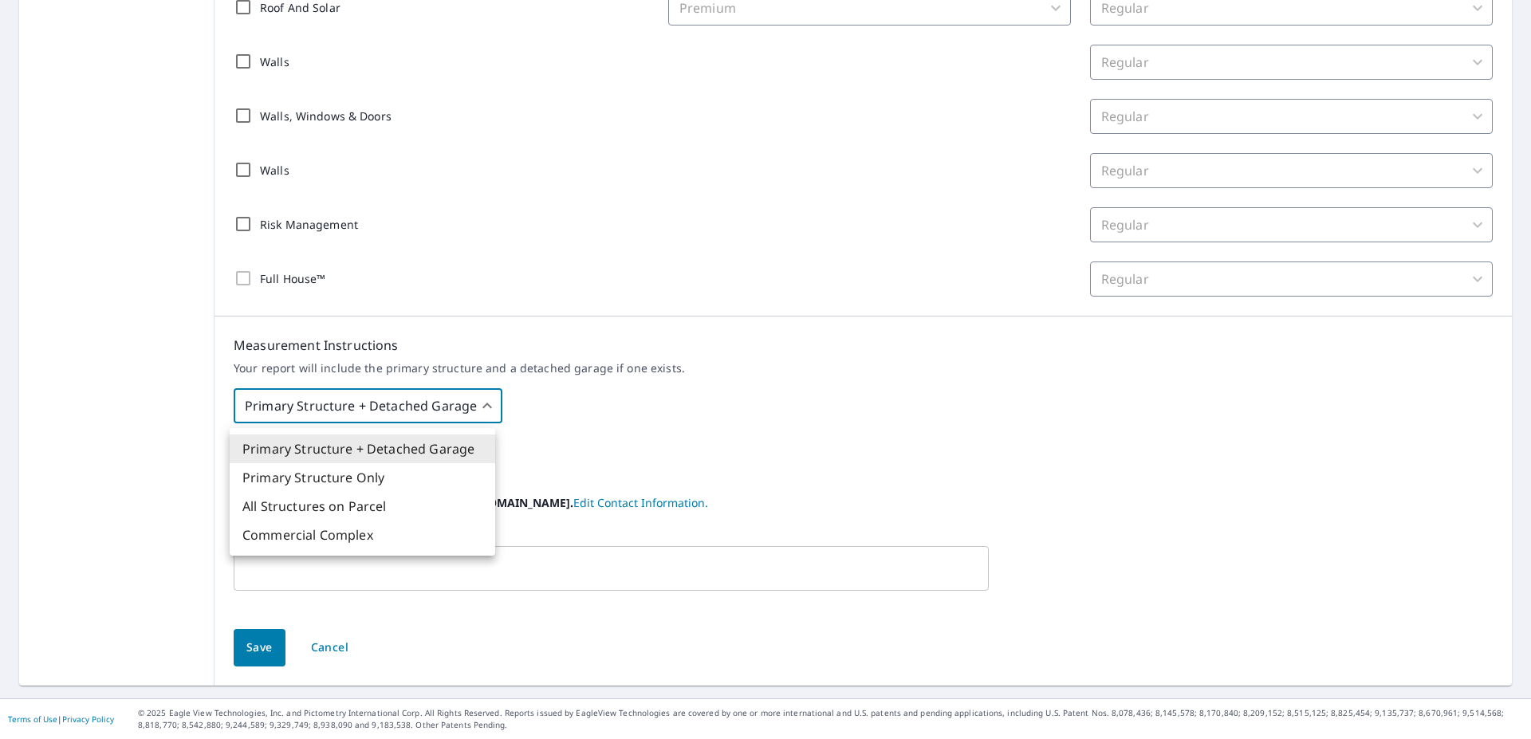
click at [374, 480] on li "Primary Structure Only" at bounding box center [363, 477] width 266 height 29
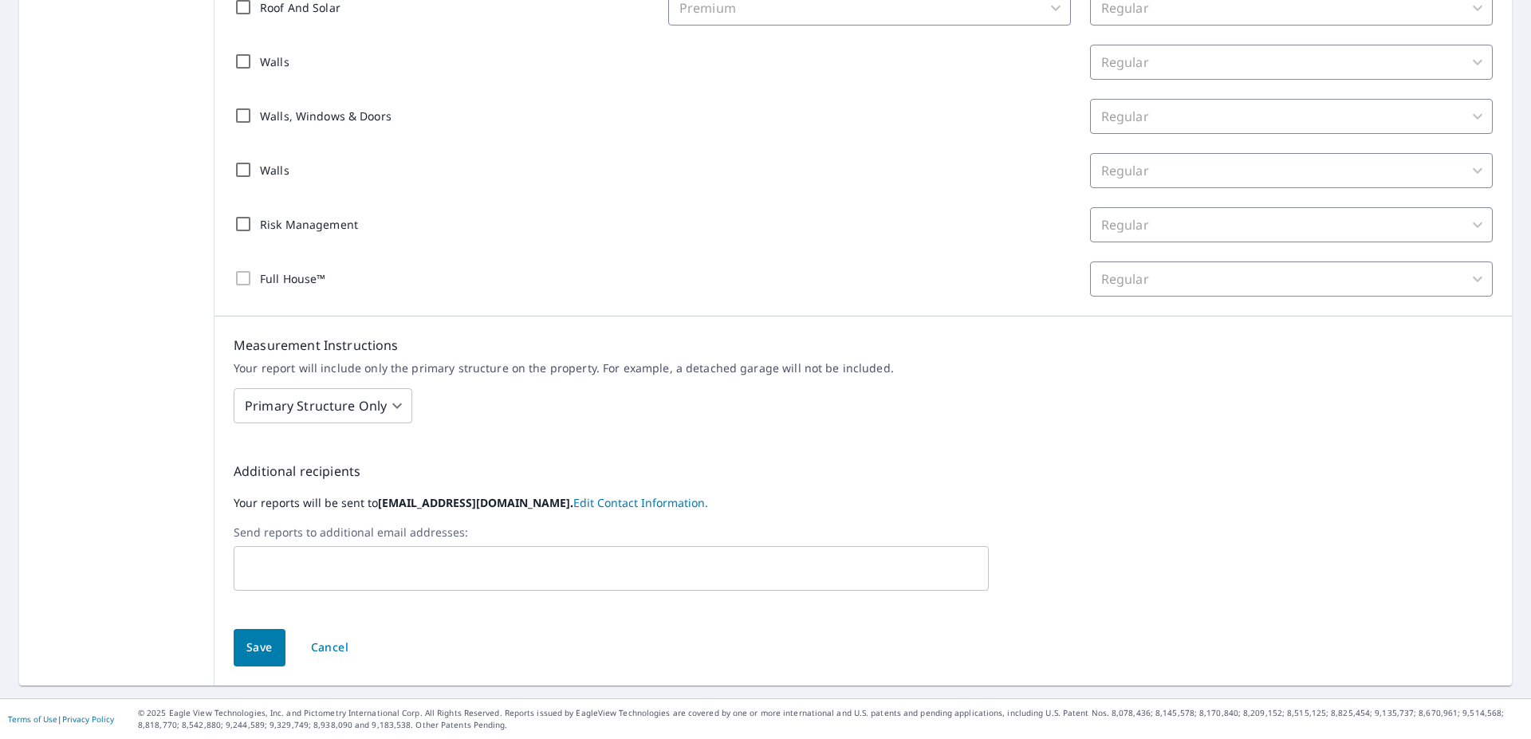
click at [407, 408] on div "Primary Structure Only 2 ​" at bounding box center [435, 405] width 403 height 35
click at [397, 408] on body "LK LK Dashboard Order History Order LK Dashboard / Order Preferences / Product …" at bounding box center [765, 369] width 1531 height 739
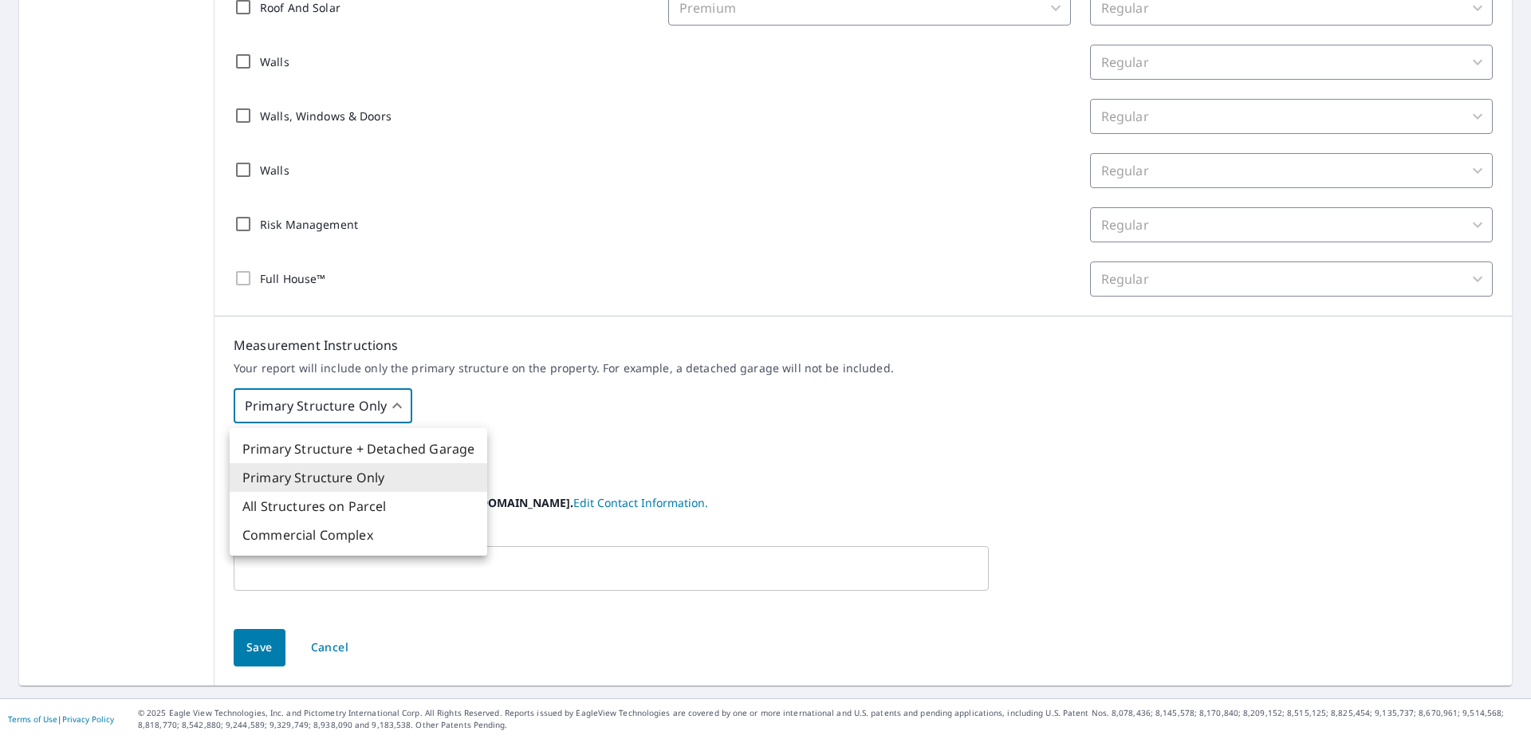
click at [289, 510] on li "All Structures on Parcel" at bounding box center [359, 506] width 258 height 29
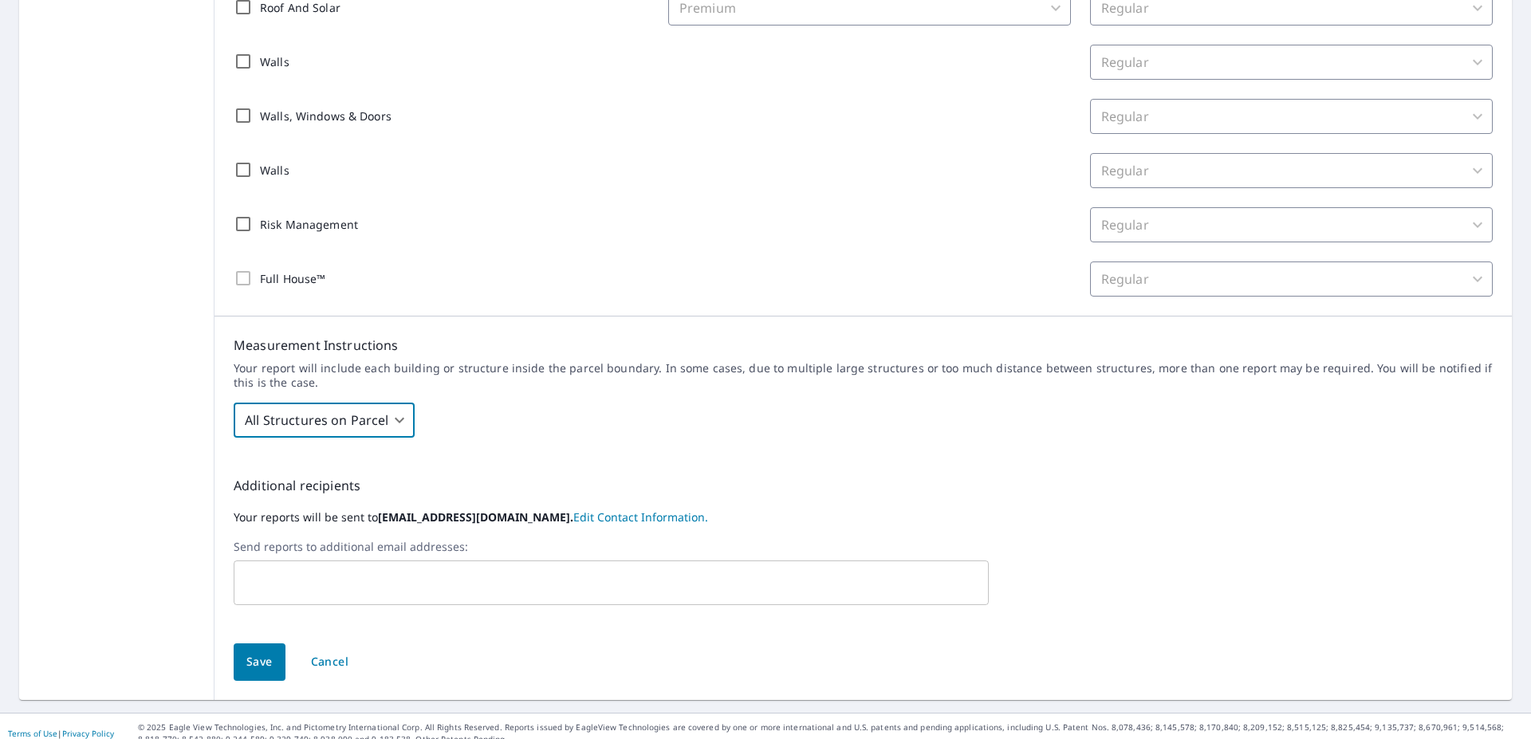
click at [402, 413] on body "LK LK Dashboard Order History Order LK Dashboard / Order Preferences / Product …" at bounding box center [765, 369] width 1531 height 739
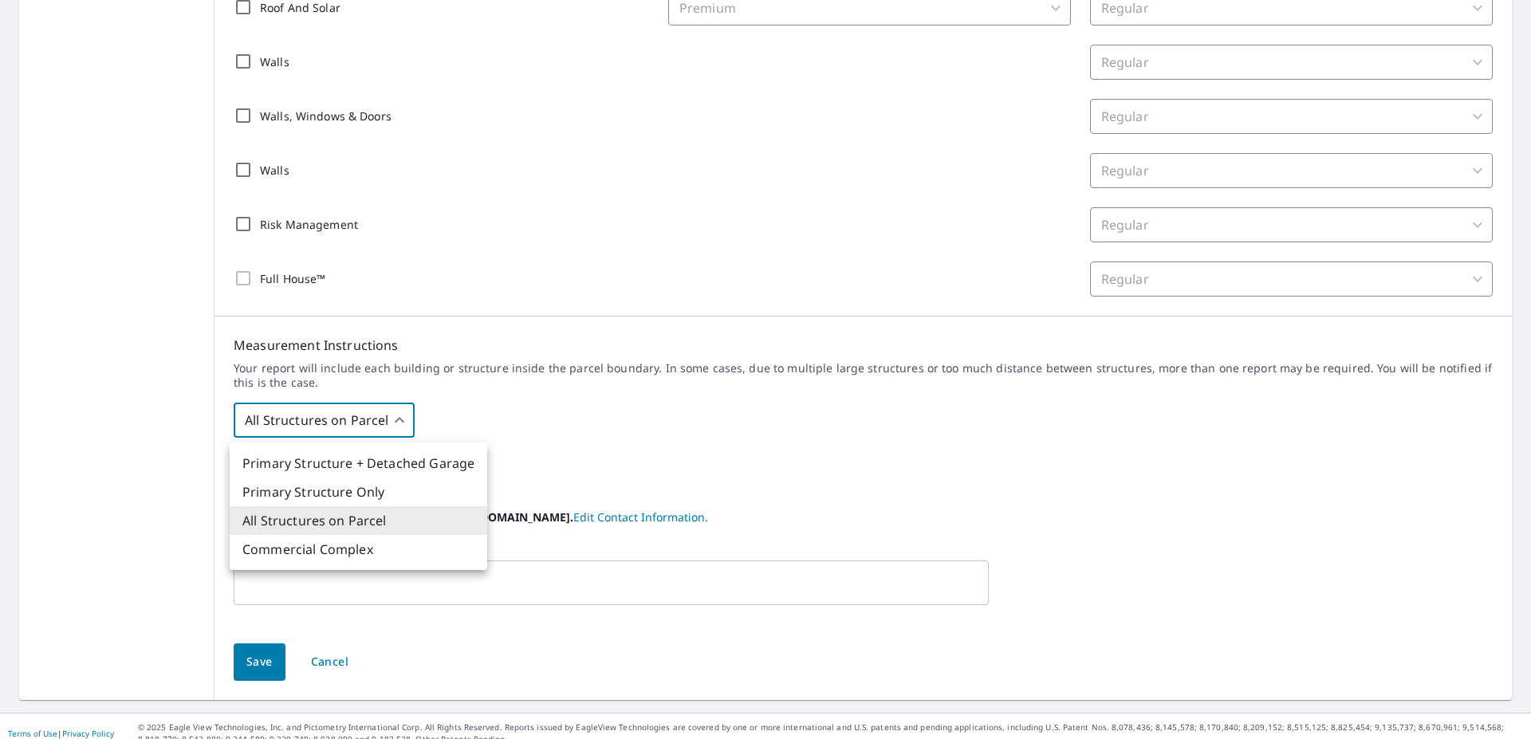
click at [290, 515] on li "All Structures on Parcel" at bounding box center [359, 520] width 258 height 29
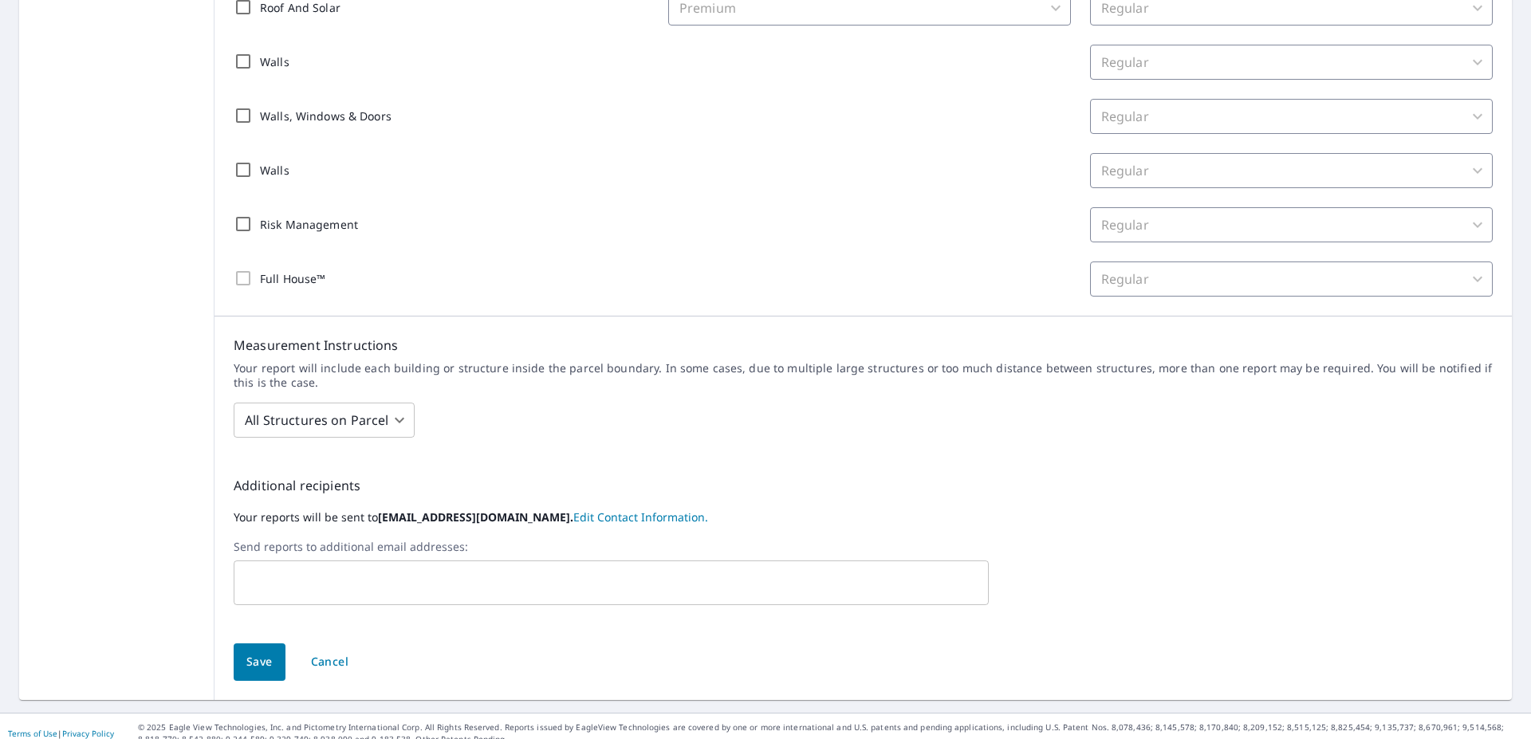
click at [291, 496] on div "Additional recipients Your reports will be sent to lyndsee.kimpe@eagleview.com.…" at bounding box center [864, 540] width 1298 height 167
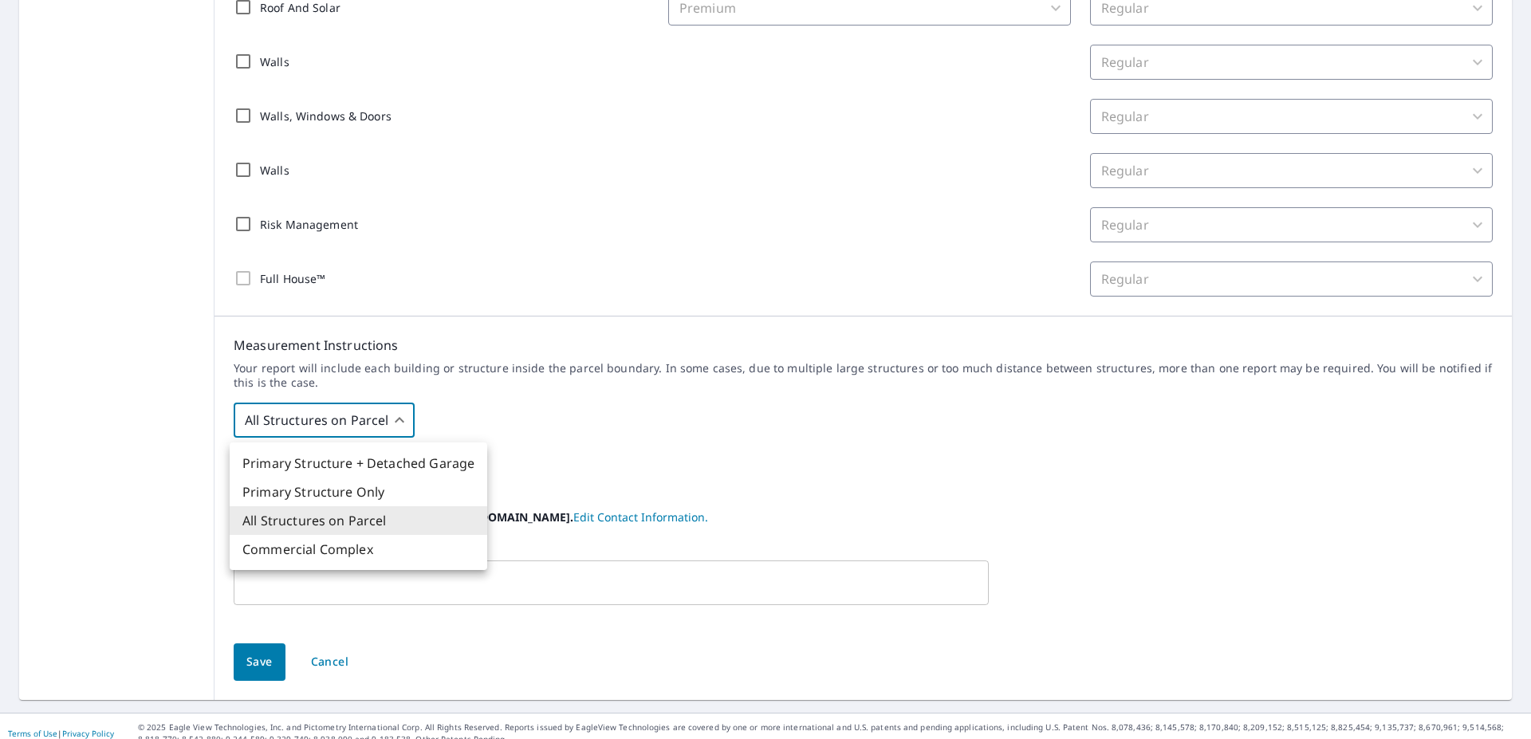
click at [279, 418] on body "LK LK Dashboard Order History Order LK Dashboard / Order Preferences / Product …" at bounding box center [765, 369] width 1531 height 739
click at [316, 503] on li "Primary Structure Only" at bounding box center [359, 492] width 258 height 29
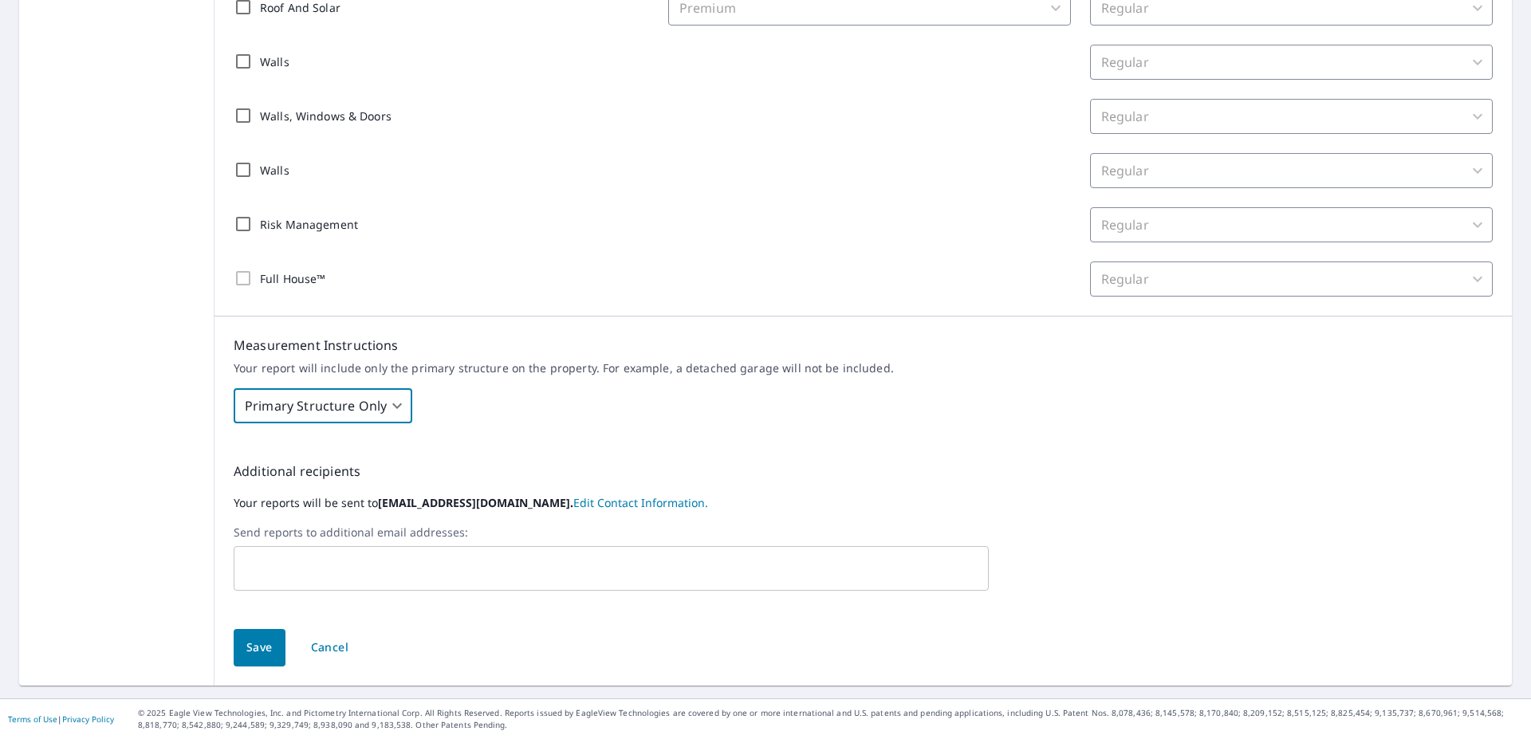
click at [273, 392] on body "LK LK Dashboard Order History Order LK Dashboard / Order Preferences / Product …" at bounding box center [765, 369] width 1531 height 739
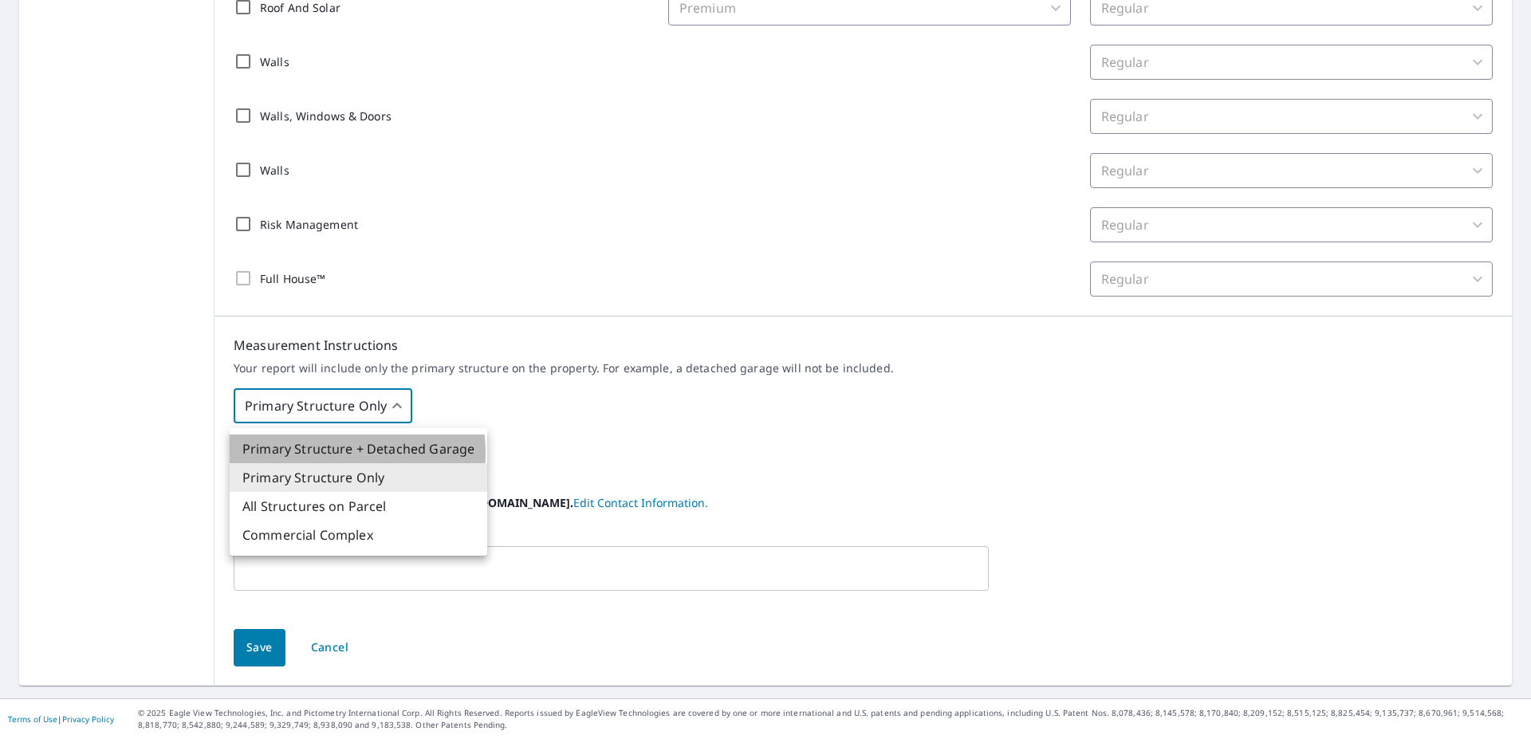
click at [324, 453] on li "Primary Structure + Detached Garage" at bounding box center [359, 449] width 258 height 29
type input "1"
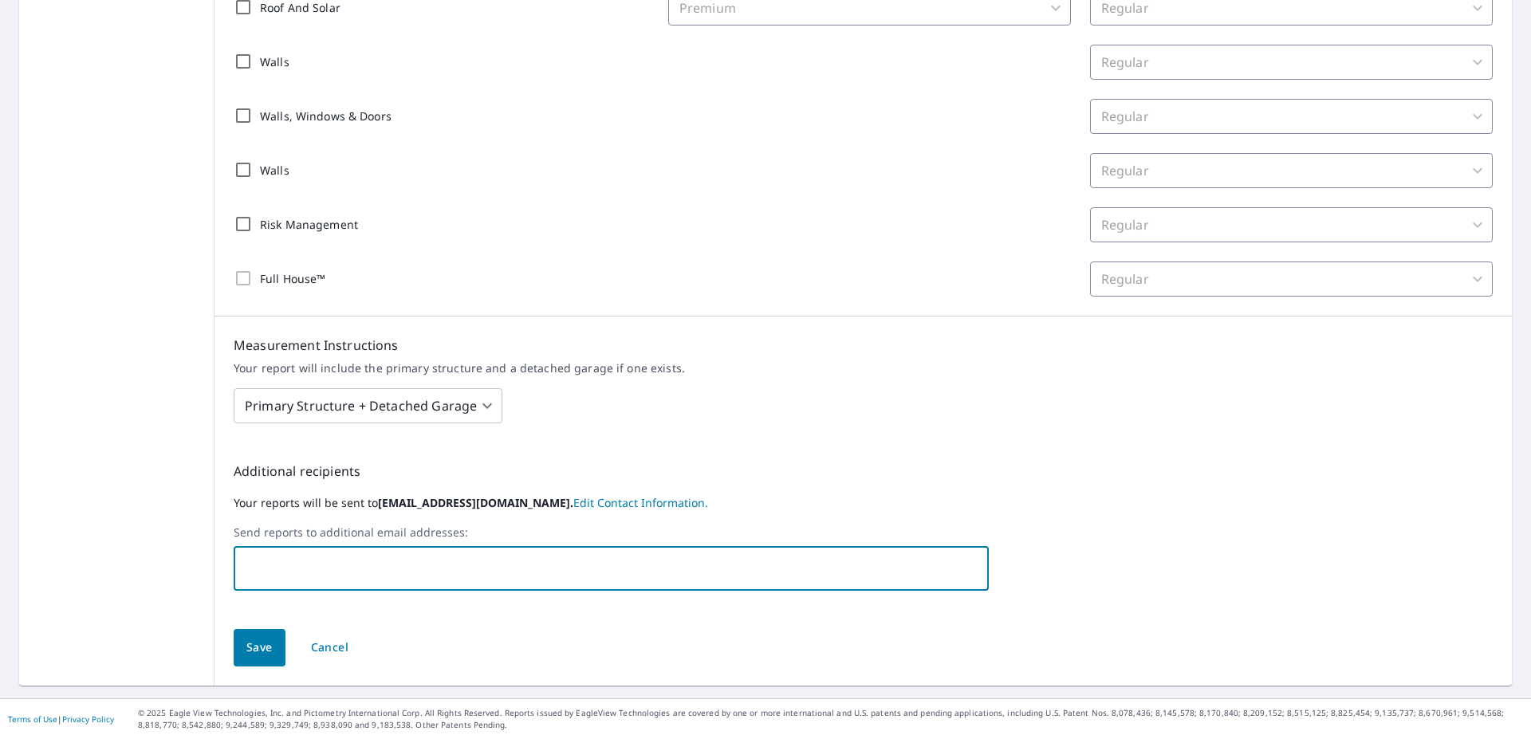
click at [349, 579] on input "text" at bounding box center [599, 568] width 717 height 30
click at [578, 554] on input "text" at bounding box center [599, 568] width 717 height 30
click at [579, 558] on input "text" at bounding box center [599, 568] width 717 height 30
type input "lyndsee@me.com;james@me.com;"
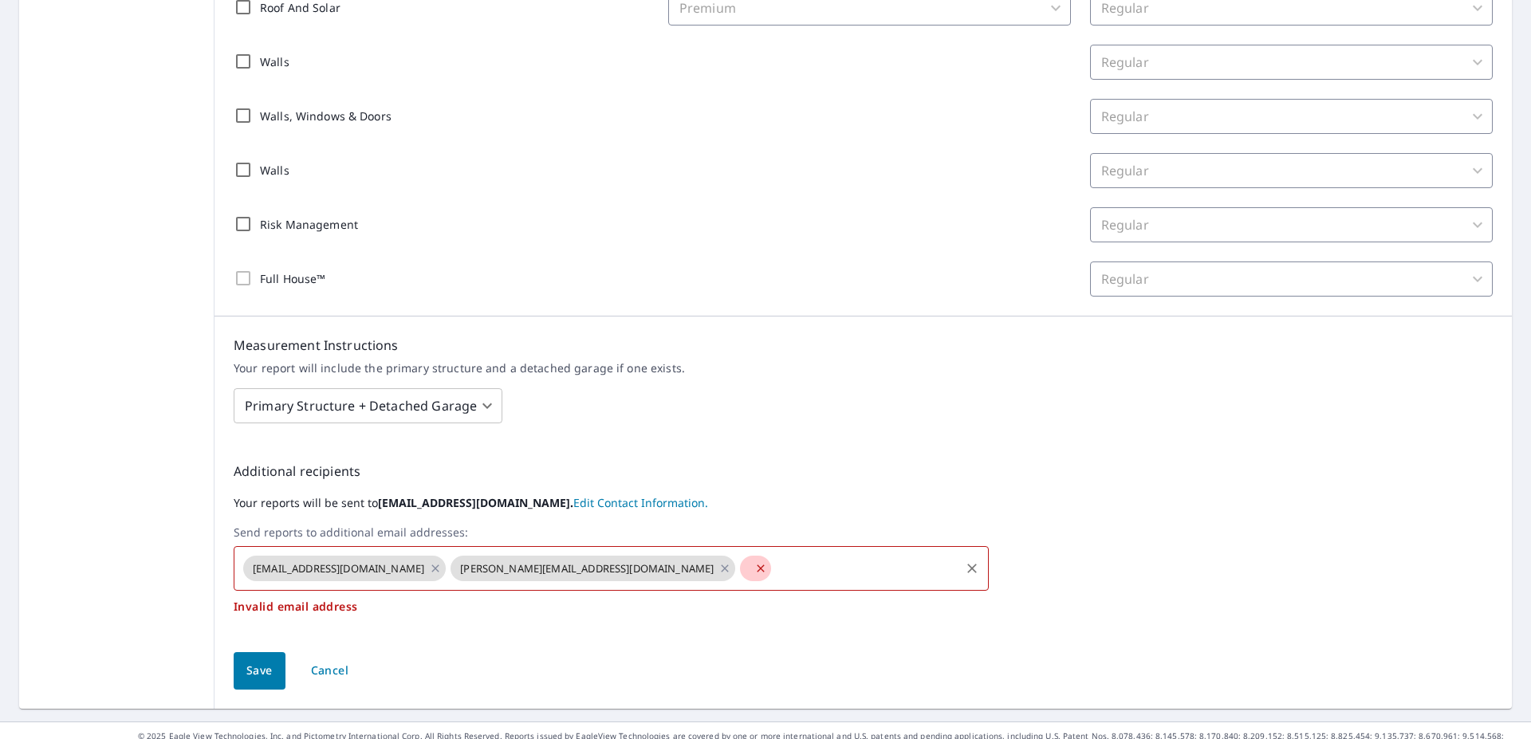
drag, startPoint x: 498, startPoint y: 567, endPoint x: 435, endPoint y: 523, distance: 77.4
click at [754, 569] on icon at bounding box center [760, 569] width 13 height 18
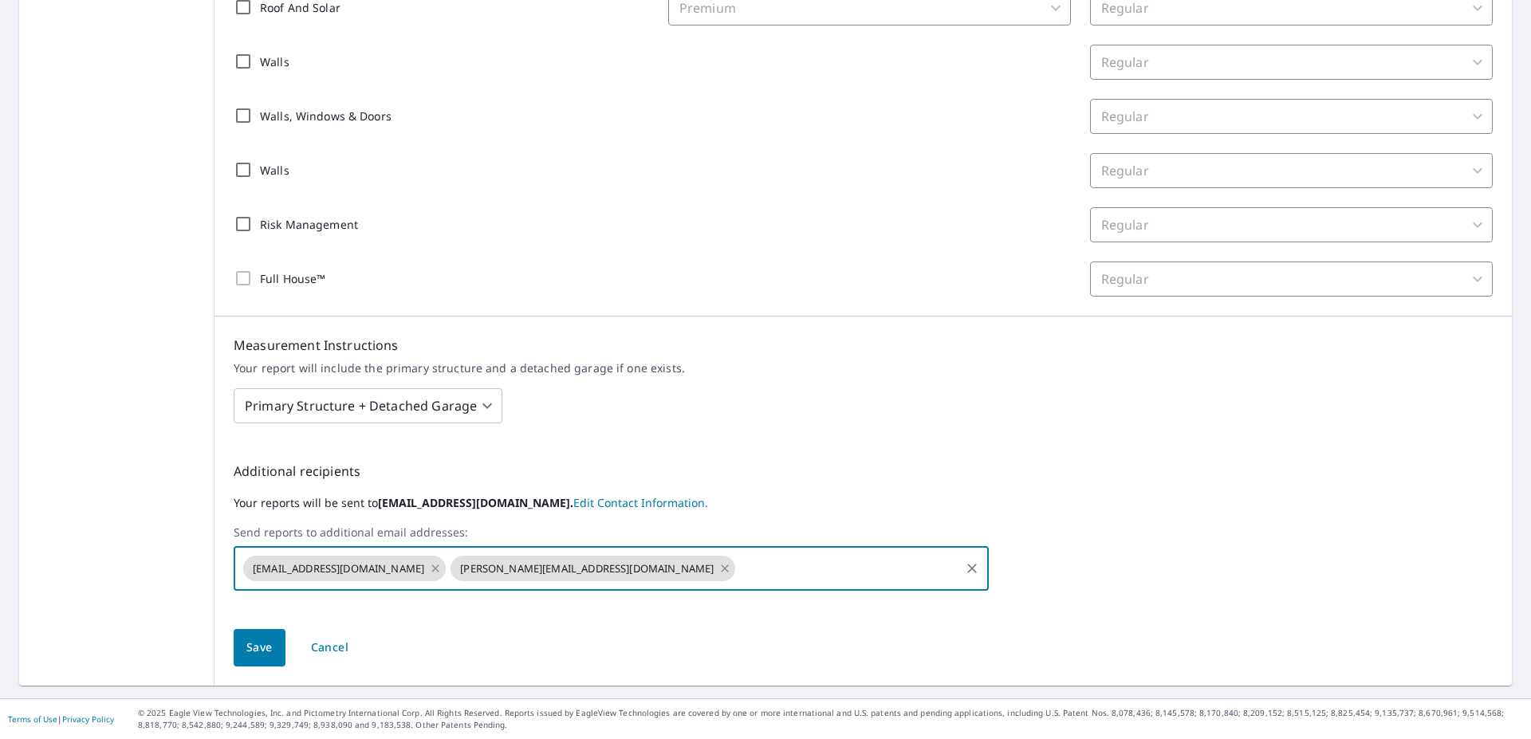
click at [456, 570] on span "james@me.com" at bounding box center [587, 568] width 273 height 15
click at [722, 567] on icon at bounding box center [725, 568] width 7 height 7
click at [429, 571] on icon at bounding box center [435, 569] width 13 height 18
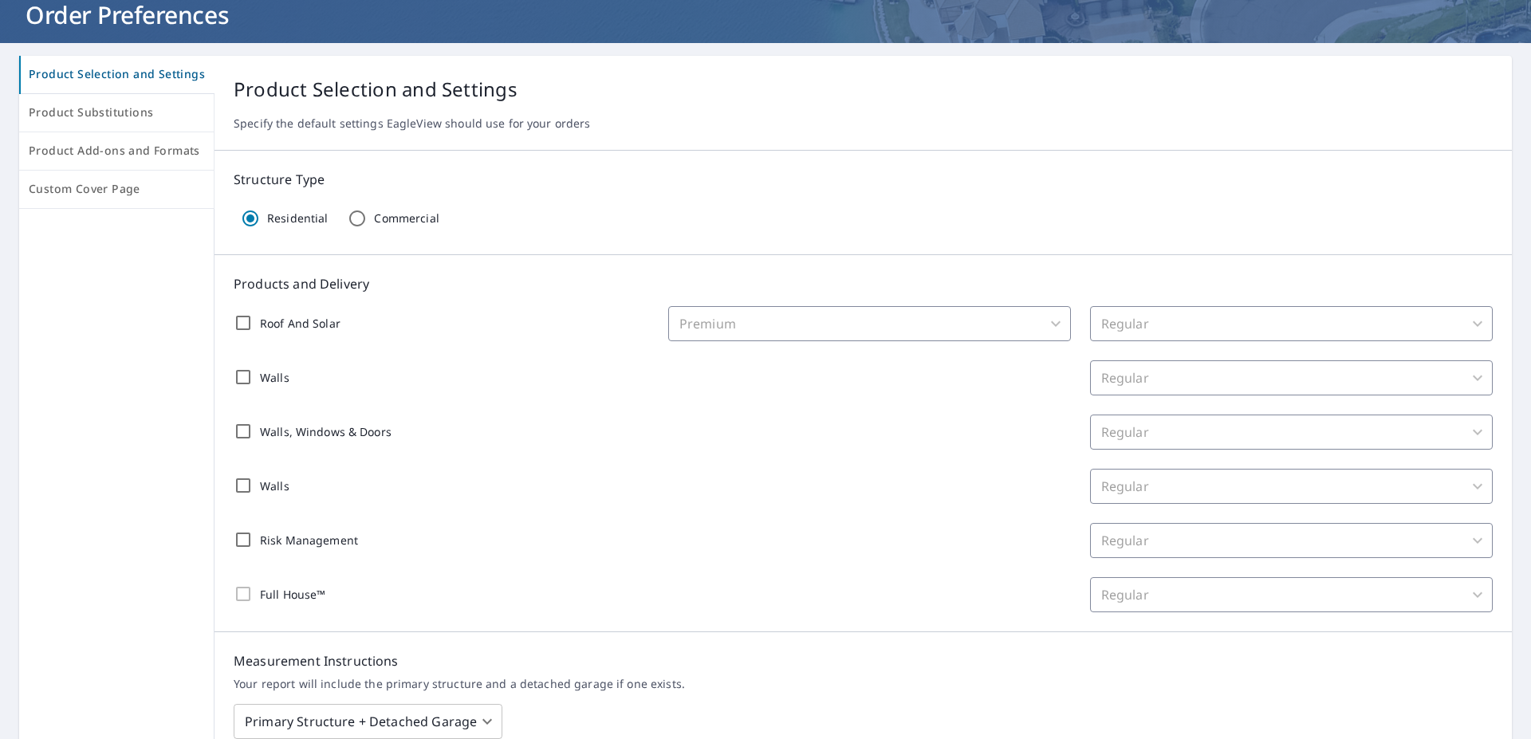
scroll to position [0, 0]
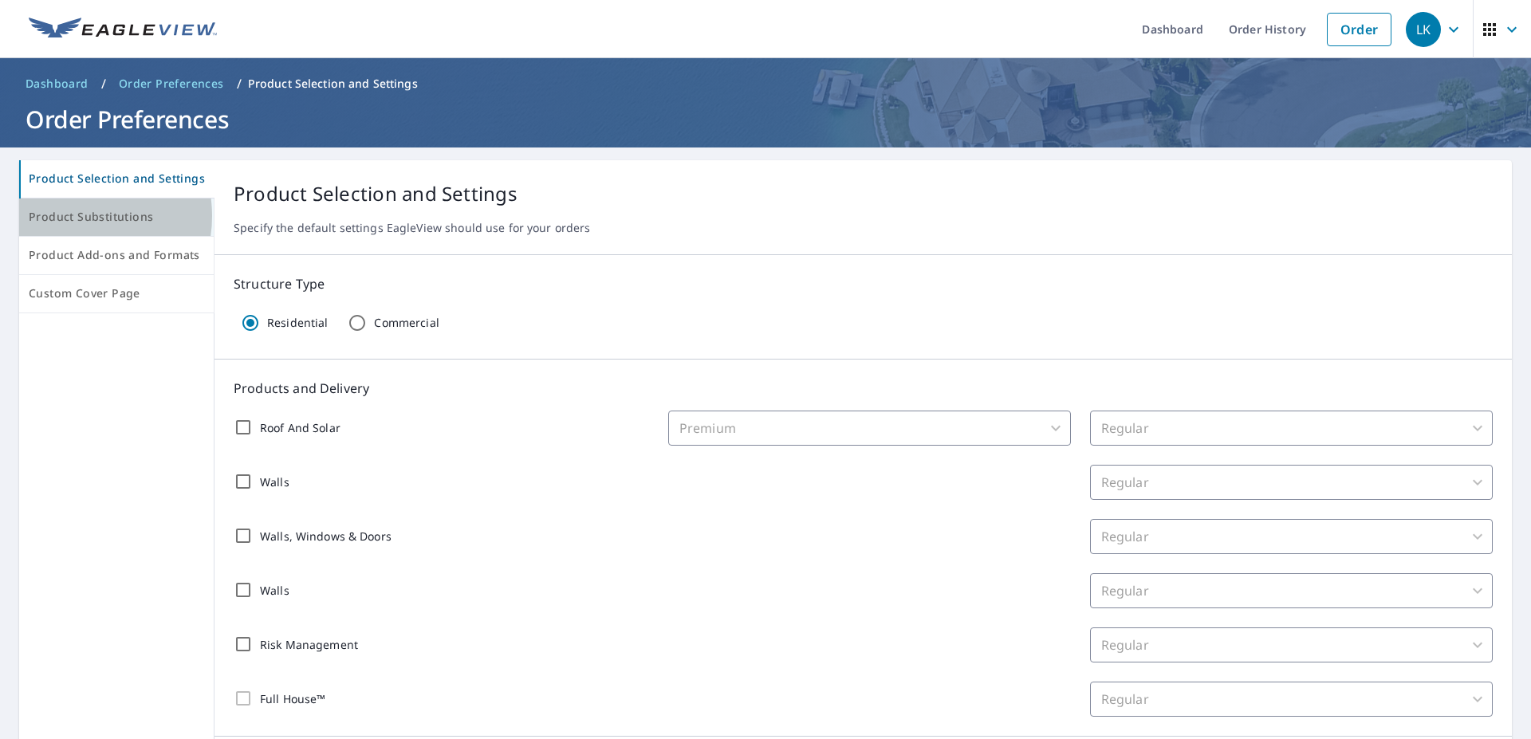
click at [73, 216] on span "Product Substitutions" at bounding box center [116, 217] width 175 height 20
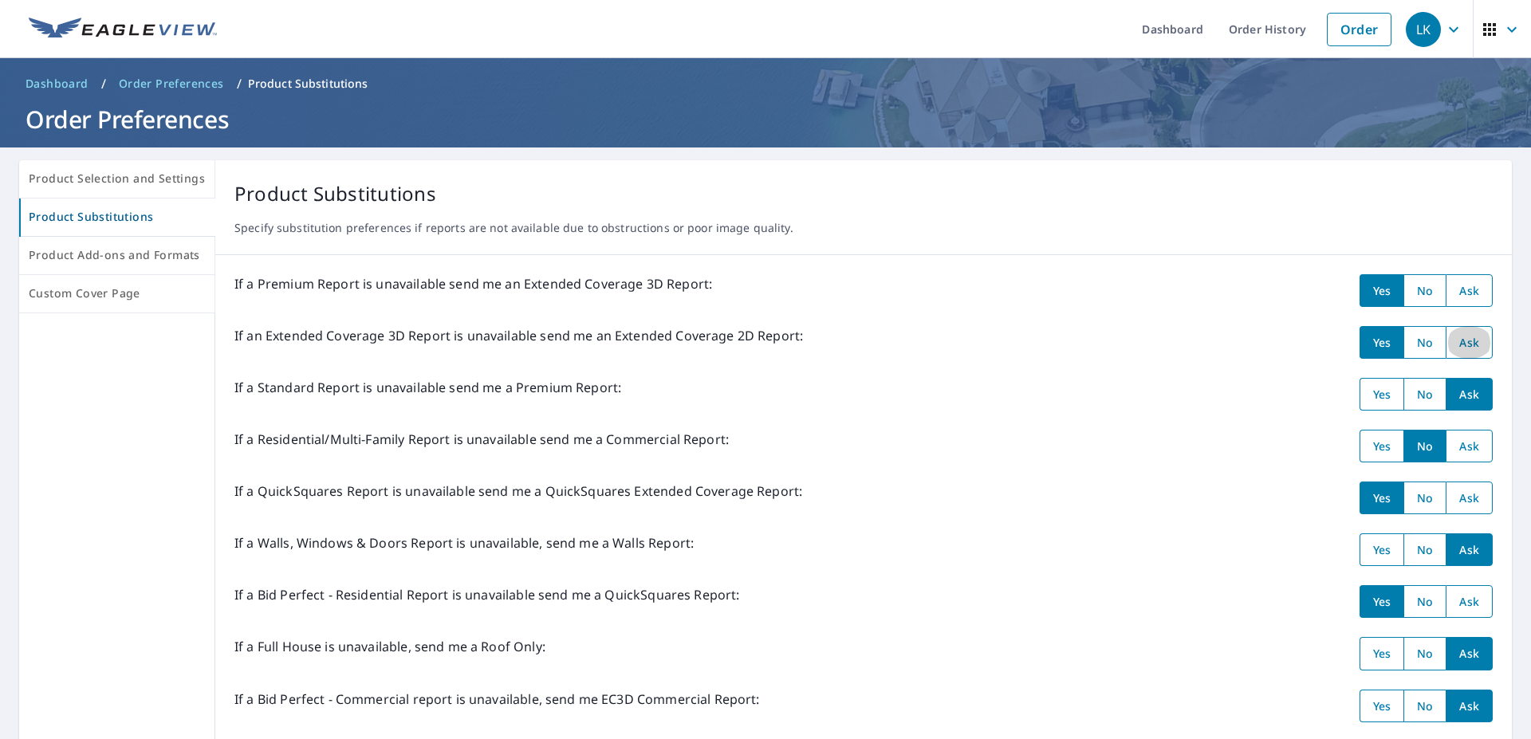
click at [1450, 349] on input "radio" at bounding box center [1469, 342] width 47 height 33
radio input "true"
click at [1418, 341] on input "radio" at bounding box center [1425, 342] width 42 height 33
radio input "true"
click at [156, 250] on span "Product Add-ons and Formats" at bounding box center [117, 256] width 176 height 20
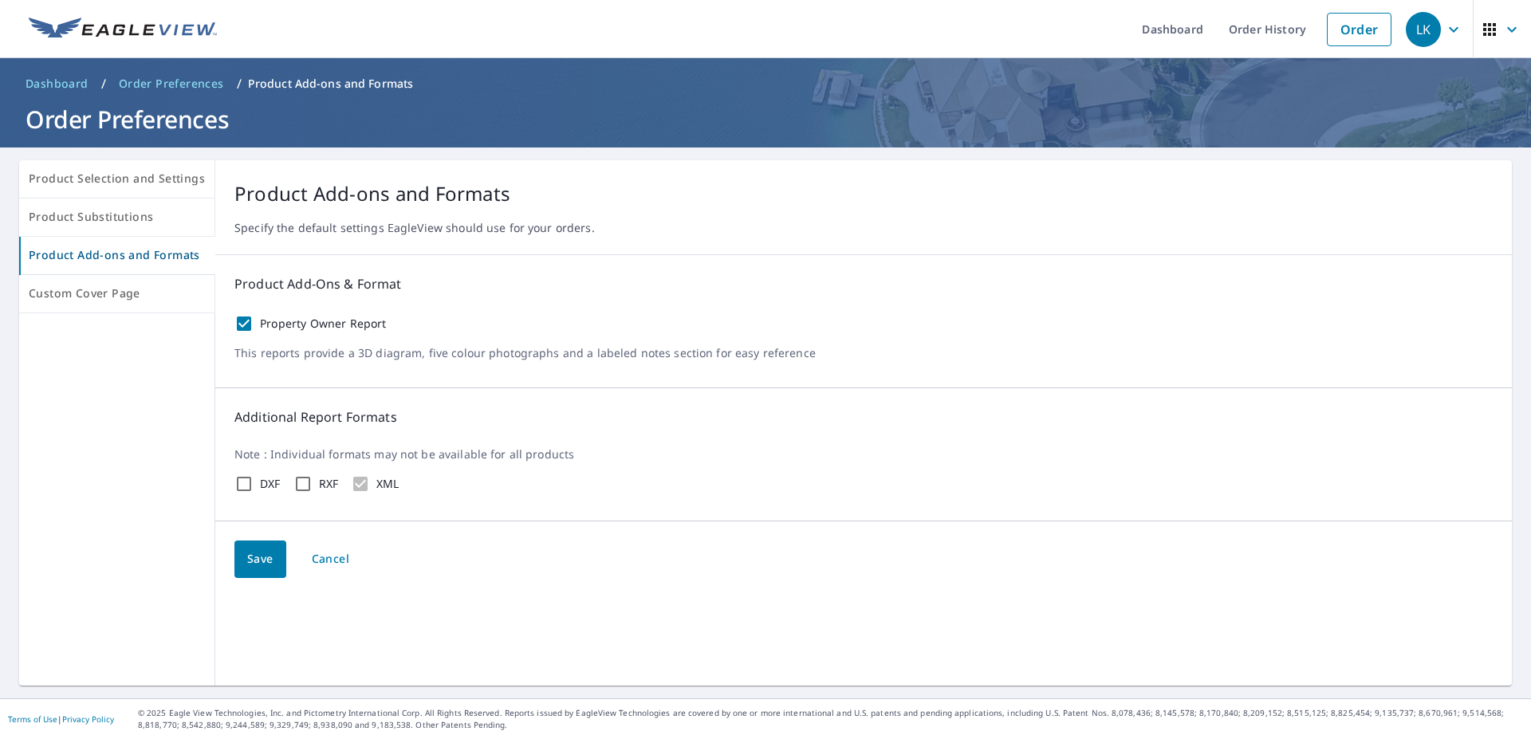
click at [293, 324] on label "Property Owner Report" at bounding box center [323, 324] width 127 height 14
click at [254, 324] on input "Property Owner Report" at bounding box center [243, 323] width 19 height 19
click at [293, 324] on label "Property Owner Report" at bounding box center [323, 324] width 127 height 14
click at [254, 324] on input "Property Owner Report" at bounding box center [243, 323] width 19 height 19
checkbox input "true"
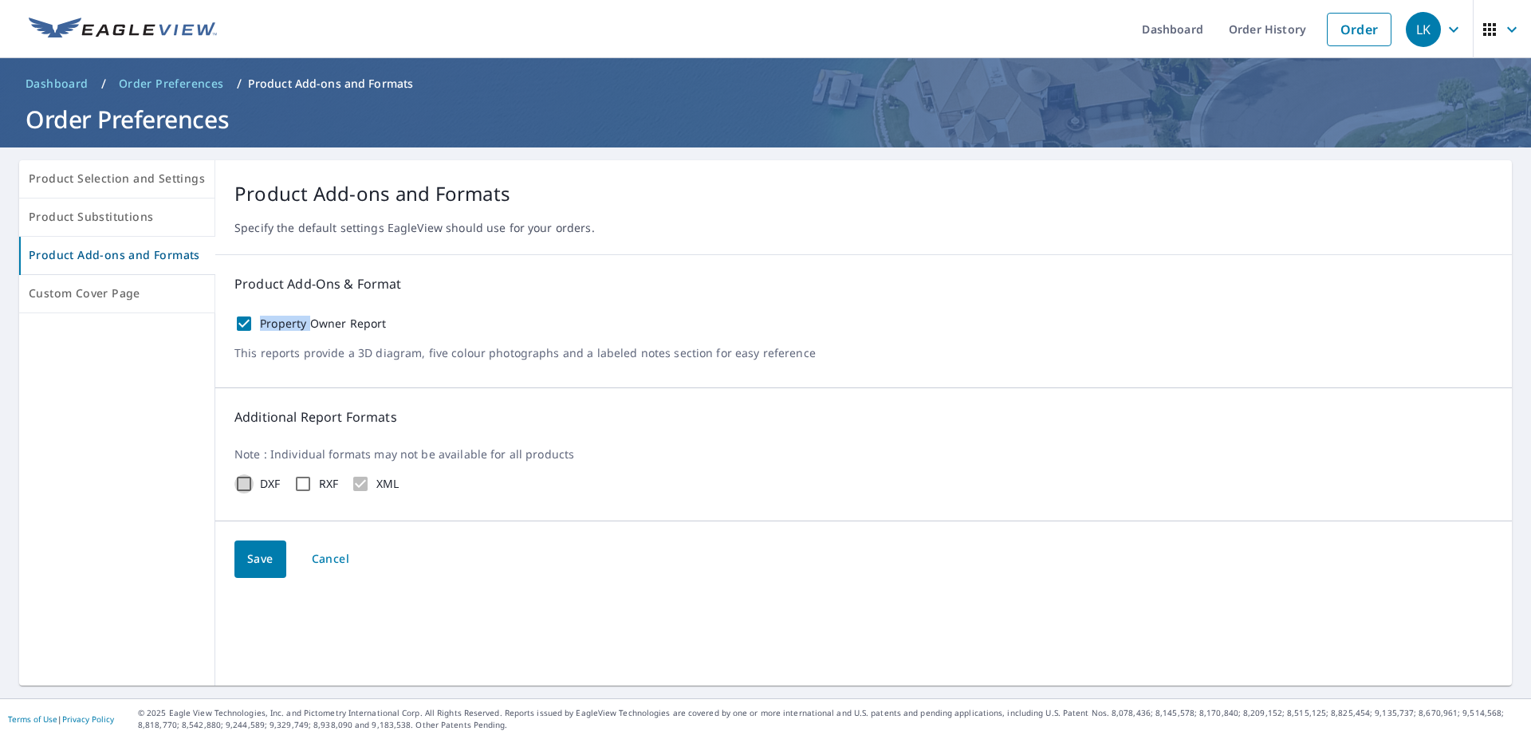
click at [248, 483] on input "DXF" at bounding box center [243, 484] width 19 height 19
checkbox input "true"
click at [319, 485] on label "RXF" at bounding box center [329, 484] width 20 height 14
click at [313, 485] on input "RXF" at bounding box center [302, 484] width 19 height 19
click at [326, 482] on label "RXF" at bounding box center [329, 484] width 20 height 14
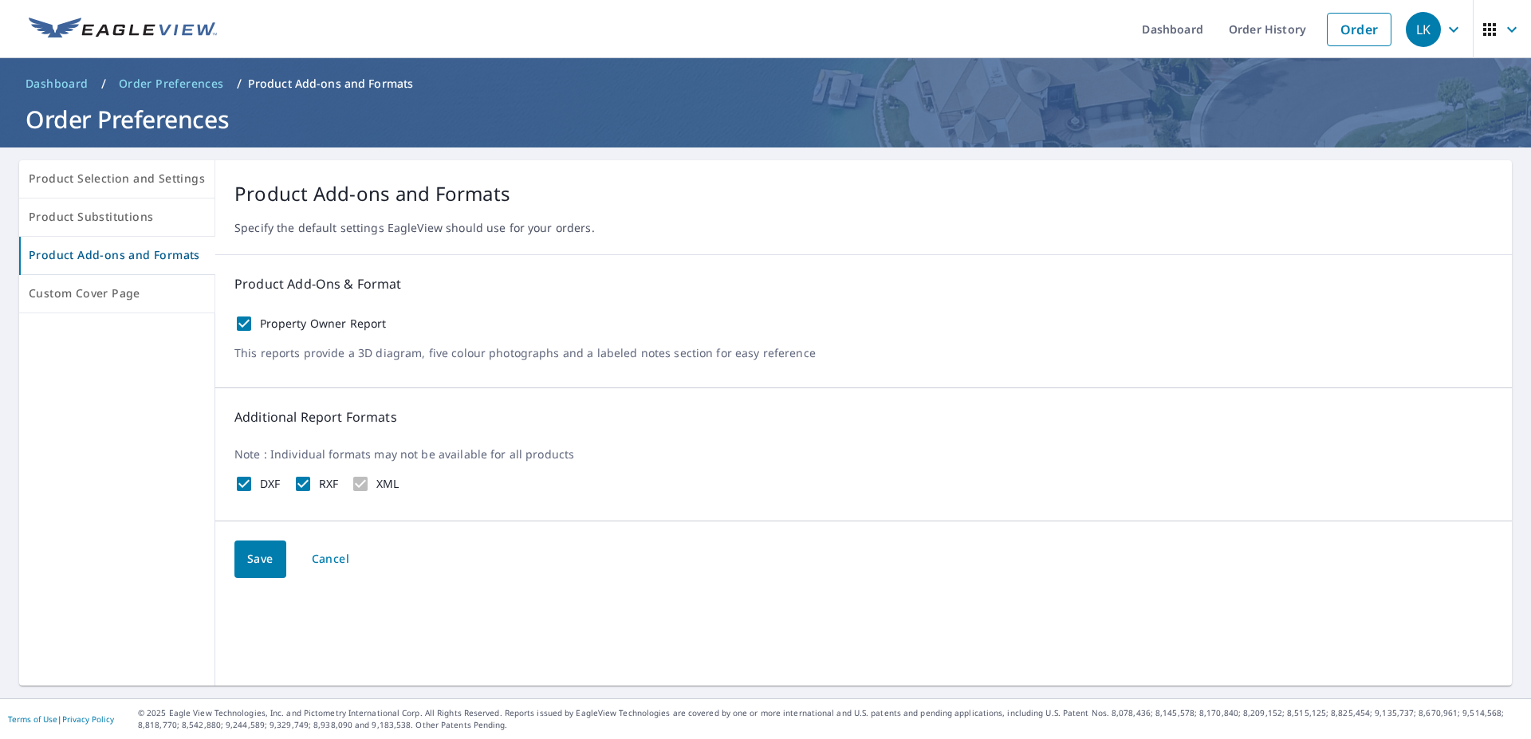
click at [313, 482] on input "RXF" at bounding box center [302, 484] width 19 height 19
checkbox input "false"
click at [263, 490] on label "DXF" at bounding box center [270, 484] width 21 height 14
click at [254, 490] on input "DXF" at bounding box center [243, 484] width 19 height 19
checkbox input "false"
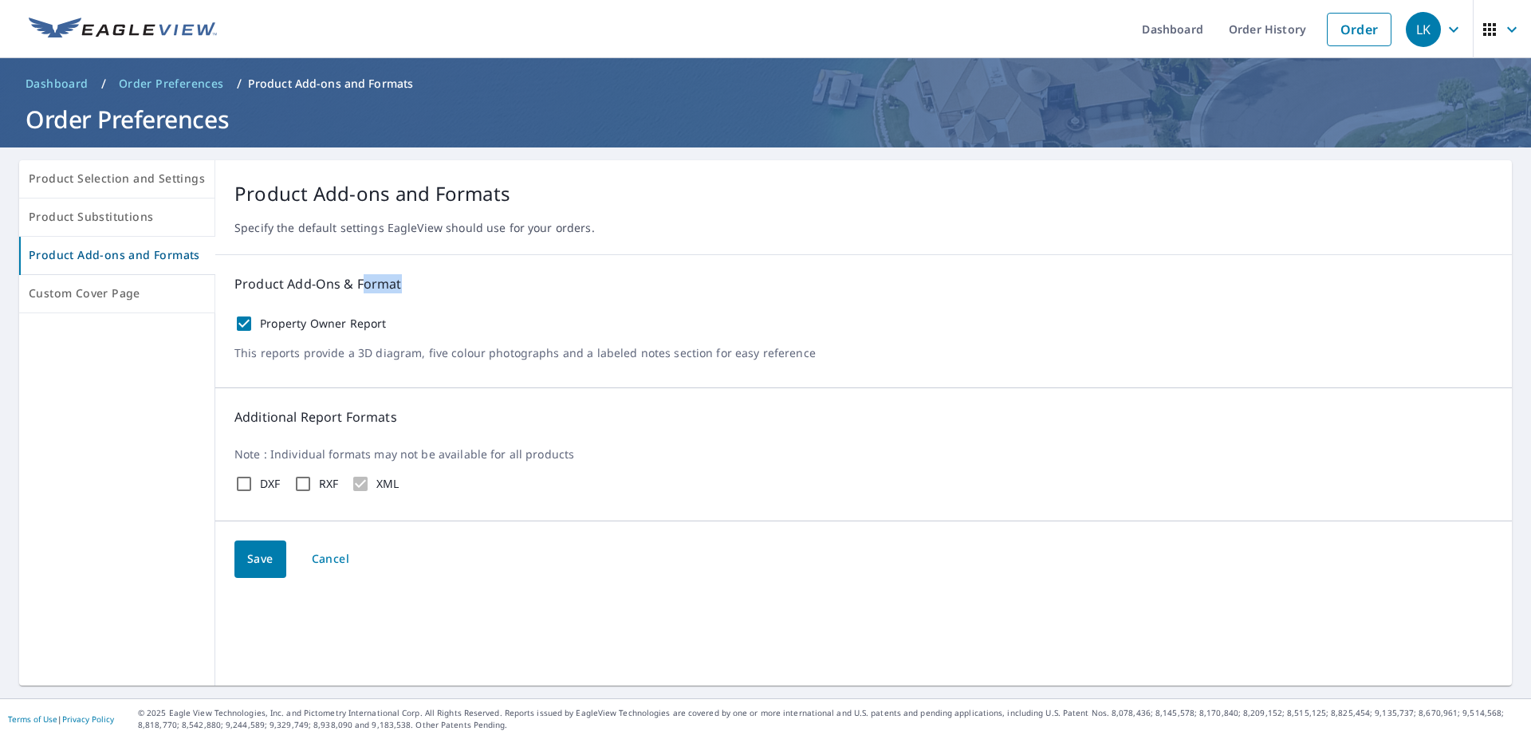
drag, startPoint x: 407, startPoint y: 280, endPoint x: 357, endPoint y: 282, distance: 49.5
click at [357, 282] on p "Product Add-Ons & Format" at bounding box center [863, 283] width 1258 height 19
click at [96, 300] on span "Custom Cover Page" at bounding box center [117, 294] width 176 height 20
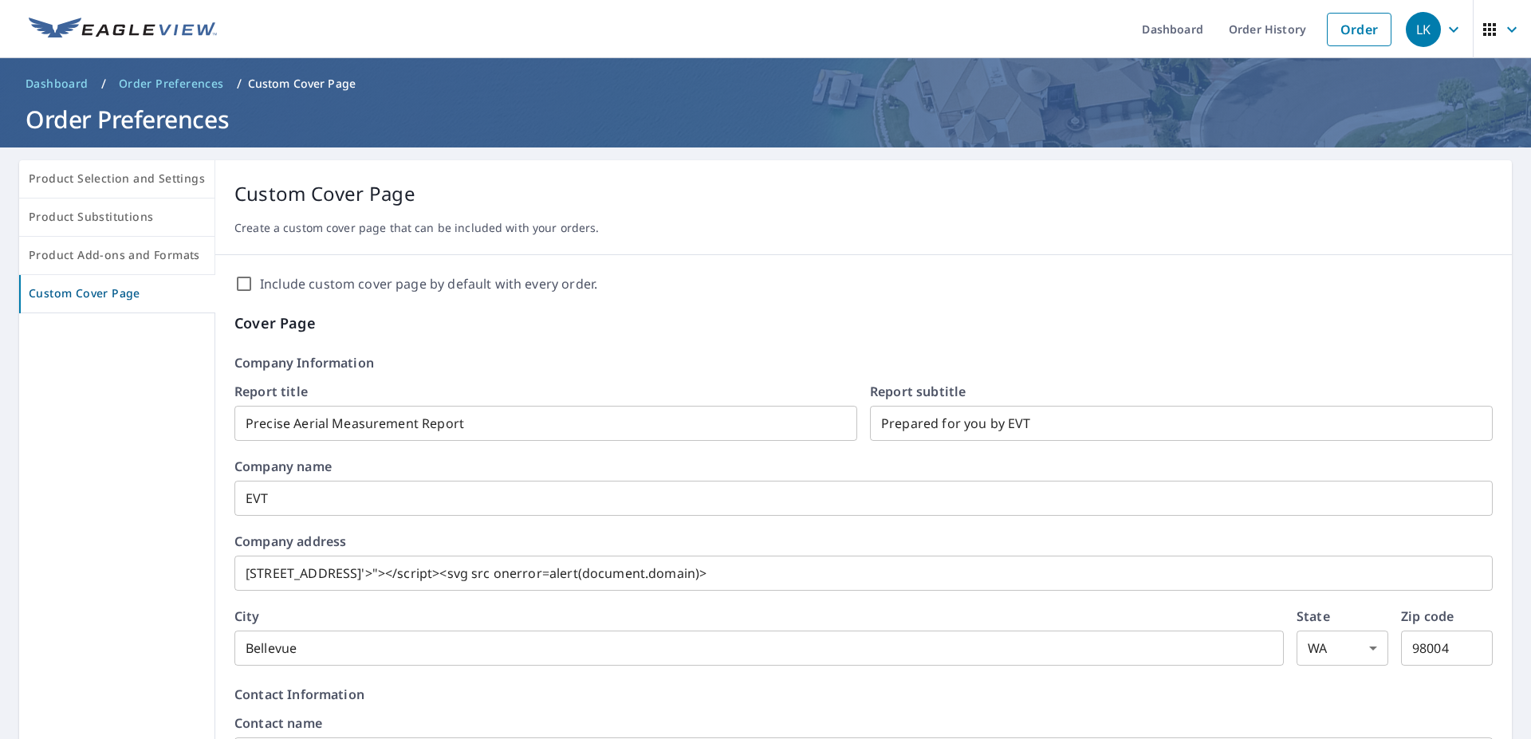
click at [239, 290] on input "Include custom cover page by default with every order." at bounding box center [243, 283] width 19 height 19
click at [242, 283] on input "Include custom cover page by default with every order." at bounding box center [243, 283] width 19 height 19
checkbox input "false"
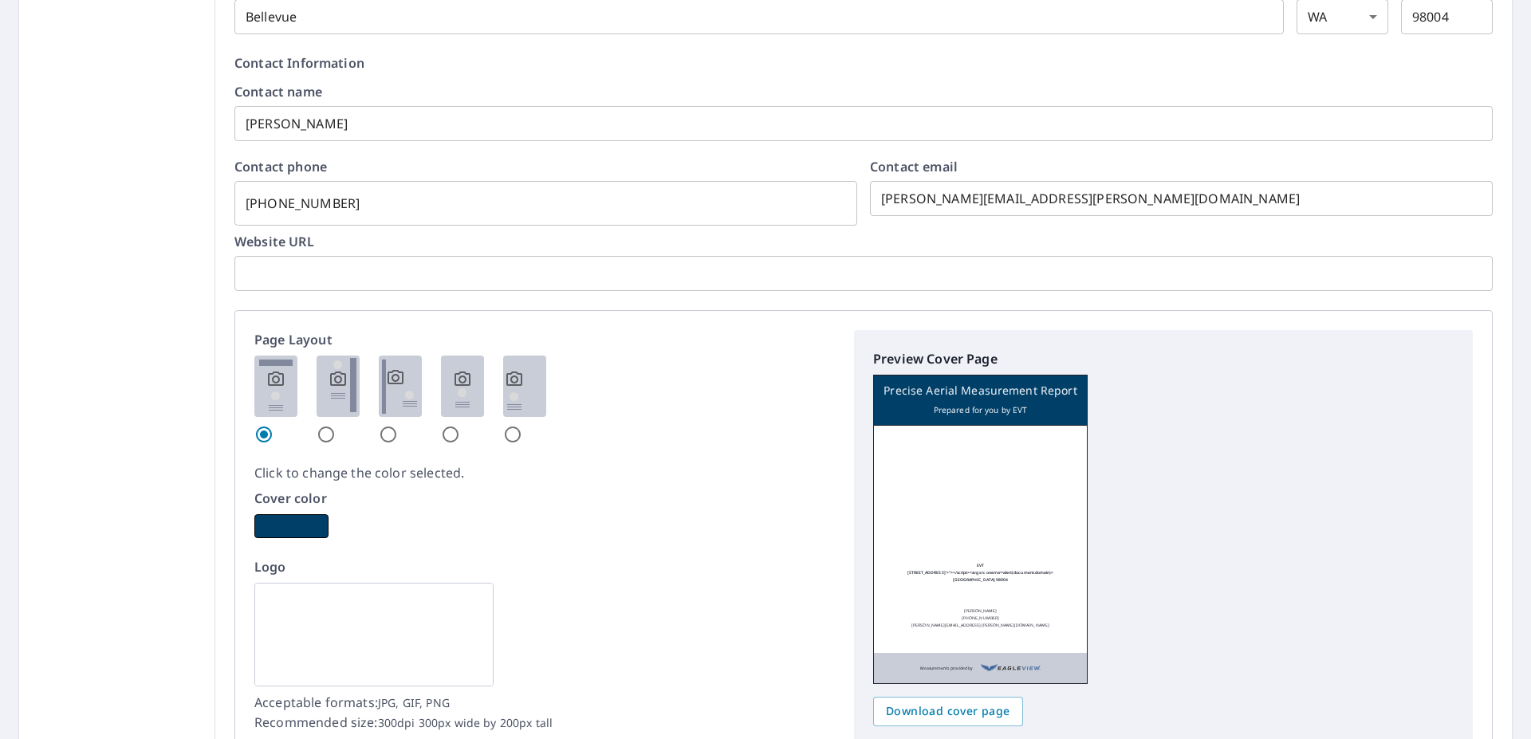
scroll to position [838, 0]
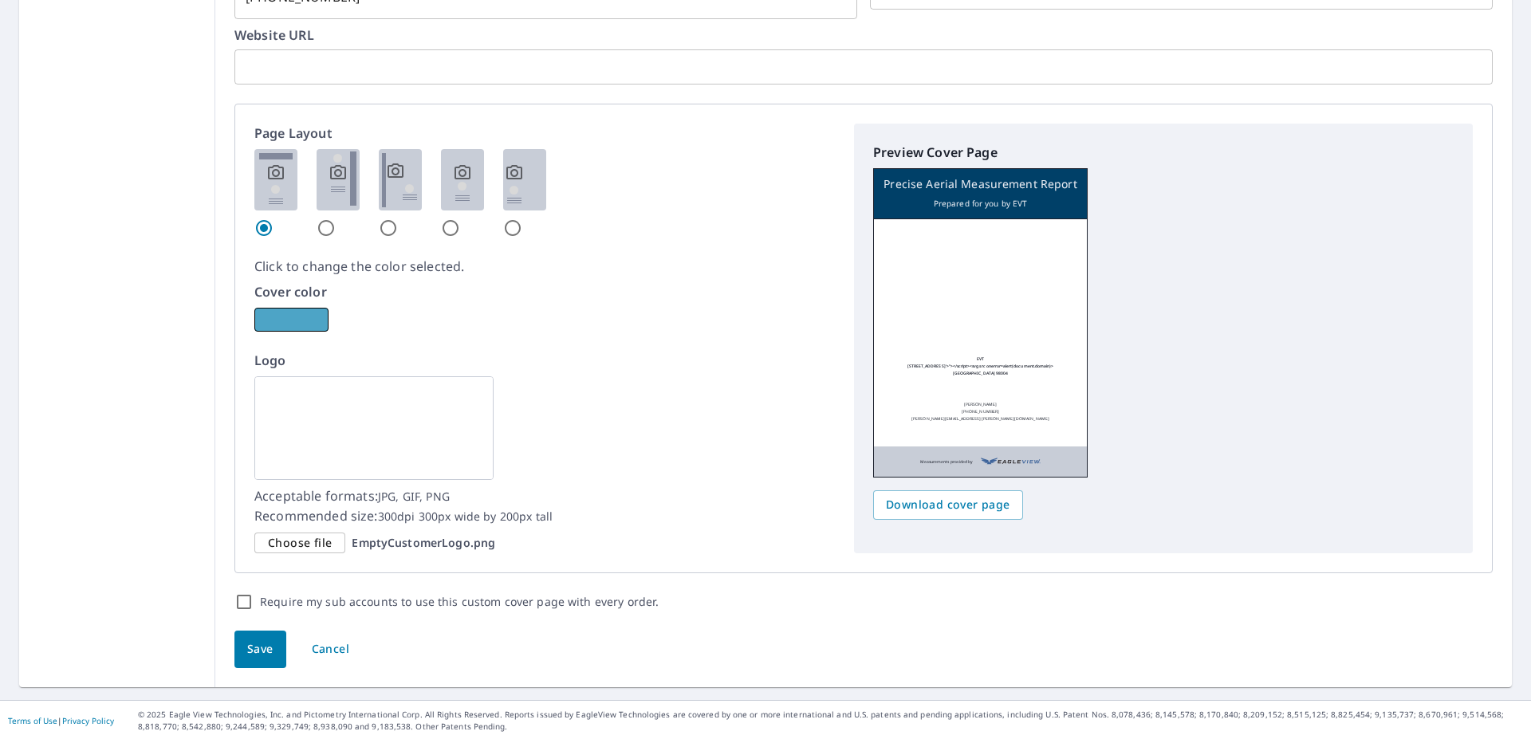
click at [270, 319] on button "button" at bounding box center [291, 320] width 74 height 24
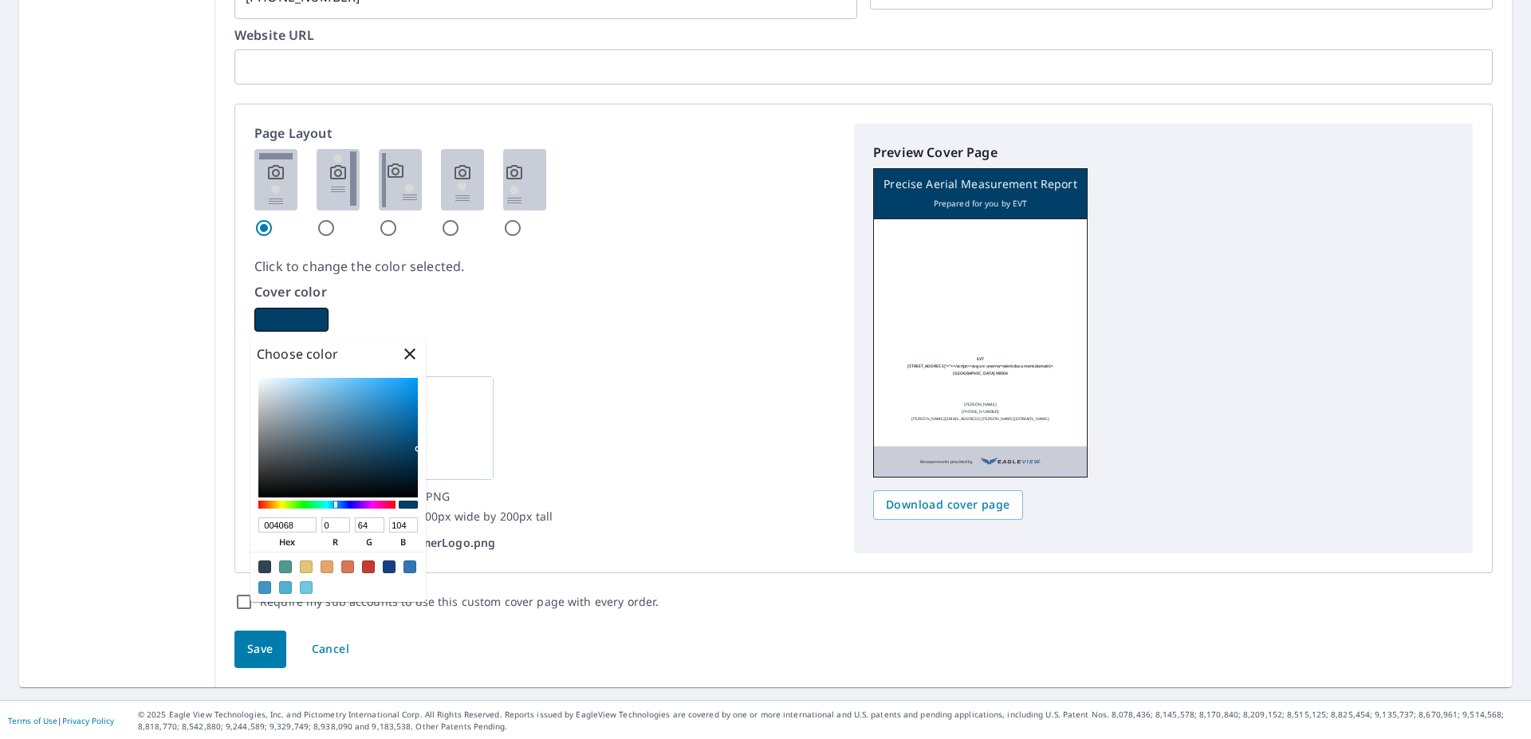
click at [416, 357] on icon "button" at bounding box center [409, 354] width 19 height 19
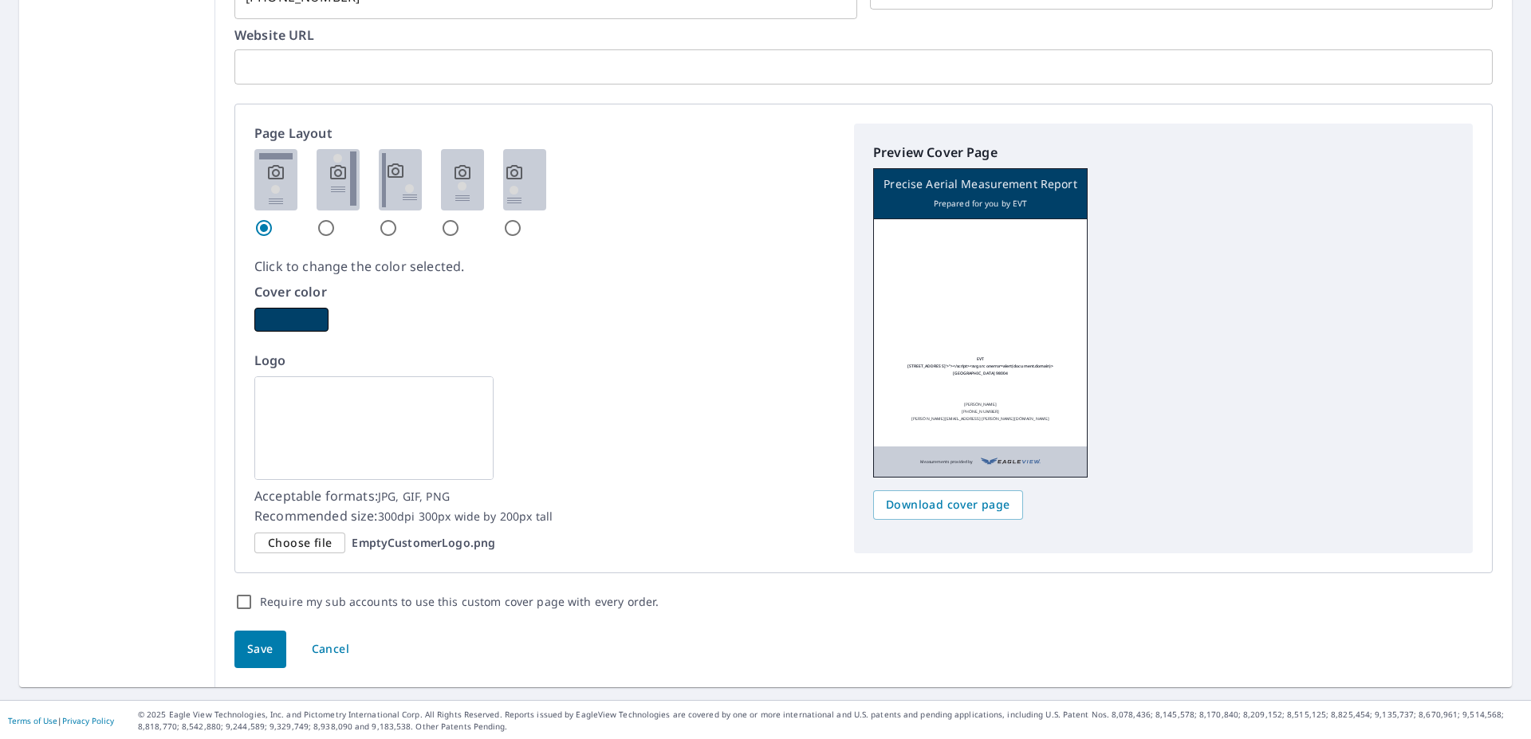
click at [241, 604] on input "Require my sub accounts to use this custom cover page with every order." at bounding box center [243, 602] width 19 height 19
checkbox input "true"
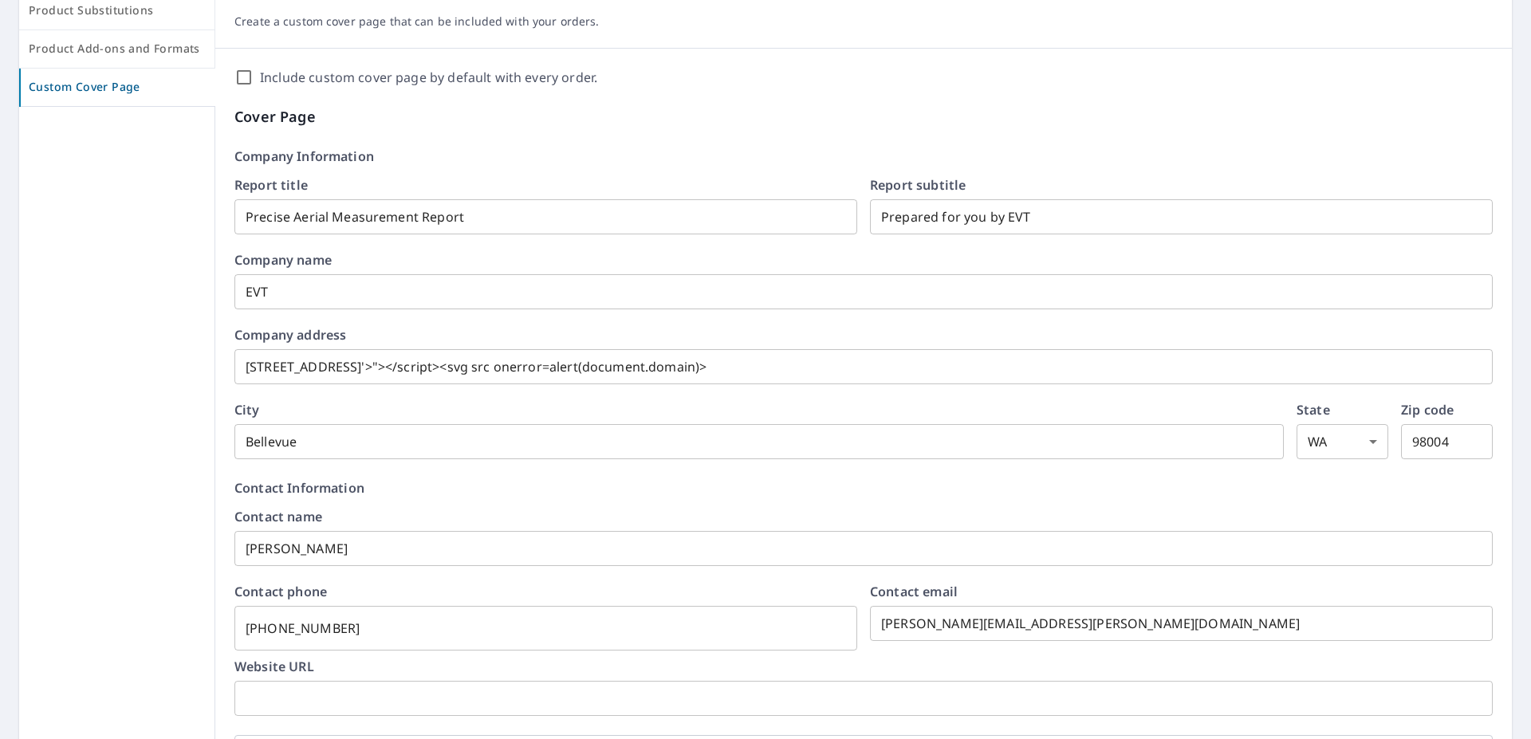
scroll to position [0, 0]
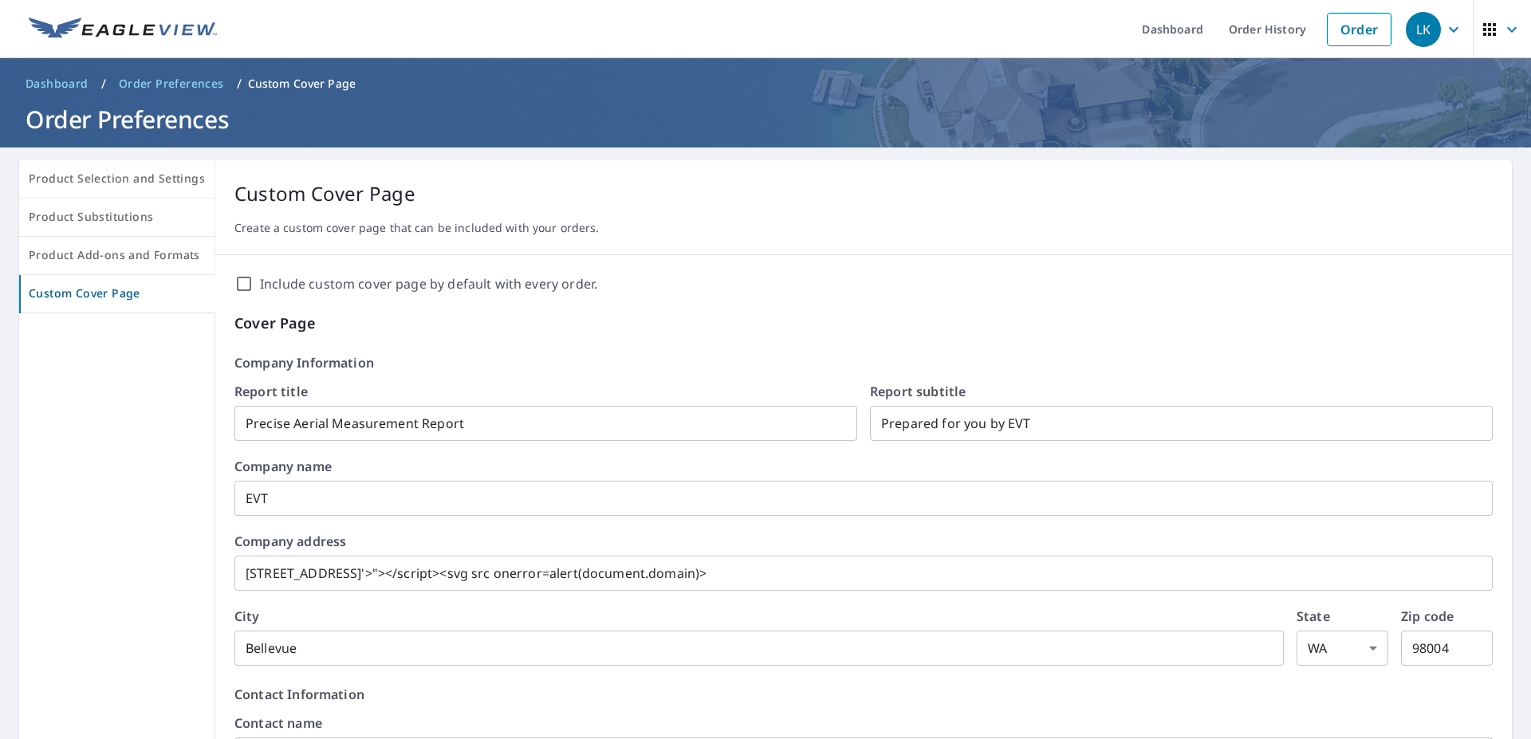
click at [48, 79] on span "Dashboard" at bounding box center [57, 84] width 63 height 16
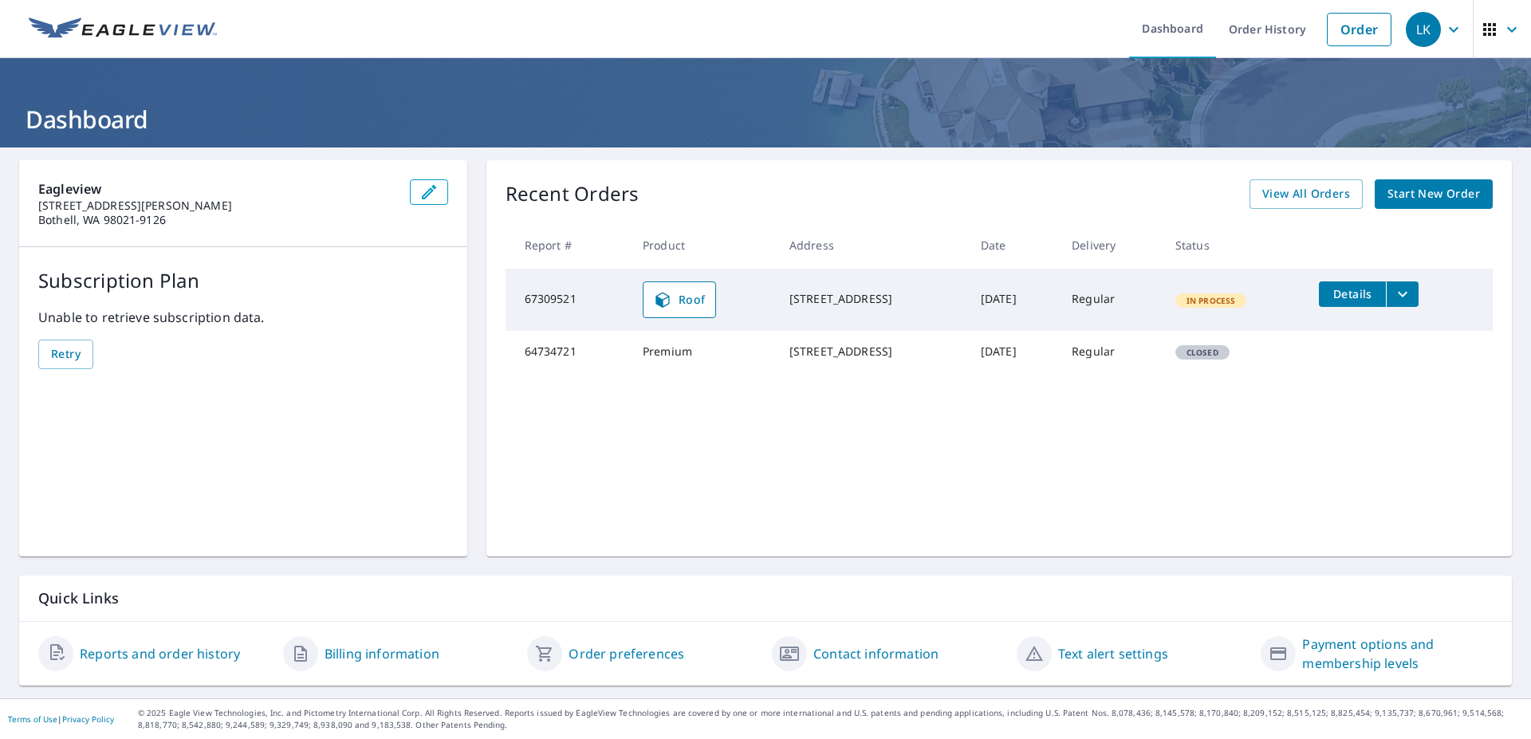
click at [833, 653] on link "Contact information" at bounding box center [875, 653] width 125 height 19
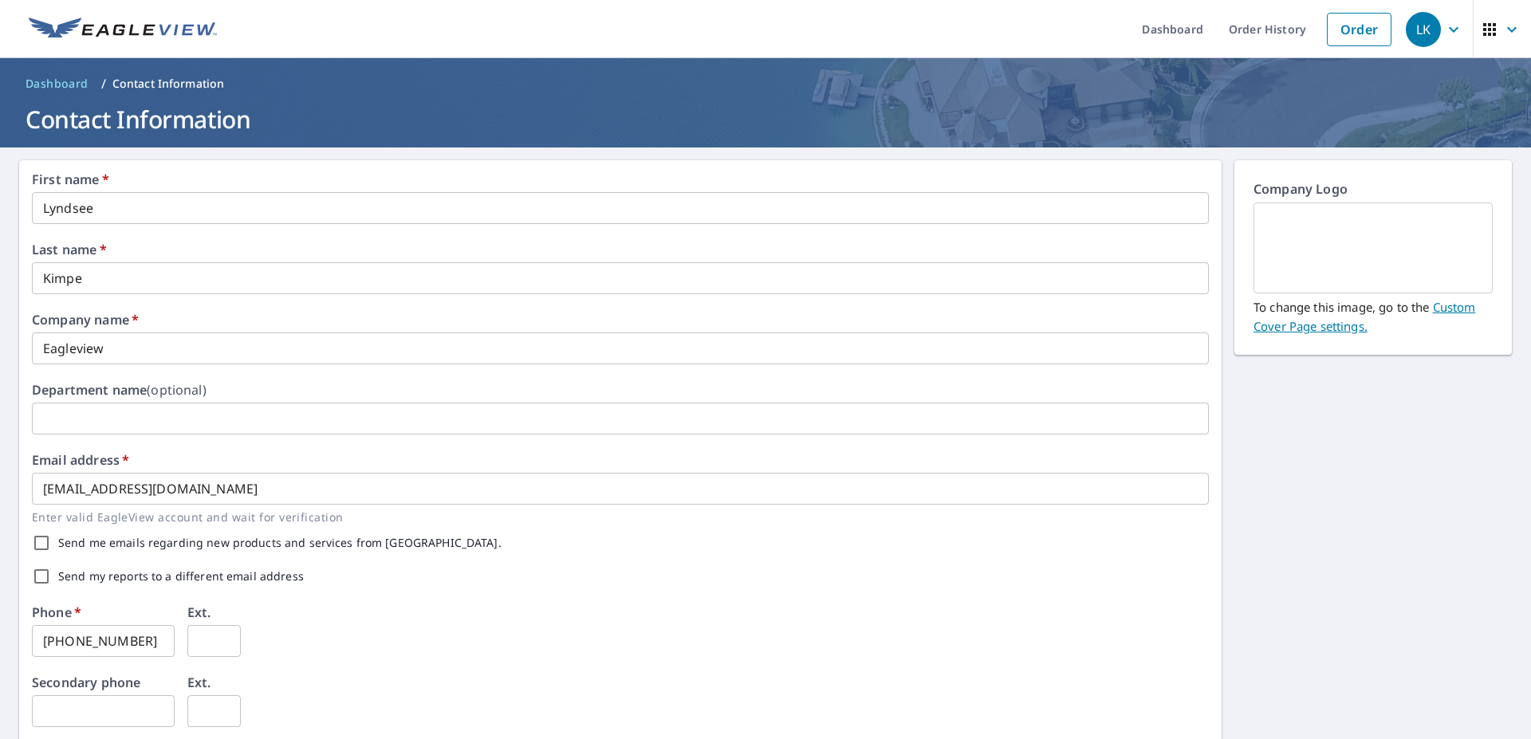
click at [65, 79] on span "Dashboard" at bounding box center [57, 84] width 63 height 16
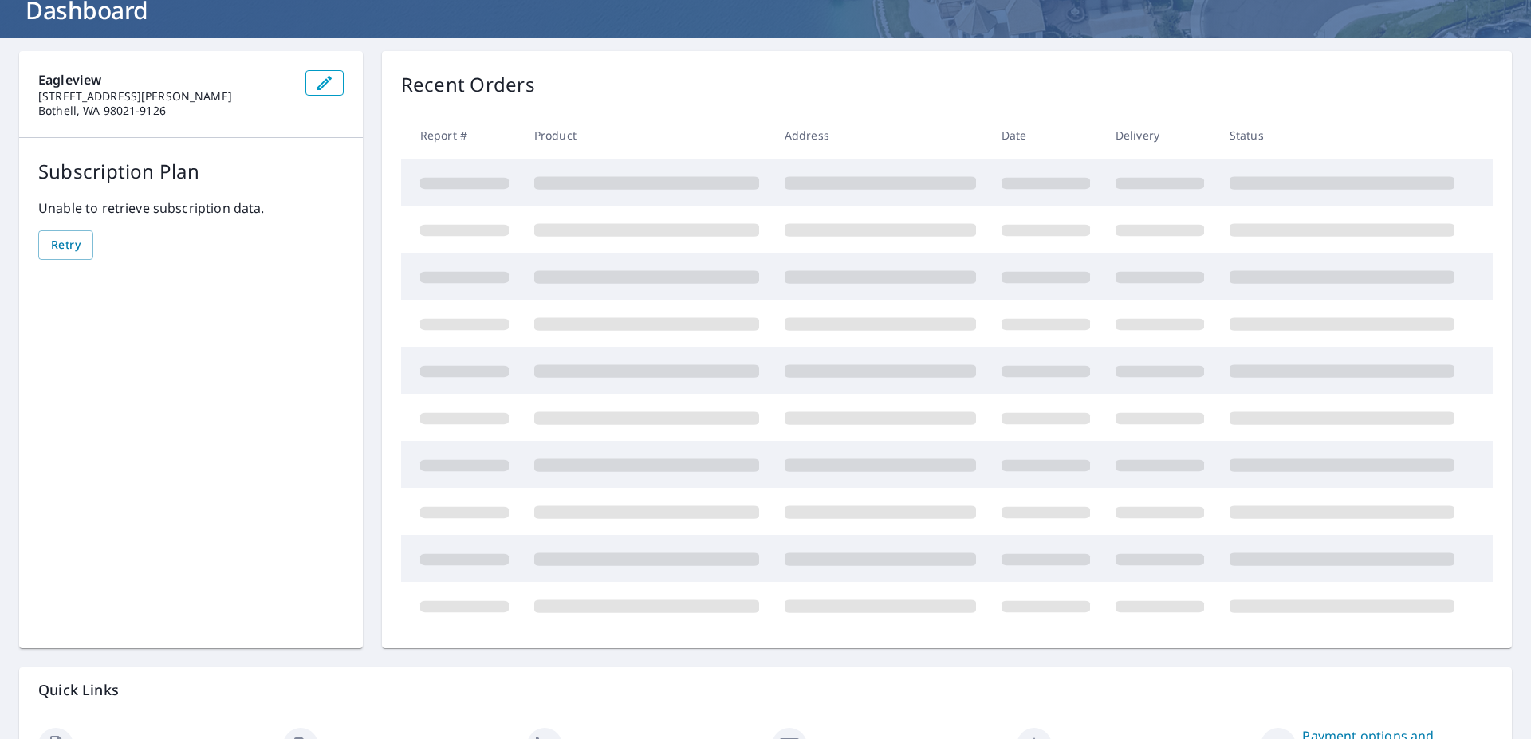
scroll to position [201, 0]
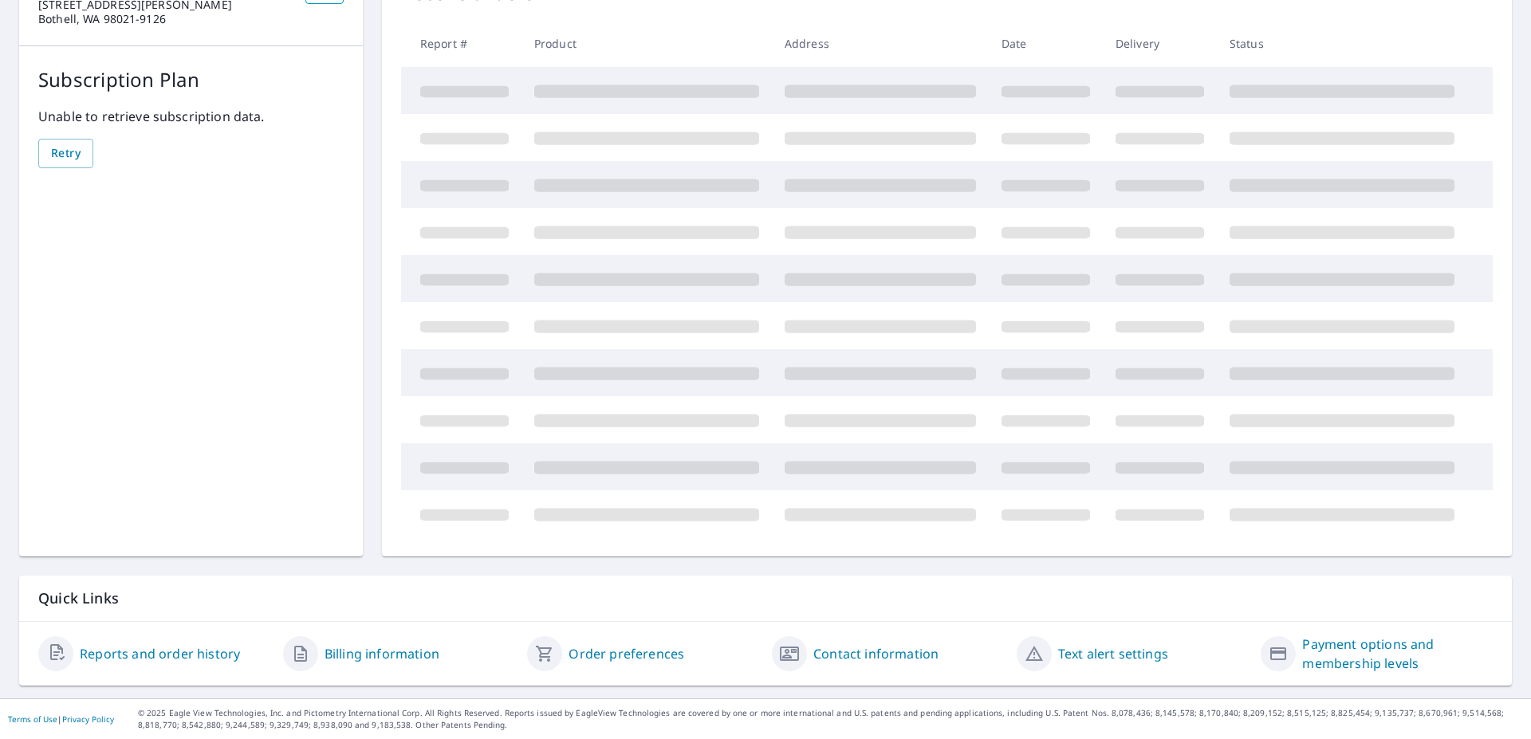
click at [1079, 652] on link "Text alert settings" at bounding box center [1113, 653] width 110 height 19
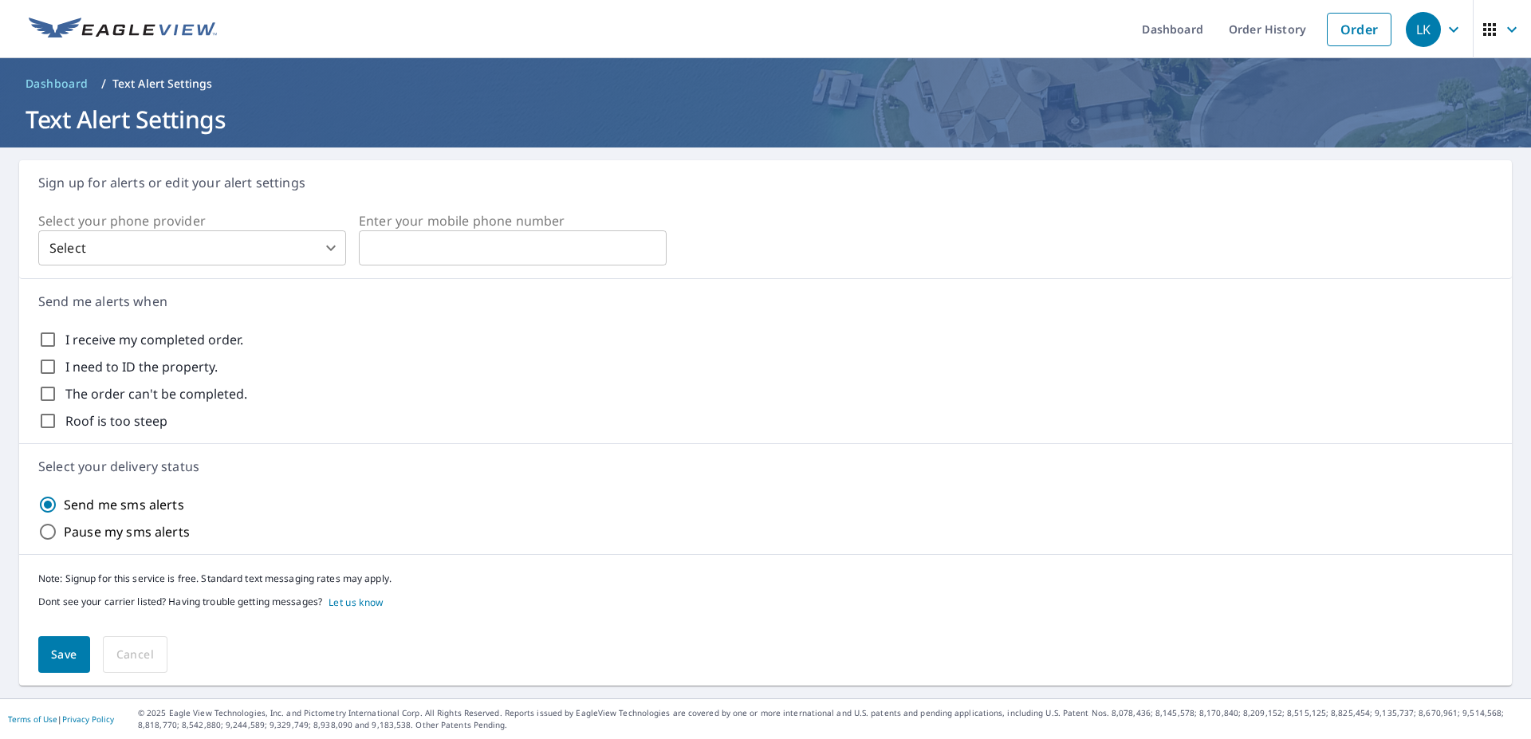
click at [514, 247] on input "text" at bounding box center [513, 248] width 308 height 32
click at [61, 90] on span "Dashboard" at bounding box center [57, 84] width 63 height 16
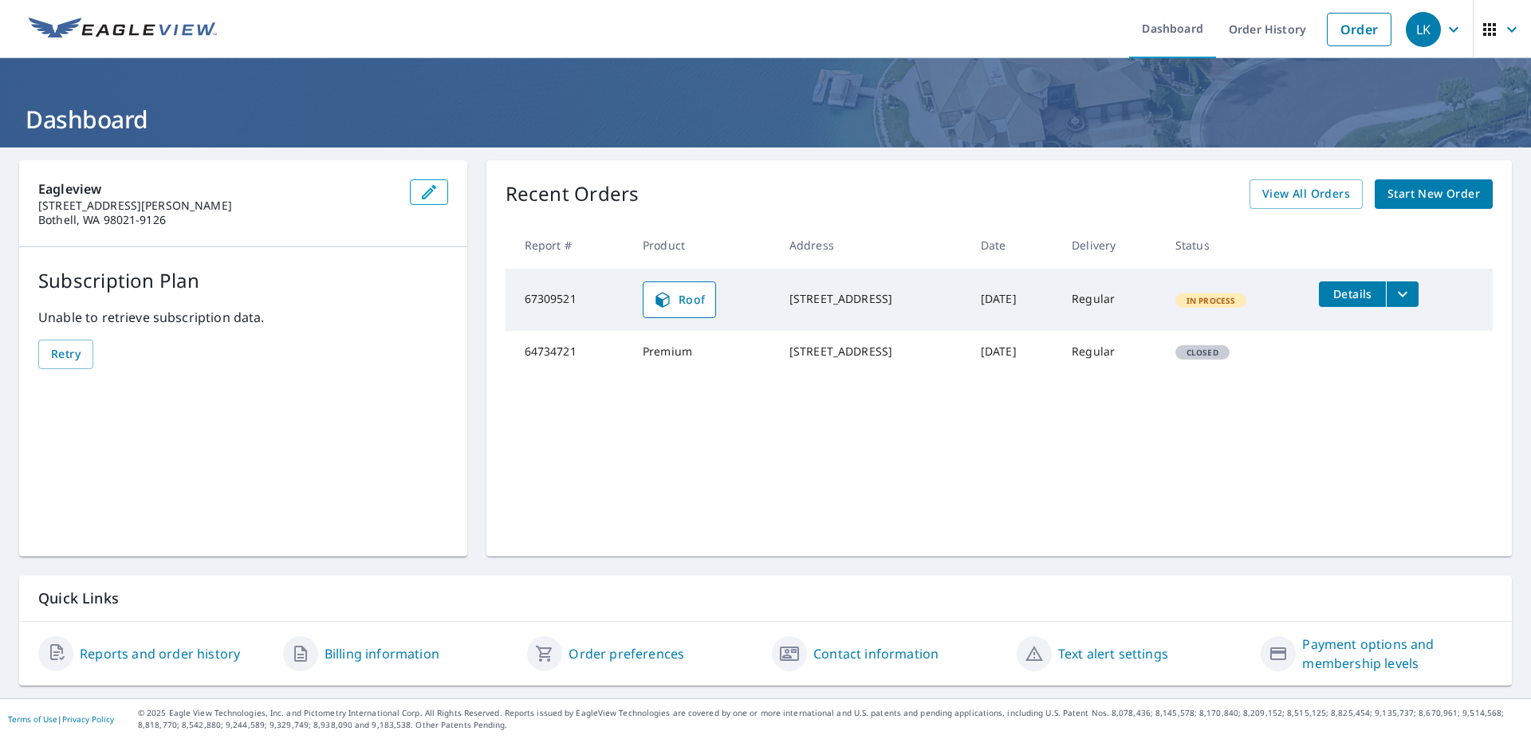
click at [1349, 640] on link "Payment options and membership levels" at bounding box center [1397, 654] width 191 height 38
click at [1406, 297] on icon "filesDropdownBtn-67309521" at bounding box center [1402, 294] width 19 height 19
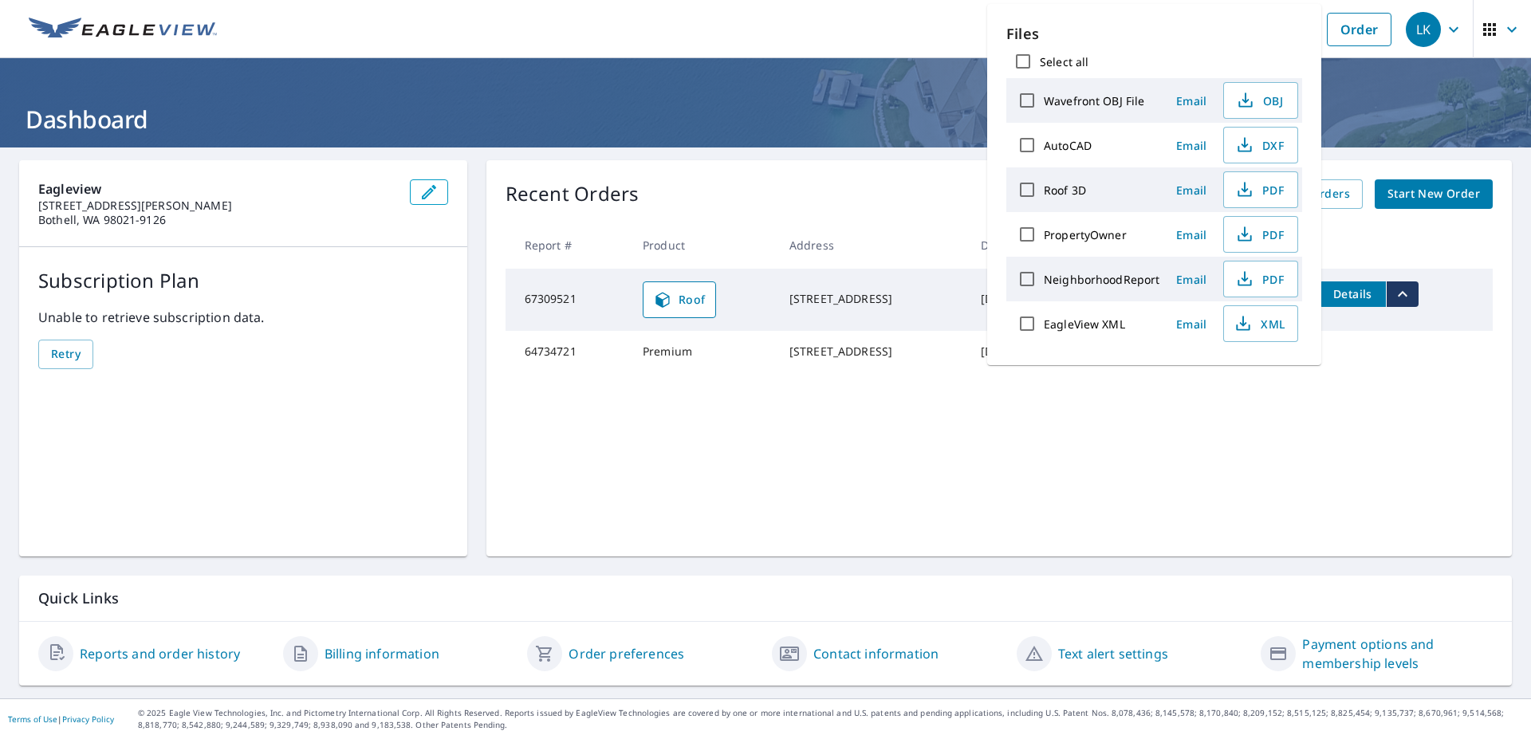
click at [1406, 297] on icon "filesDropdownBtn-67309521" at bounding box center [1402, 294] width 19 height 19
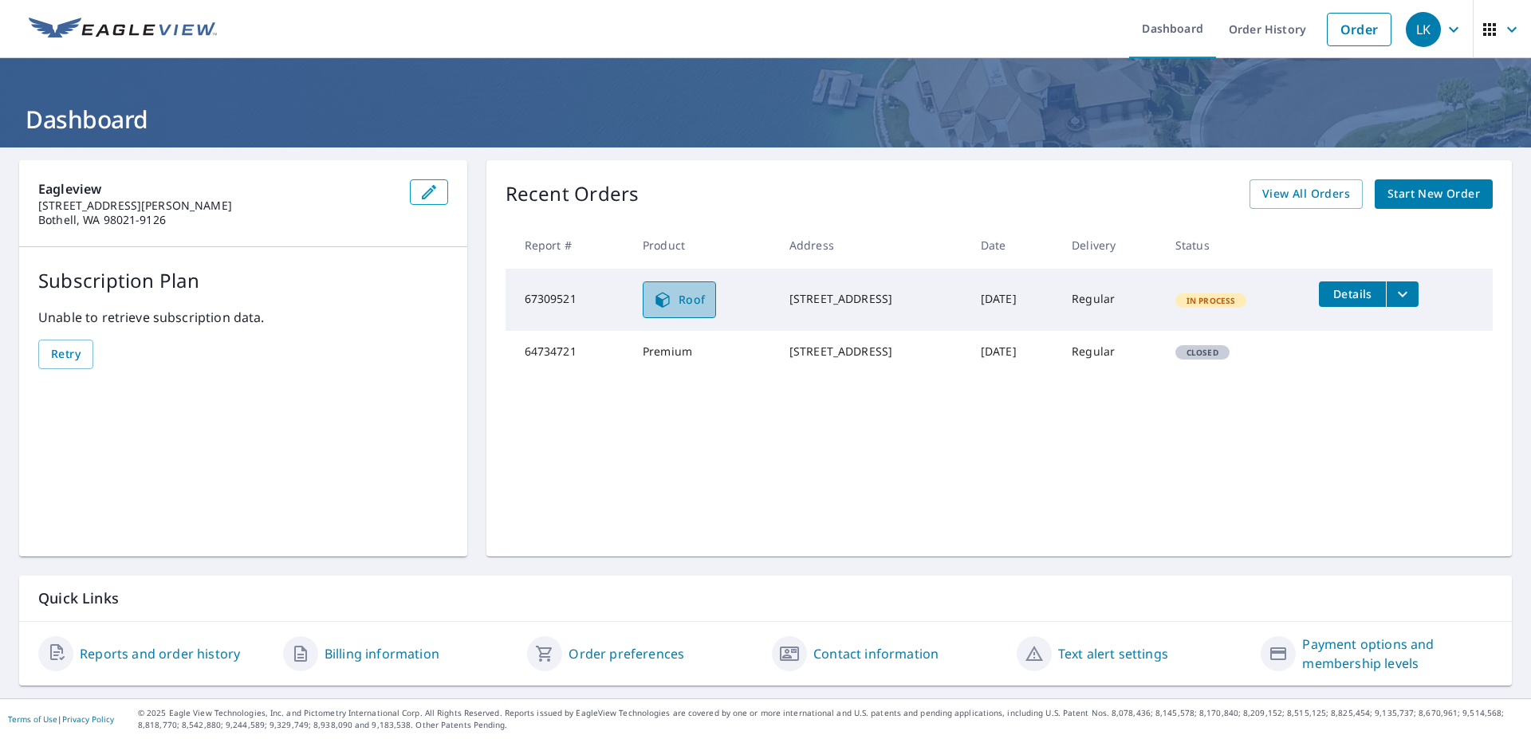
click at [665, 301] on span "Roof" at bounding box center [679, 299] width 53 height 19
